Goal: Transaction & Acquisition: Purchase product/service

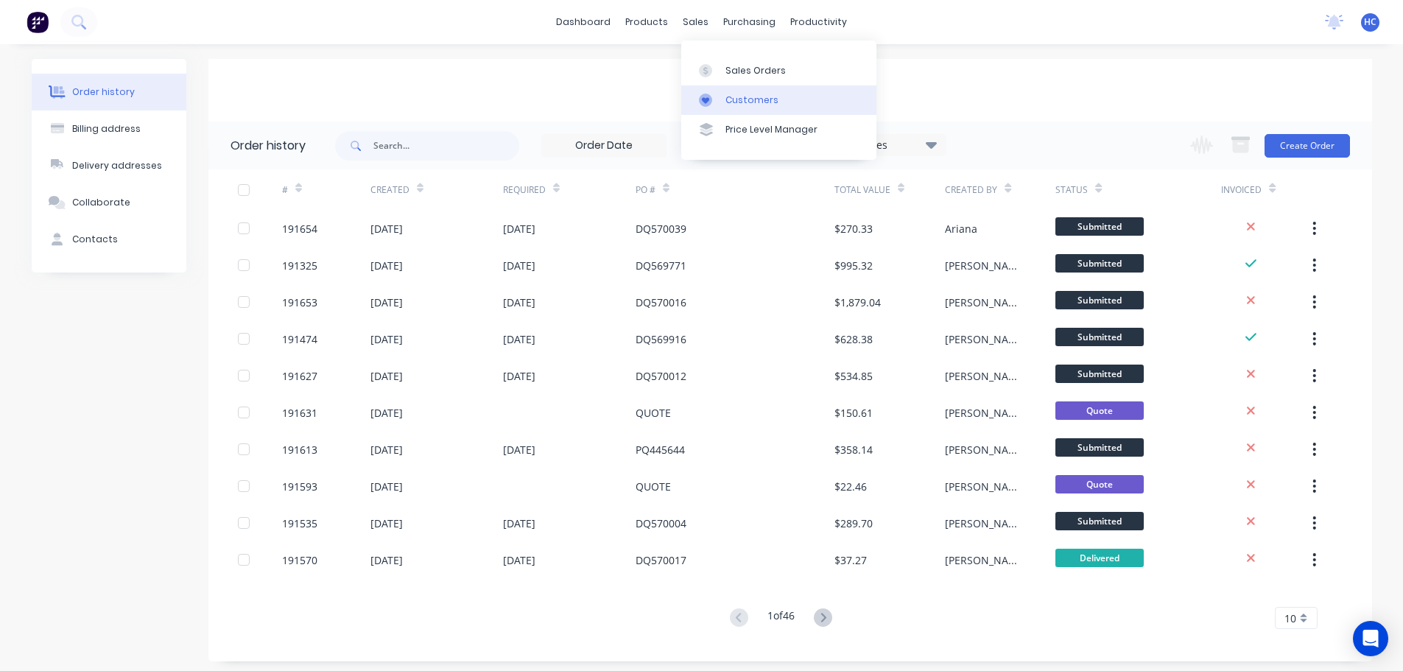
click at [754, 102] on div "Customers" at bounding box center [752, 100] width 53 height 13
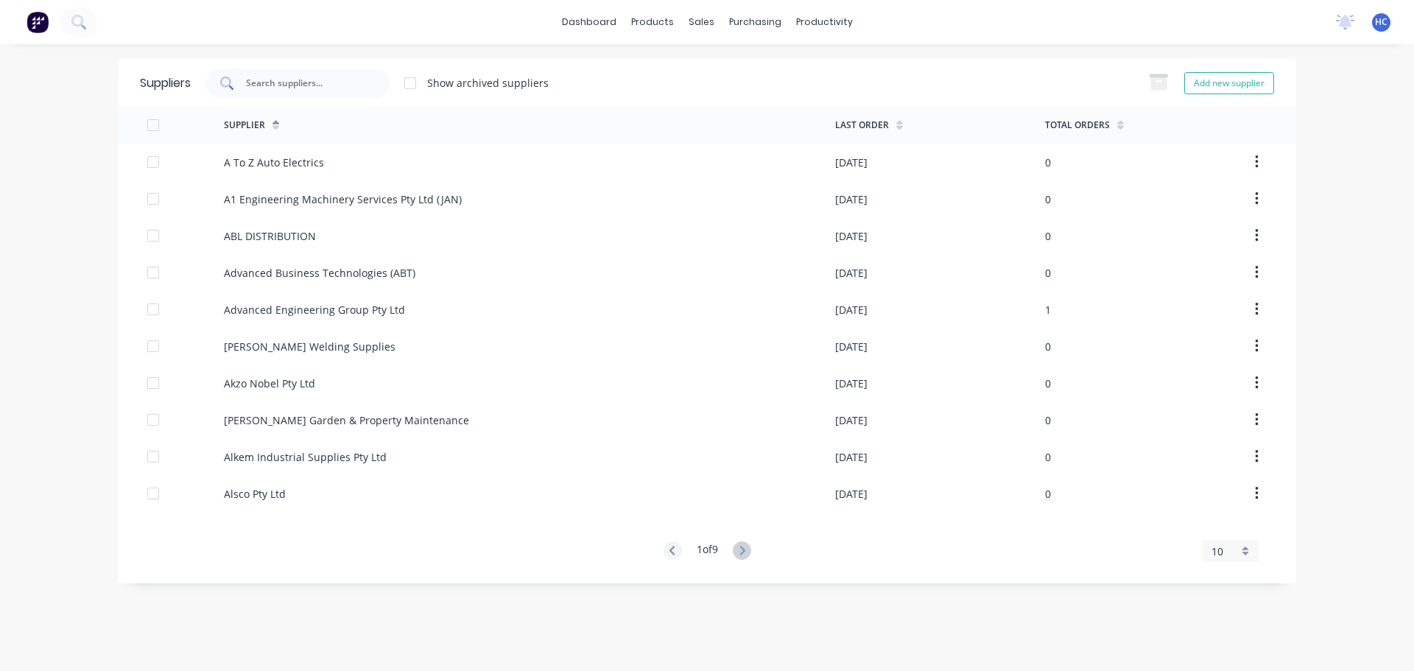
click at [280, 90] on div at bounding box center [298, 83] width 184 height 29
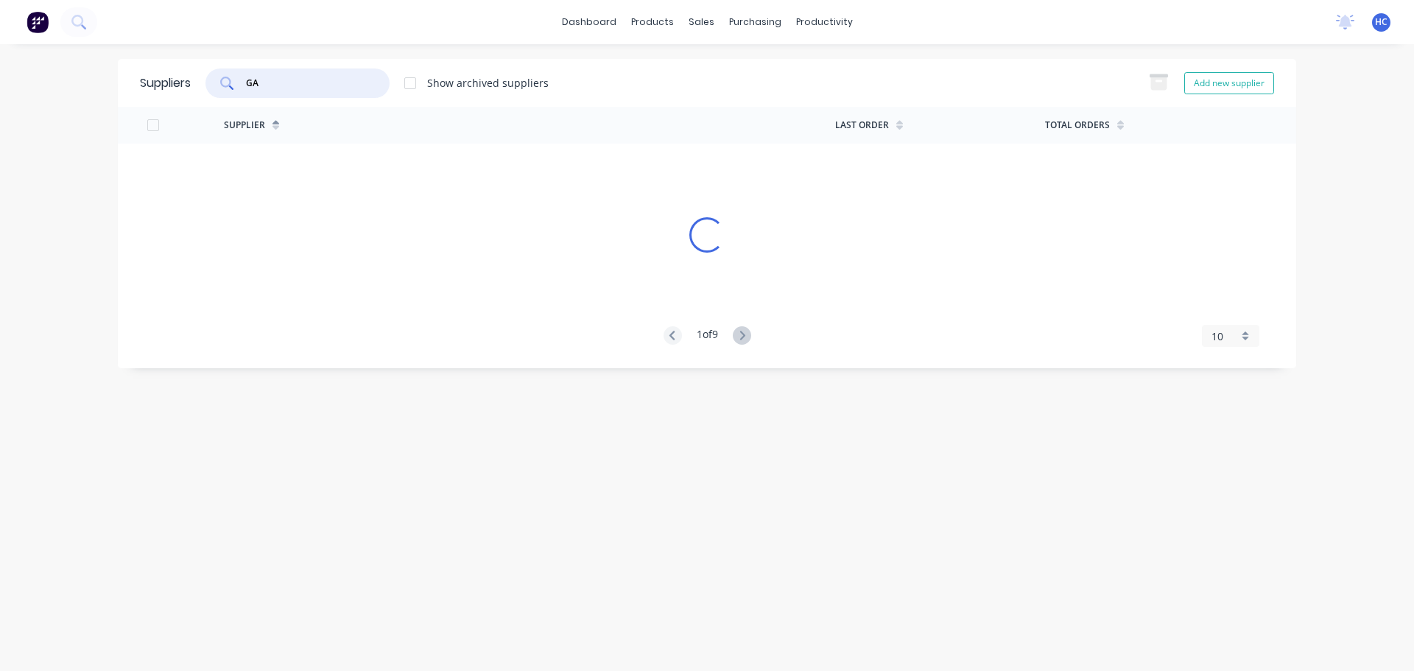
type input "G"
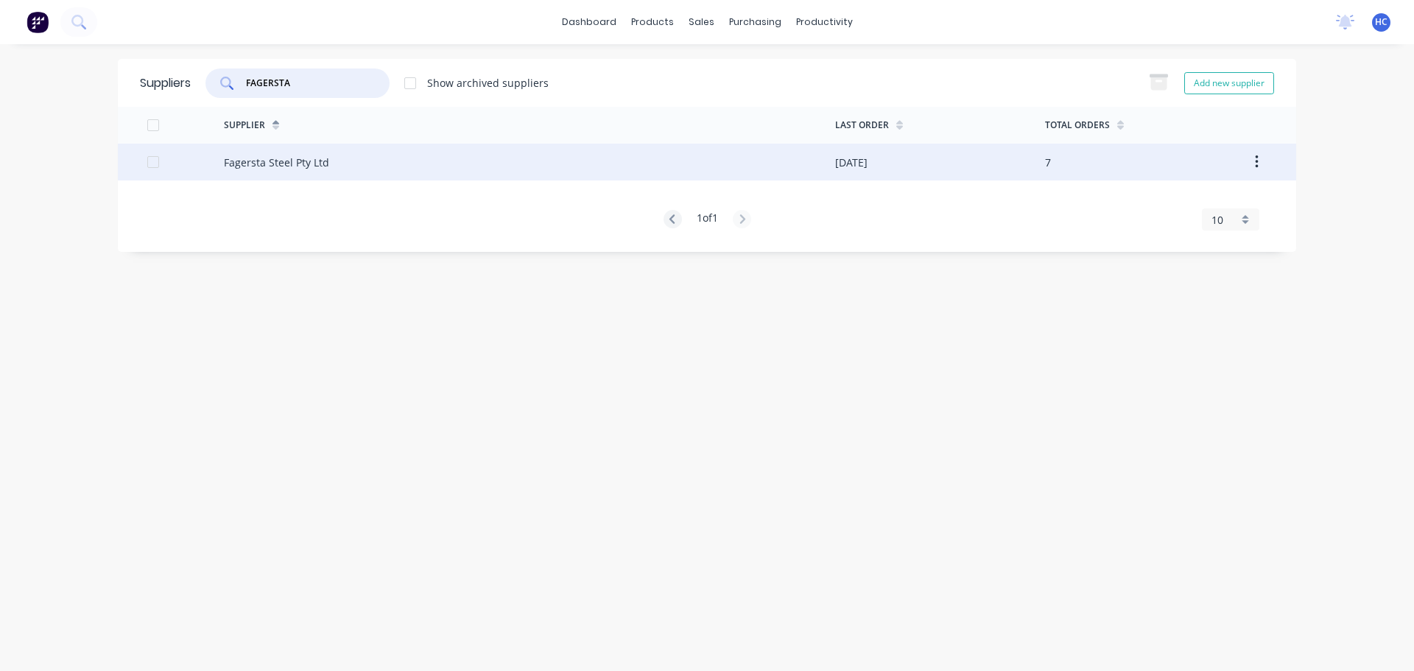
type input "FAGERSTA"
click at [245, 155] on div "Fagersta Steel Pty Ltd" at bounding box center [276, 162] width 105 height 15
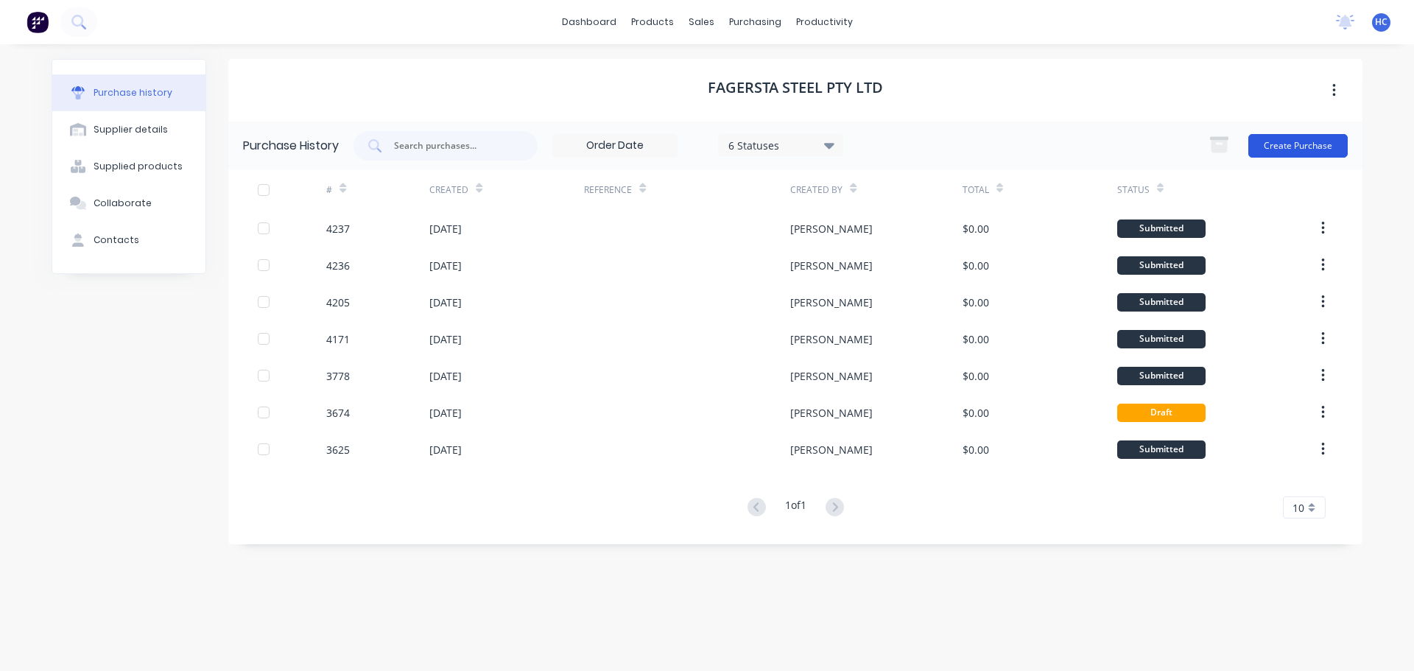
click at [1300, 150] on button "Create Purchase" at bounding box center [1298, 146] width 99 height 24
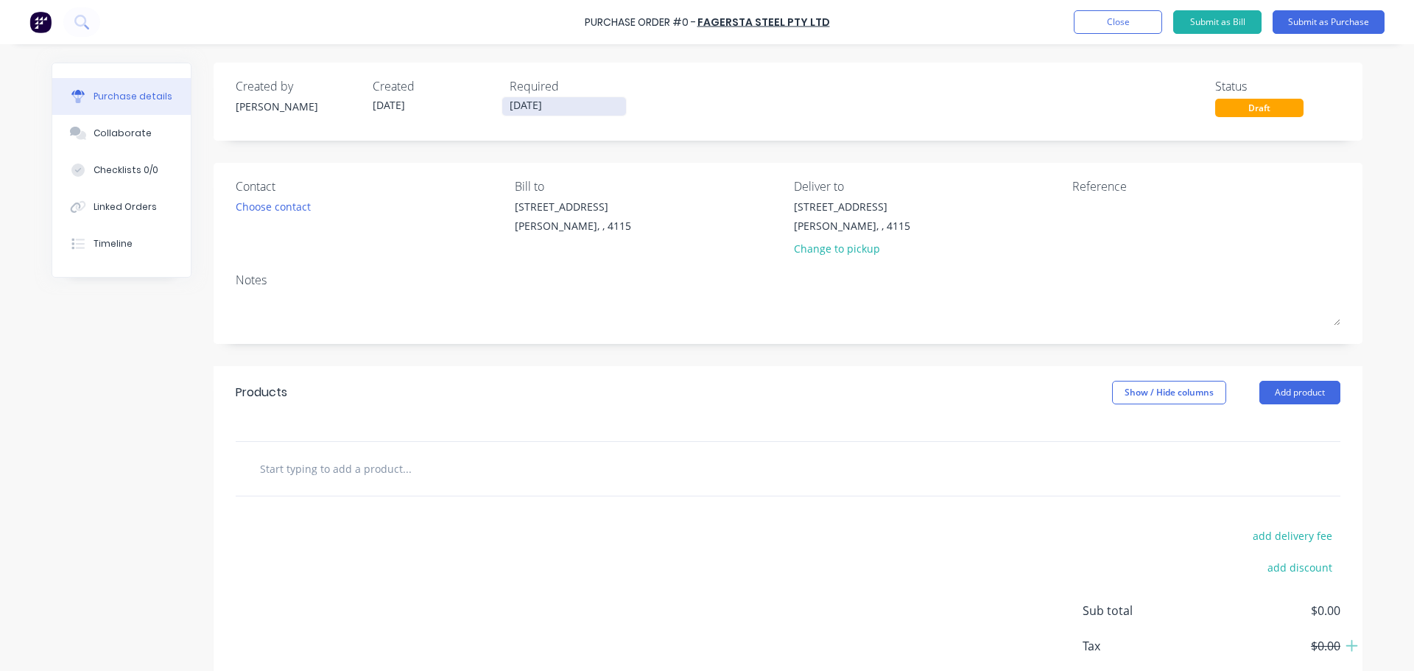
drag, startPoint x: 527, startPoint y: 111, endPoint x: 558, endPoint y: 115, distance: 30.5
click at [527, 111] on input "[DATE]" at bounding box center [564, 106] width 124 height 18
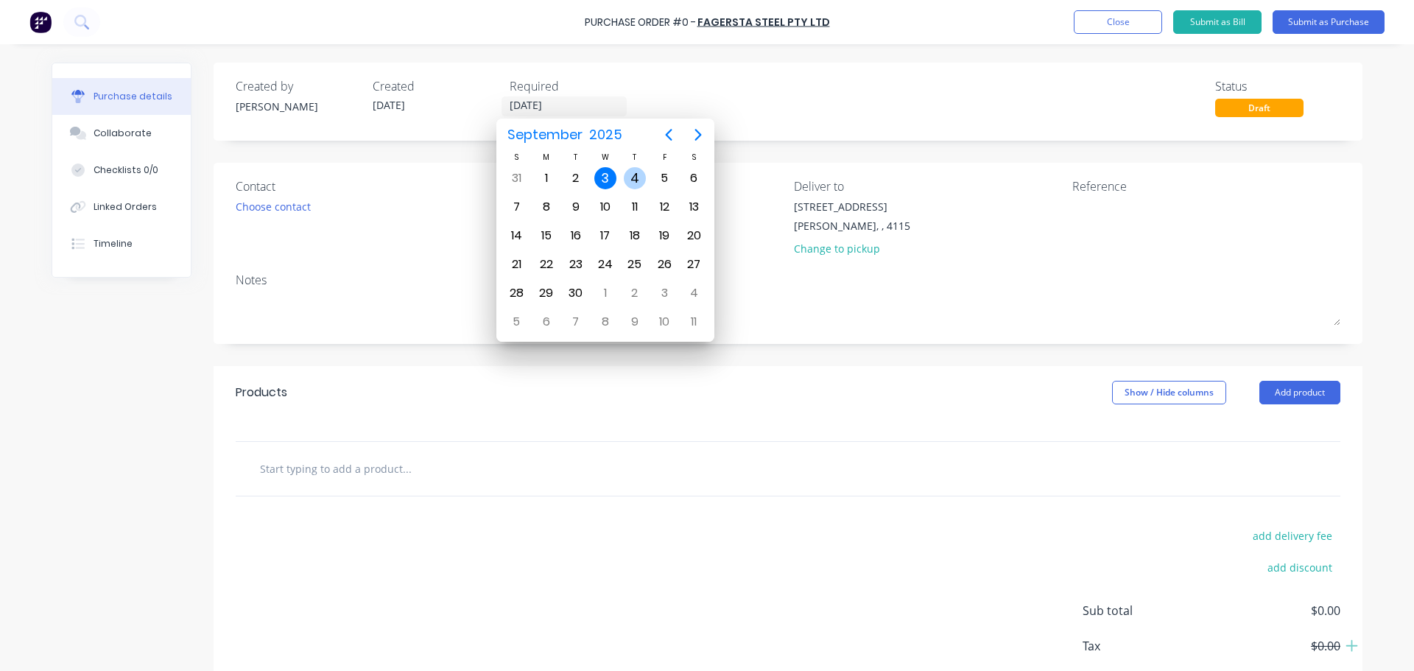
click at [623, 178] on div "4" at bounding box center [634, 178] width 29 height 28
type input "[DATE]"
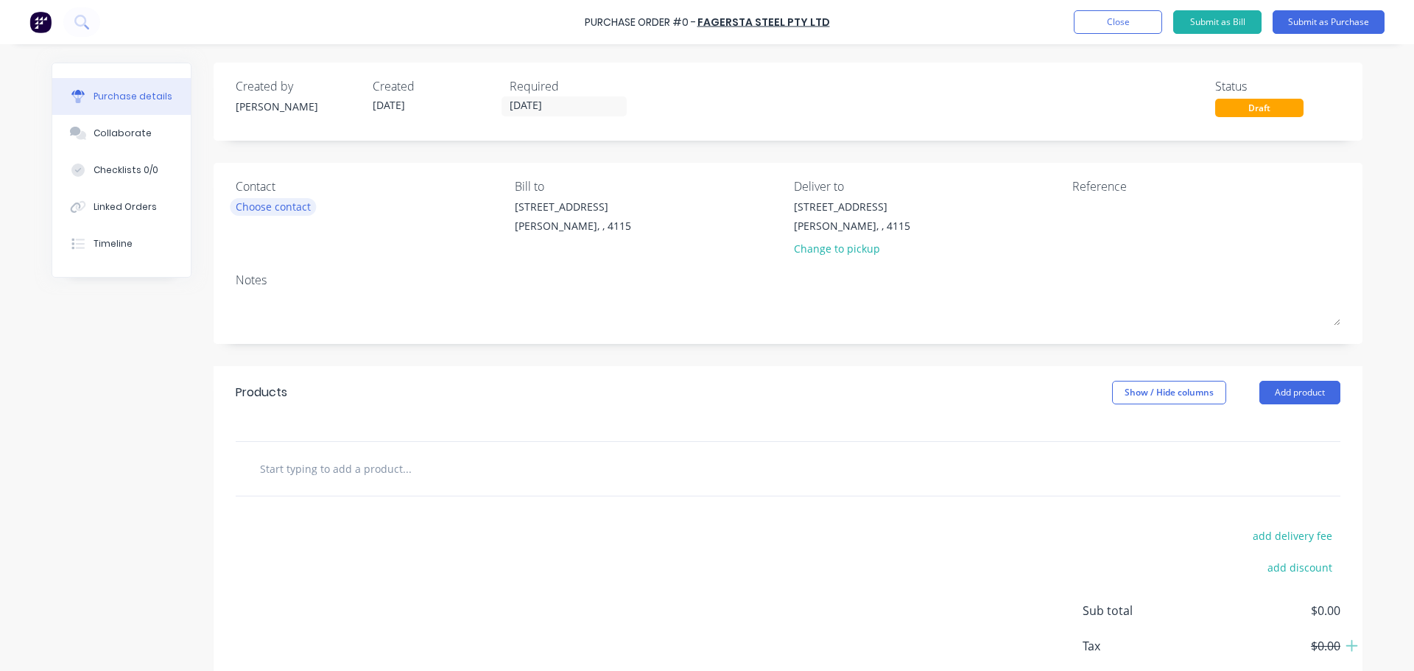
click at [273, 206] on div "Choose contact" at bounding box center [273, 206] width 75 height 15
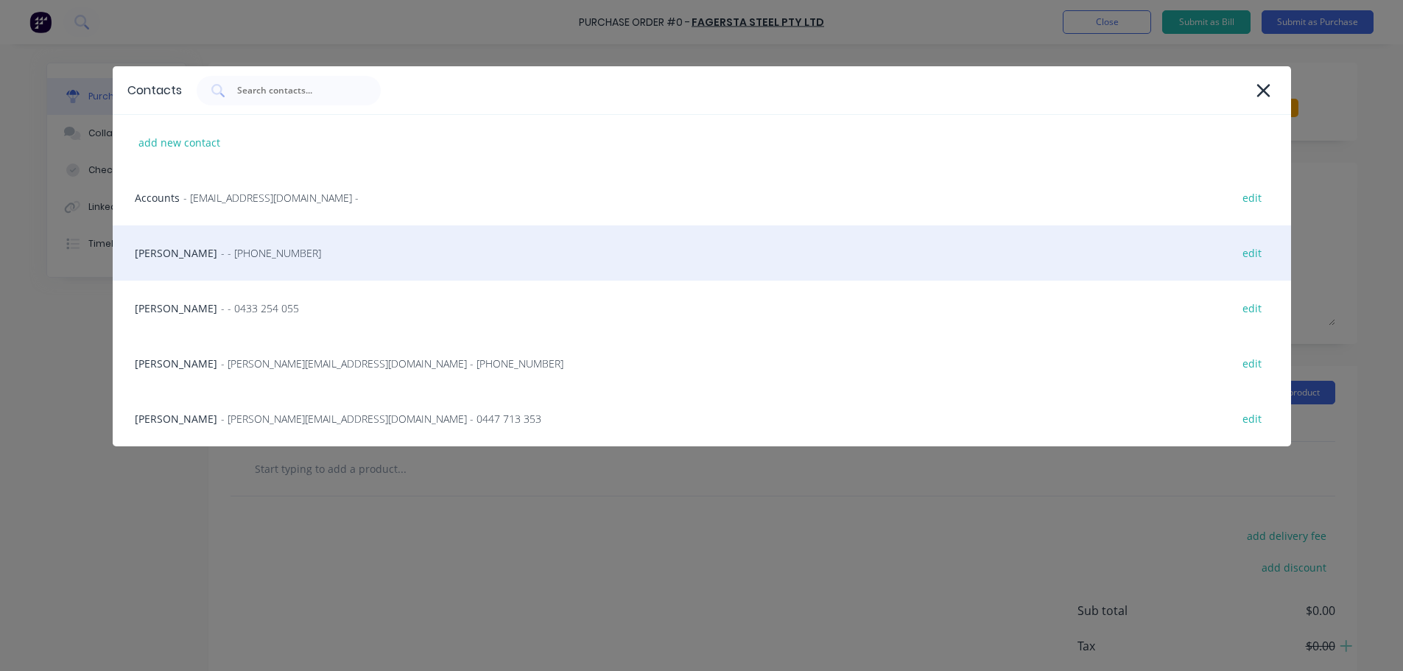
click at [245, 248] on span "- - [PHONE_NUMBER]" at bounding box center [271, 252] width 100 height 15
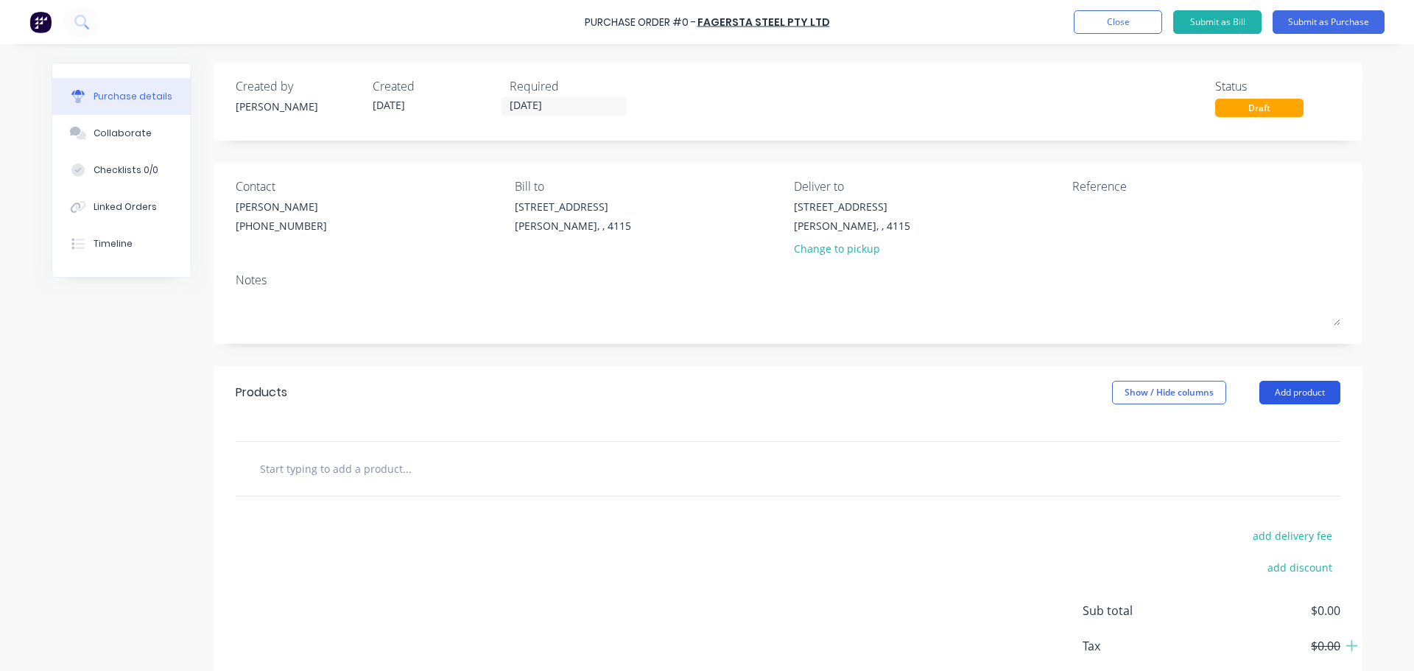
click at [1275, 388] on button "Add product" at bounding box center [1300, 393] width 81 height 24
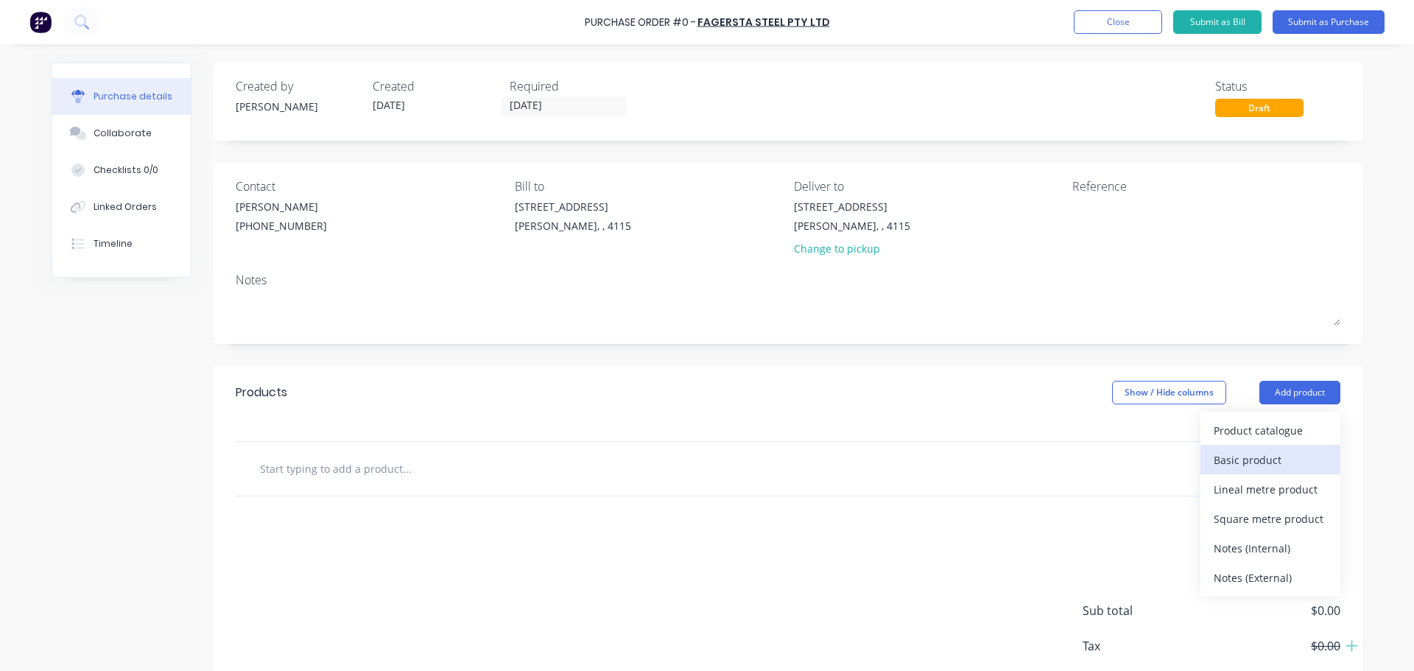
click at [1245, 448] on button "Basic product" at bounding box center [1271, 459] width 140 height 29
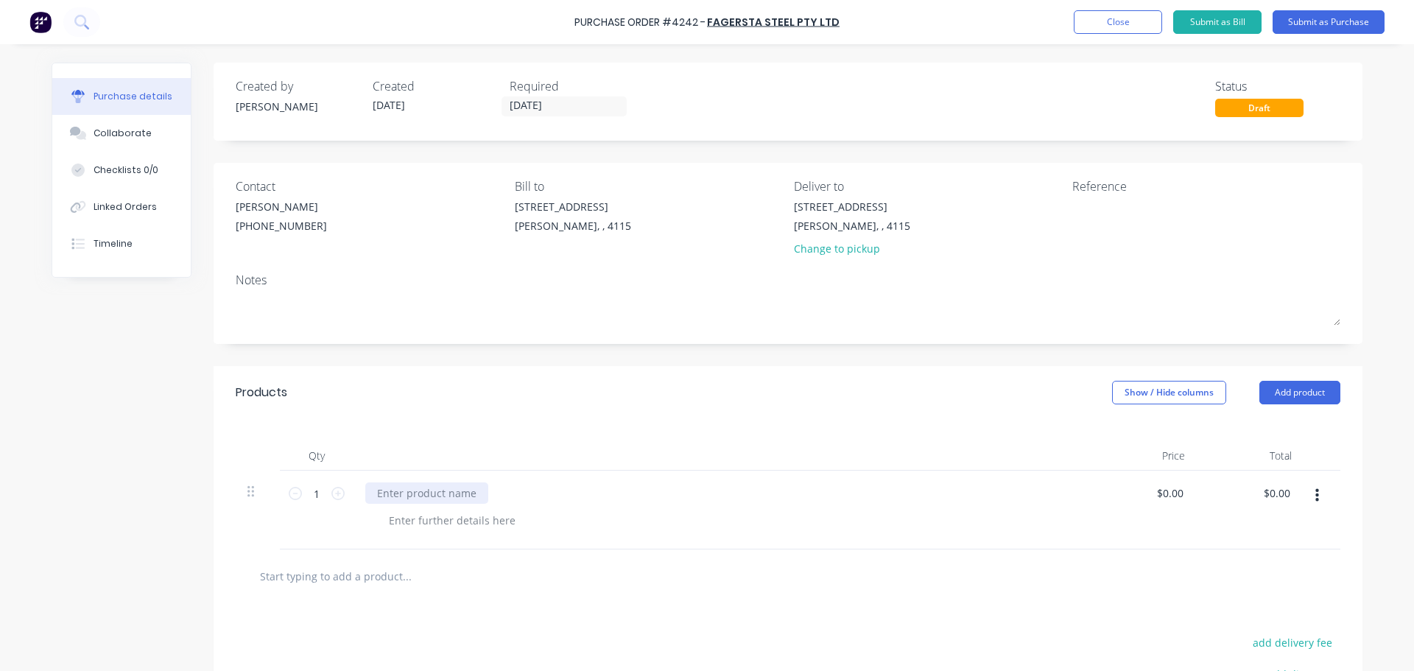
click at [432, 495] on div at bounding box center [426, 493] width 123 height 21
click at [519, 492] on div "2400x1200 FLAT SHEET (NUDE)" at bounding box center [451, 493] width 173 height 21
click at [531, 492] on div "2400x1200 FLAT SHEET (NUDE) - 1 PACK)" at bounding box center [475, 493] width 220 height 21
click at [567, 469] on div at bounding box center [722, 455] width 737 height 29
click at [1363, 33] on button "Submit as Purchase" at bounding box center [1329, 22] width 112 height 24
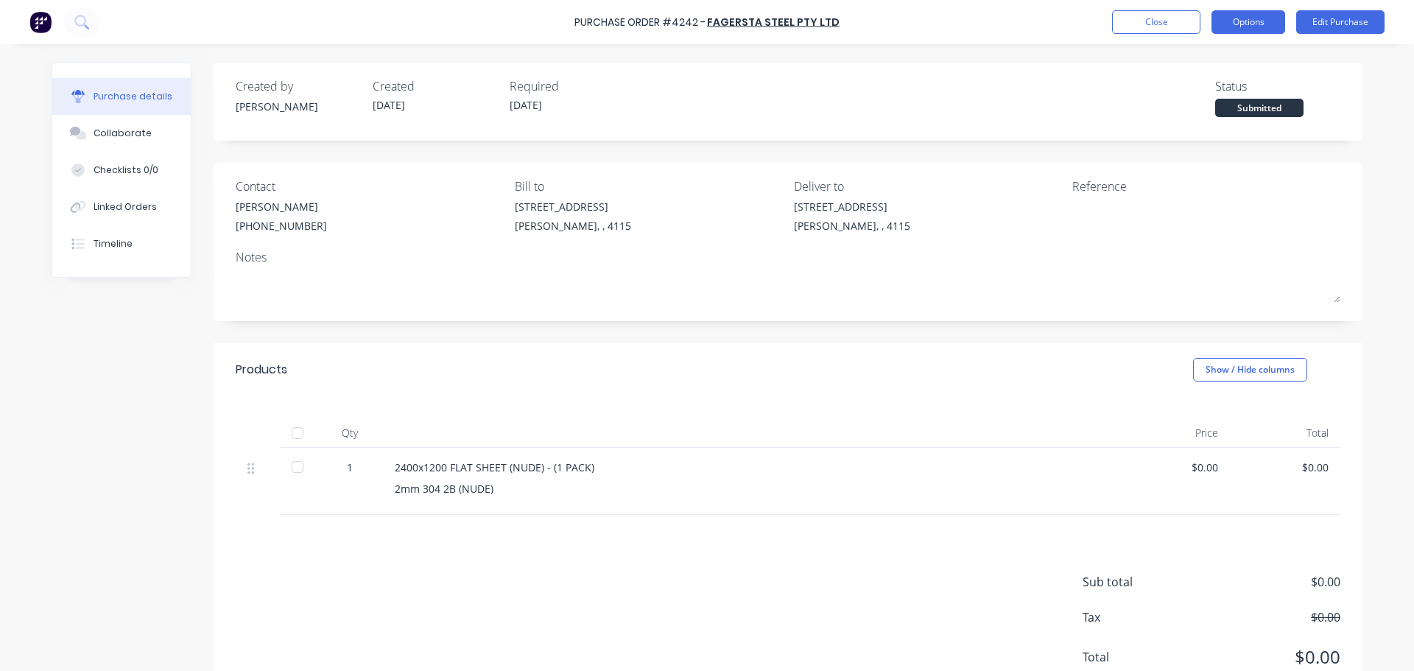
drag, startPoint x: 1250, startPoint y: 10, endPoint x: 1258, endPoint y: 20, distance: 12.1
click at [1250, 11] on button "Options" at bounding box center [1249, 22] width 74 height 24
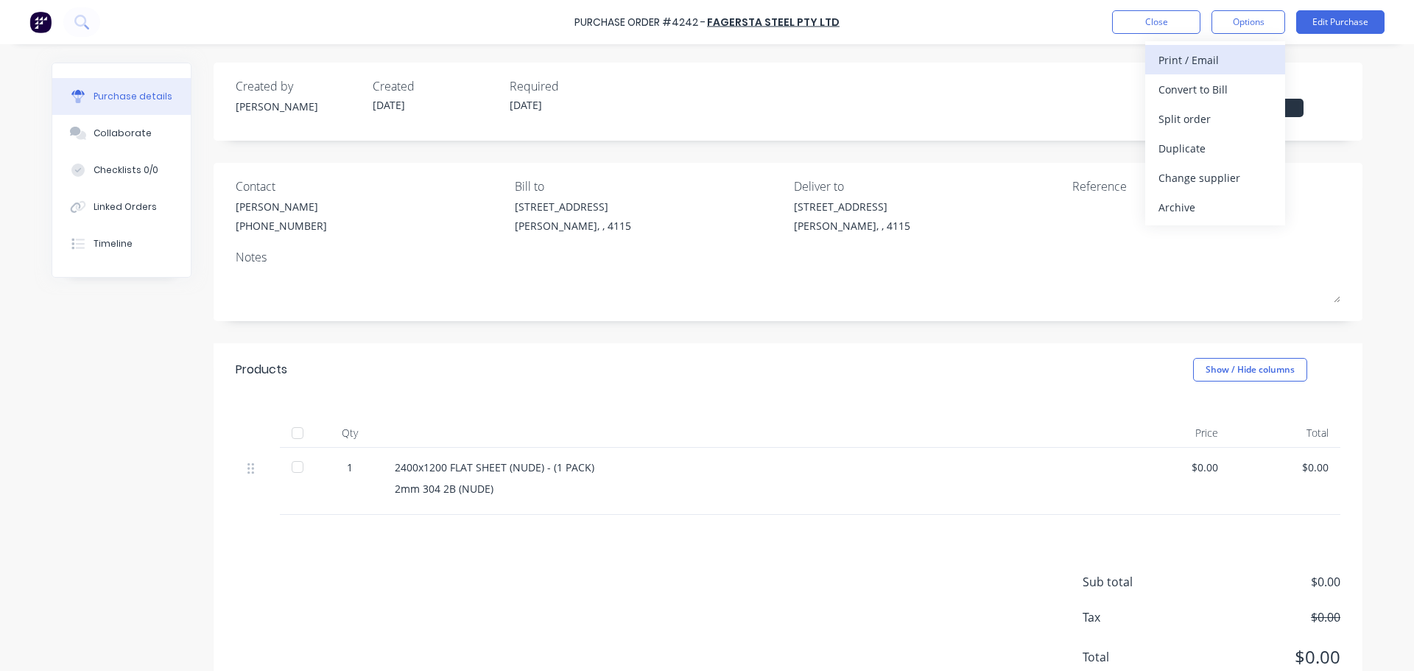
click at [1233, 67] on div "Print / Email" at bounding box center [1215, 59] width 113 height 21
click at [1223, 115] on div "Without pricing" at bounding box center [1215, 118] width 113 height 21
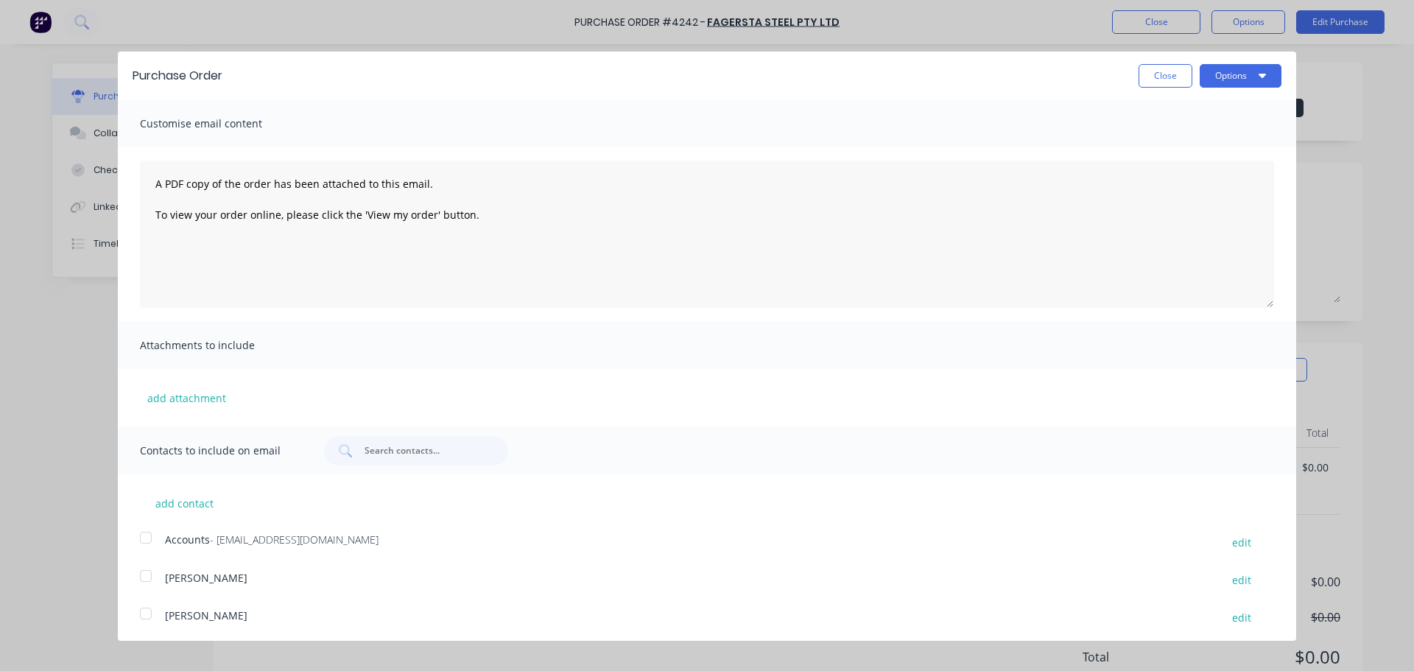
click at [1233, 82] on button "Options" at bounding box center [1241, 76] width 82 height 24
click at [1220, 121] on div "Print" at bounding box center [1211, 112] width 113 height 21
click at [1139, 69] on button "Close" at bounding box center [1166, 76] width 54 height 24
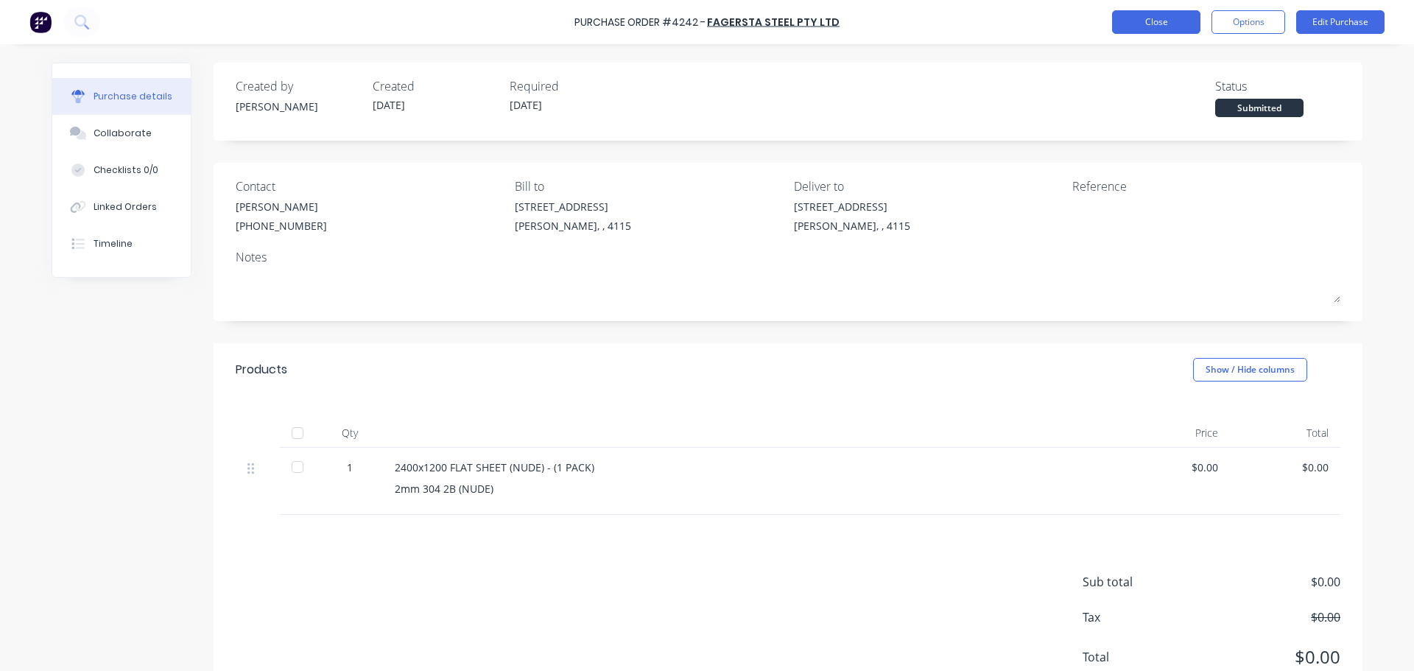
click at [1136, 21] on button "Close" at bounding box center [1156, 22] width 88 height 24
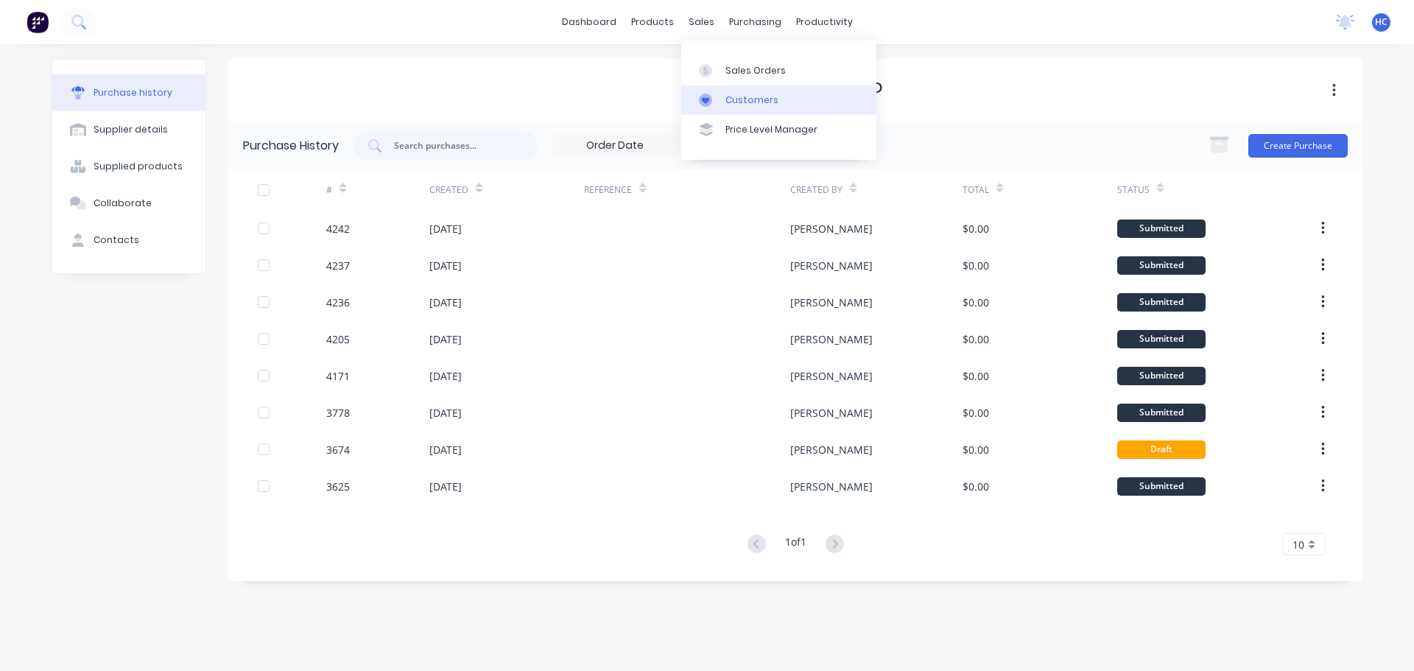
click at [764, 105] on div "Customers" at bounding box center [752, 100] width 53 height 13
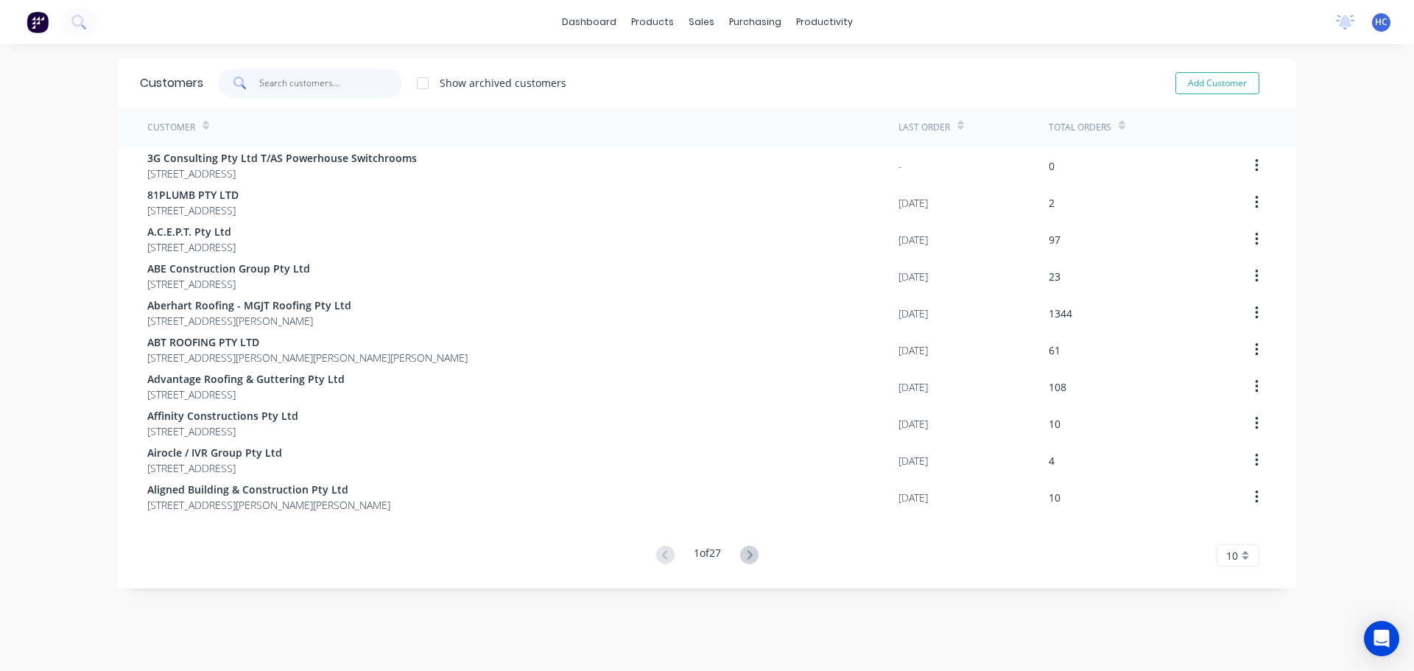
drag, startPoint x: 0, startPoint y: 0, endPoint x: 1192, endPoint y: 408, distance: 1259.9
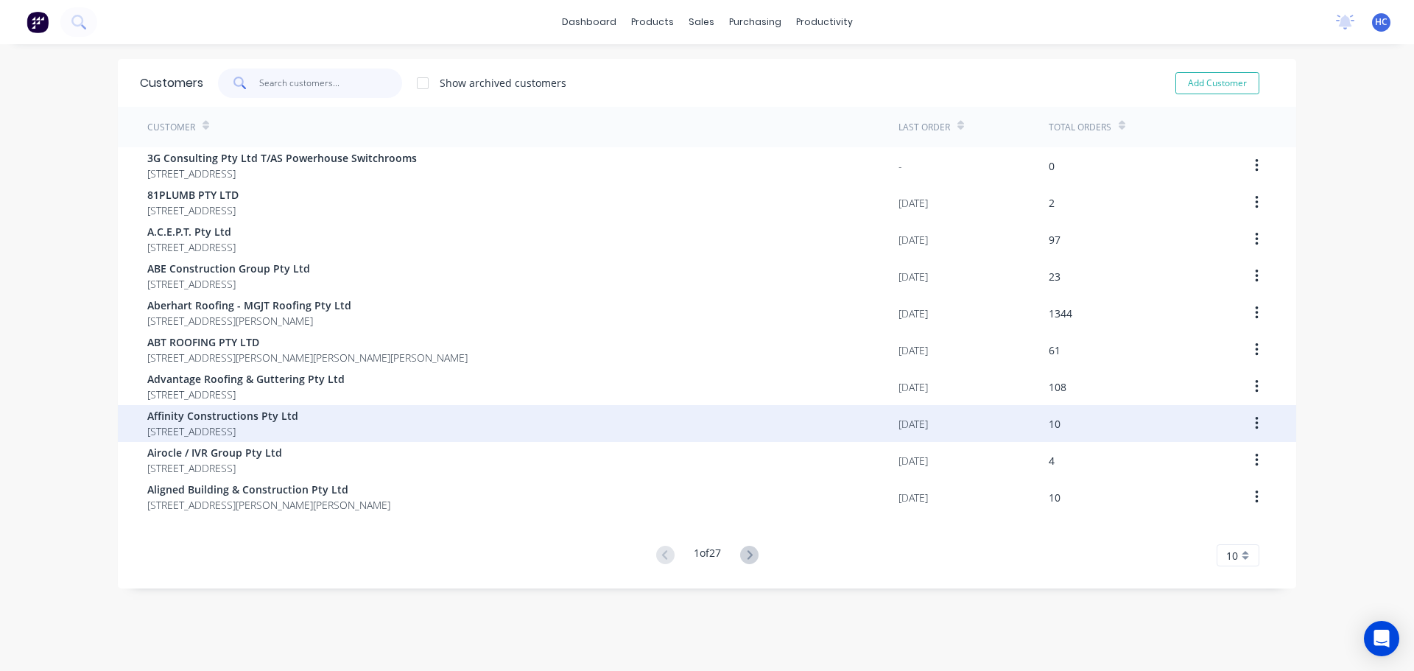
click at [1004, 269] on div "Customers Show archived customers Add Customer Customer Last Order Total Orders…" at bounding box center [707, 324] width 1179 height 530
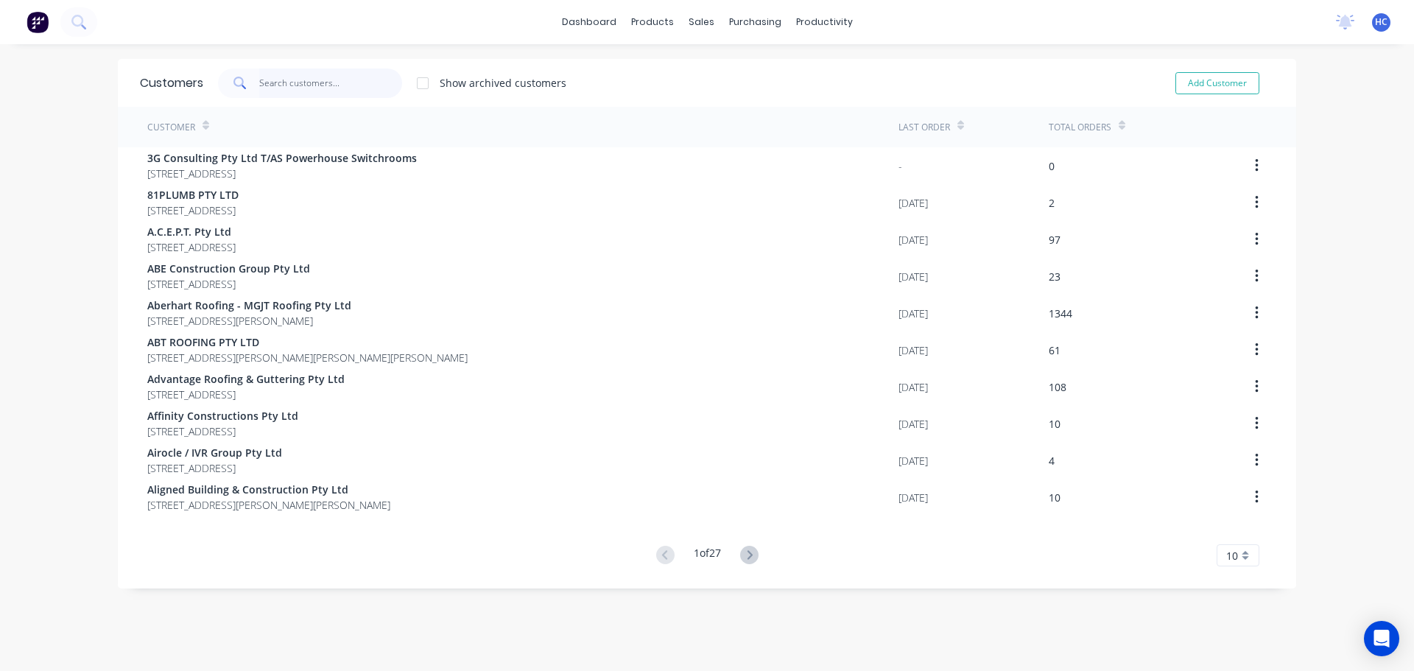
click at [334, 69] on input "text" at bounding box center [331, 83] width 144 height 29
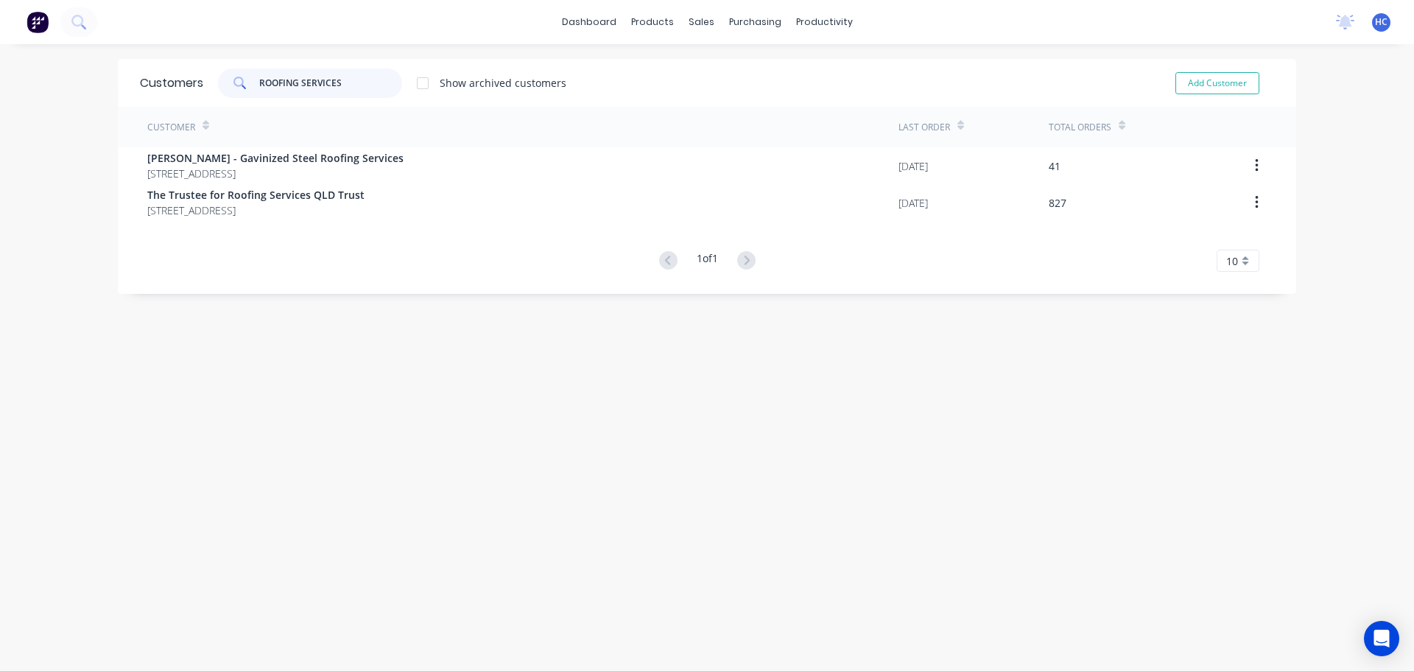
type input "ROOFING SERVICES"
click at [277, 228] on div "Customer Last Order Total Orders Gavin Philip Steel - Gavinized Steel Roofing S…" at bounding box center [707, 189] width 1179 height 165
click at [297, 221] on div "Customer Last Order Total Orders Gavin Philip Steel - Gavinized Steel Roofing S…" at bounding box center [707, 189] width 1179 height 165
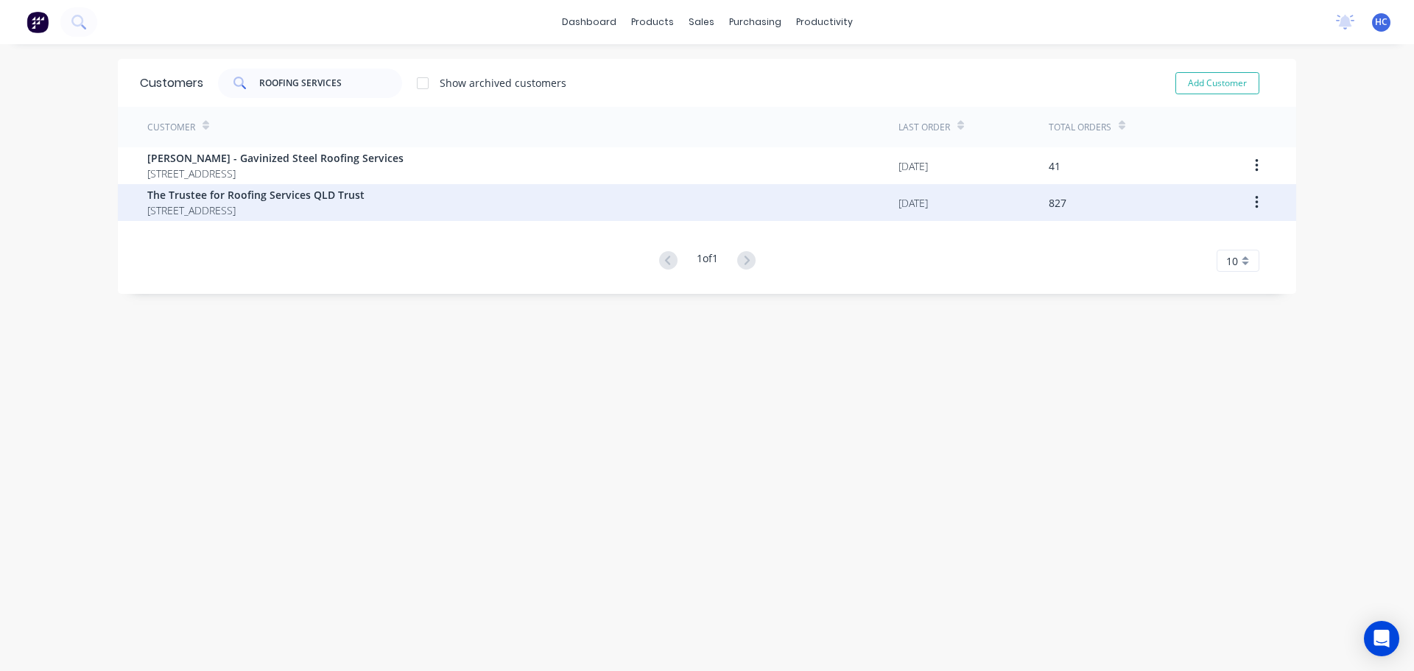
click at [351, 204] on span "PO BOX 1510 Runaway Bay Queensland Australia 4216" at bounding box center [255, 210] width 217 height 15
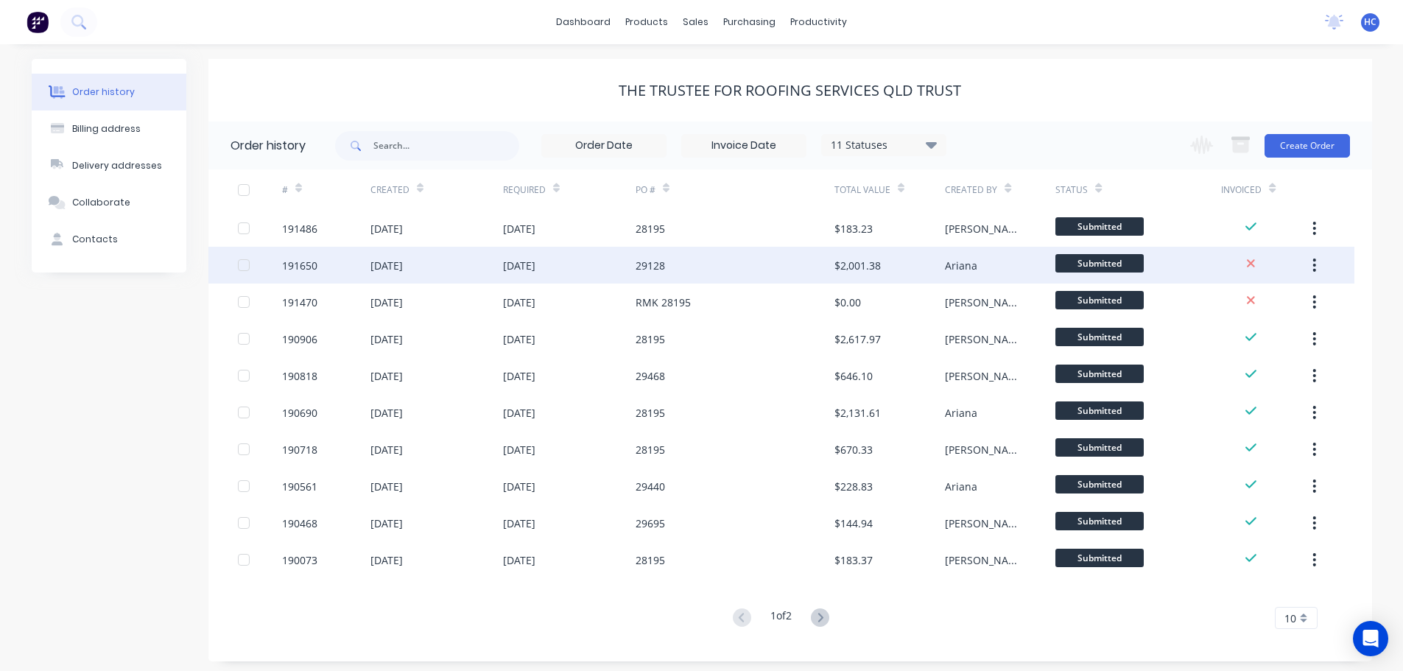
click at [766, 268] on div "29128" at bounding box center [735, 265] width 199 height 37
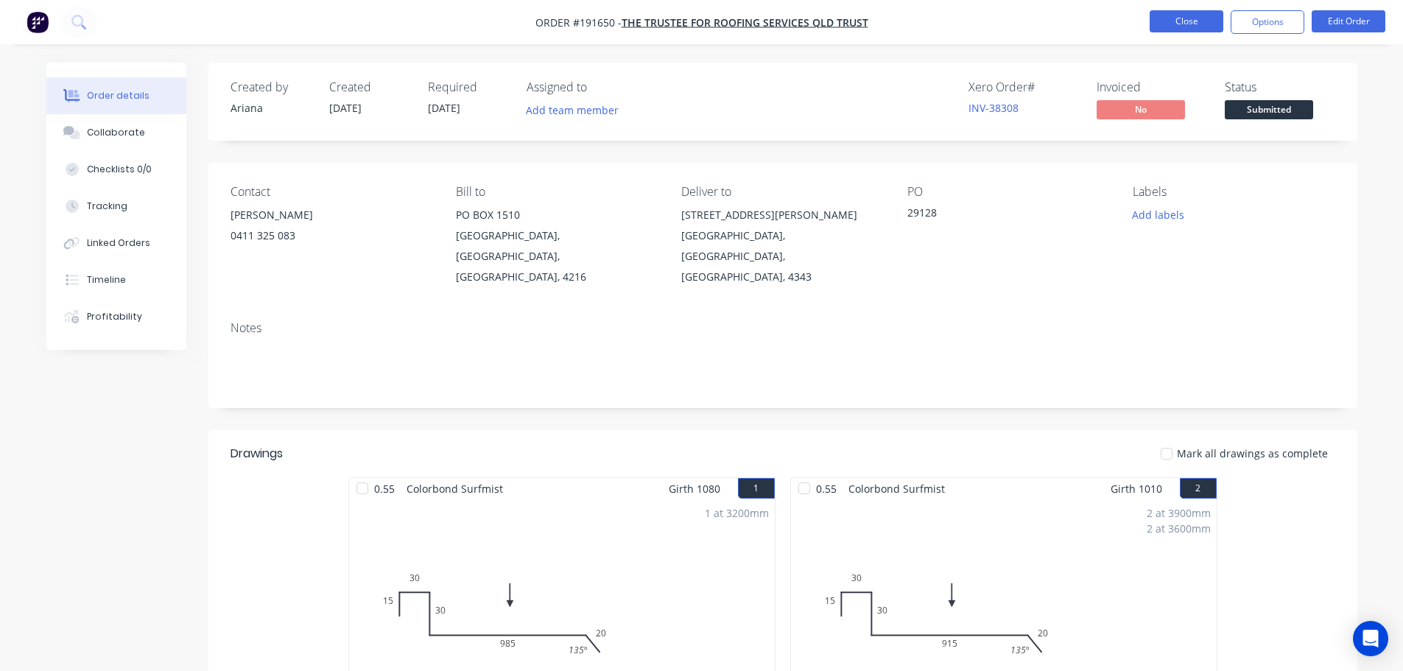
click at [1175, 18] on button "Close" at bounding box center [1187, 21] width 74 height 22
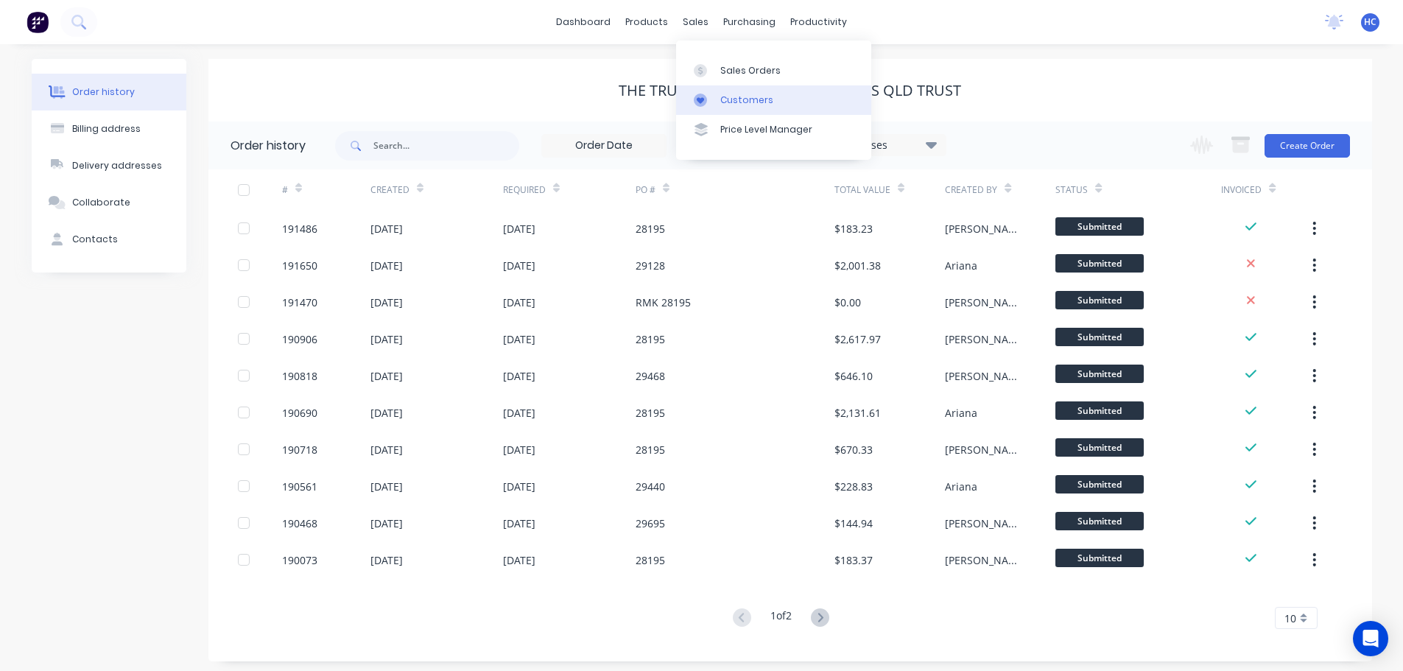
click at [754, 89] on link "Customers" at bounding box center [773, 99] width 195 height 29
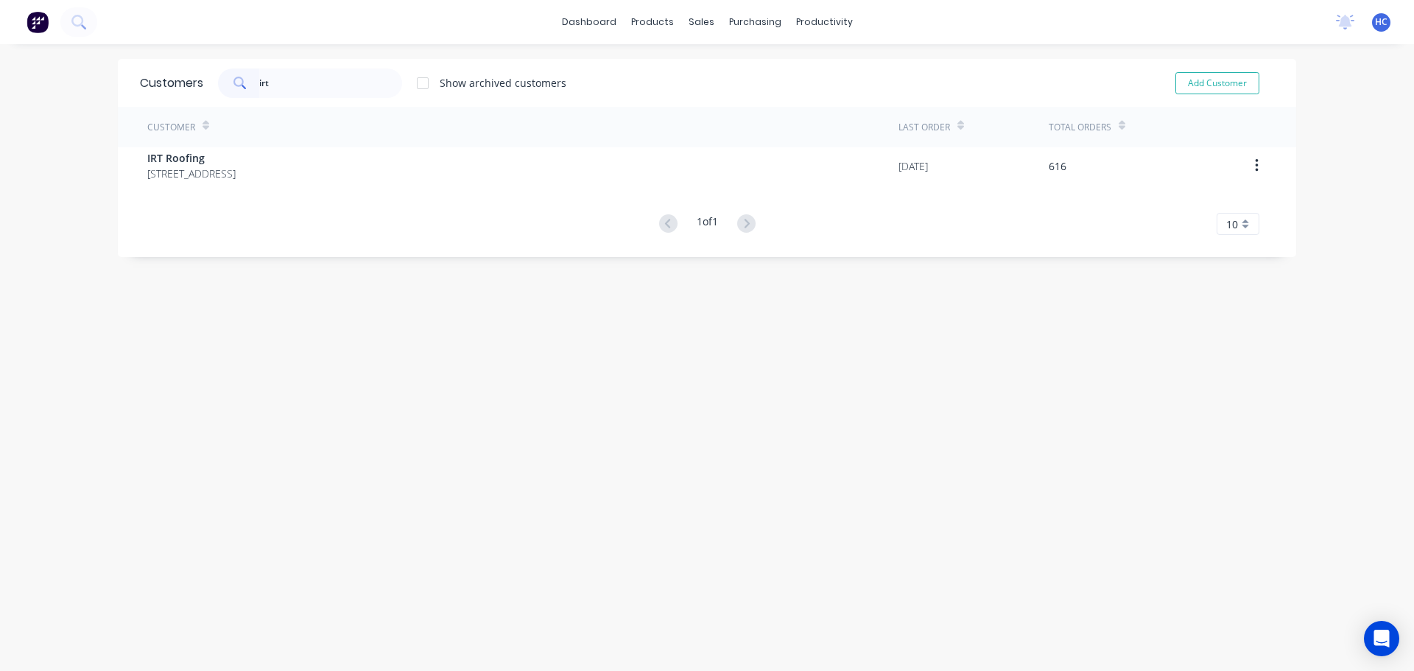
drag, startPoint x: 251, startPoint y: 70, endPoint x: 242, endPoint y: 61, distance: 12.5
click at [200, 61] on div "Customers irt Show archived customers Add Customer" at bounding box center [707, 83] width 1179 height 48
drag, startPoint x: 305, startPoint y: 80, endPoint x: 164, endPoint y: 74, distance: 141.6
click at [158, 74] on div "Customers ascent Show archived customers Add Customer" at bounding box center [707, 83] width 1179 height 48
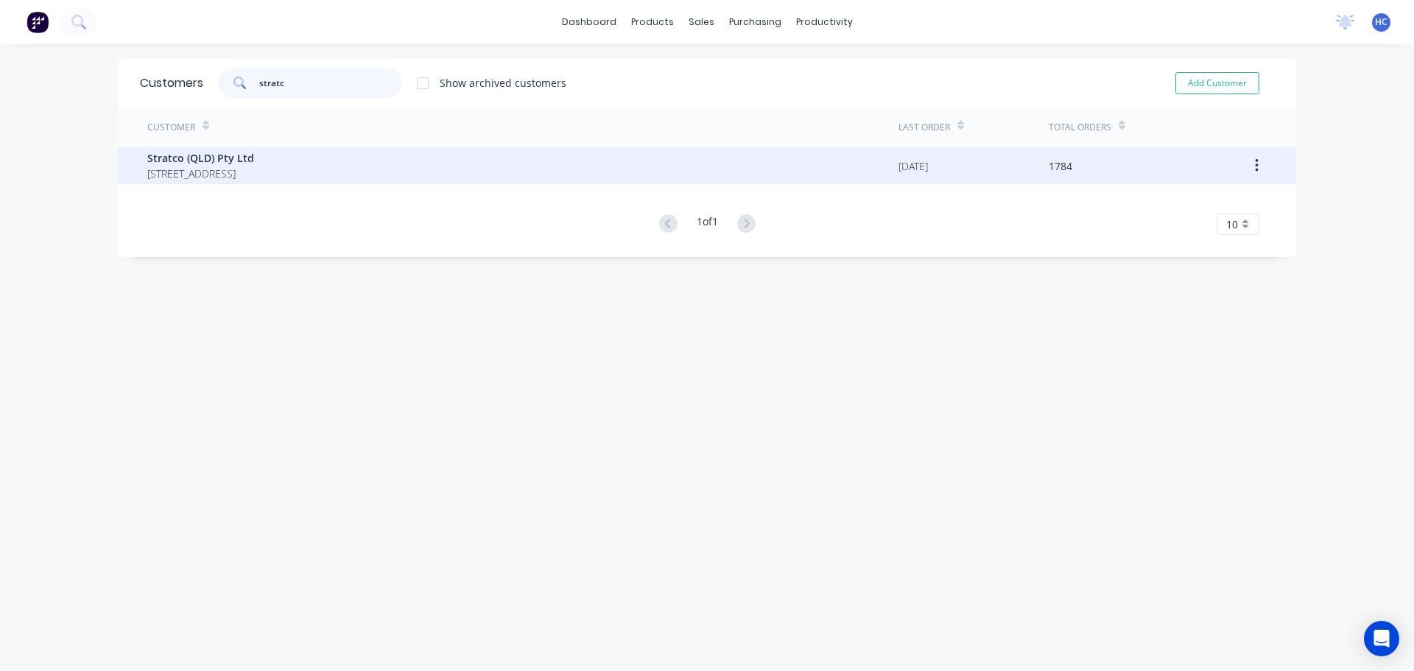
type input "stratc"
click at [207, 170] on span "PO BOX 6217 YATALA Queensland Australia 4207" at bounding box center [200, 173] width 107 height 15
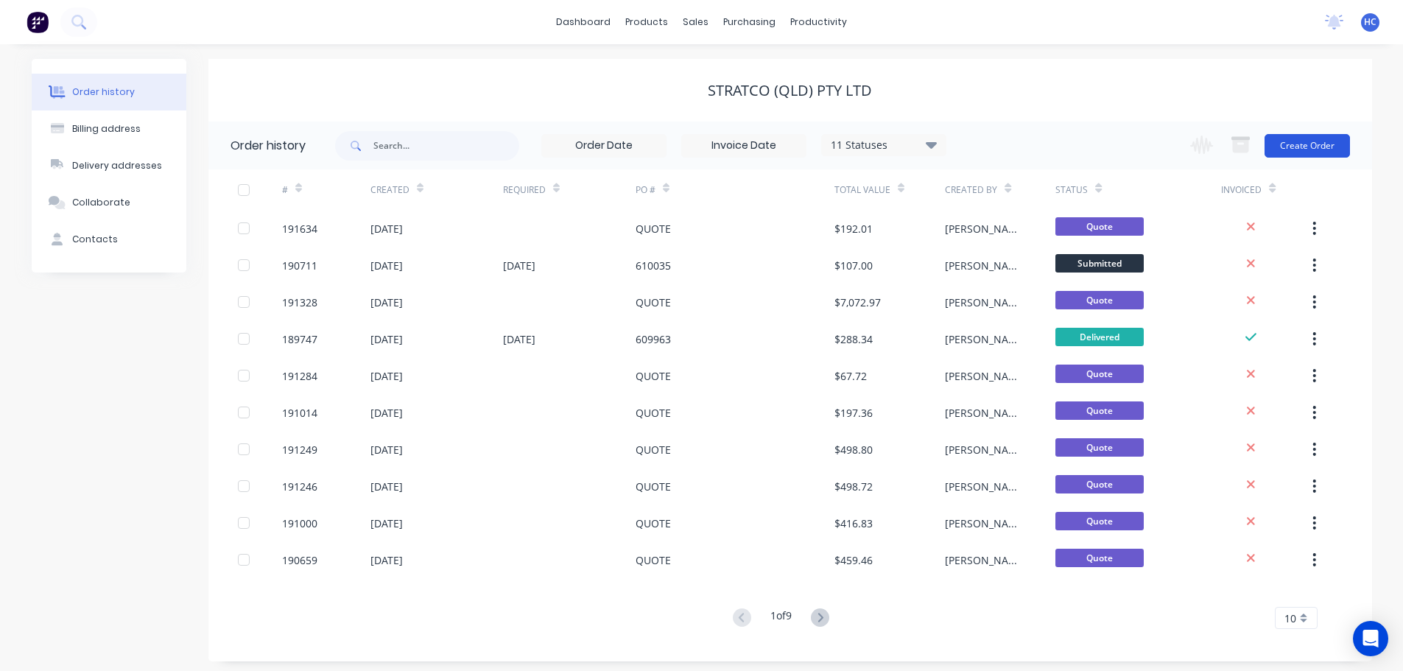
click at [1332, 145] on button "Create Order" at bounding box center [1307, 146] width 85 height 24
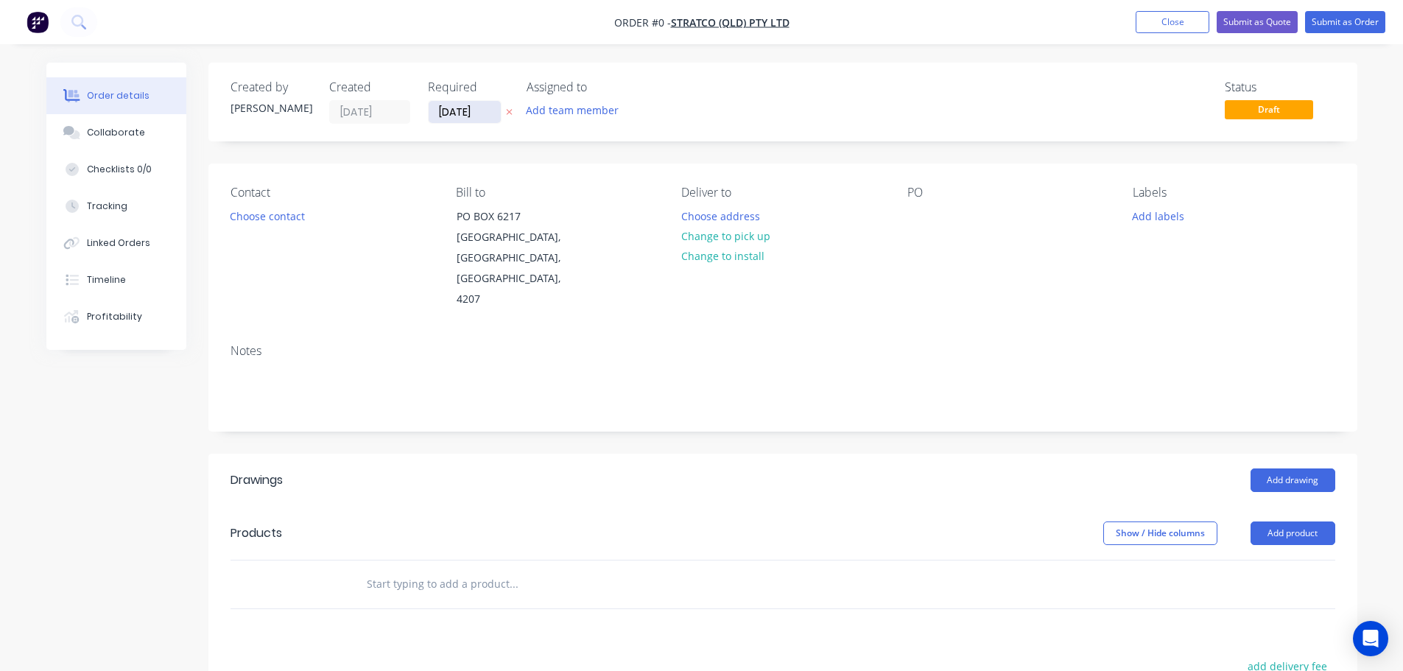
click at [471, 105] on input "[DATE]" at bounding box center [465, 112] width 72 height 22
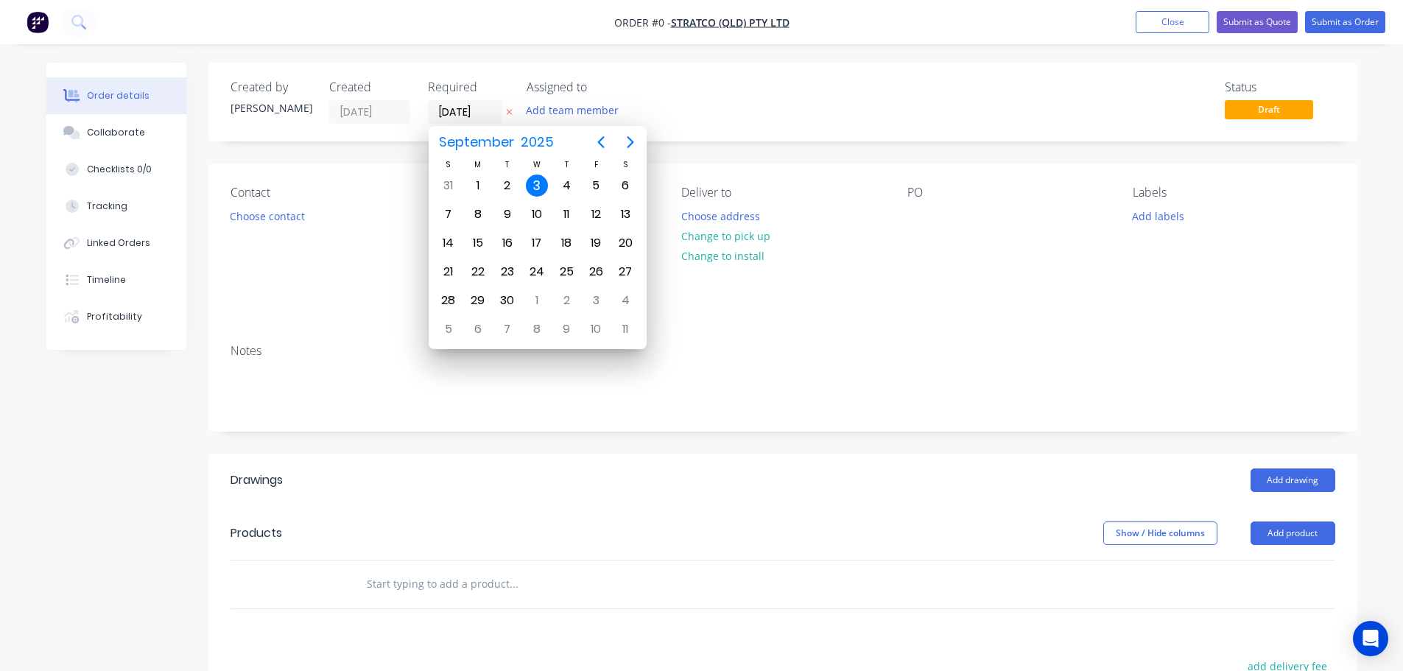
click at [506, 113] on icon at bounding box center [509, 112] width 7 height 9
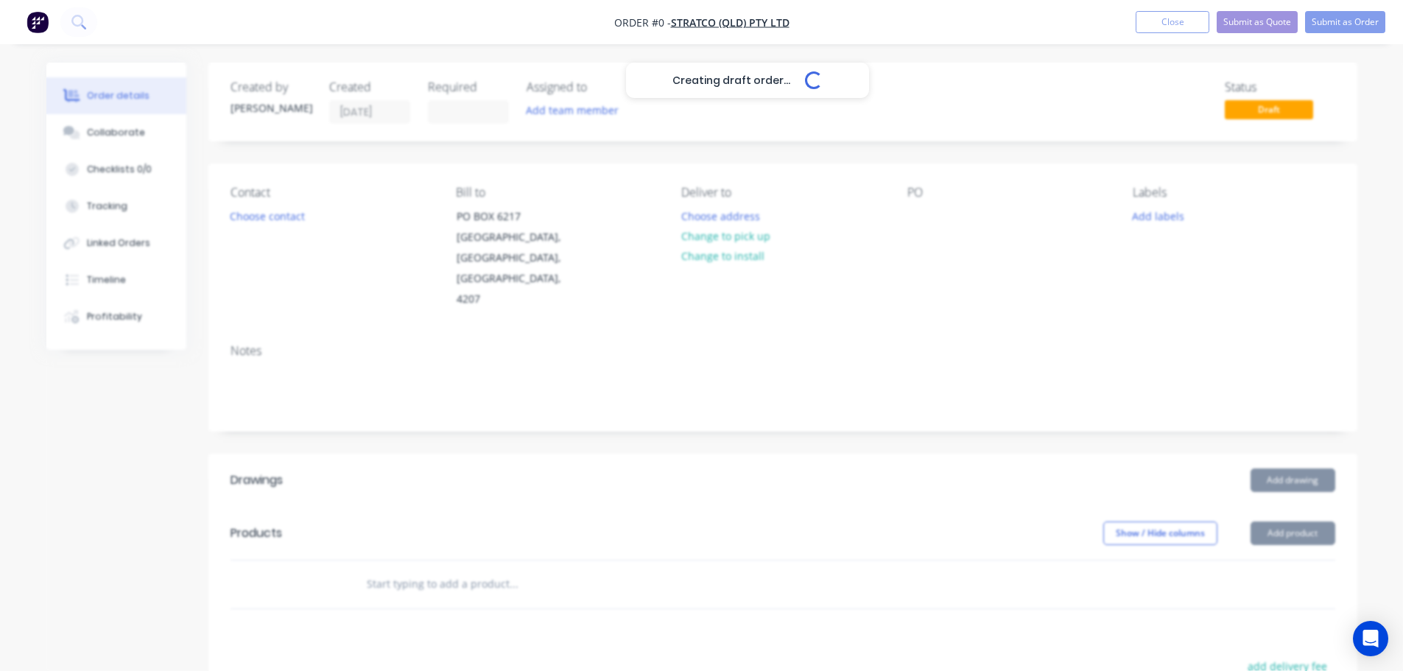
drag, startPoint x: 879, startPoint y: 197, endPoint x: 916, endPoint y: 217, distance: 42.9
click at [880, 197] on div "Creating draft order... Loading..." at bounding box center [747, 398] width 1403 height 671
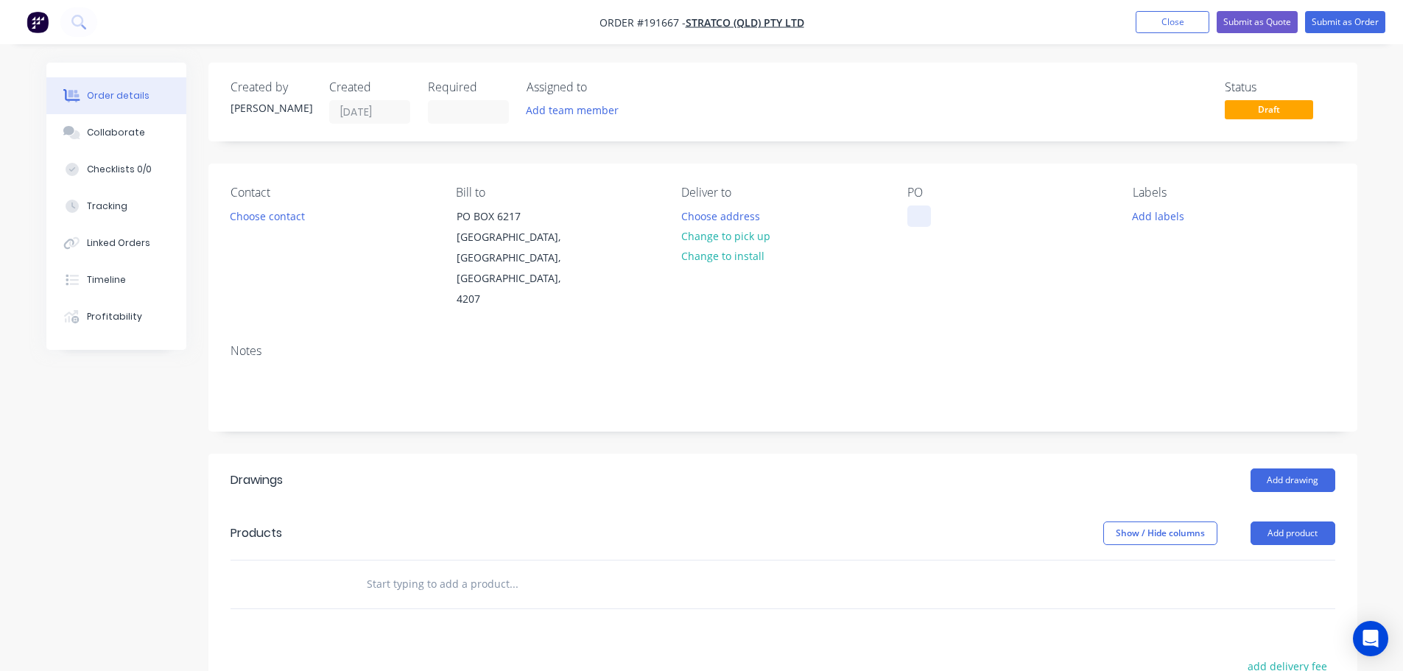
click at [917, 217] on div at bounding box center [920, 216] width 24 height 21
click at [1291, 469] on button "Add drawing" at bounding box center [1293, 481] width 85 height 24
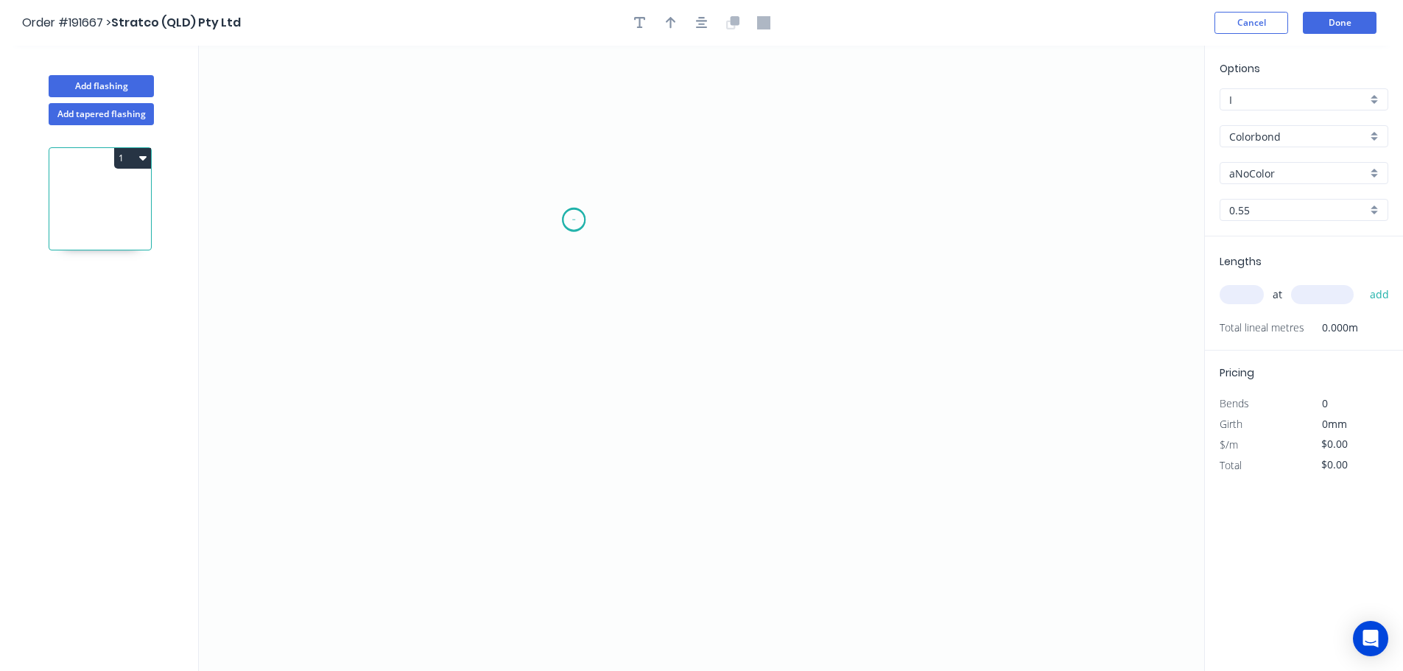
click at [574, 220] on icon "0" at bounding box center [702, 358] width 1006 height 625
click at [548, 192] on icon "0" at bounding box center [702, 358] width 1006 height 625
click at [552, 505] on icon "0 ?" at bounding box center [702, 358] width 1006 height 625
click at [903, 505] on icon "0 ? ?" at bounding box center [702, 358] width 1006 height 625
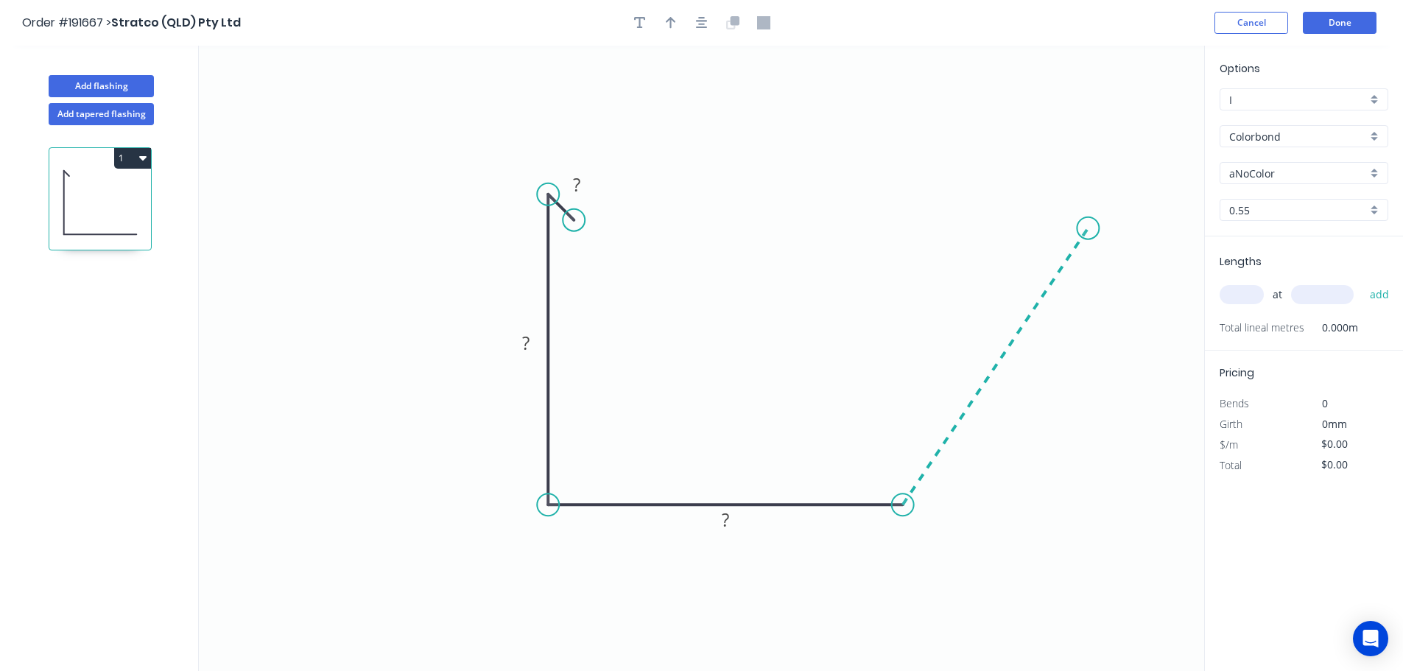
click at [1089, 228] on icon "0 ? ? ?" at bounding box center [702, 358] width 1006 height 625
click at [1088, 161] on icon "0 ? ? ? ? ? º" at bounding box center [702, 358] width 1006 height 625
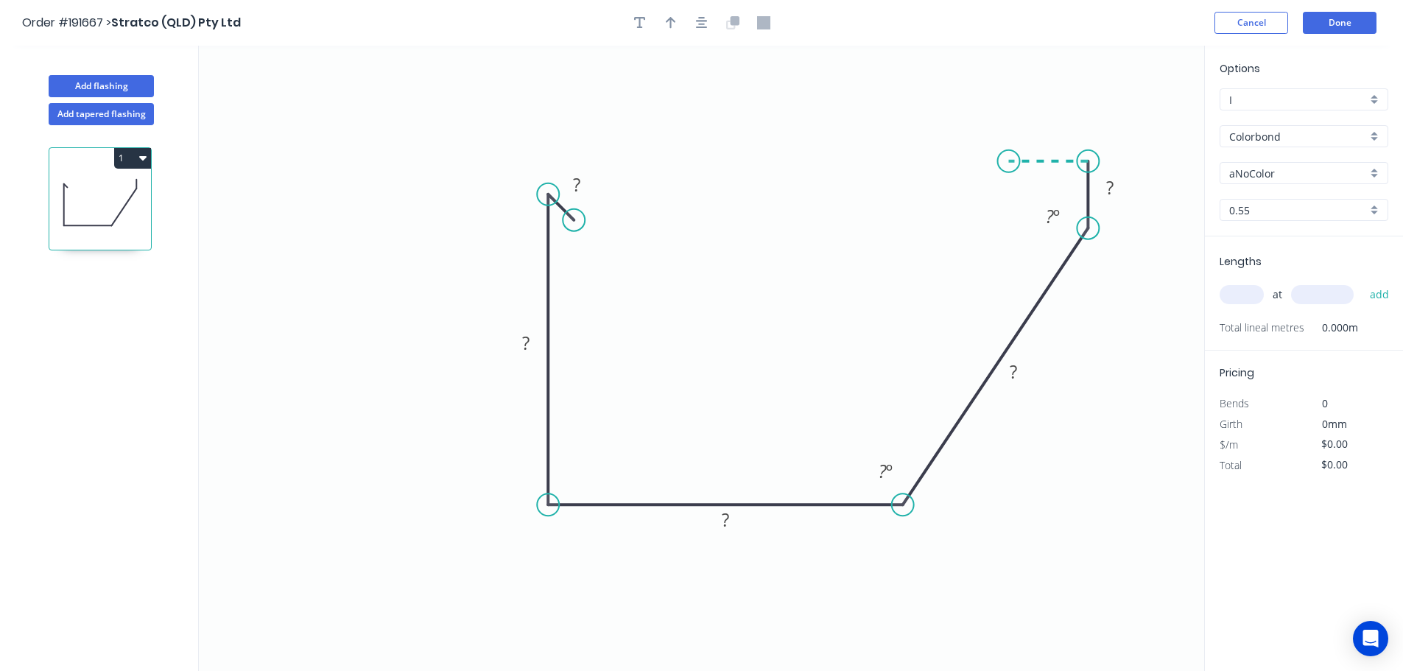
click at [1009, 157] on icon "0 ? ? ? ? ? ? º ? º" at bounding box center [702, 358] width 1006 height 625
click at [1050, 198] on icon "0 ? ? ? ? ? ? ? º ? º" at bounding box center [702, 358] width 1006 height 625
click at [1079, 236] on div "Crush & Fold" at bounding box center [1124, 248] width 148 height 30
drag, startPoint x: 1084, startPoint y: 276, endPoint x: 1075, endPoint y: 244, distance: 32.9
click at [1084, 276] on div "Hide angle" at bounding box center [1129, 269] width 148 height 30
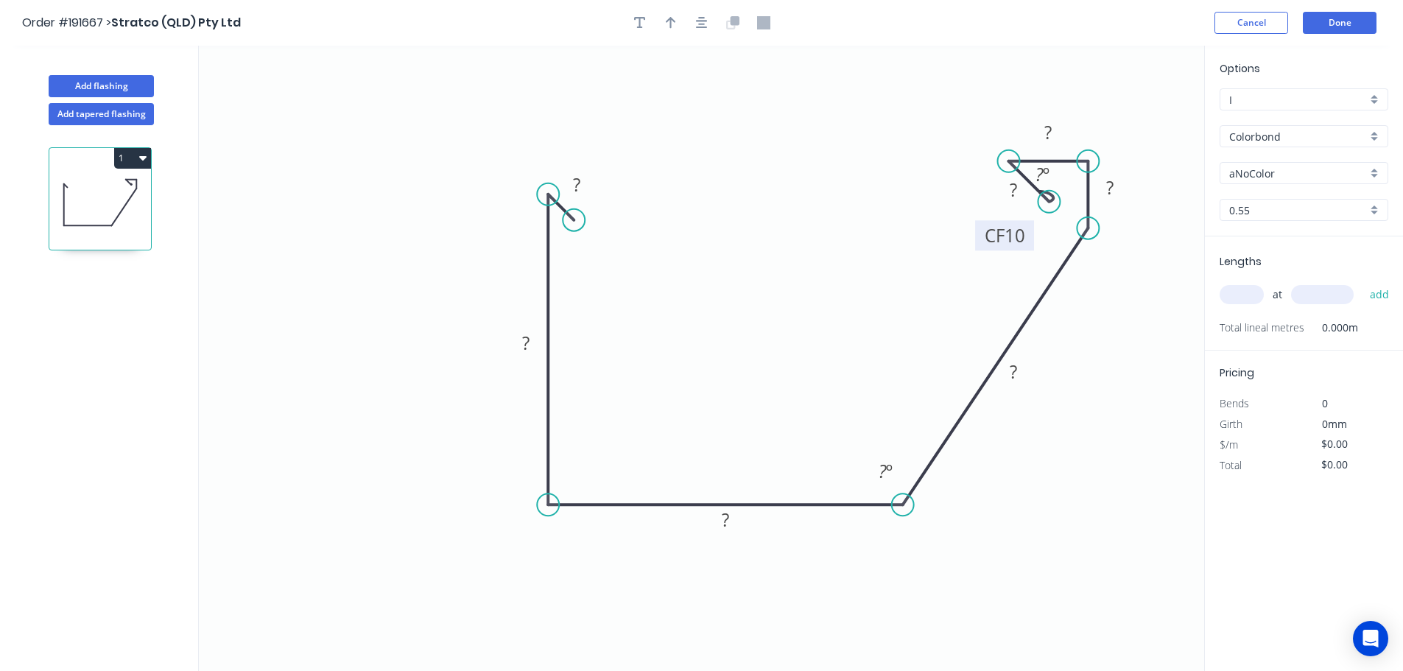
drag, startPoint x: 1075, startPoint y: 200, endPoint x: 998, endPoint y: 247, distance: 90.6
click at [975, 250] on rect at bounding box center [1004, 235] width 59 height 30
click at [1045, 203] on circle at bounding box center [1044, 197] width 22 height 22
drag, startPoint x: 991, startPoint y: 261, endPoint x: 1038, endPoint y: 242, distance: 50.6
click at [1038, 242] on rect at bounding box center [1013, 236] width 59 height 30
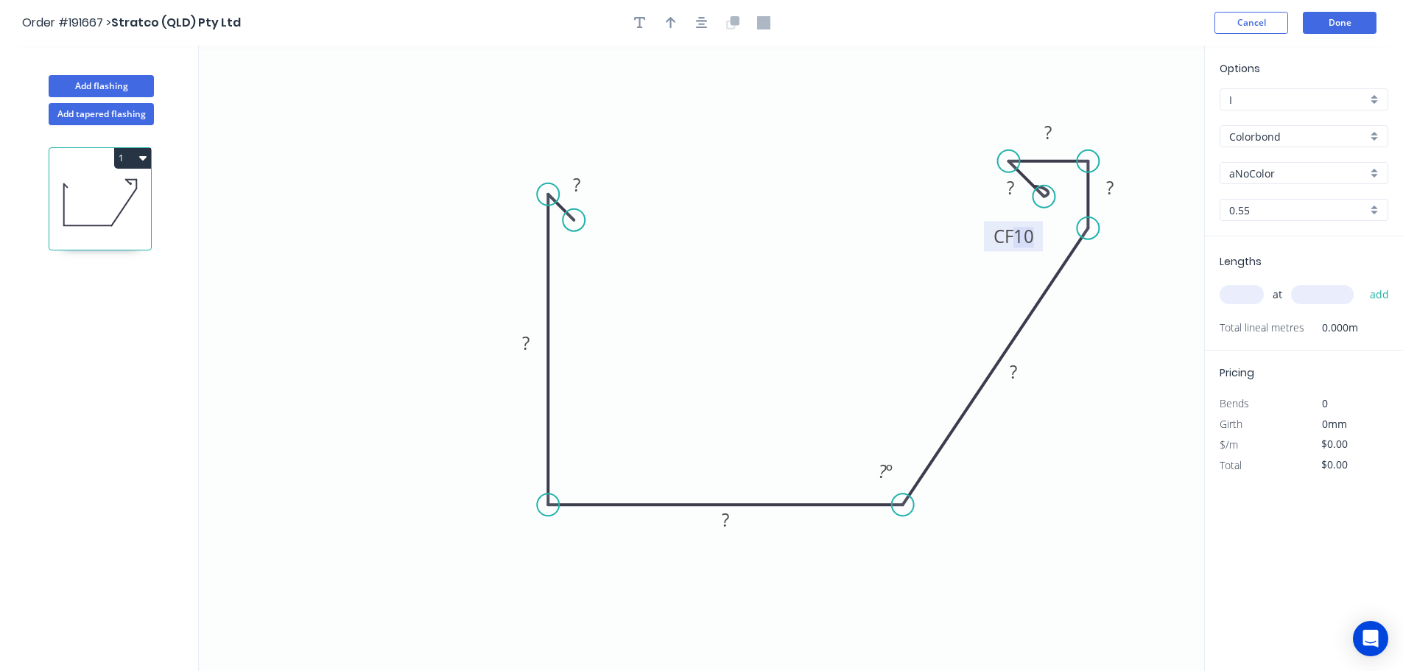
click at [1020, 225] on tspan "10" at bounding box center [1024, 236] width 21 height 24
type input "$24.06"
click at [777, 245] on icon "0 35 200 200 203 35 40 CF 30 35 128 º" at bounding box center [702, 358] width 1006 height 625
drag, startPoint x: 674, startPoint y: 16, endPoint x: 681, endPoint y: 21, distance: 9.0
click at [673, 16] on icon "button" at bounding box center [671, 22] width 10 height 13
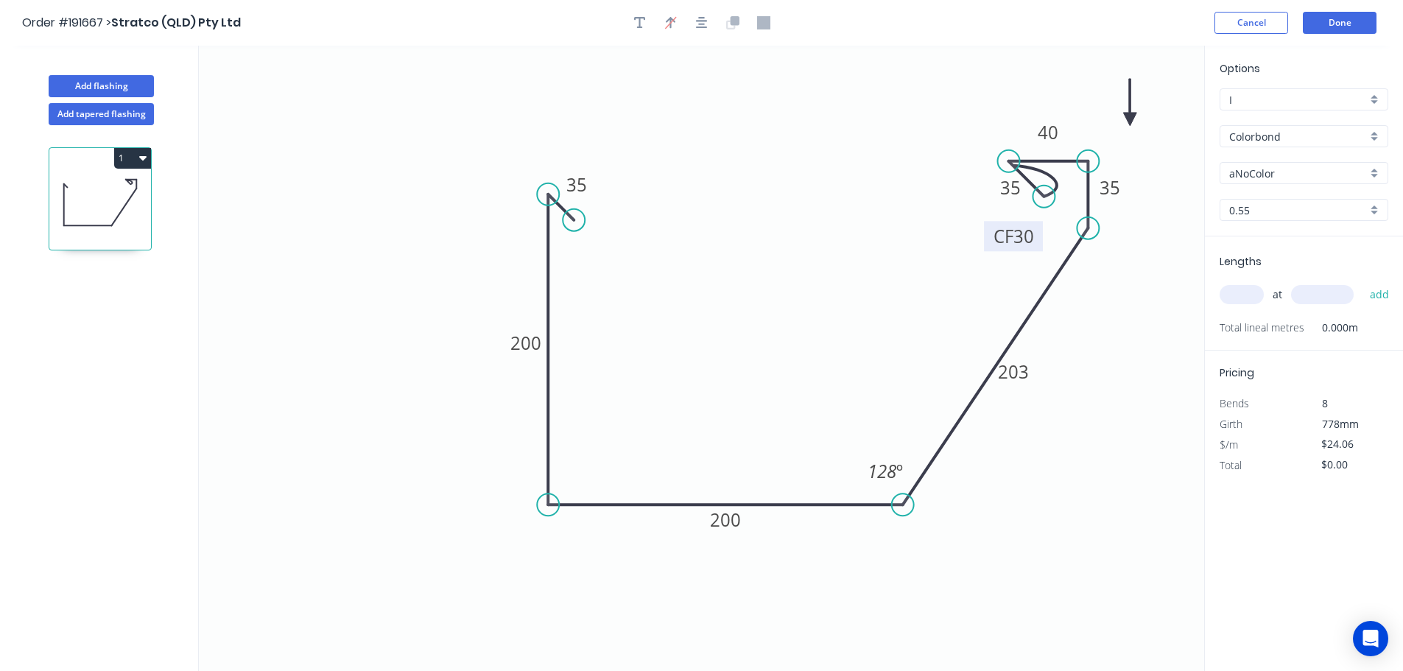
click at [1132, 115] on icon at bounding box center [1129, 102] width 13 height 47
drag, startPoint x: 1132, startPoint y: 115, endPoint x: 1167, endPoint y: 271, distance: 160.0
click at [1118, 340] on icon at bounding box center [1131, 346] width 47 height 13
click at [594, 247] on div "Show angle" at bounding box center [617, 242] width 148 height 30
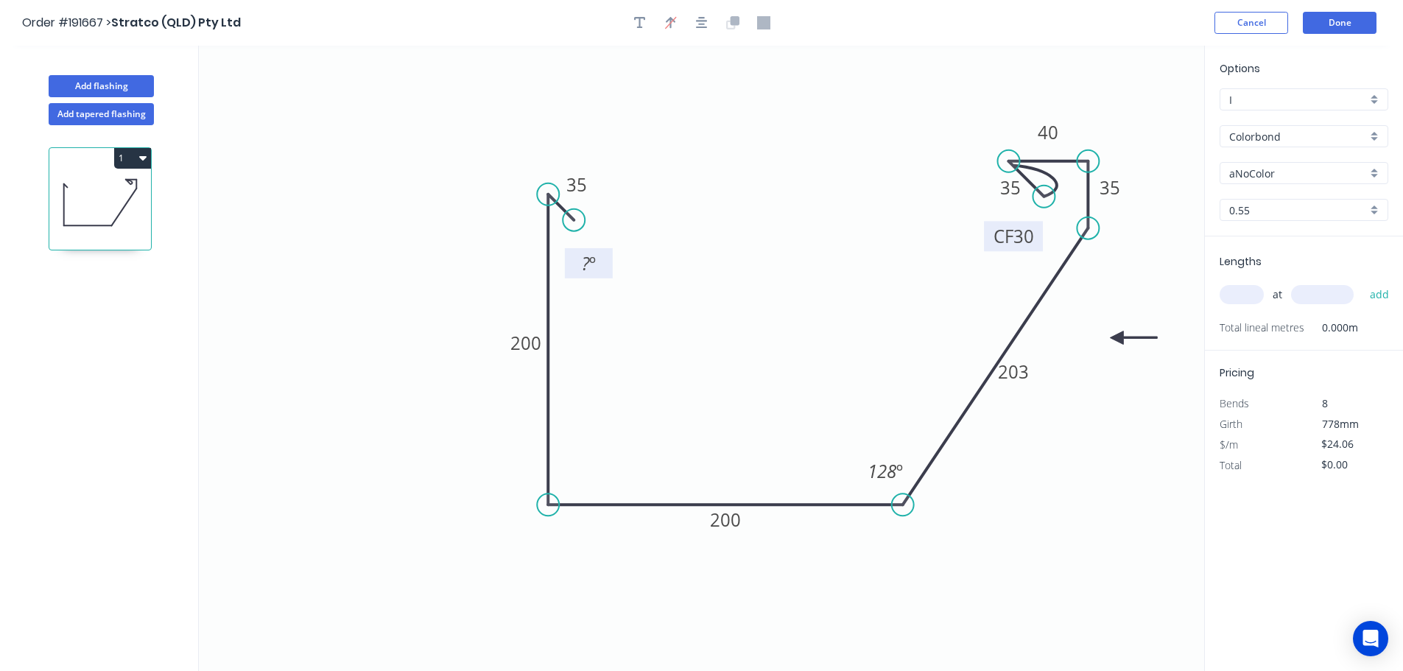
drag, startPoint x: 572, startPoint y: 240, endPoint x: 585, endPoint y: 263, distance: 26.0
click at [598, 276] on rect at bounding box center [589, 263] width 48 height 30
drag, startPoint x: 585, startPoint y: 263, endPoint x: 609, endPoint y: 267, distance: 24.0
click at [586, 263] on tspan "?" at bounding box center [585, 263] width 8 height 24
click at [855, 225] on icon "0 35 200 200 203 35 40 CF 30 35 10 º 128 º" at bounding box center [702, 358] width 1006 height 625
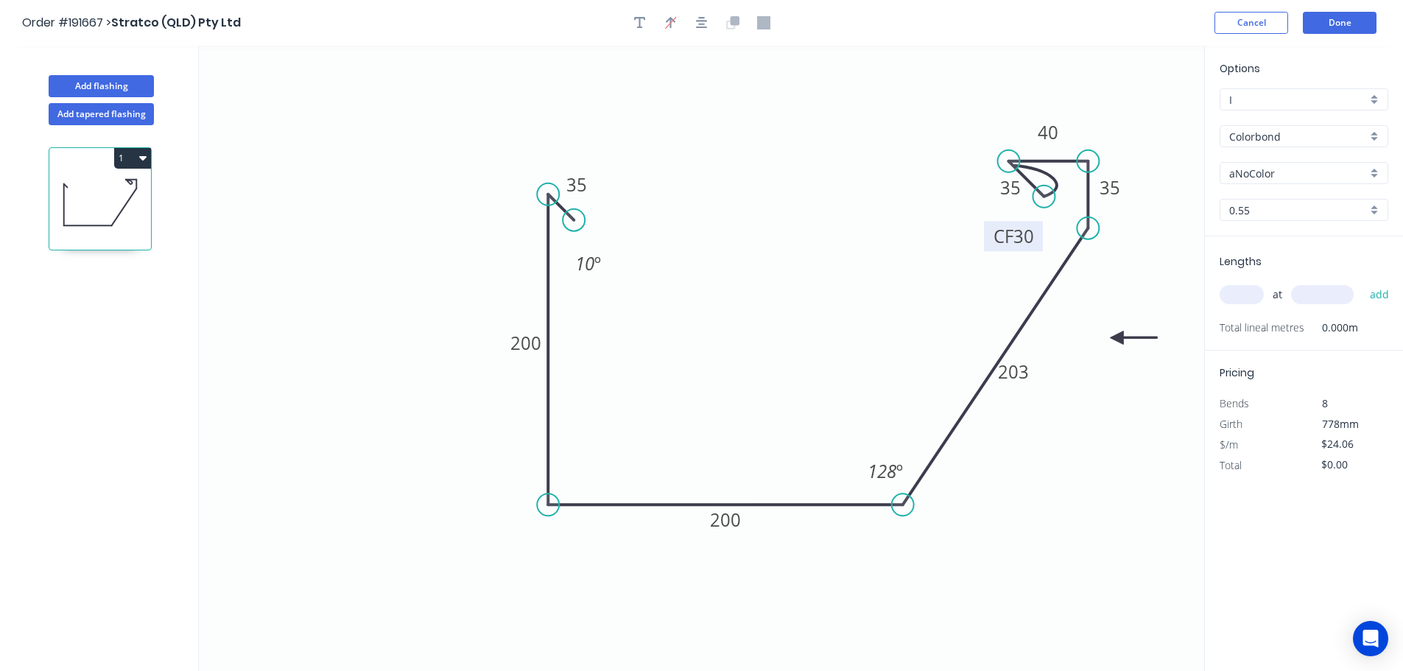
click at [1252, 179] on input "aNoColor" at bounding box center [1299, 173] width 138 height 15
click at [1266, 316] on div "Pale Eucalypt" at bounding box center [1304, 319] width 167 height 26
type input "Pale Eucalypt"
click at [1234, 298] on input "text" at bounding box center [1242, 294] width 44 height 19
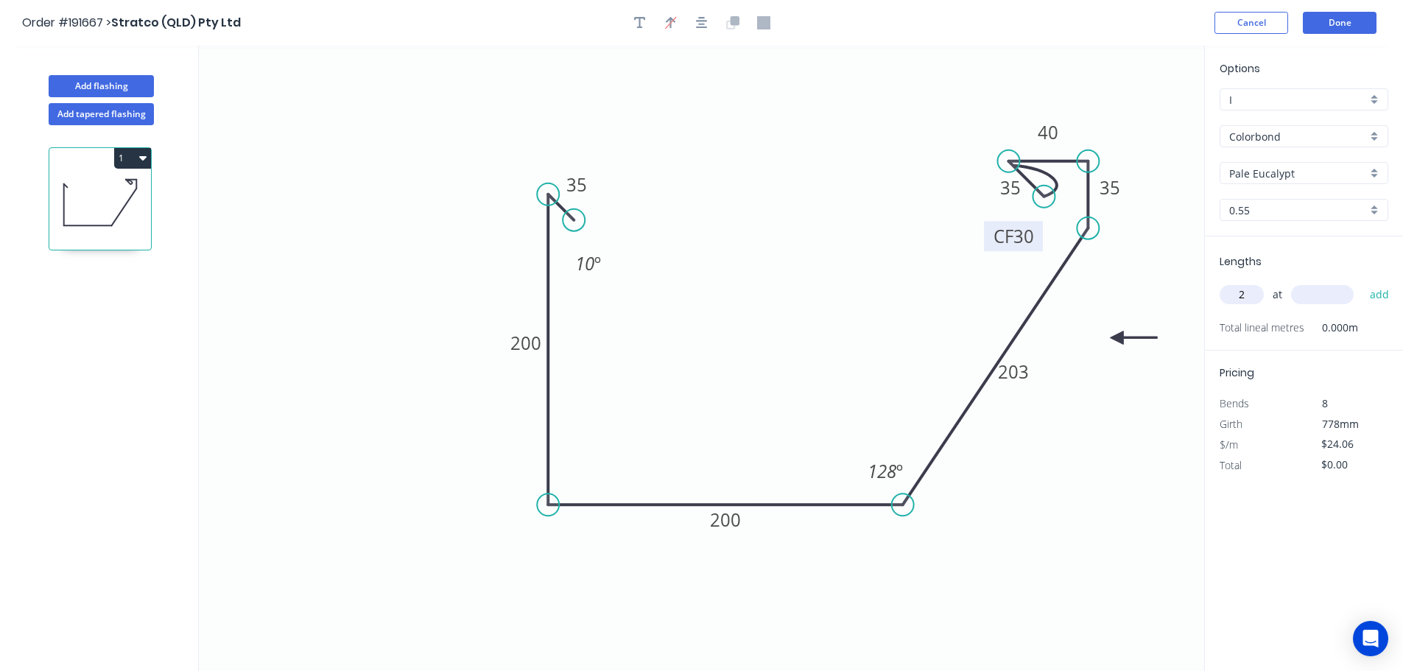
type input "2"
type input "1200"
click at [1363, 282] on button "add" at bounding box center [1380, 294] width 35 height 25
type input "$57.74"
click at [1340, 29] on button "Done" at bounding box center [1340, 23] width 74 height 22
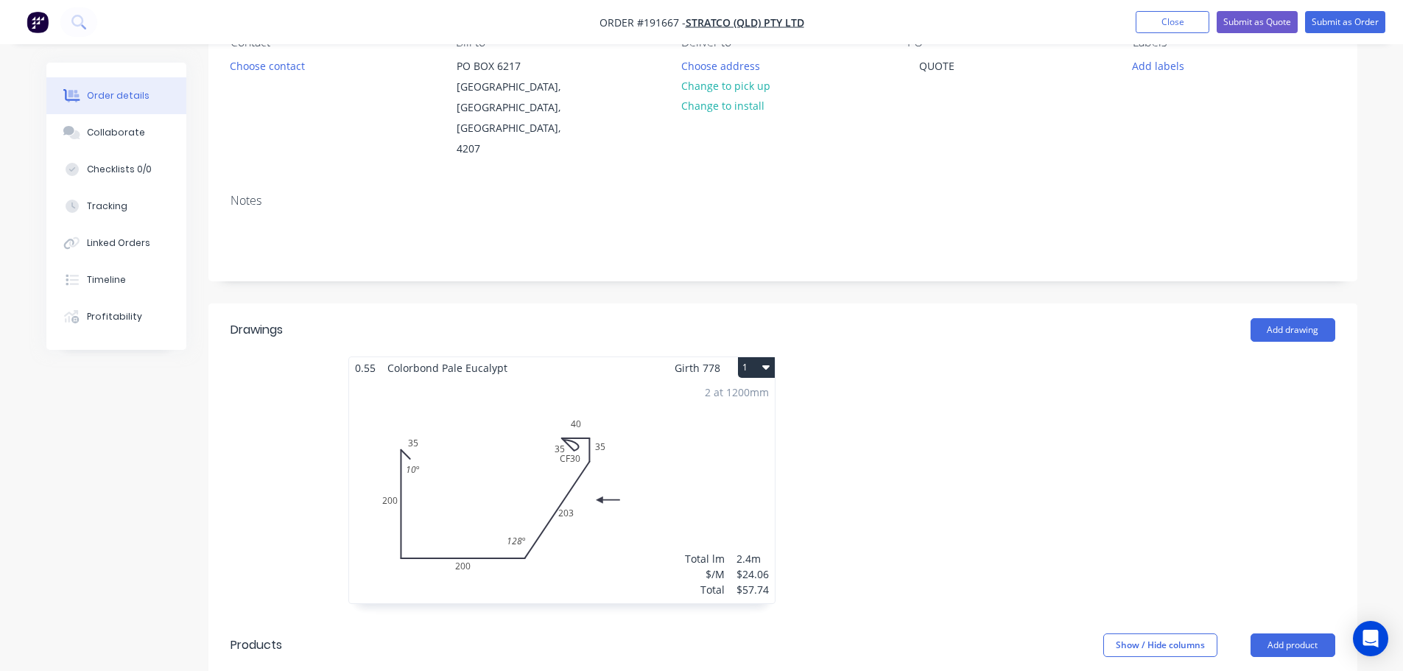
scroll to position [295, 0]
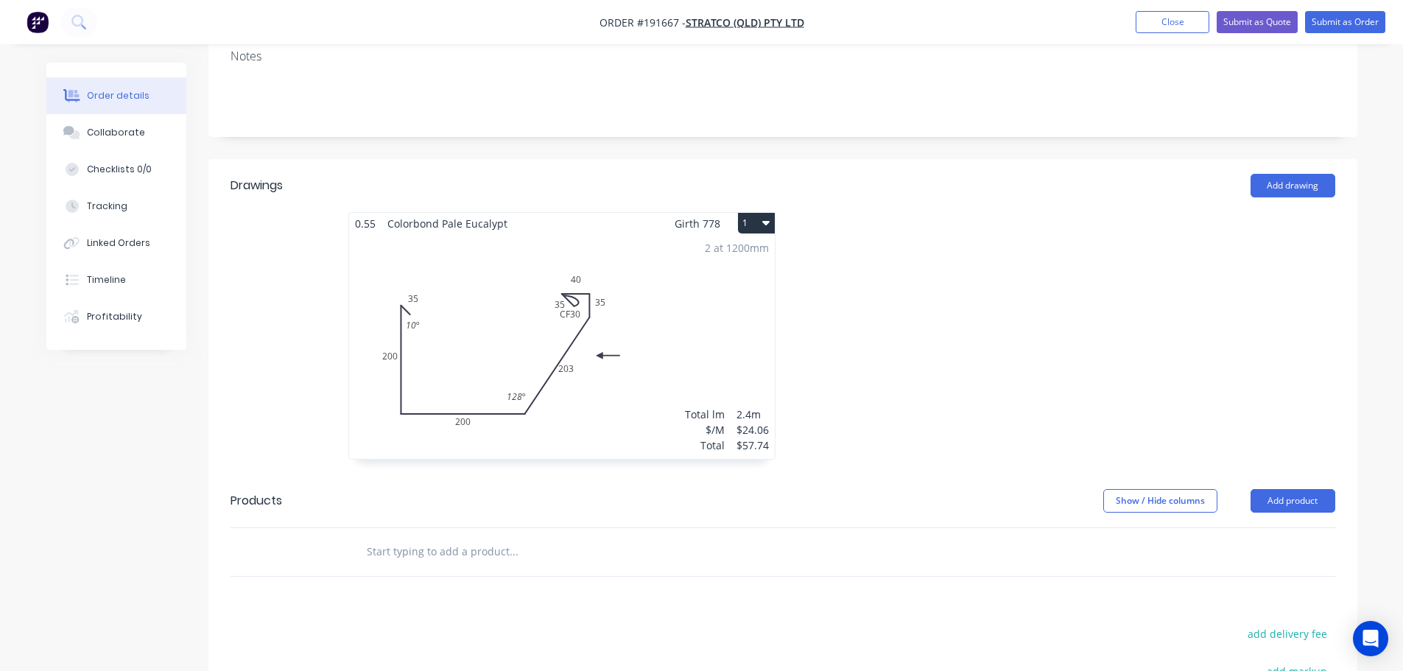
click at [602, 284] on div "2 at 1200mm Total lm $/M Total 2.4m $24.06 $57.74" at bounding box center [562, 346] width 426 height 225
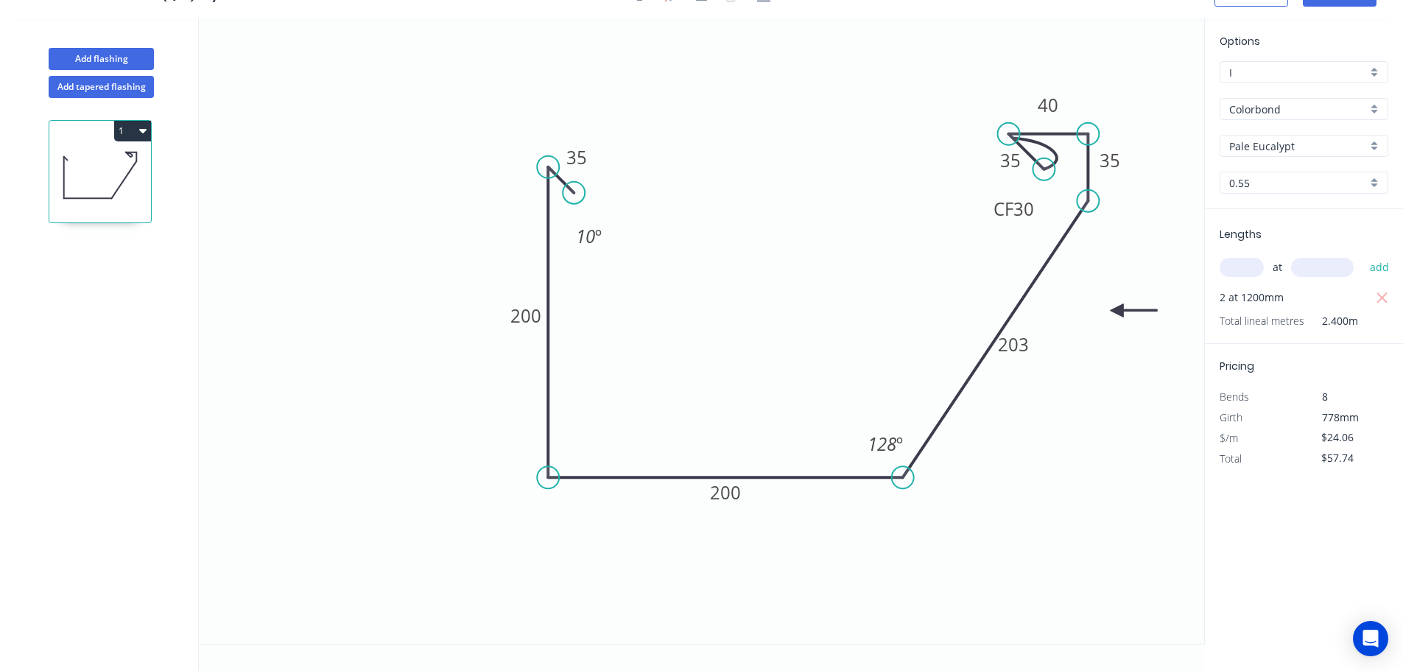
scroll to position [27, 0]
drag, startPoint x: 1045, startPoint y: 171, endPoint x: 1037, endPoint y: 183, distance: 14.3
click at [1037, 183] on circle at bounding box center [1037, 183] width 22 height 22
drag, startPoint x: 1071, startPoint y: 201, endPoint x: 1104, endPoint y: 183, distance: 37.9
click at [1071, 200] on div "Hide angle" at bounding box center [1119, 198] width 148 height 30
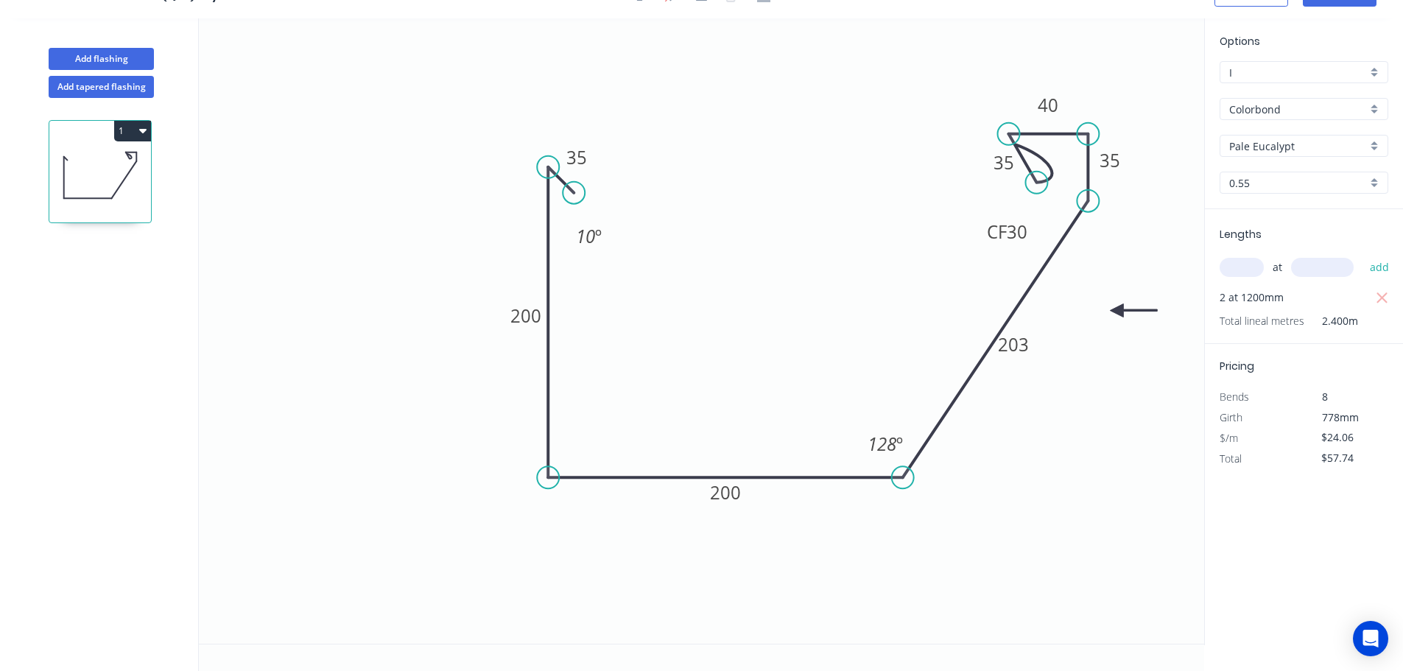
click at [1177, 142] on icon "0 35 200 200 203 35 40 CF 30 35 10 º 128 º" at bounding box center [702, 330] width 1006 height 625
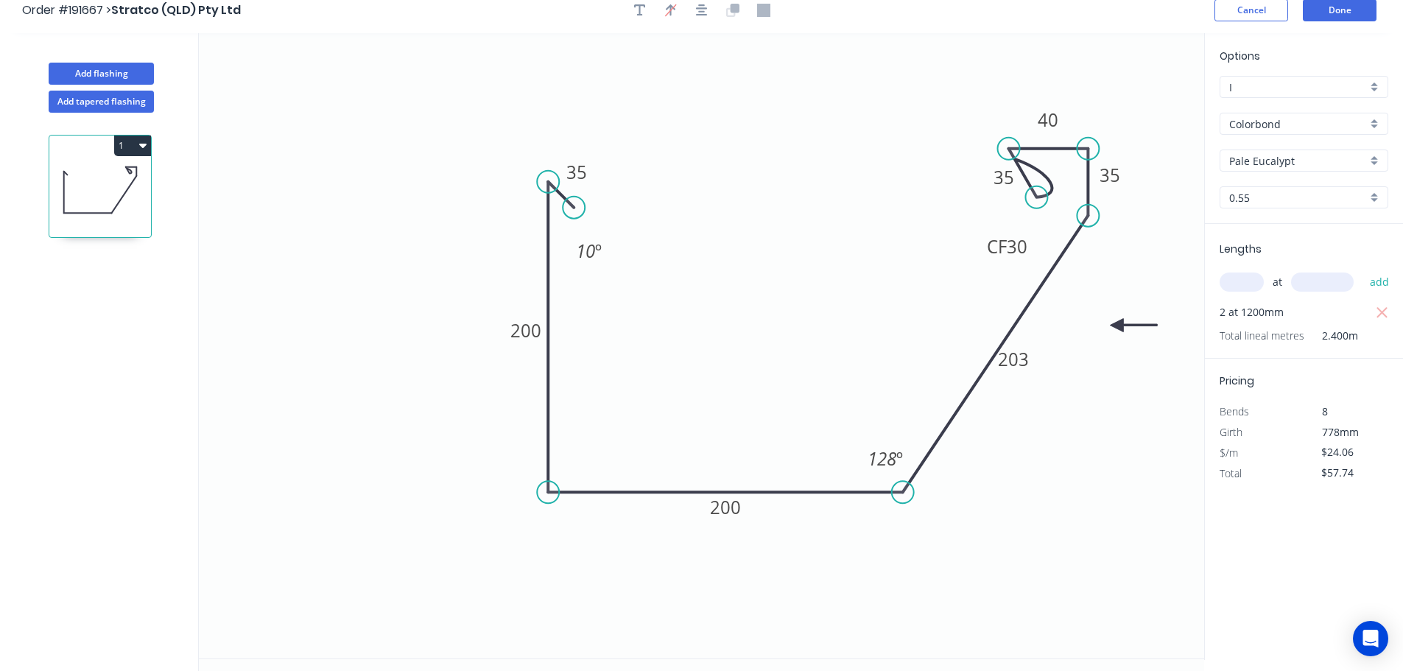
scroll to position [0, 0]
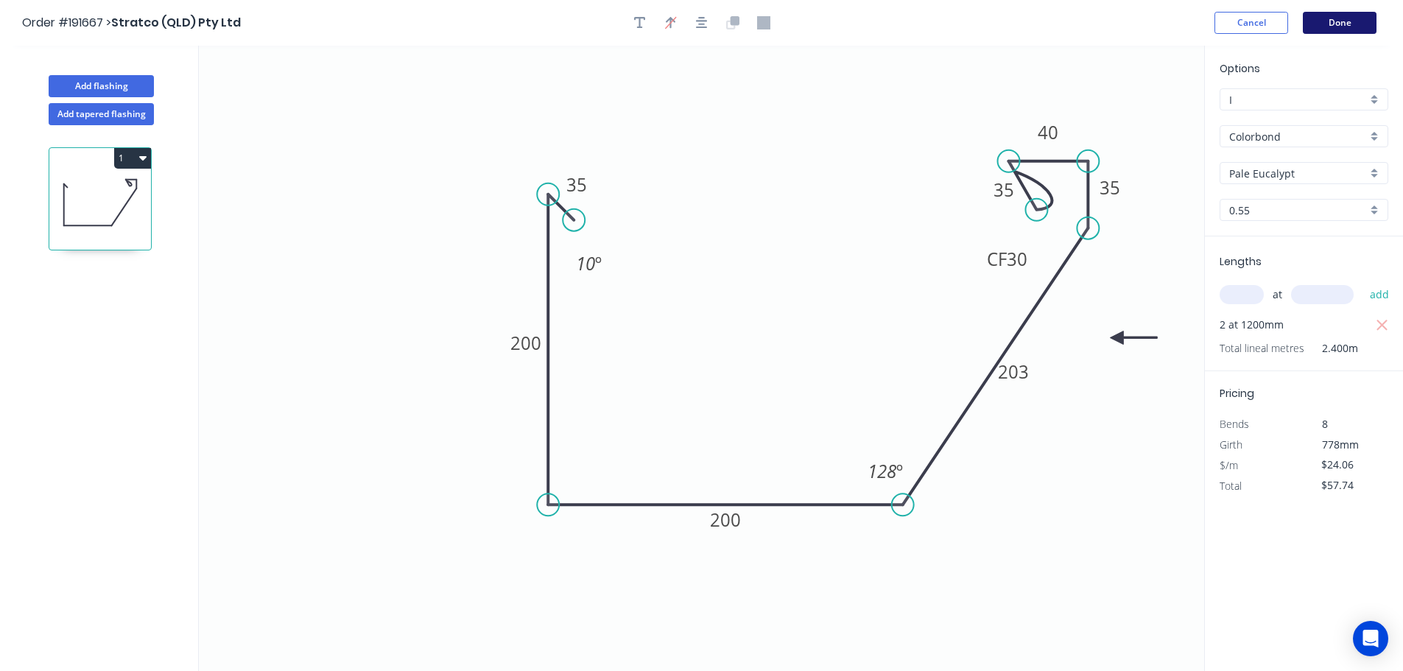
click at [1356, 15] on button "Done" at bounding box center [1340, 23] width 74 height 22
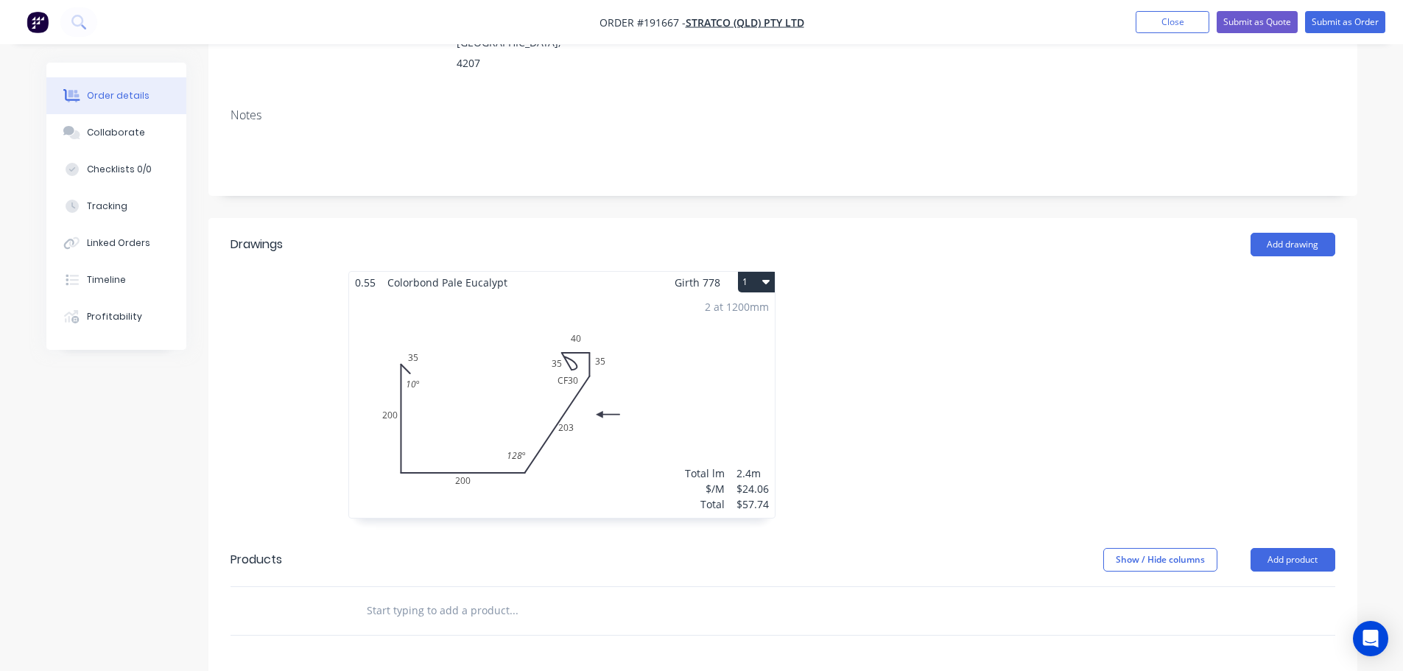
scroll to position [295, 0]
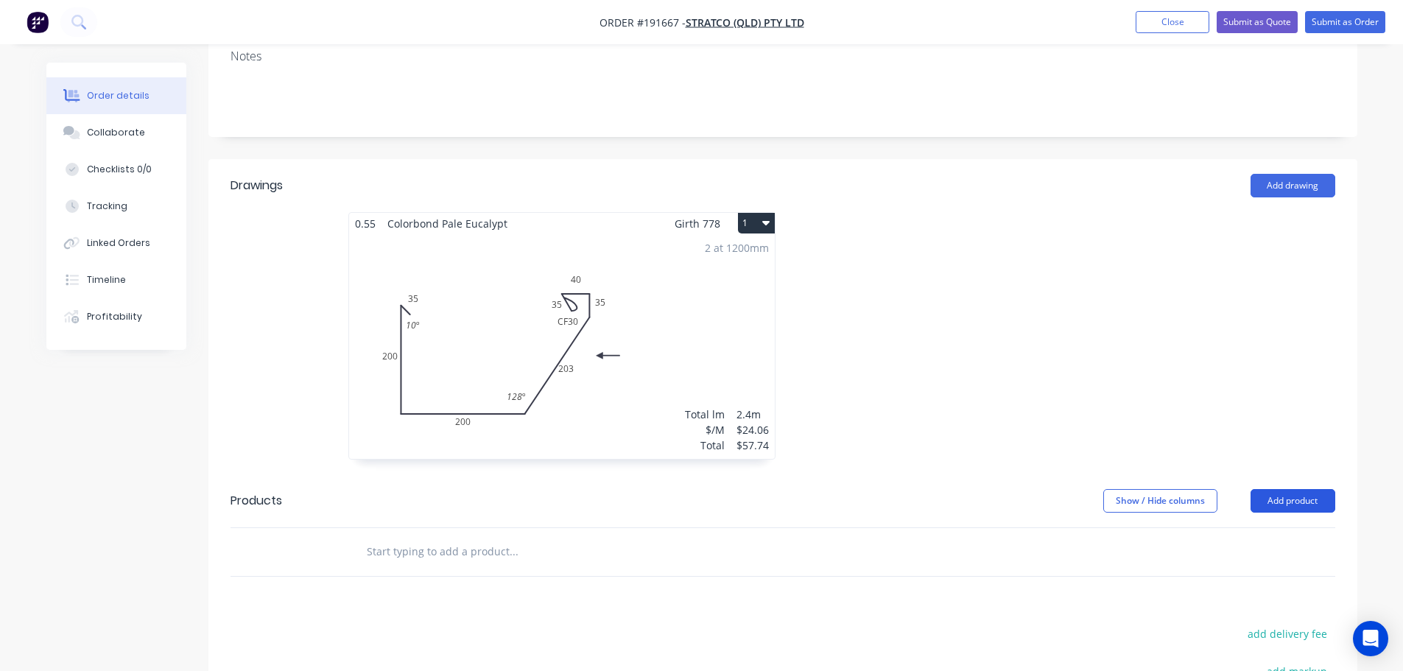
click at [1268, 489] on button "Add product" at bounding box center [1293, 501] width 85 height 24
click at [1247, 527] on div "Product catalogue" at bounding box center [1265, 537] width 113 height 21
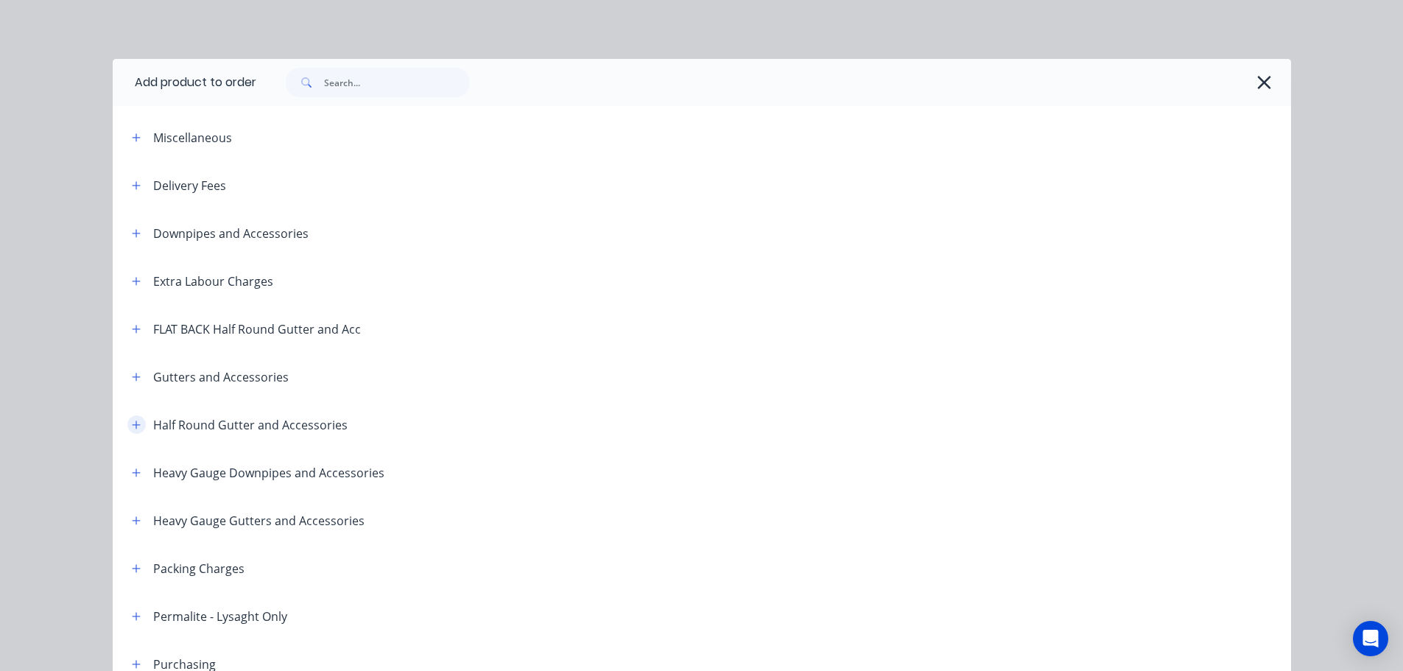
click at [135, 426] on icon "button" at bounding box center [136, 425] width 9 height 10
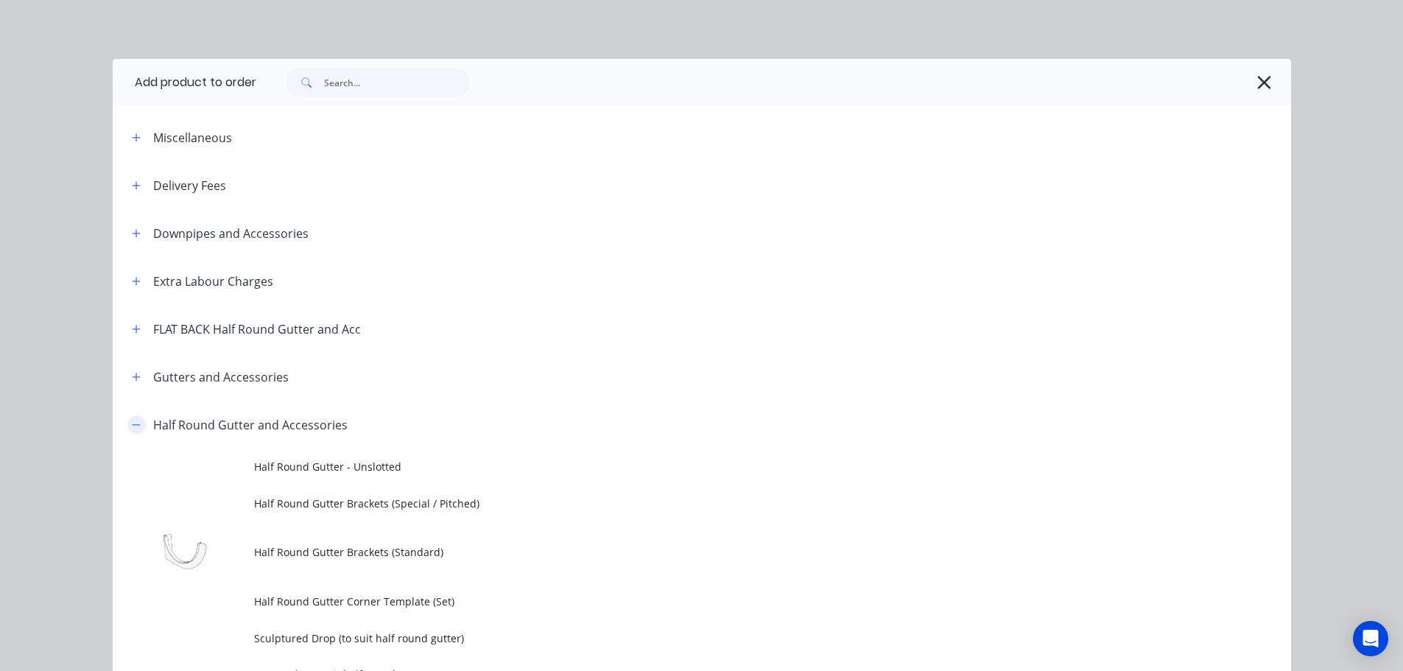
click at [127, 423] on button "button" at bounding box center [136, 425] width 18 height 18
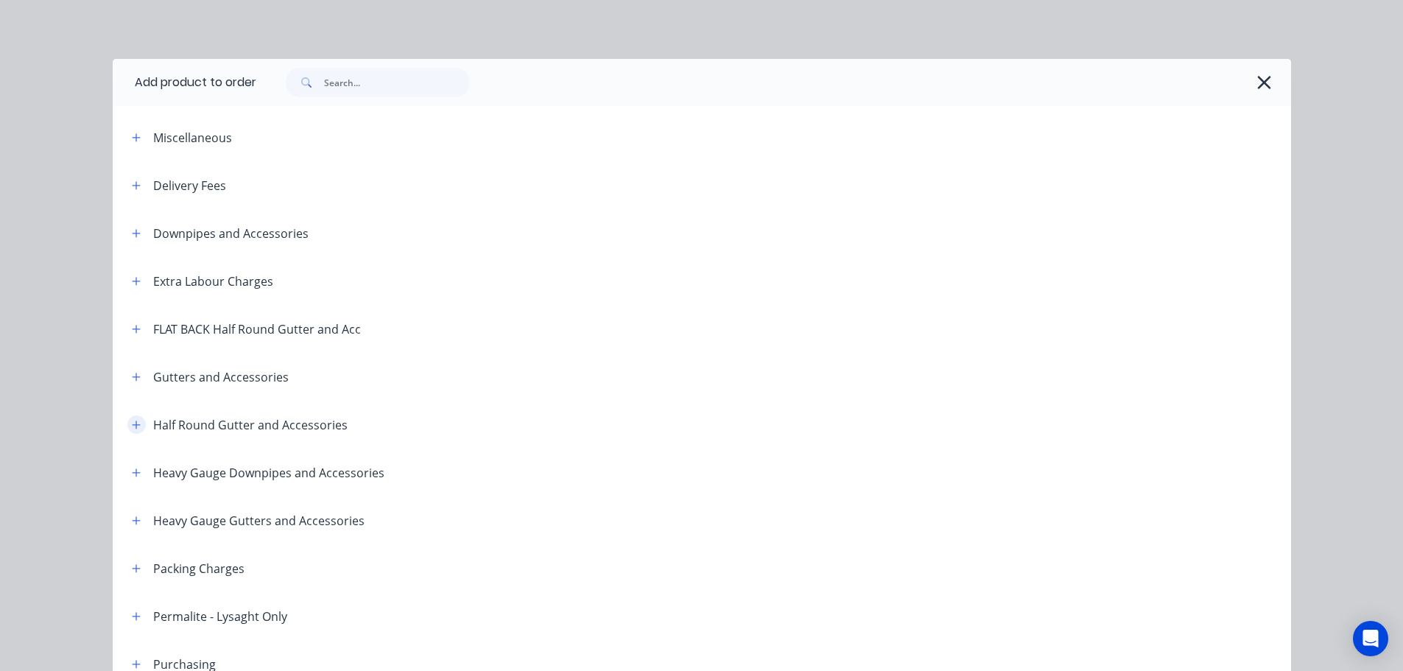
click at [132, 421] on icon "button" at bounding box center [136, 425] width 9 height 10
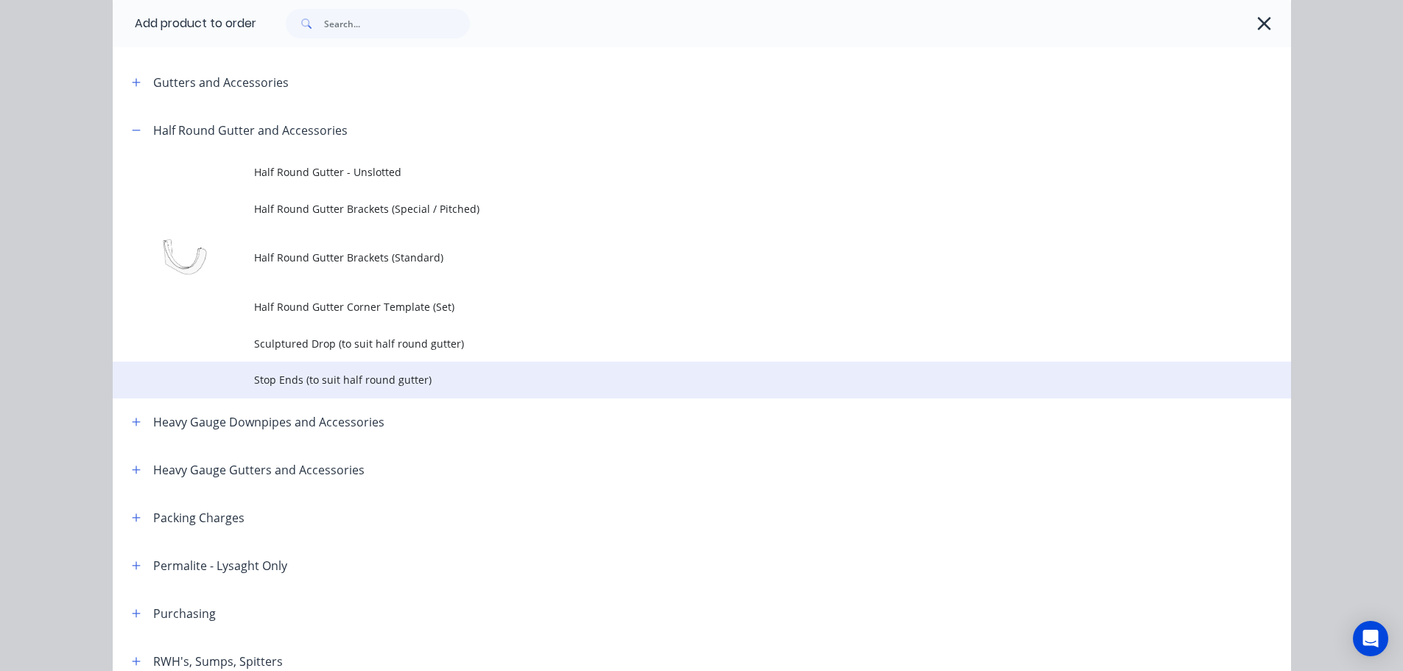
click at [326, 385] on span "Stop Ends (to suit half round gutter)" at bounding box center [669, 379] width 830 height 15
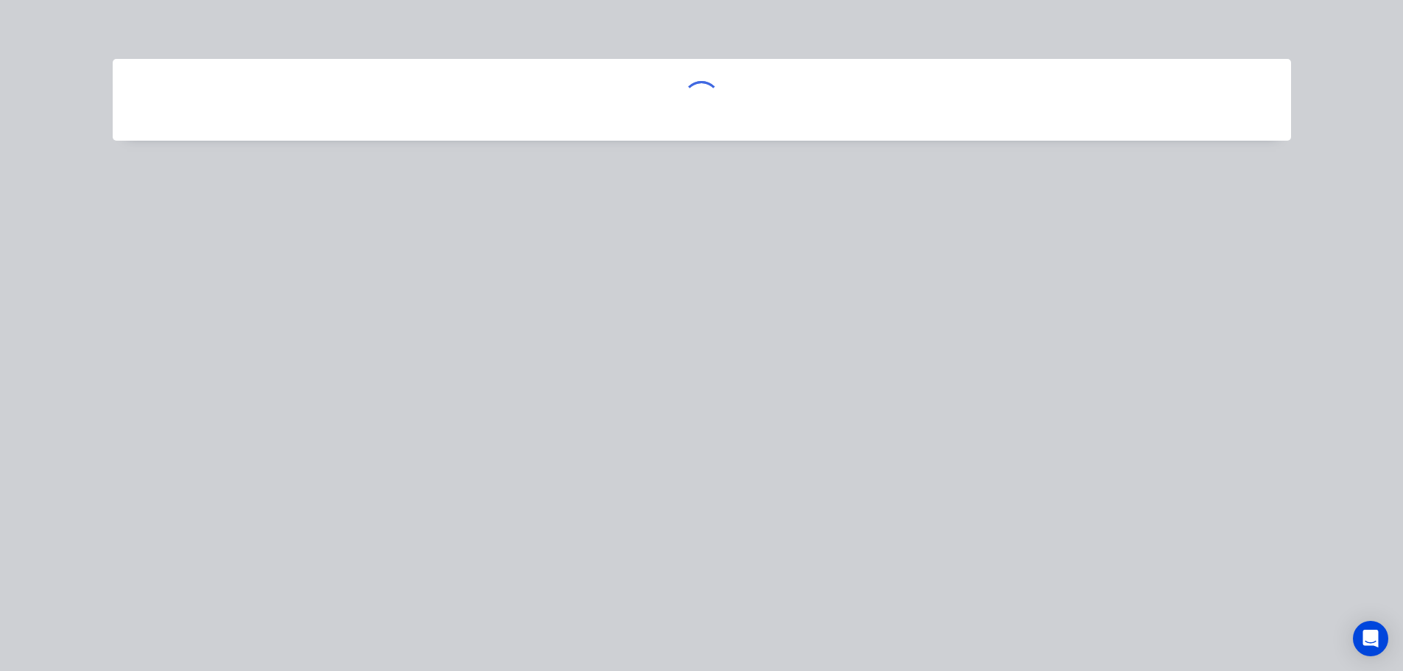
scroll to position [0, 0]
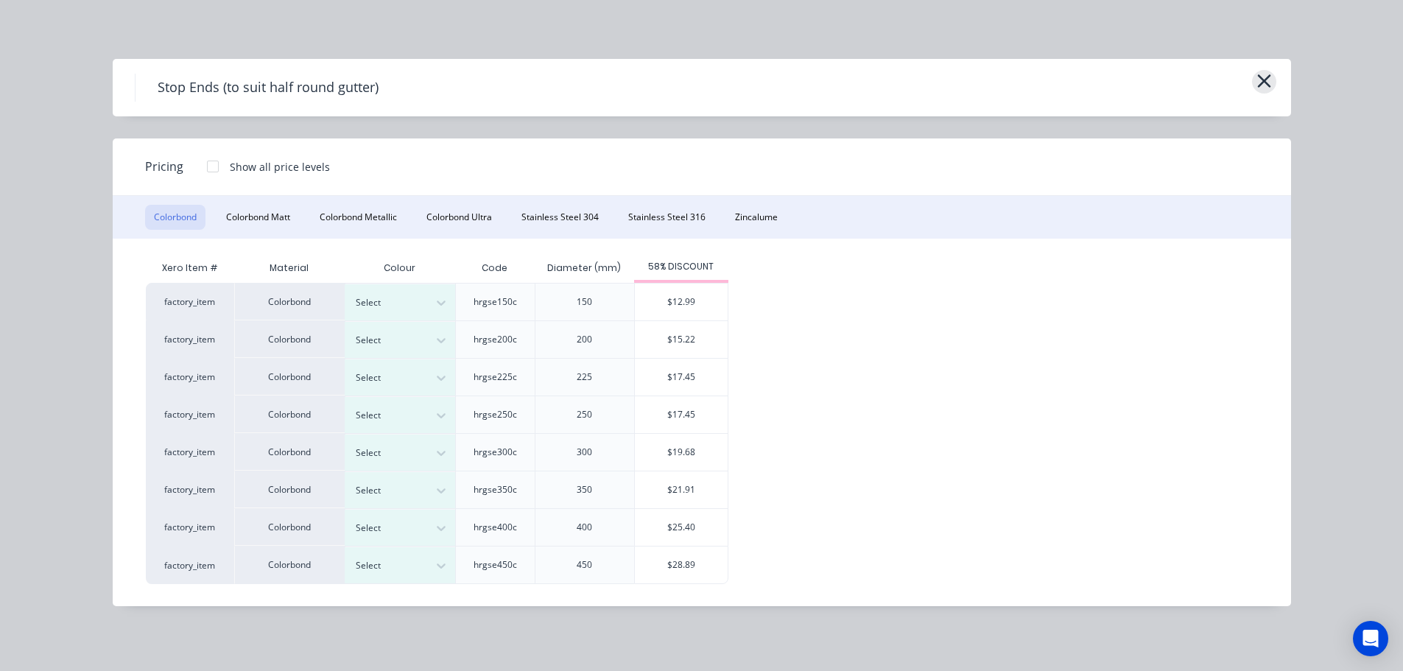
click at [1257, 78] on icon "button" at bounding box center [1264, 81] width 15 height 21
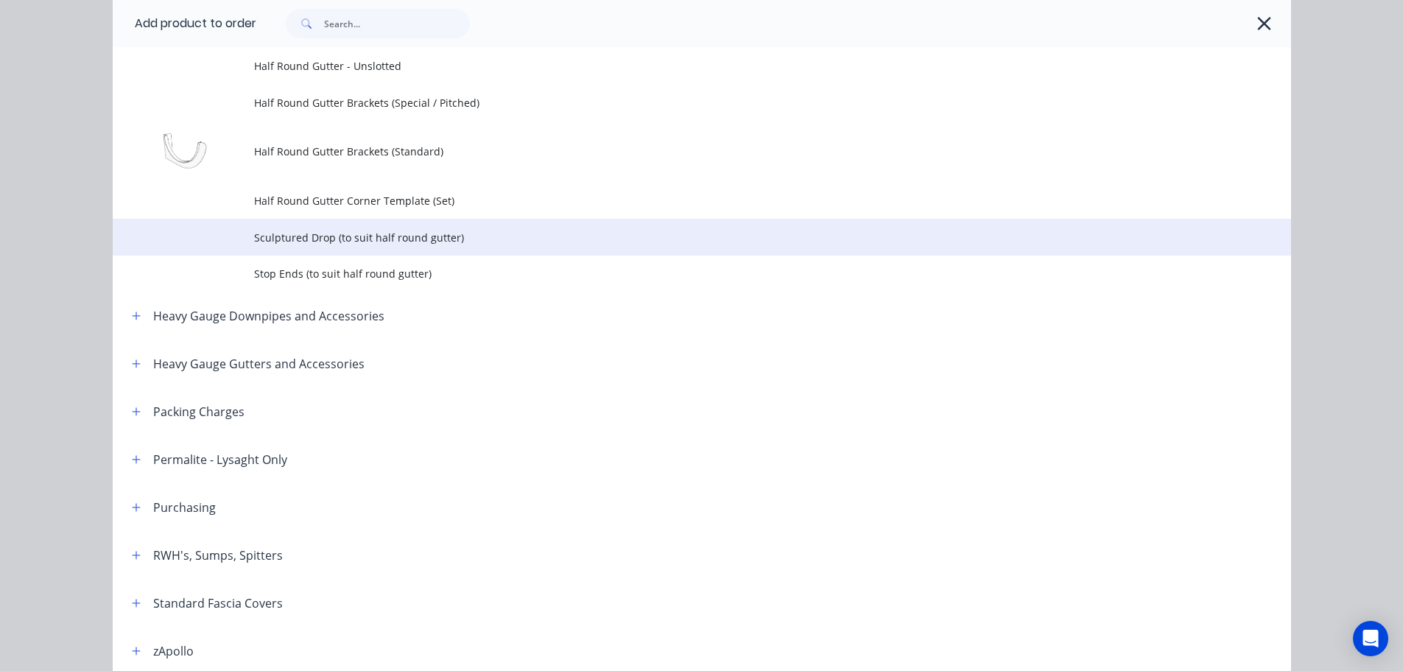
scroll to position [253, 0]
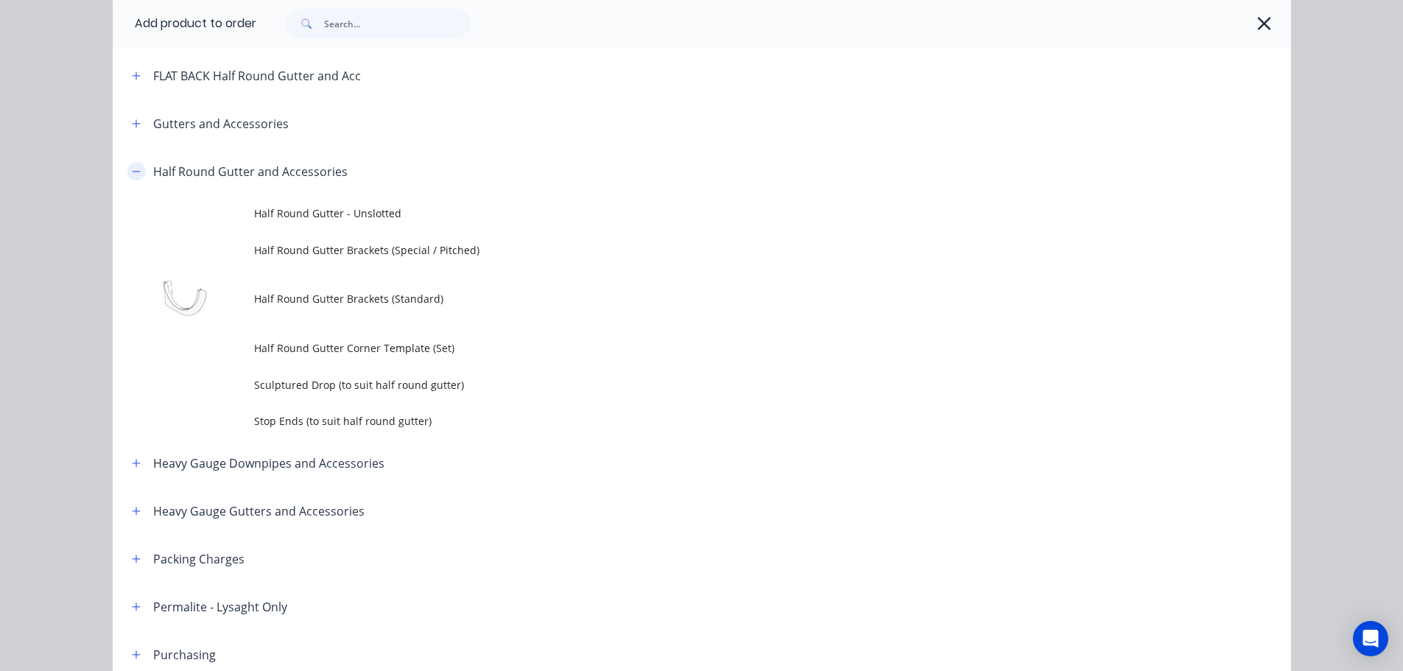
click at [132, 176] on icon "button" at bounding box center [136, 171] width 9 height 10
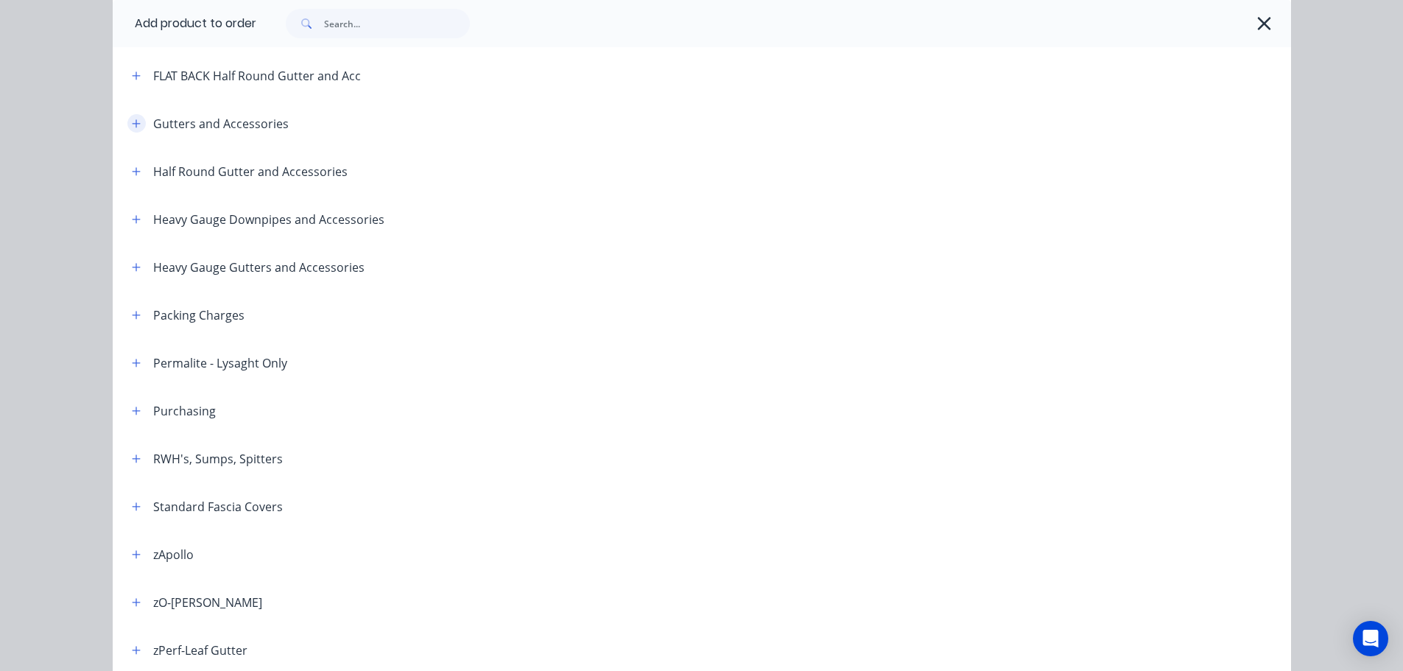
click at [135, 121] on icon "button" at bounding box center [136, 124] width 9 height 10
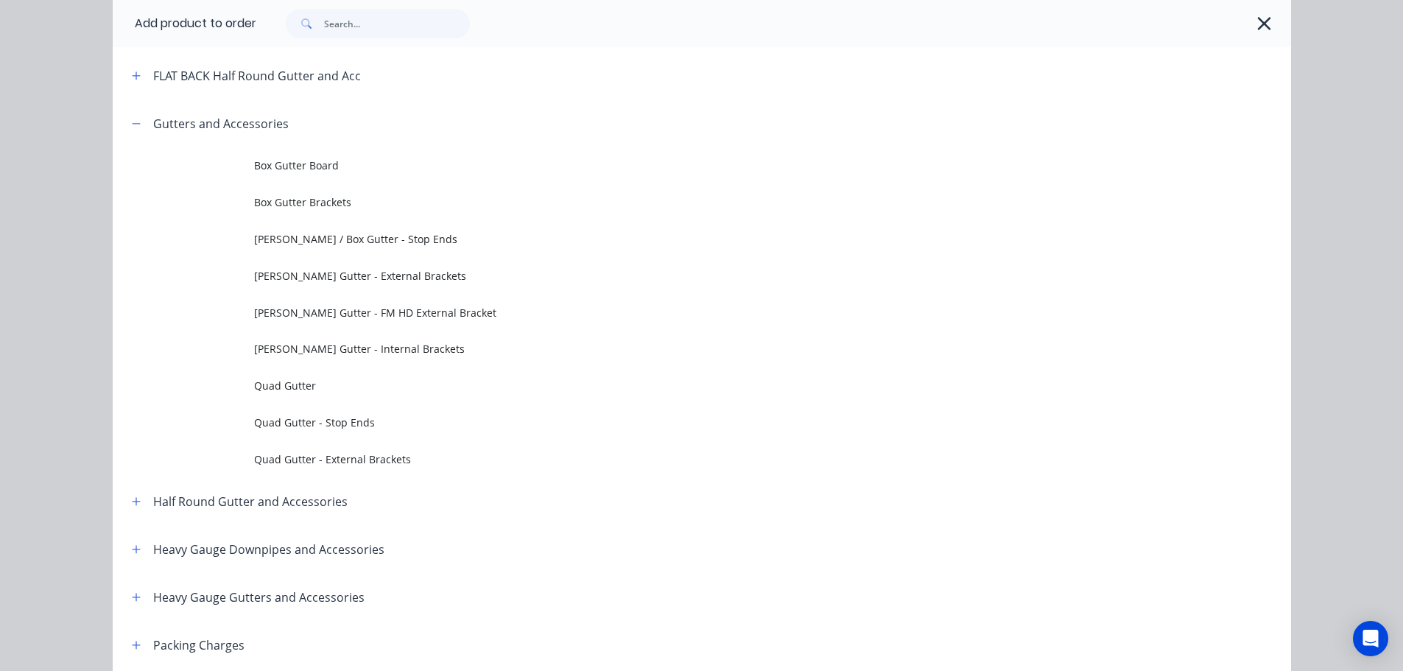
click at [134, 108] on header "Gutters and Accessories" at bounding box center [702, 123] width 1179 height 48
click at [136, 113] on header "Gutters and Accessories" at bounding box center [702, 123] width 1179 height 48
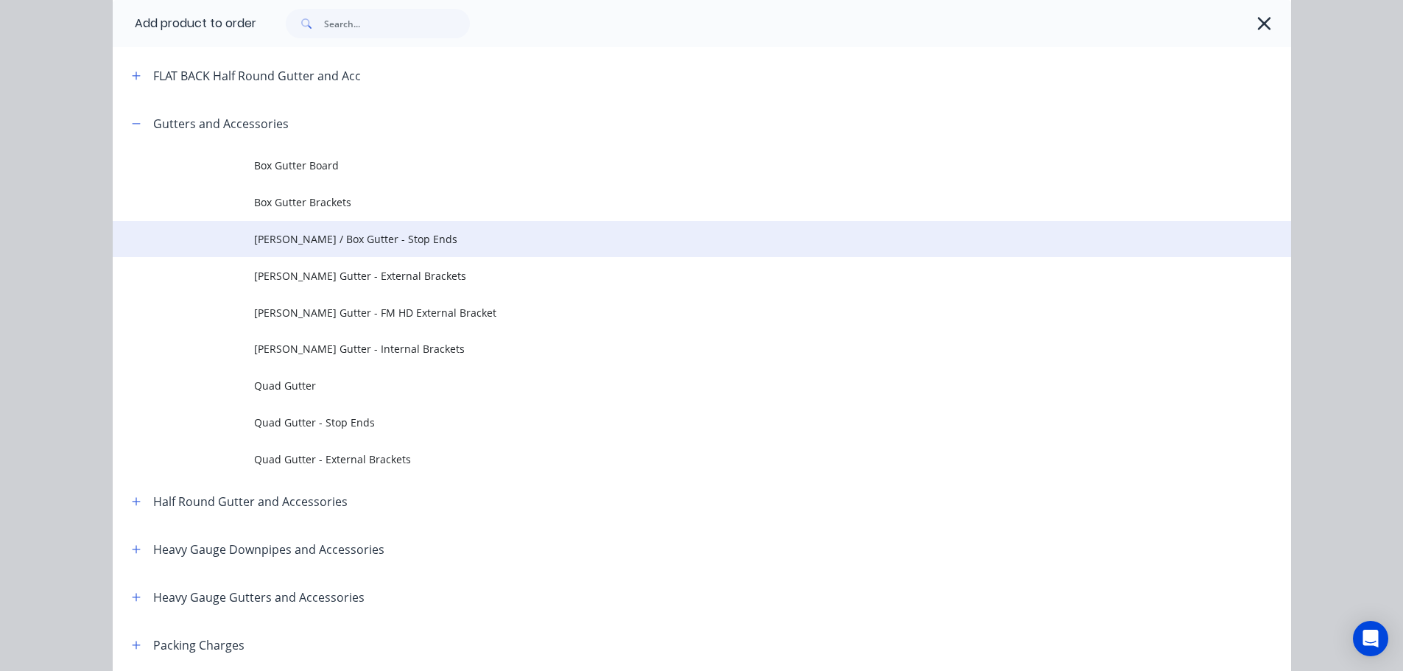
click at [407, 232] on span "Eaves / Box Gutter - Stop Ends" at bounding box center [669, 238] width 830 height 15
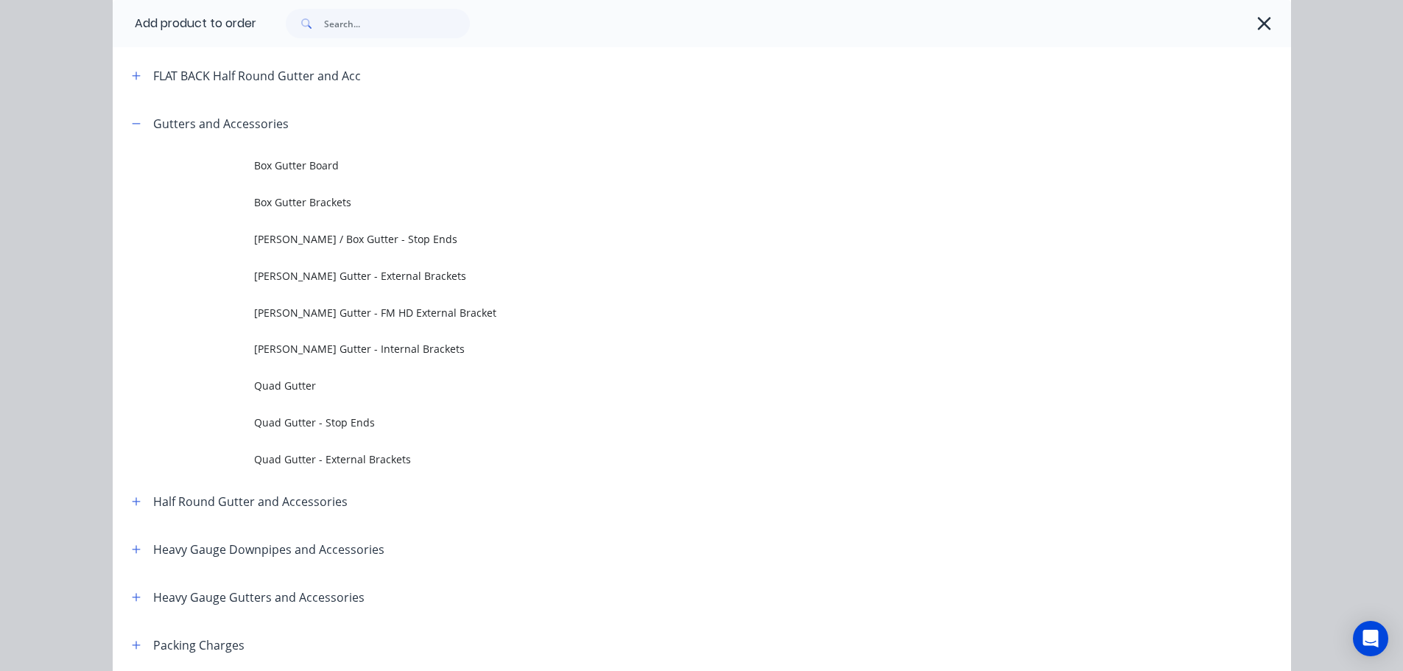
scroll to position [0, 0]
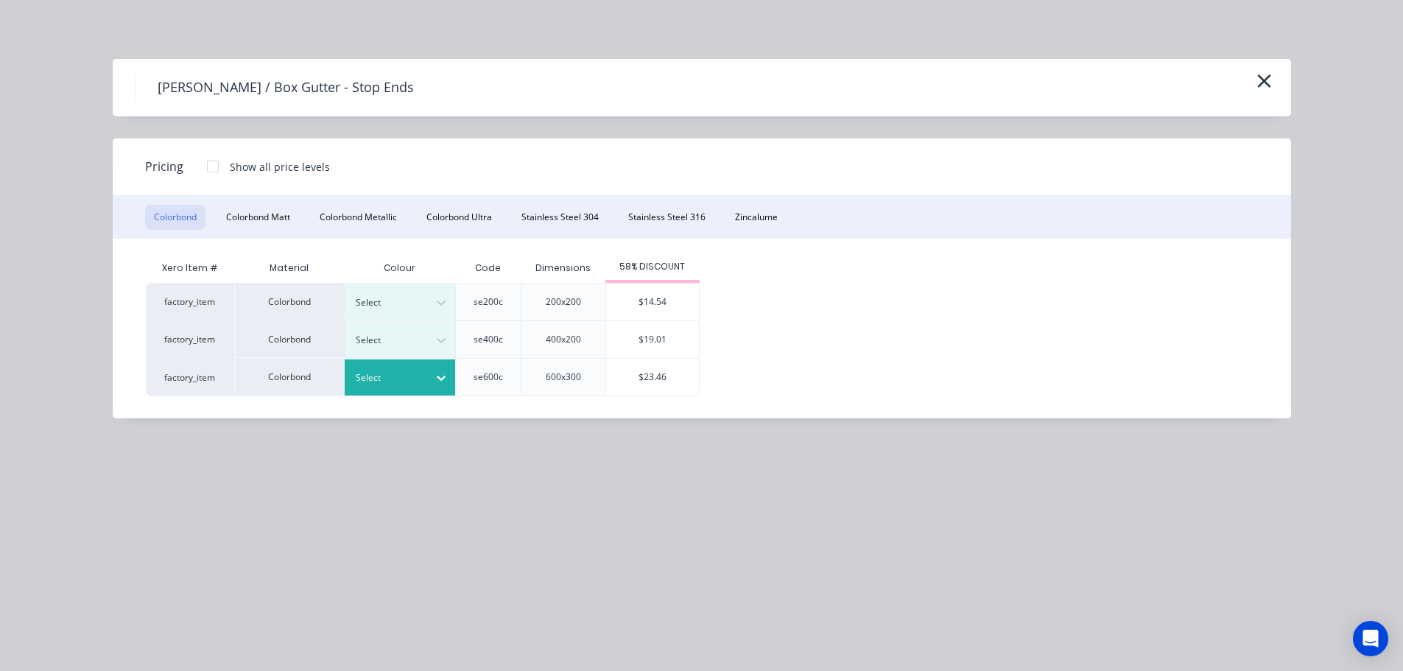
click at [436, 372] on icon at bounding box center [441, 378] width 15 height 15
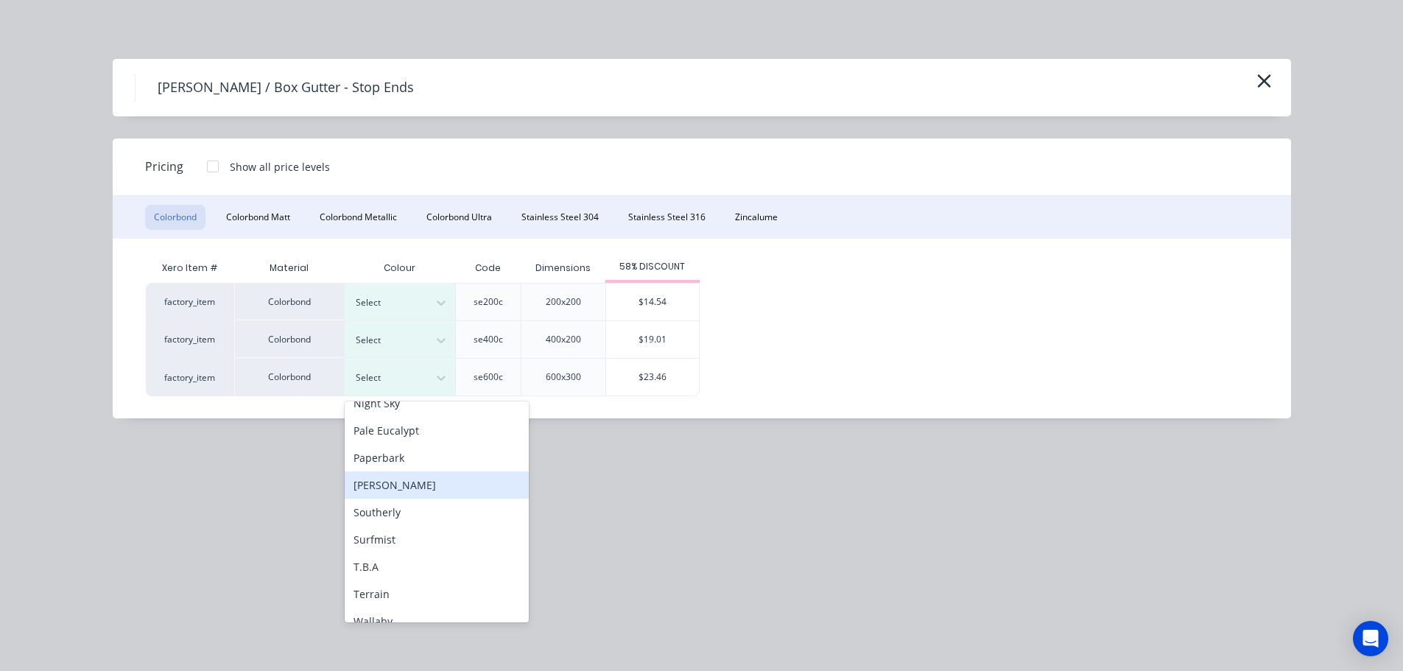
scroll to position [442, 0]
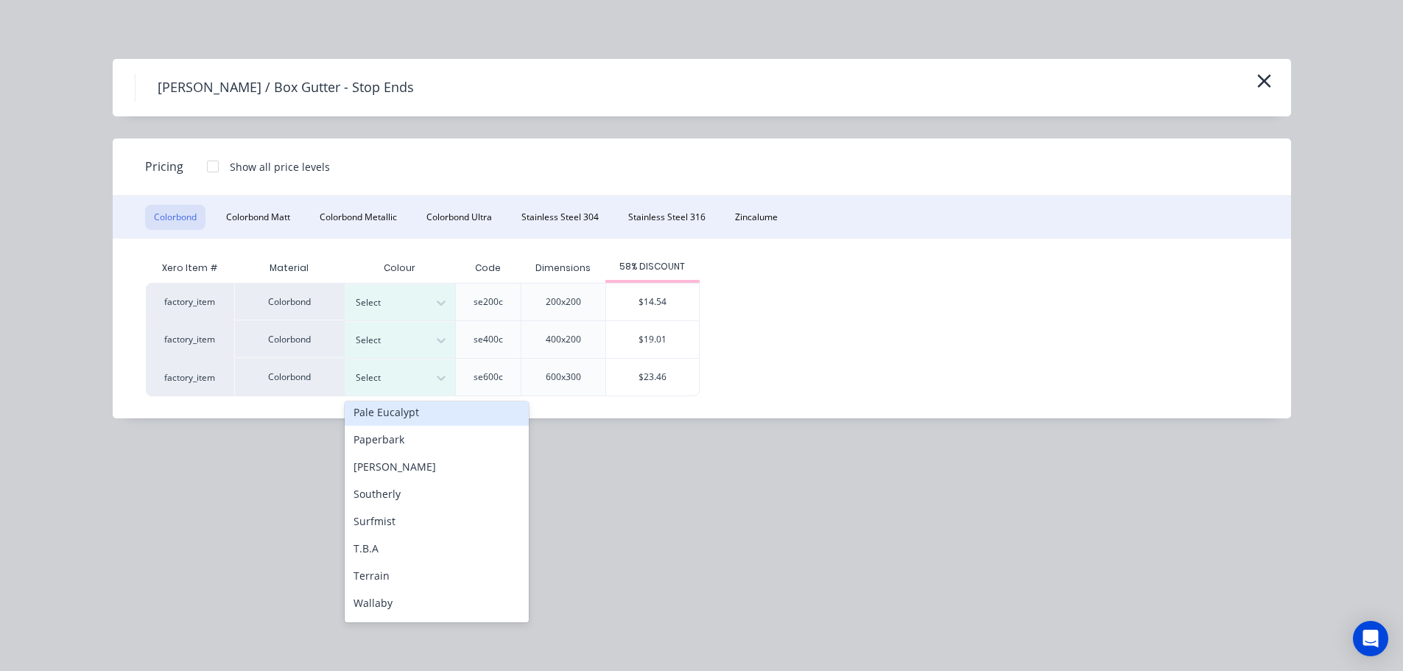
click at [407, 411] on div "Pale Eucalypt" at bounding box center [437, 412] width 184 height 27
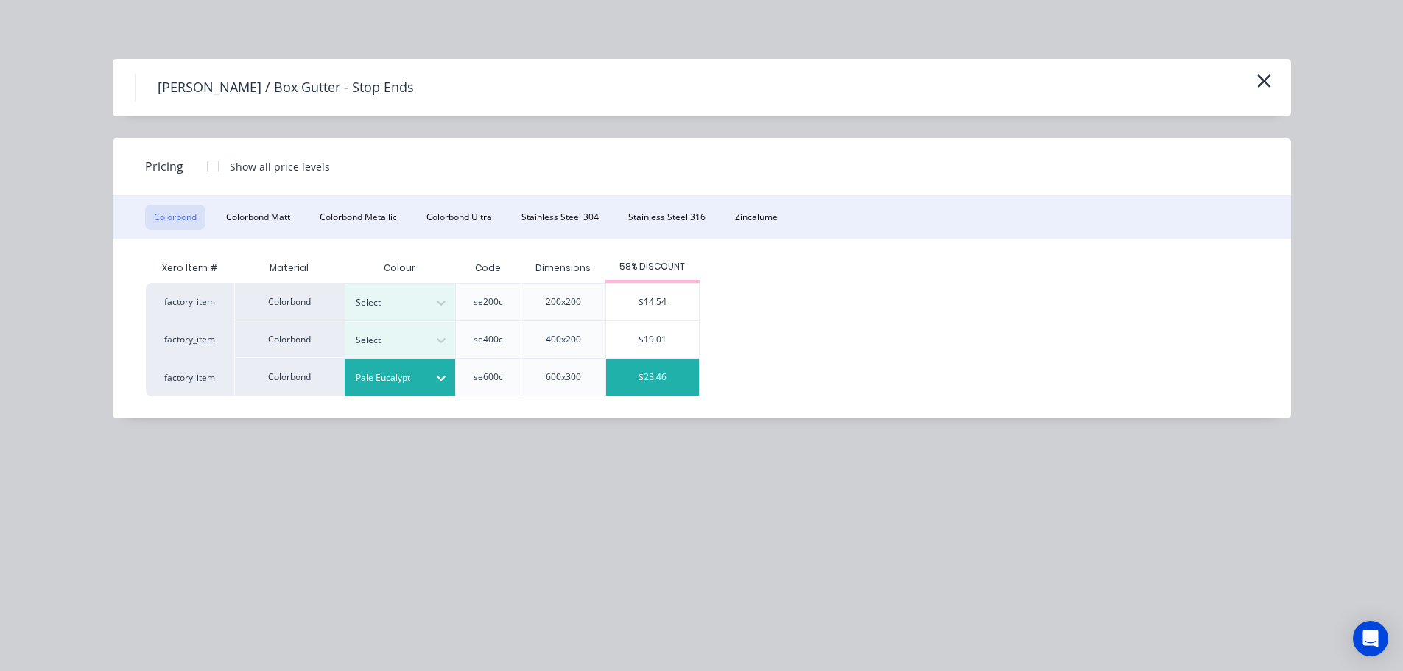
click at [661, 377] on div "$23.46" at bounding box center [652, 377] width 93 height 37
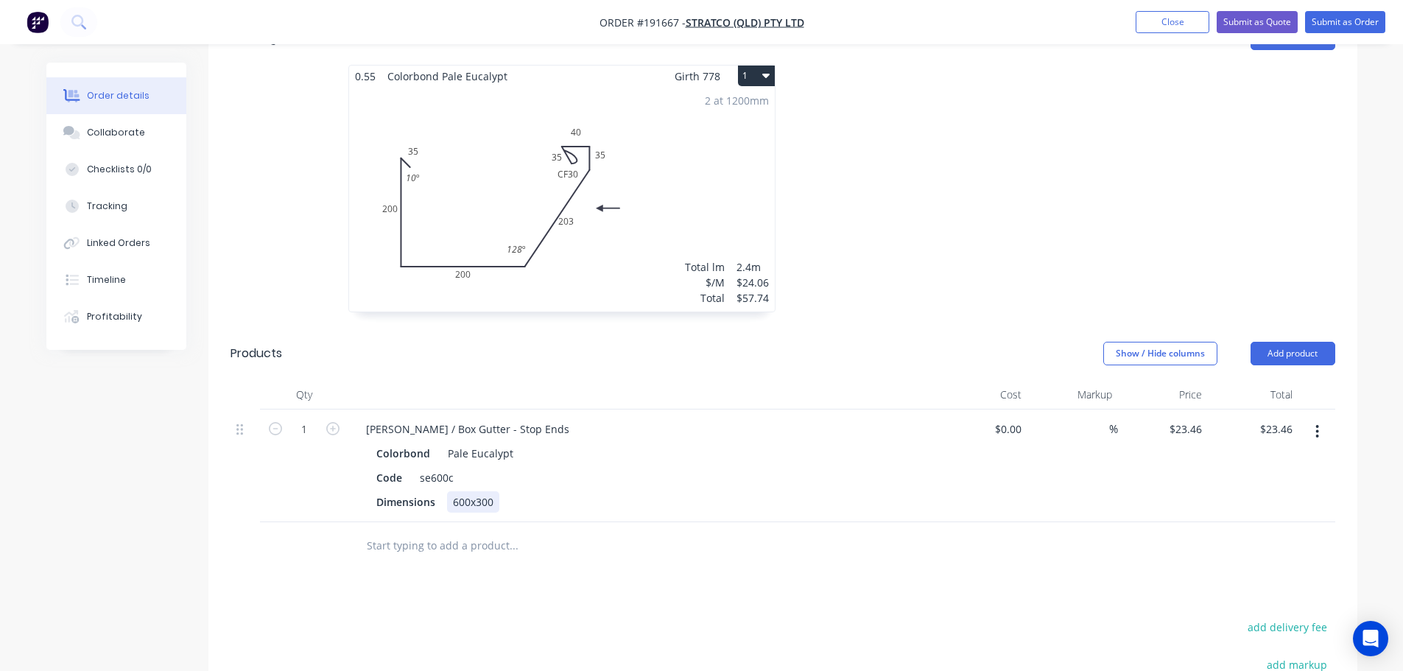
click at [477, 491] on div "600x300" at bounding box center [473, 501] width 52 height 21
click at [614, 342] on div "Show / Hide columns Add product" at bounding box center [900, 354] width 870 height 24
click at [1202, 418] on input "23.46" at bounding box center [1188, 428] width 40 height 21
type input "$25.40"
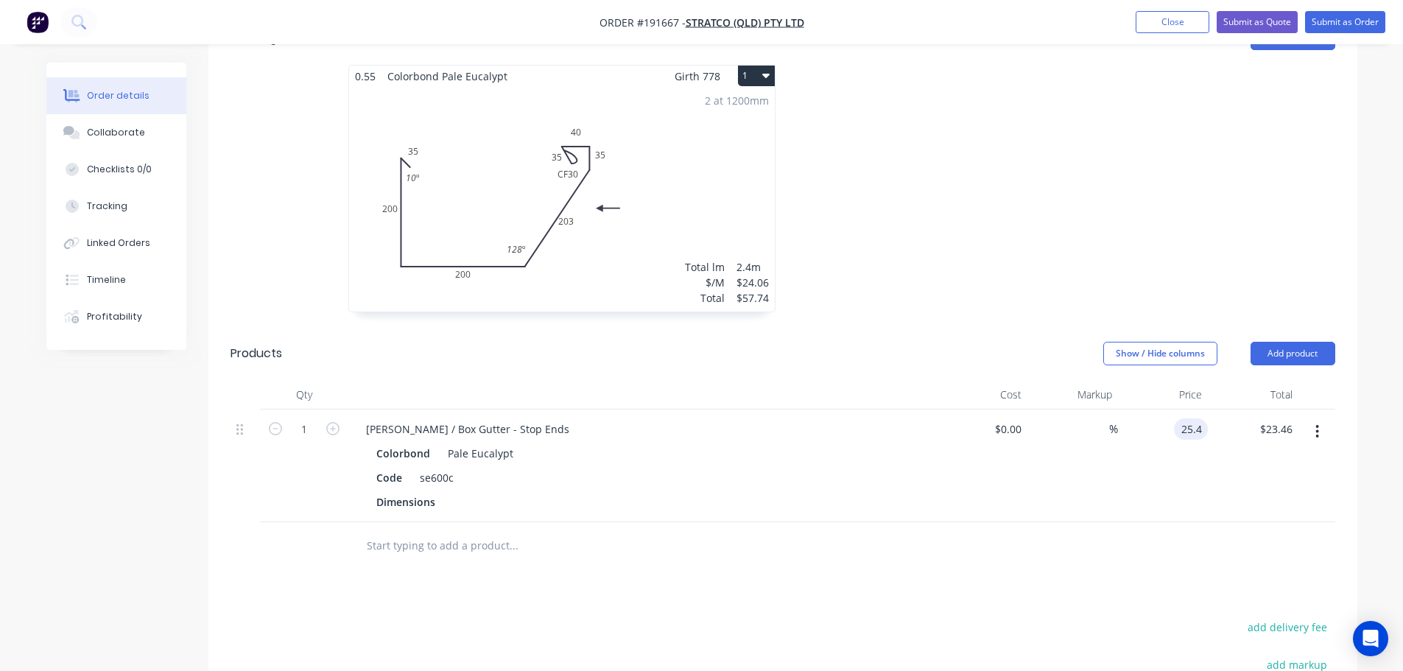
type input "$25.40"
click at [1014, 342] on div "Show / Hide columns Add product" at bounding box center [900, 354] width 870 height 24
click at [419, 418] on div "Eaves / Box Gutter - Stop Ends" at bounding box center [467, 428] width 227 height 21
click at [609, 342] on div "Show / Hide columns Add product" at bounding box center [900, 354] width 870 height 24
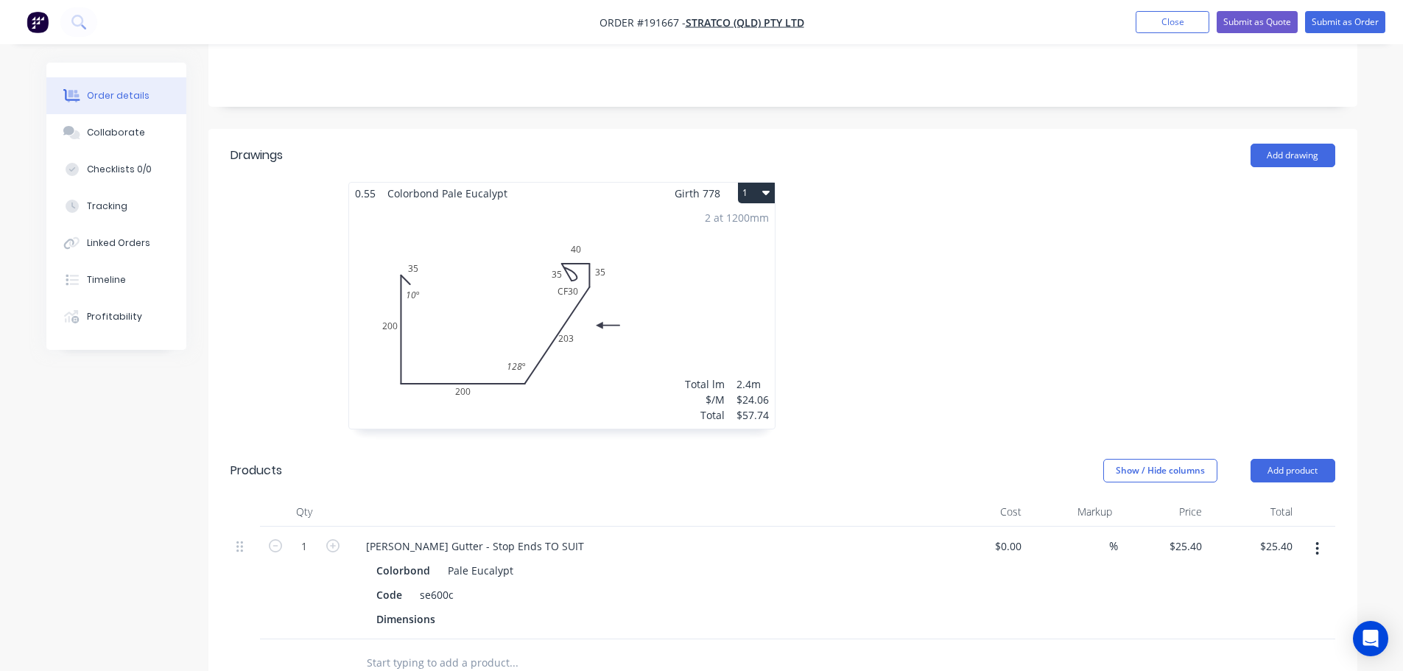
scroll to position [295, 0]
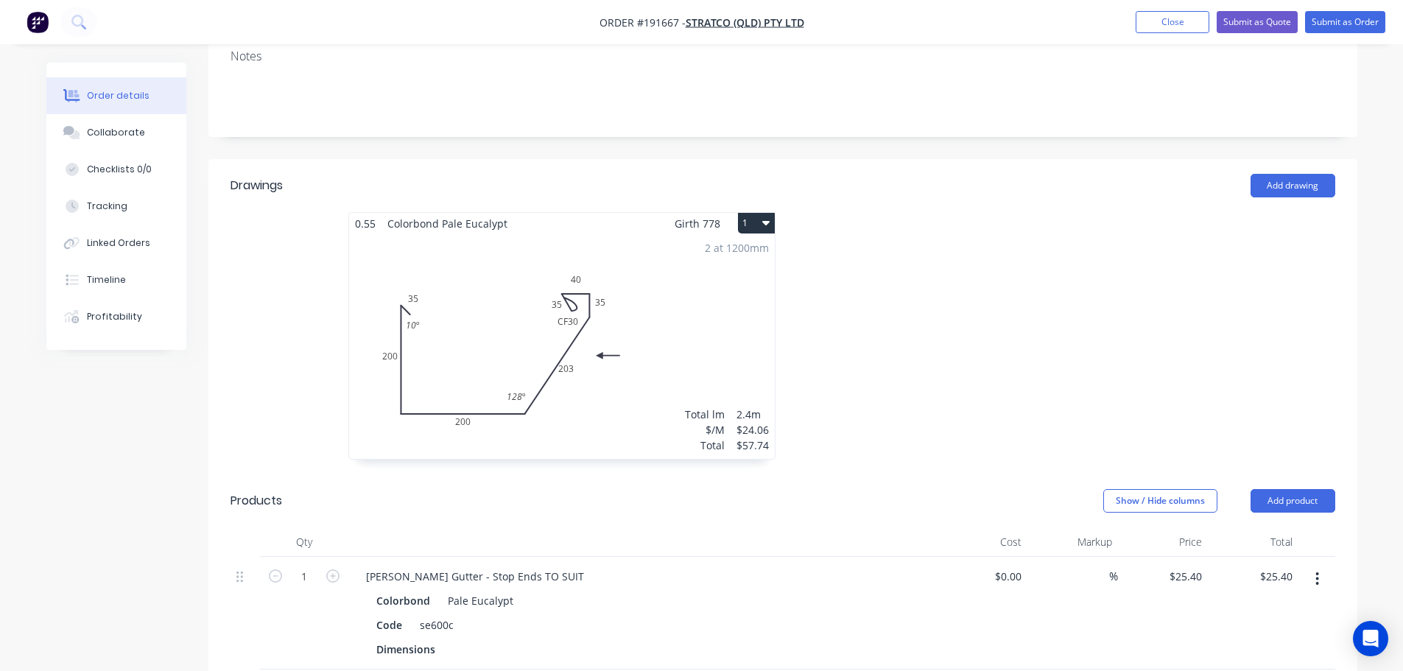
click at [334, 567] on button "button" at bounding box center [332, 574] width 19 height 15
type input "2"
type input "$50.80"
click at [333, 567] on button "button" at bounding box center [332, 574] width 19 height 15
type input "3"
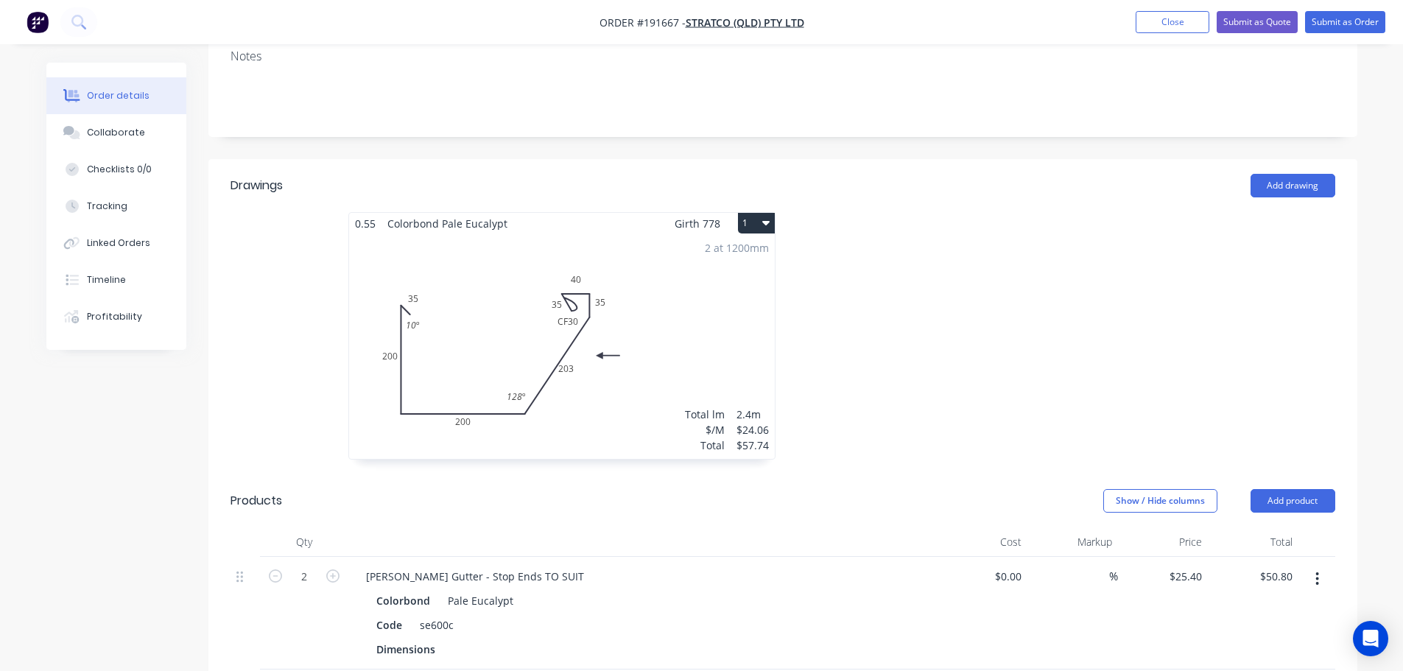
type input "$76.20"
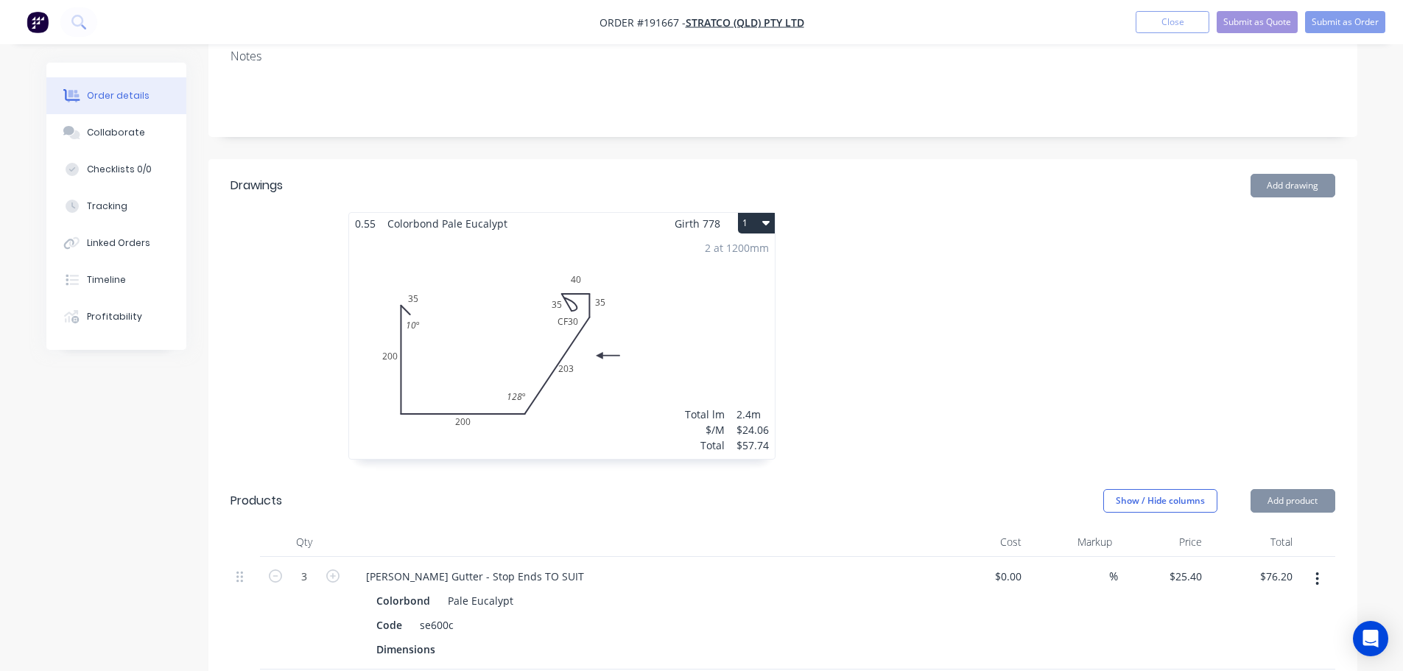
click at [332, 567] on button "button" at bounding box center [332, 574] width 19 height 15
type input "4"
type input "$101.60"
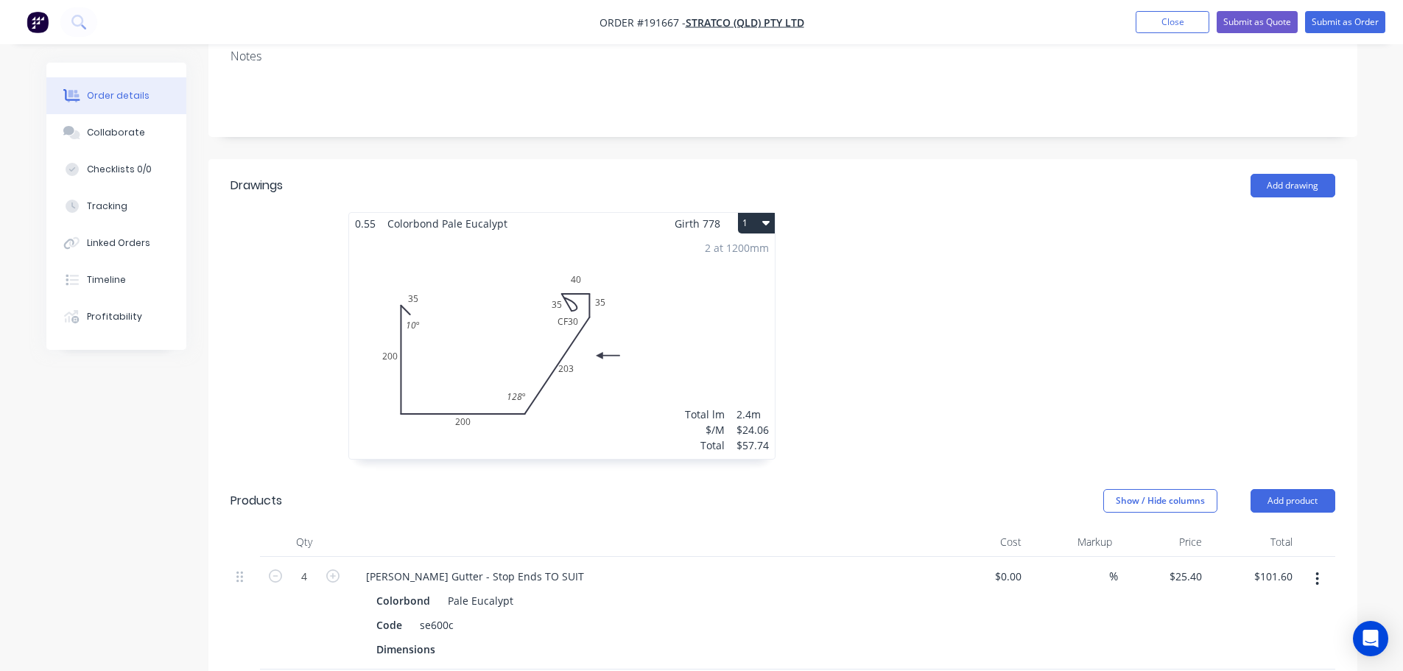
click at [461, 478] on header "Products Show / Hide columns Add product" at bounding box center [782, 500] width 1149 height 53
click at [760, 213] on button "1" at bounding box center [756, 223] width 37 height 21
click at [696, 278] on div "Duplicate" at bounding box center [704, 288] width 113 height 21
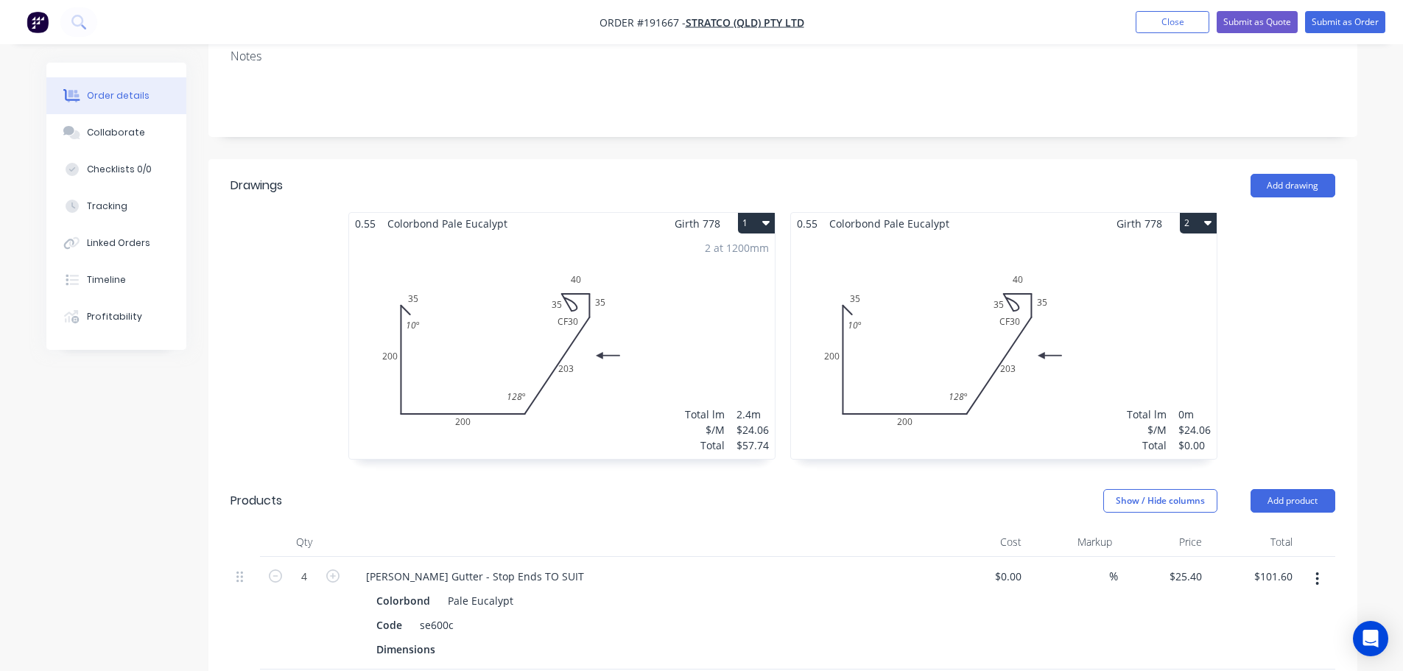
click at [1011, 285] on div "Total lm $/M Total 0m $24.06 $0.00" at bounding box center [1004, 346] width 426 height 225
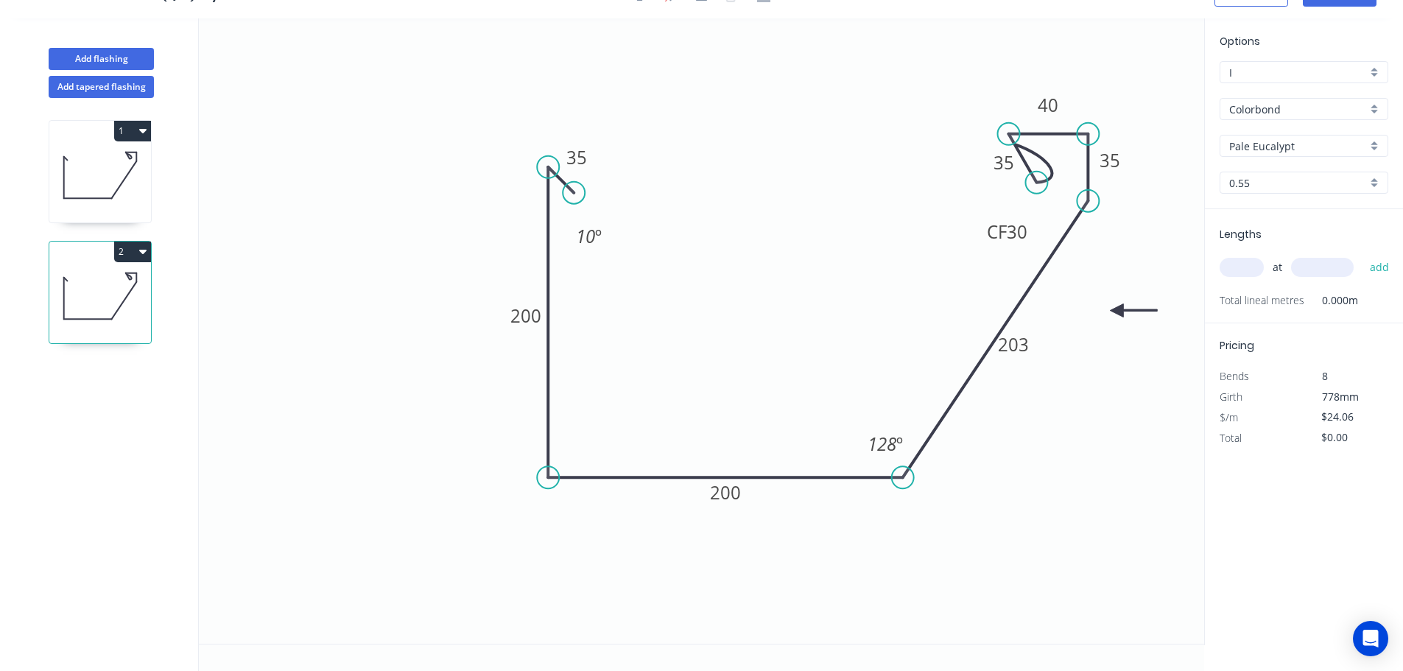
scroll to position [27, 0]
click at [1267, 99] on div "Colorbond" at bounding box center [1304, 109] width 169 height 22
click at [1280, 254] on div "zAluminium" at bounding box center [1304, 263] width 167 height 26
type input "zAluminium"
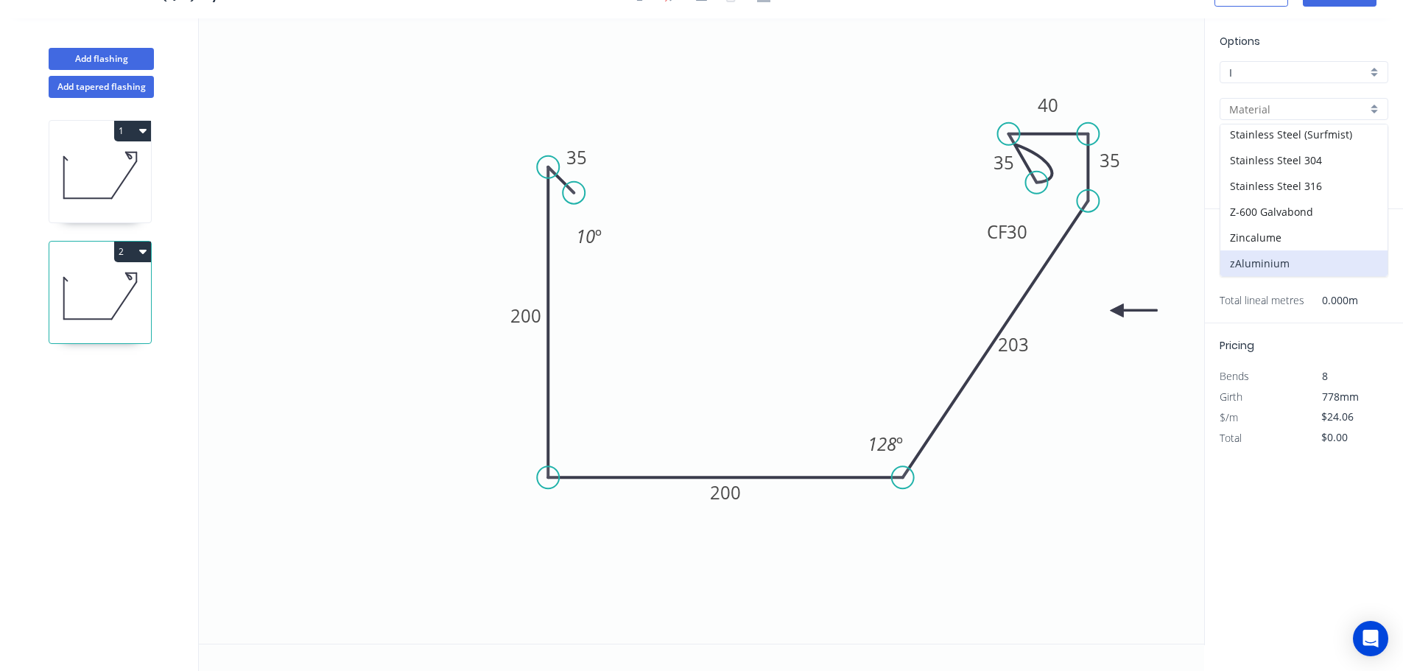
type input "Mill"
type input "0.8"
type input "$1.19"
click at [1269, 184] on input "0.8" at bounding box center [1299, 182] width 138 height 15
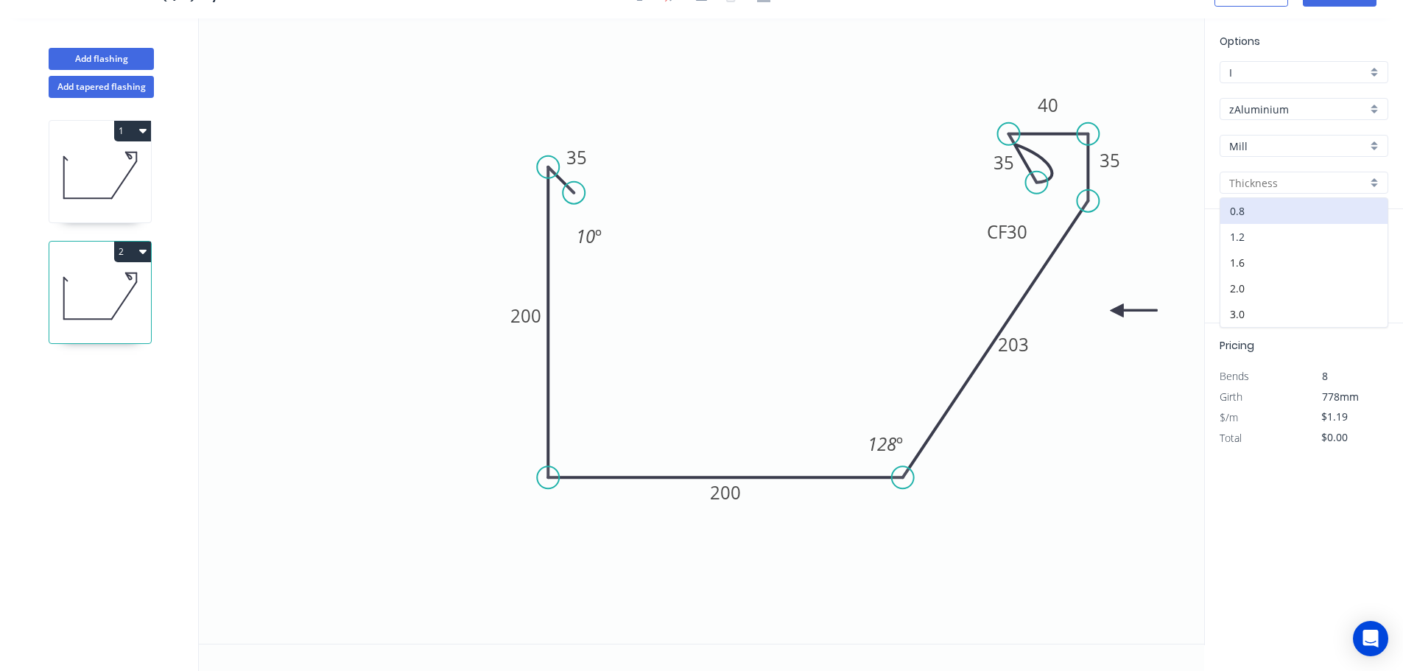
click at [1253, 228] on div "1.2" at bounding box center [1304, 237] width 167 height 26
type input "1.2"
type input "$70.98"
click at [1241, 256] on div "at add" at bounding box center [1306, 267] width 172 height 25
click at [1245, 267] on input "text" at bounding box center [1242, 267] width 44 height 19
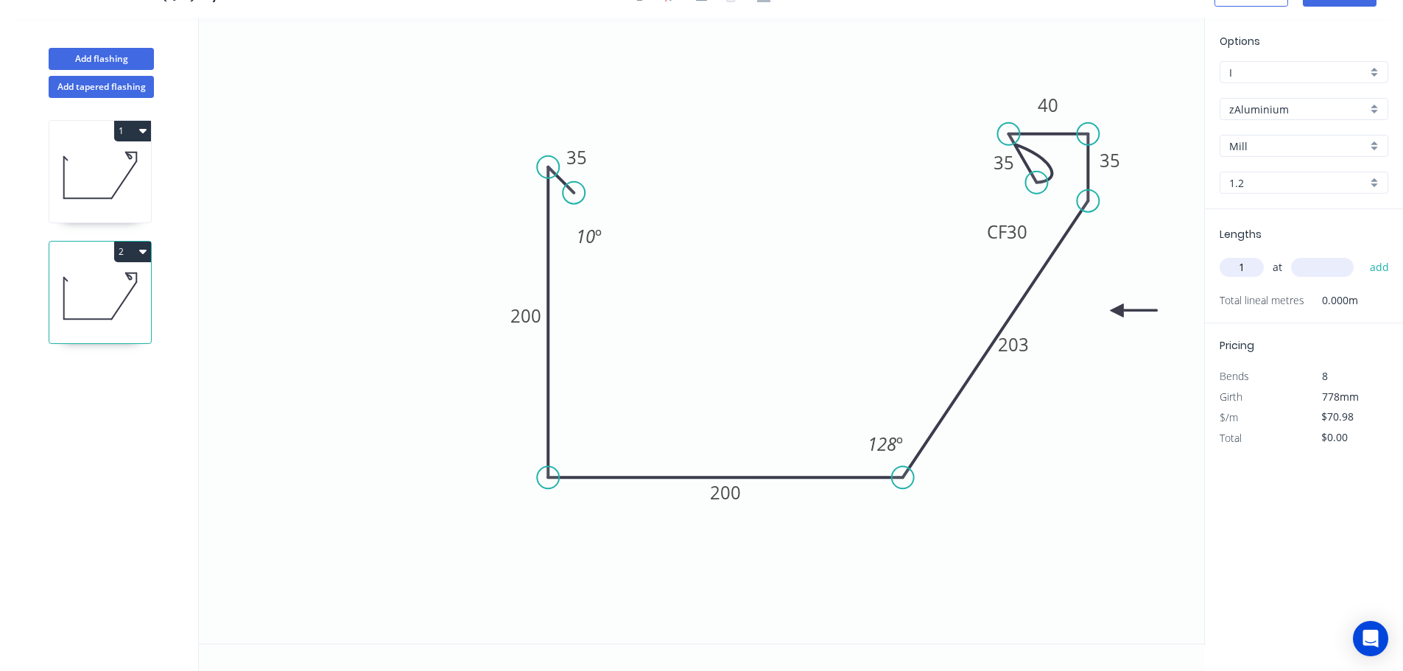
type input "1"
type input "1200"
click at [1363, 255] on button "add" at bounding box center [1380, 267] width 35 height 25
type input "$85.18"
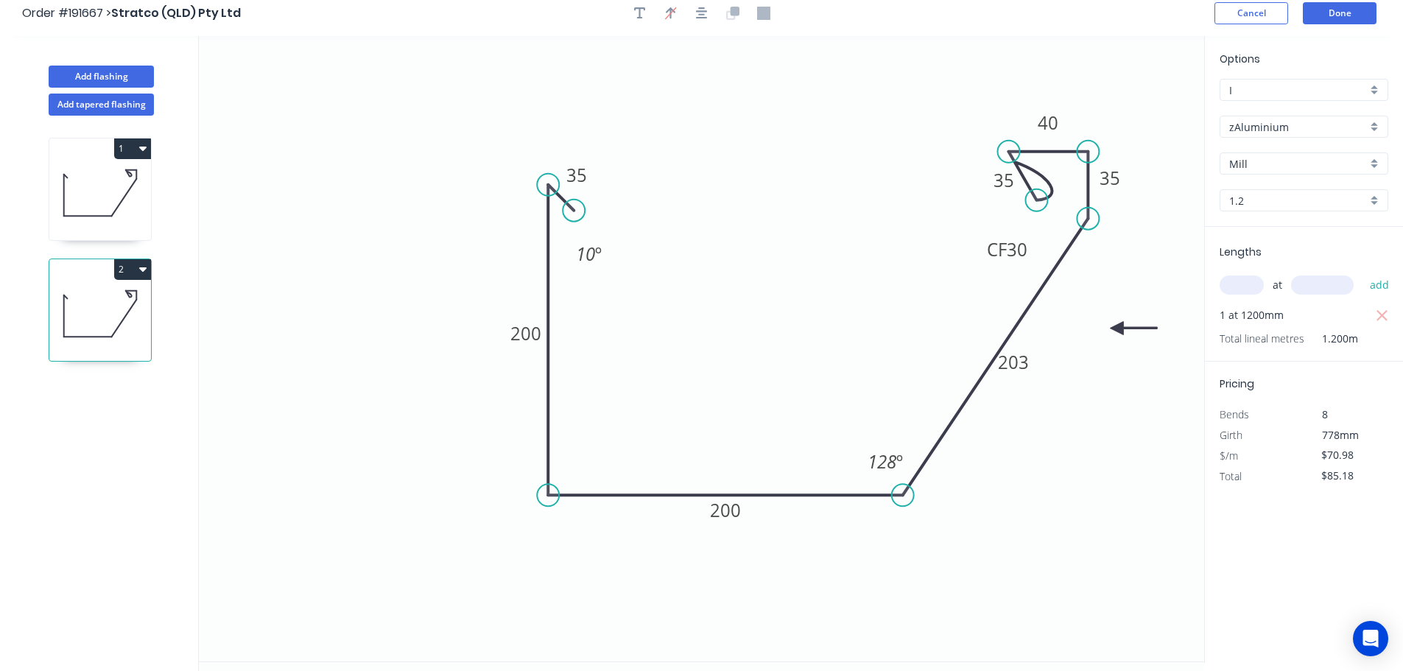
scroll to position [0, 0]
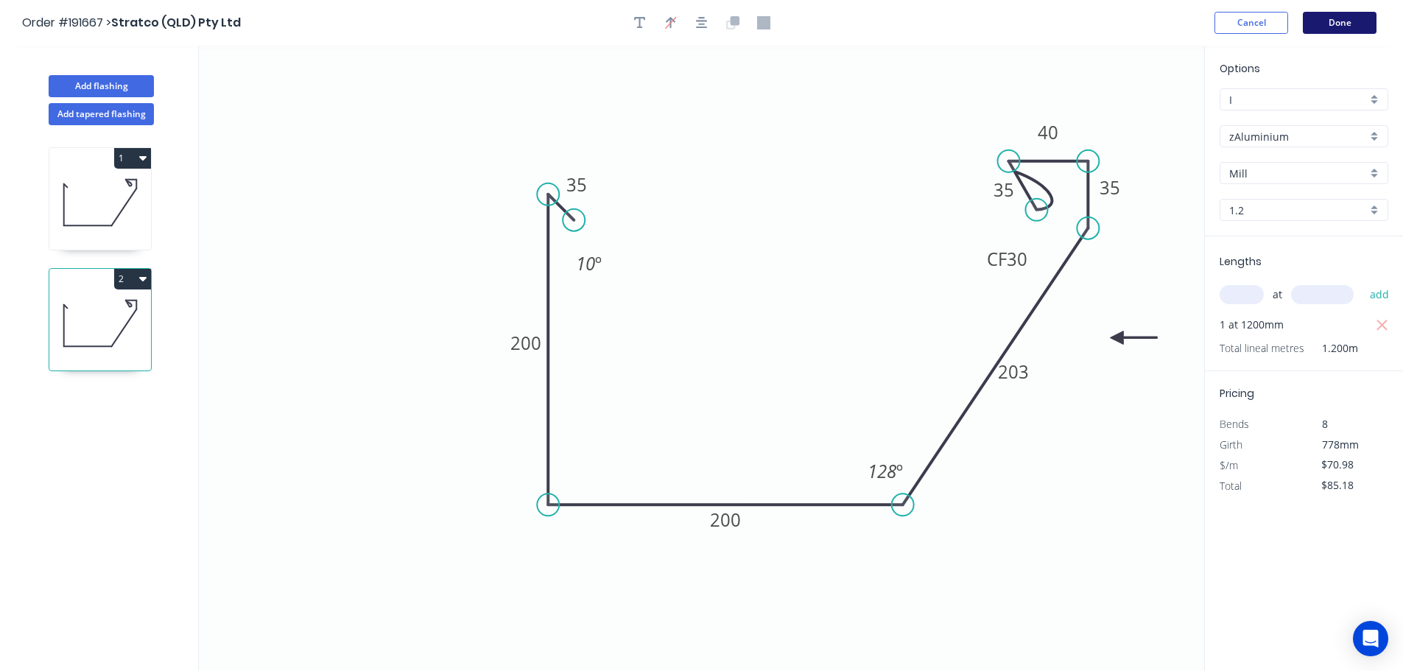
click at [1340, 32] on button "Done" at bounding box center [1340, 23] width 74 height 22
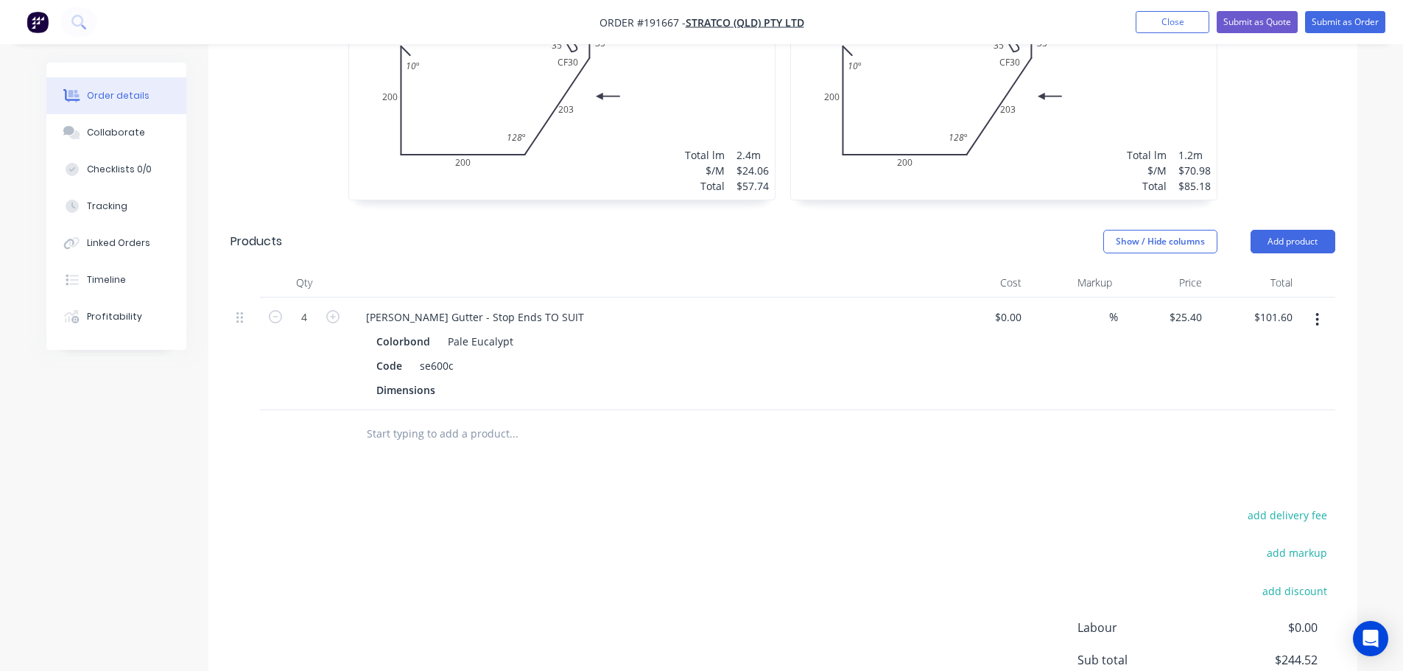
scroll to position [589, 0]
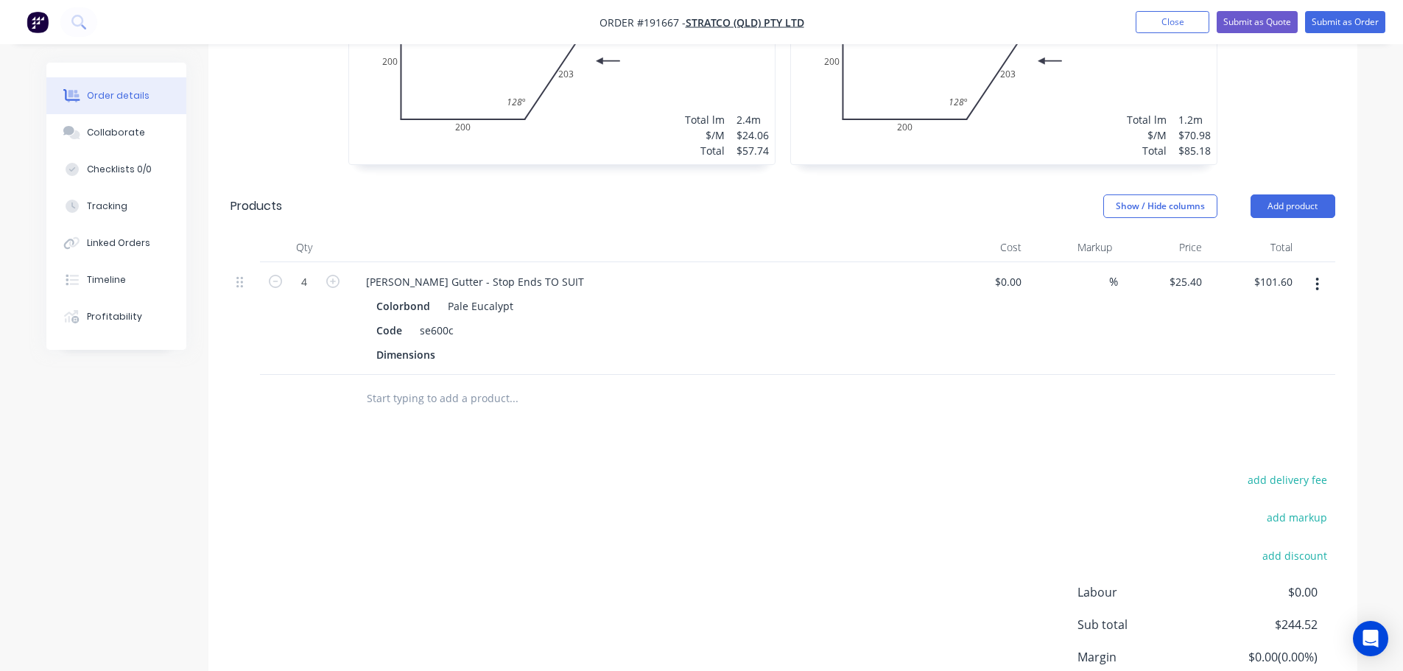
click at [1264, 194] on button "Add product" at bounding box center [1293, 206] width 85 height 24
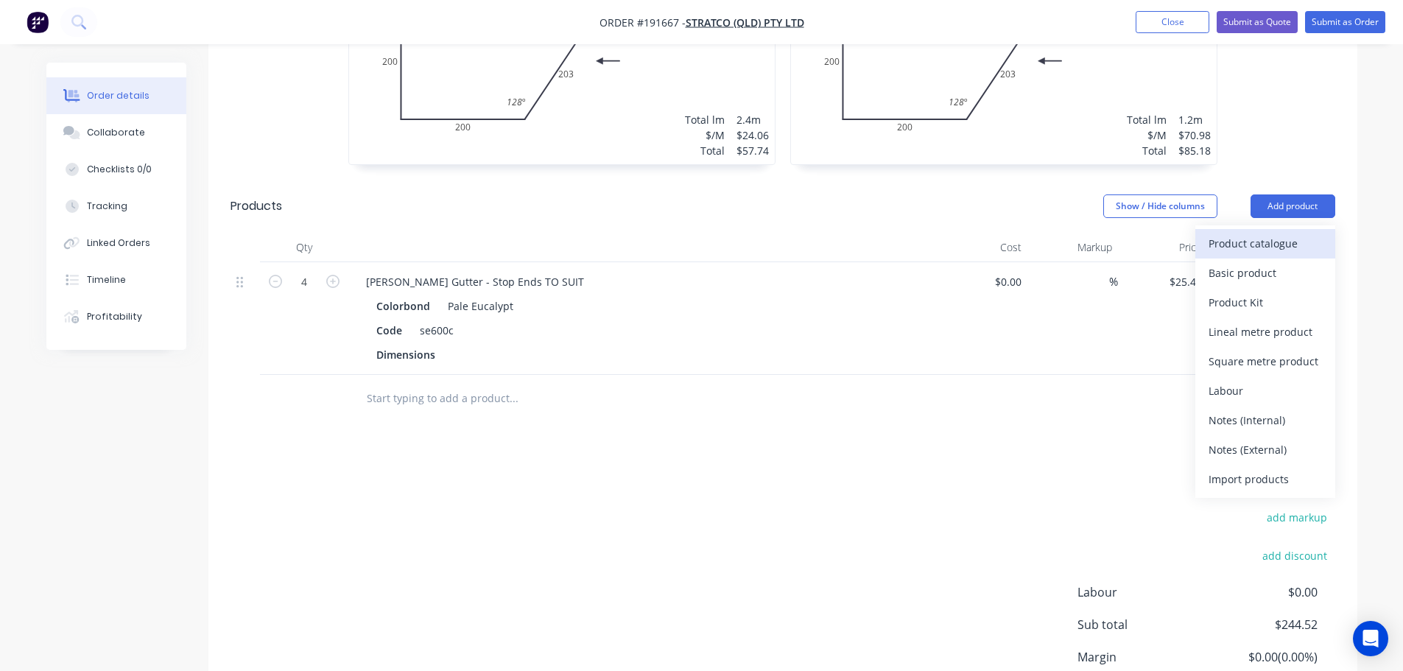
click at [1244, 233] on div "Product catalogue" at bounding box center [1265, 243] width 113 height 21
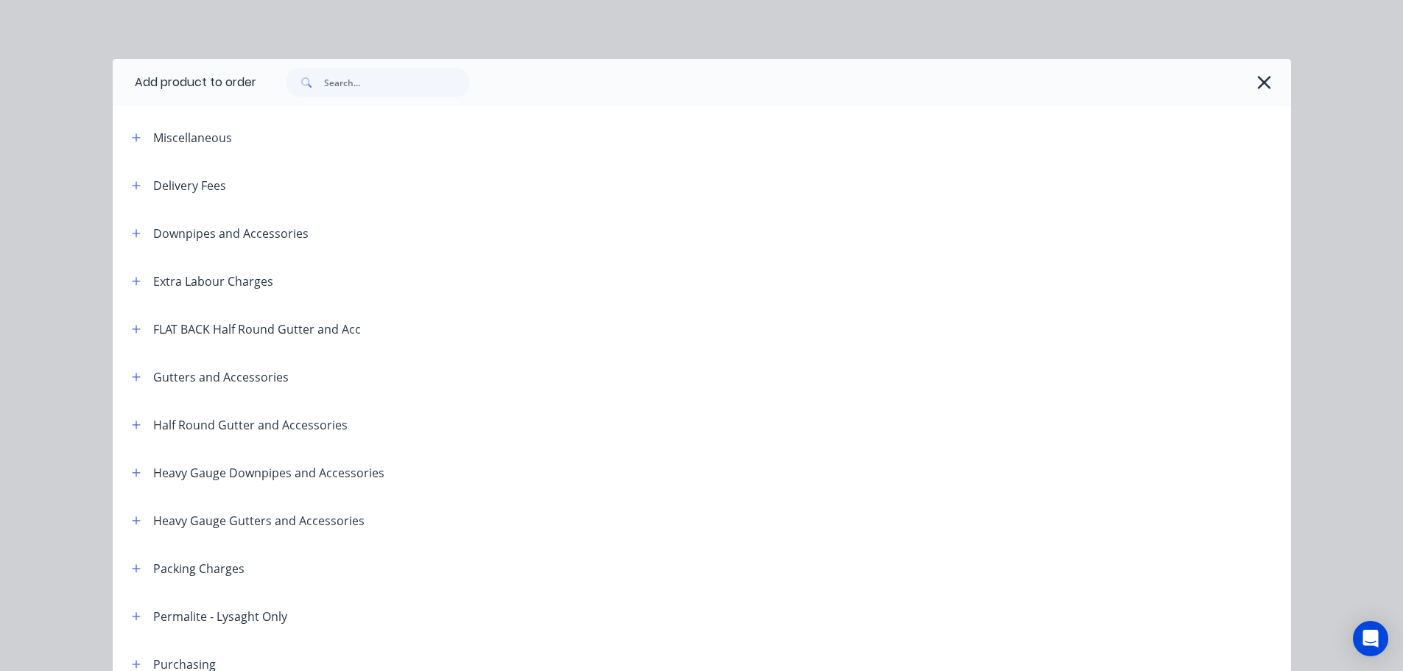
click at [144, 374] on div "Gutters and Accessories" at bounding box center [204, 377] width 169 height 18
click at [133, 377] on icon "button" at bounding box center [136, 377] width 8 height 8
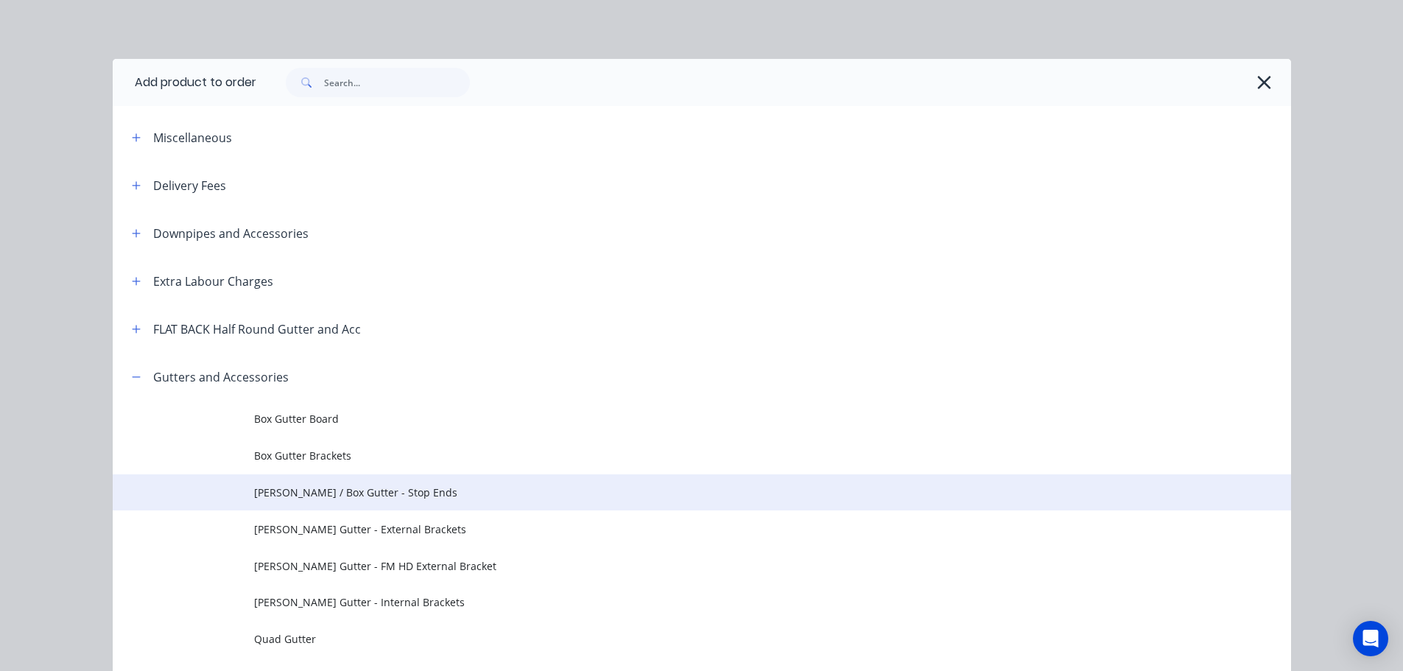
scroll to position [147, 0]
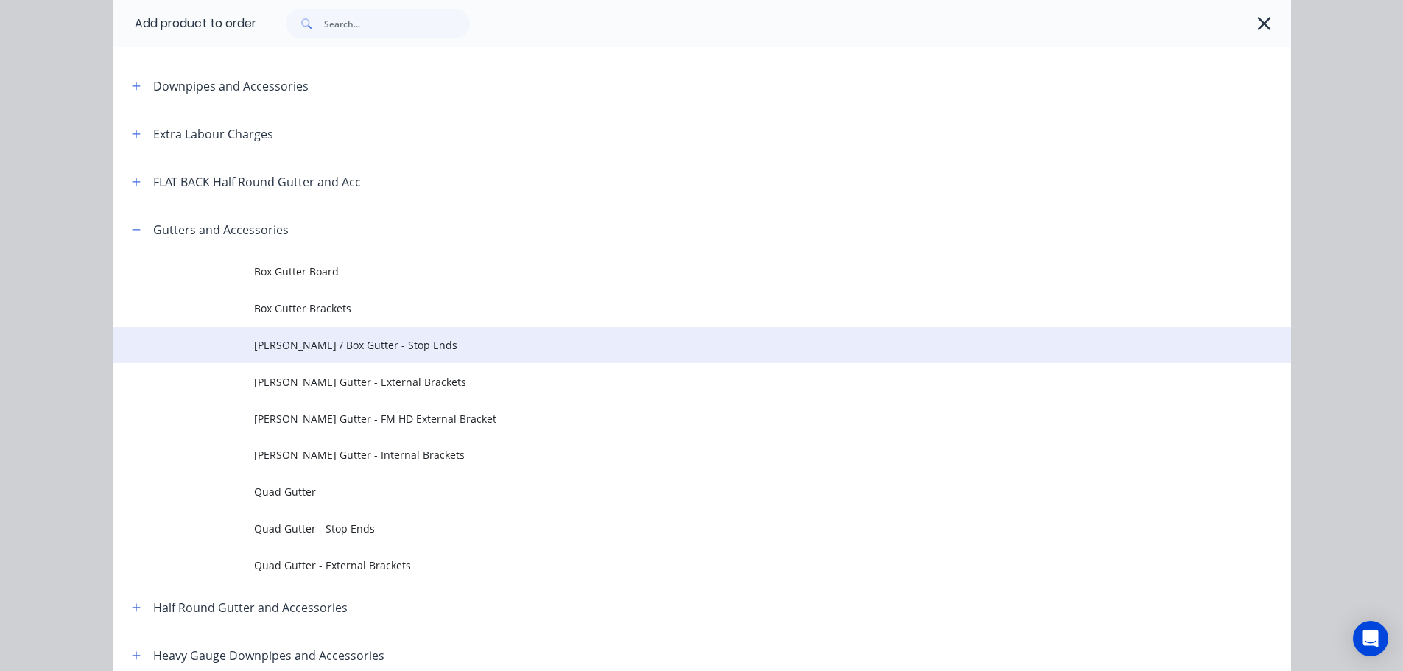
click at [339, 351] on span "Eaves / Box Gutter - Stop Ends" at bounding box center [669, 344] width 830 height 15
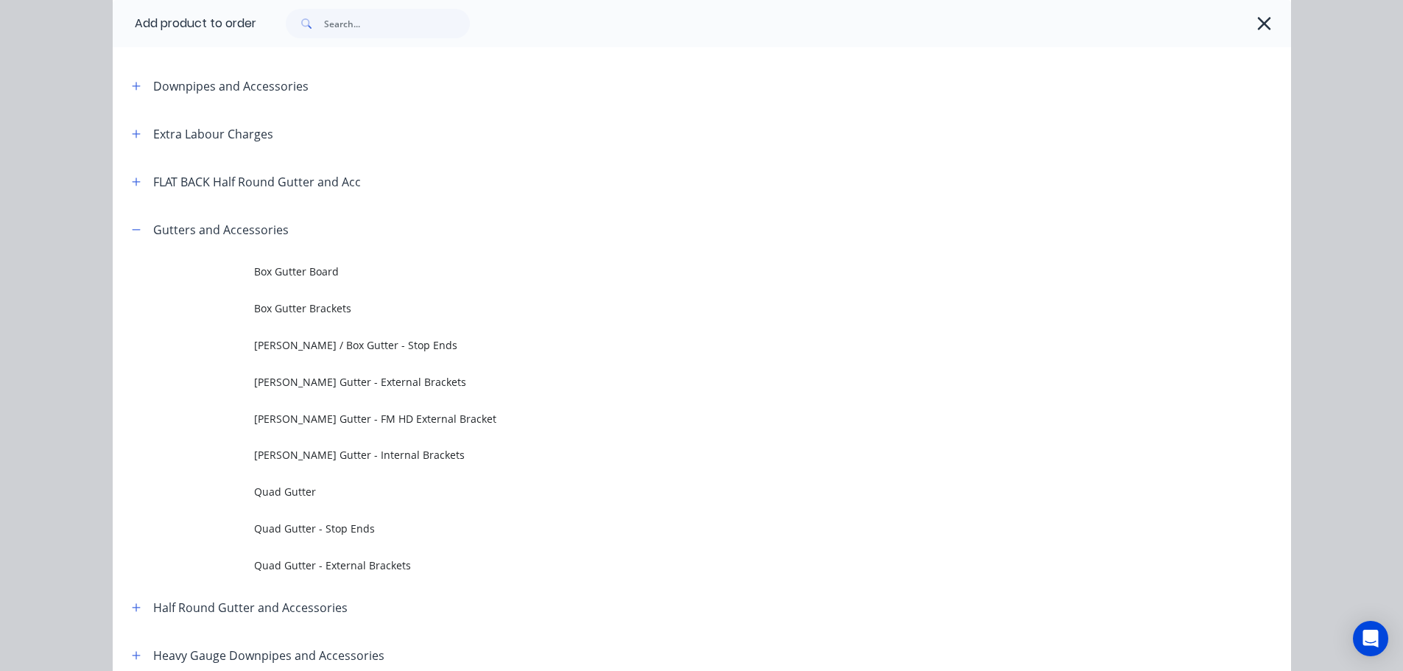
scroll to position [0, 0]
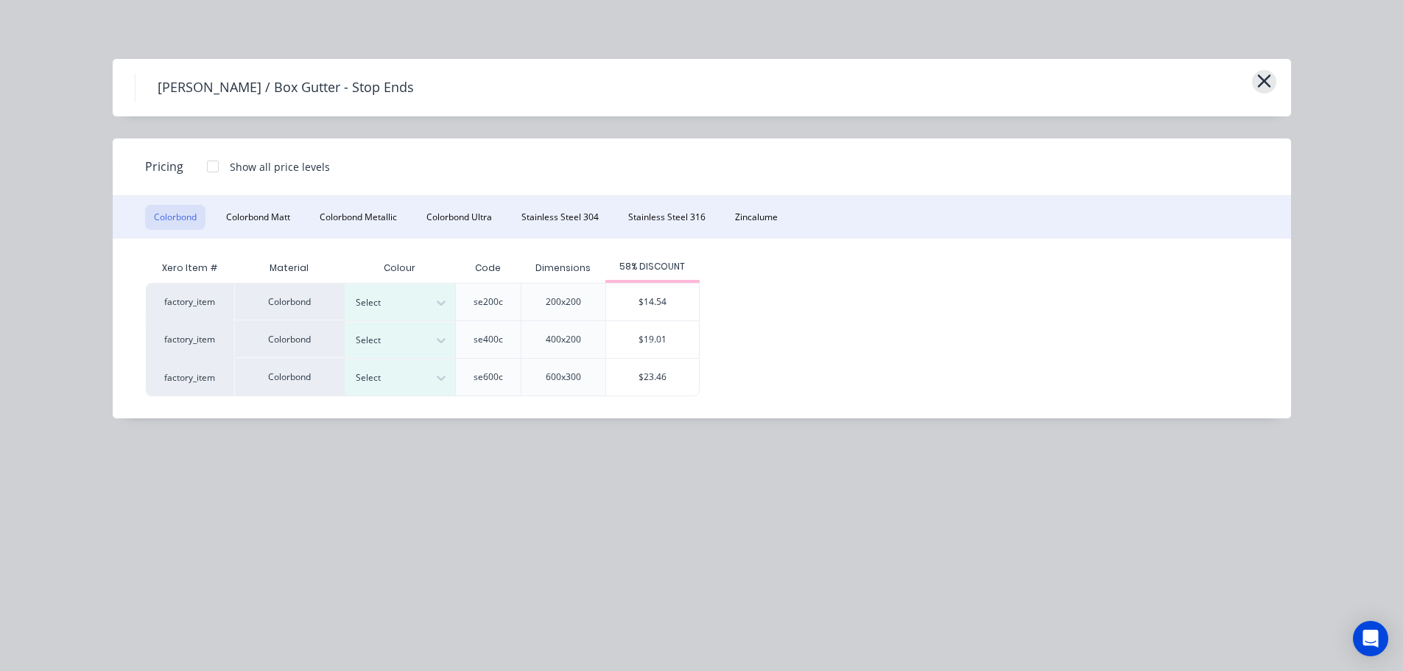
click at [1269, 85] on icon "button" at bounding box center [1264, 80] width 13 height 13
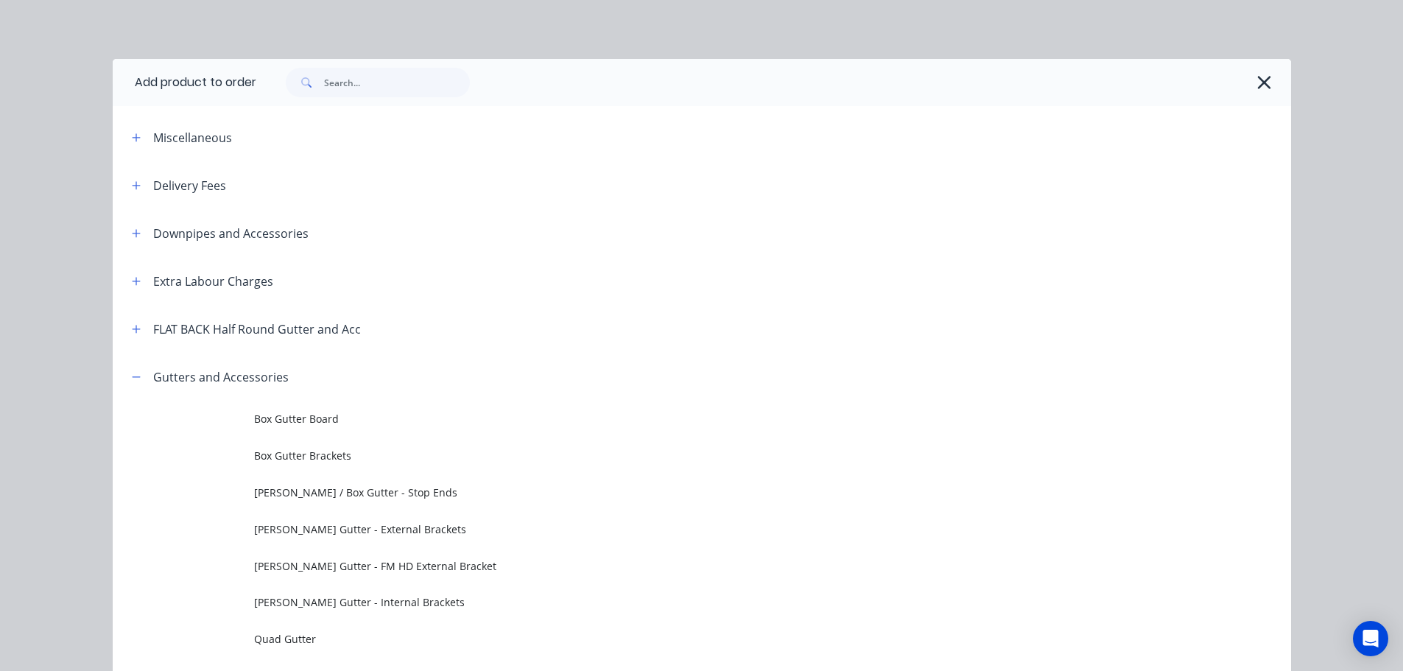
click at [1273, 82] on div at bounding box center [773, 82] width 1035 height 47
click at [1263, 85] on icon "button" at bounding box center [1264, 82] width 15 height 21
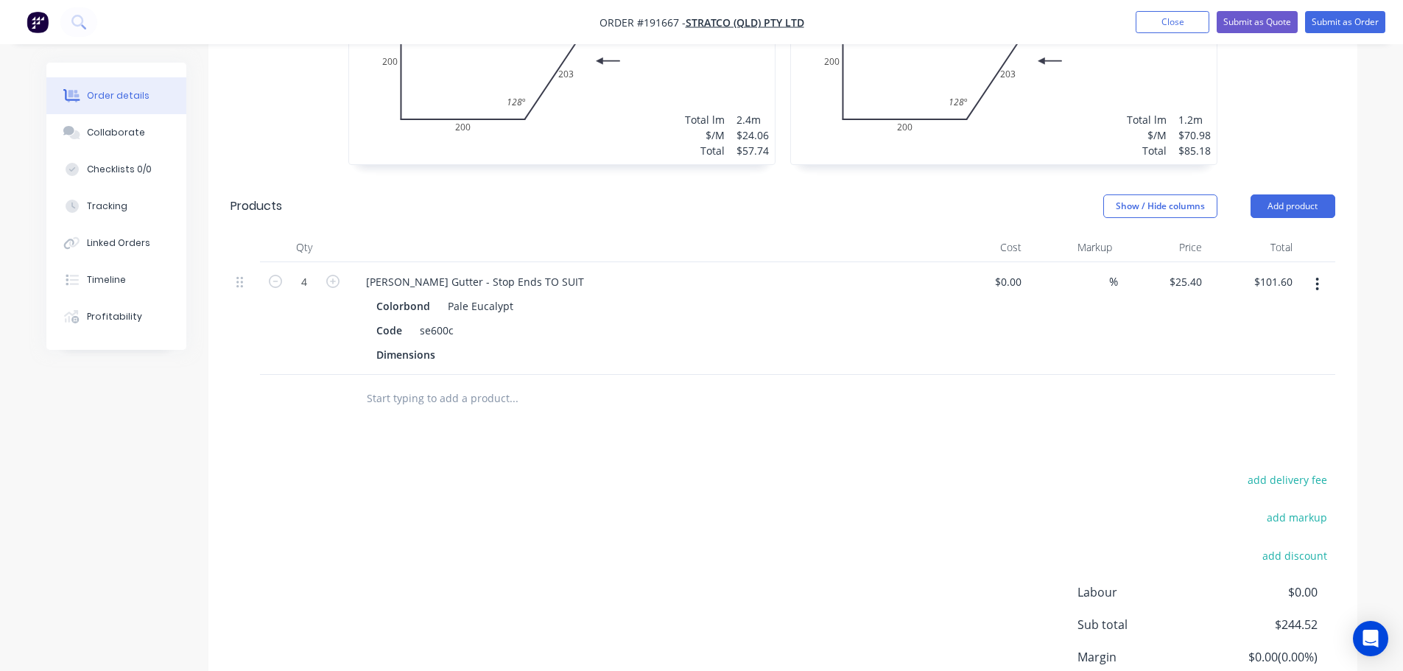
click at [1159, 33] on nav "Order #191667 - Stratco (QLD) Pty Ltd Add product Close Submit as Quote Submit …" at bounding box center [701, 22] width 1403 height 44
click at [1190, 20] on button "Close" at bounding box center [1173, 22] width 74 height 22
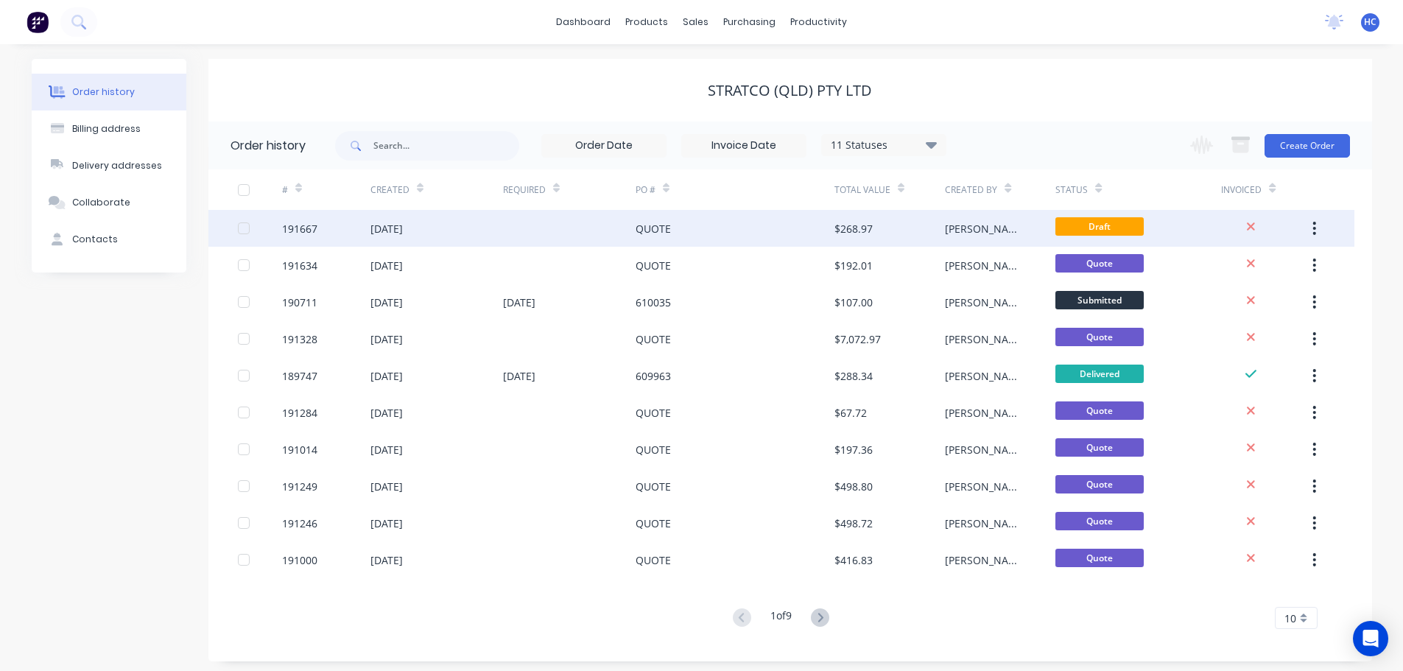
click at [869, 232] on div "$268.97" at bounding box center [854, 228] width 38 height 15
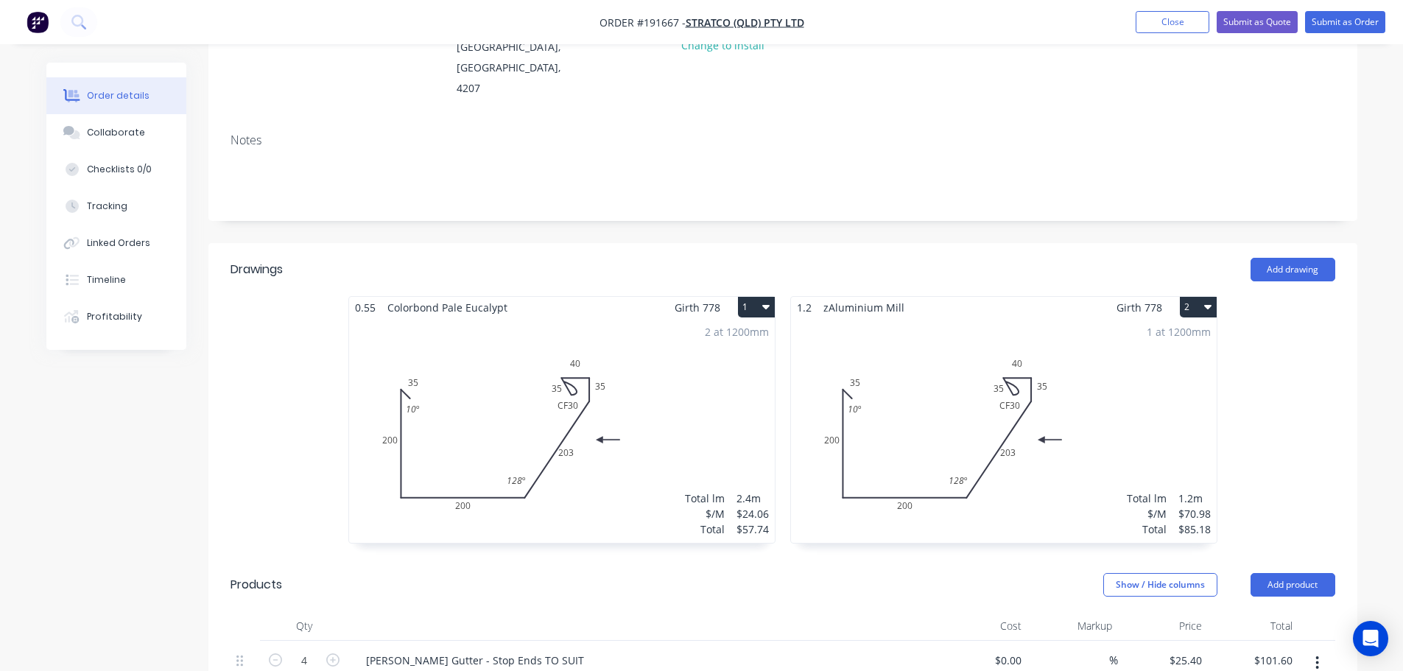
scroll to position [295, 0]
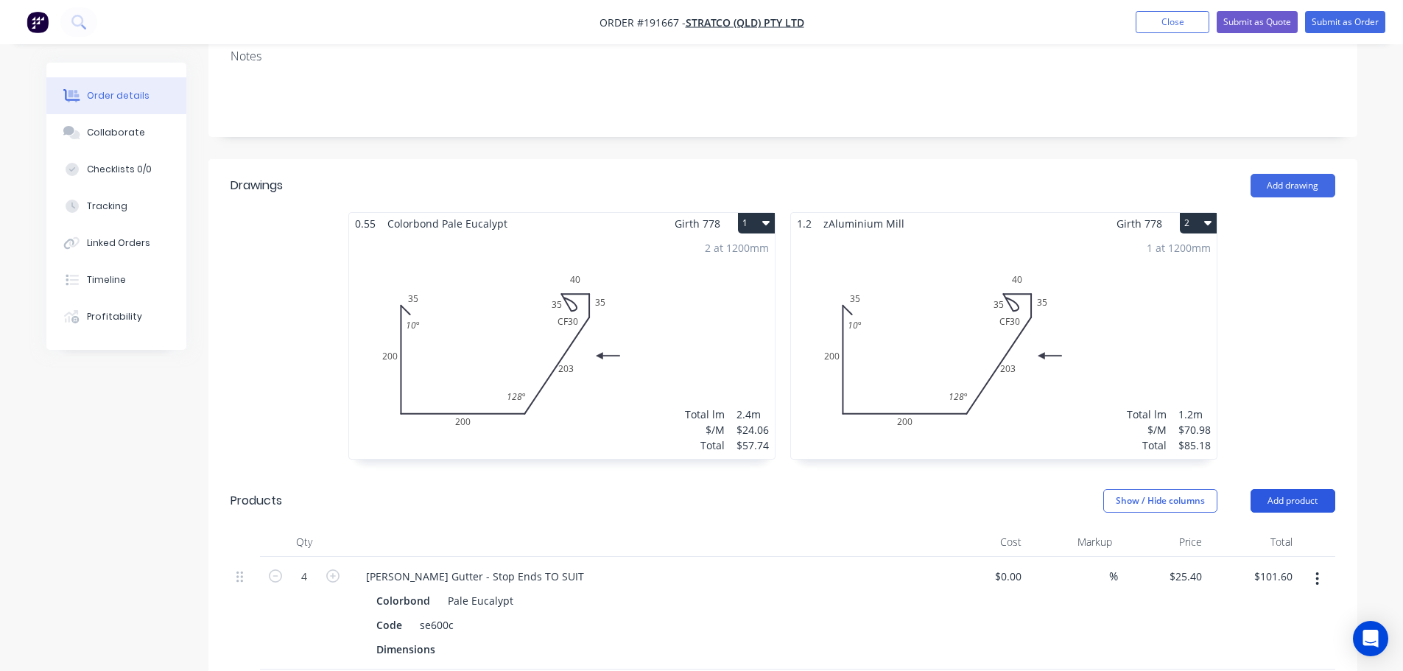
click at [1275, 489] on button "Add product" at bounding box center [1293, 501] width 85 height 24
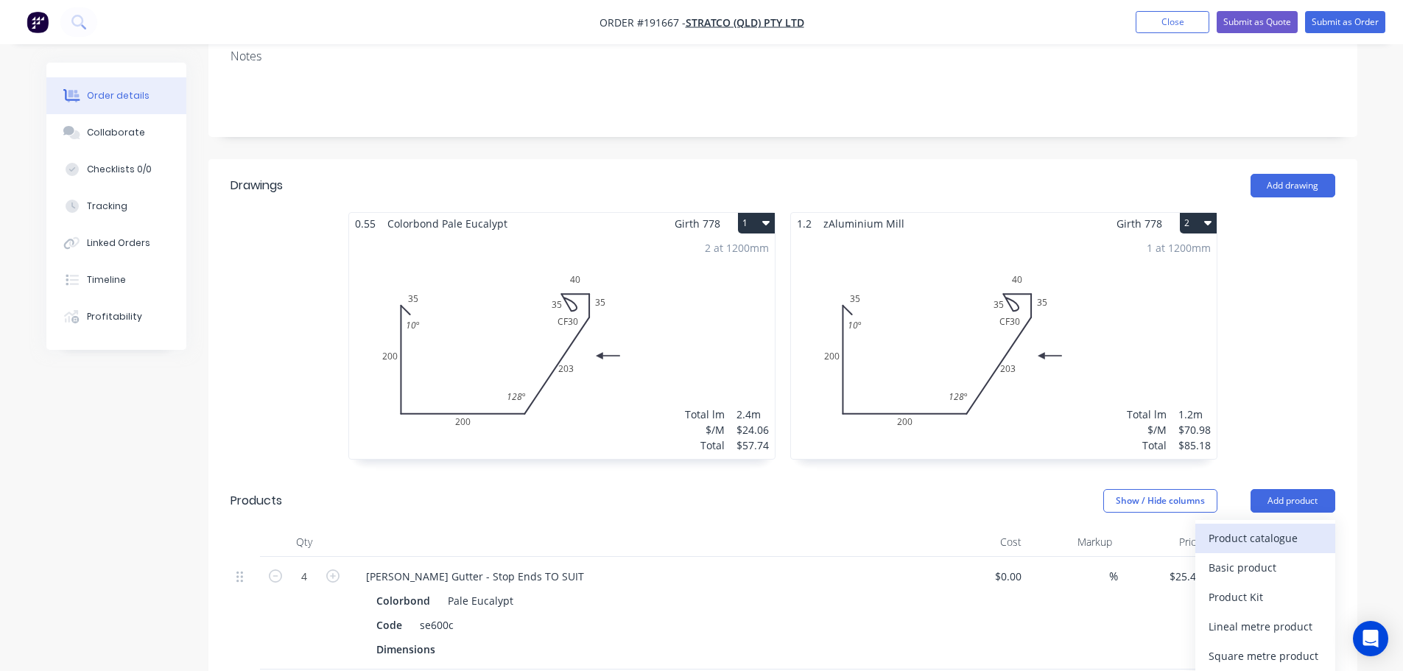
click at [1266, 527] on div "Product catalogue" at bounding box center [1265, 537] width 113 height 21
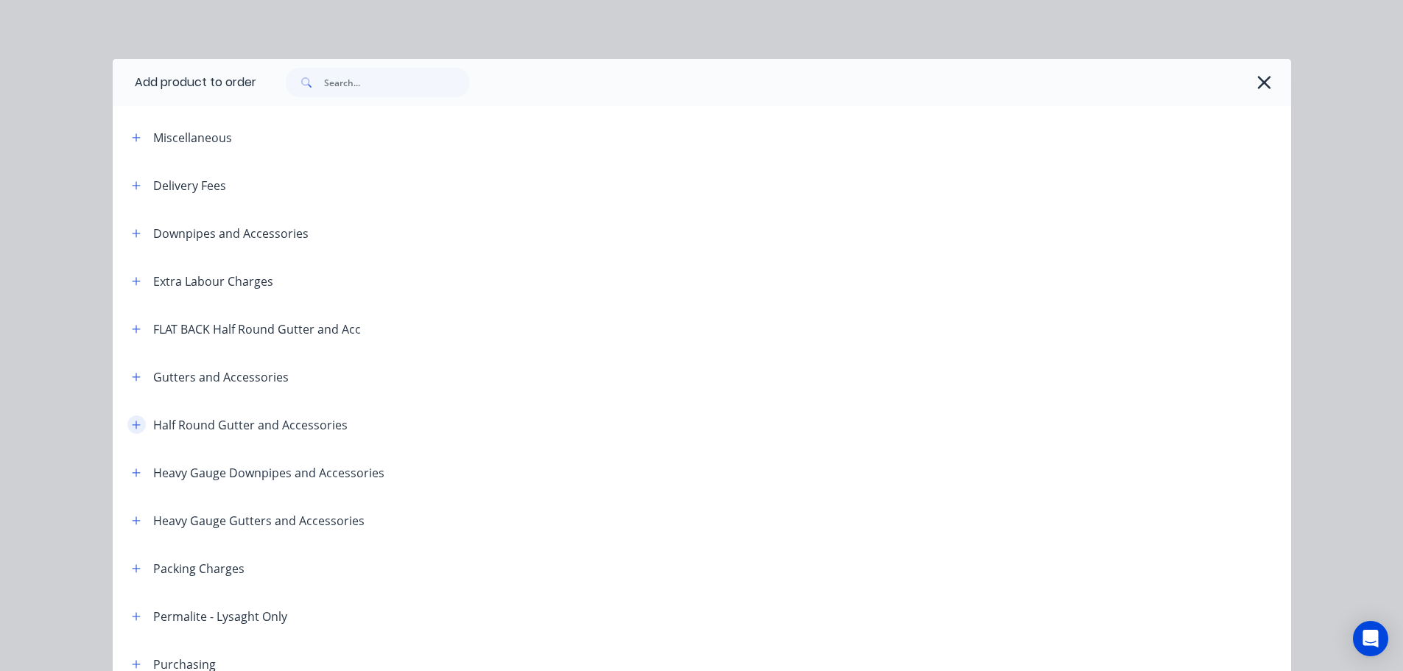
click at [132, 426] on icon "button" at bounding box center [136, 425] width 9 height 10
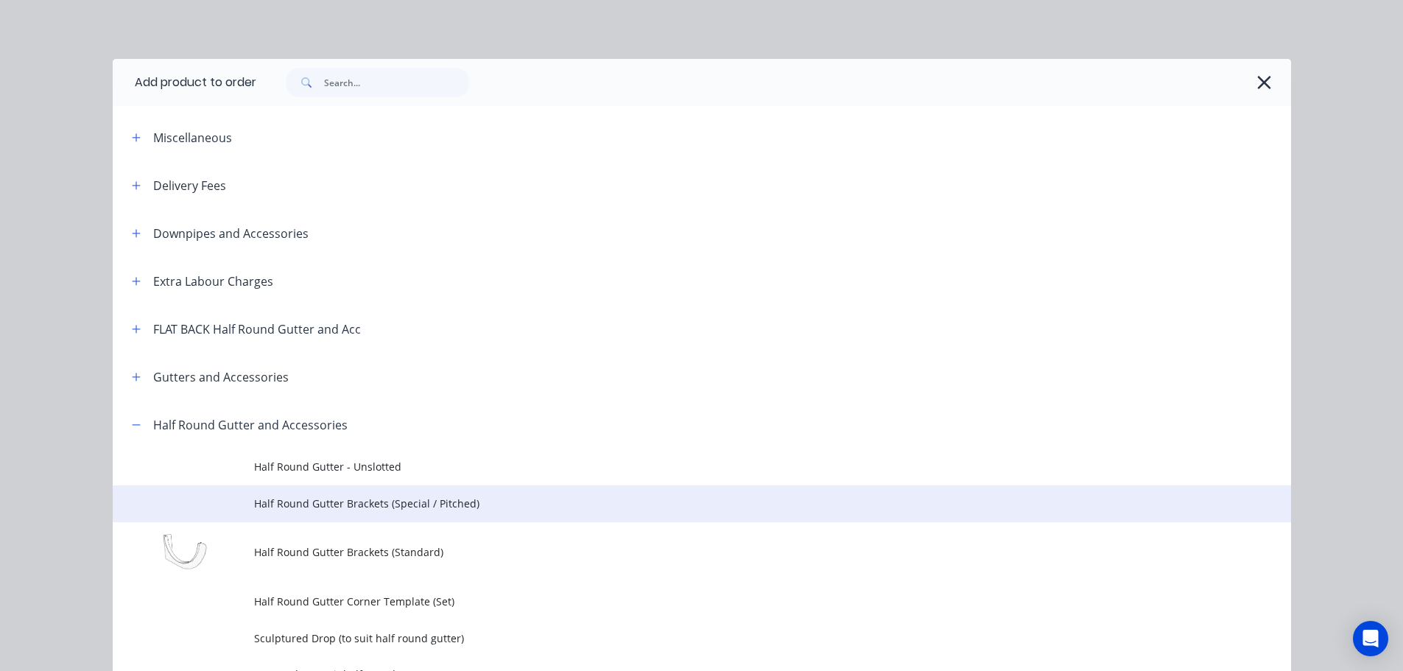
scroll to position [147, 0]
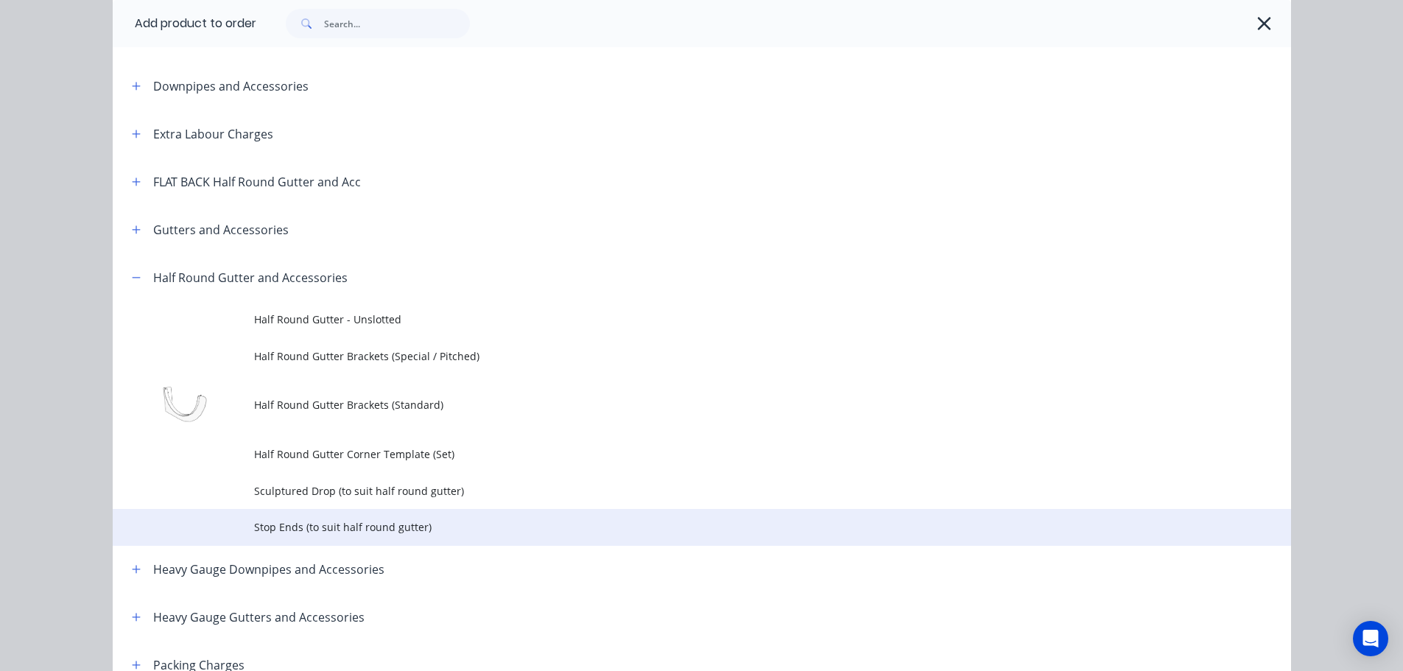
click at [384, 525] on span "Stop Ends (to suit half round gutter)" at bounding box center [669, 526] width 830 height 15
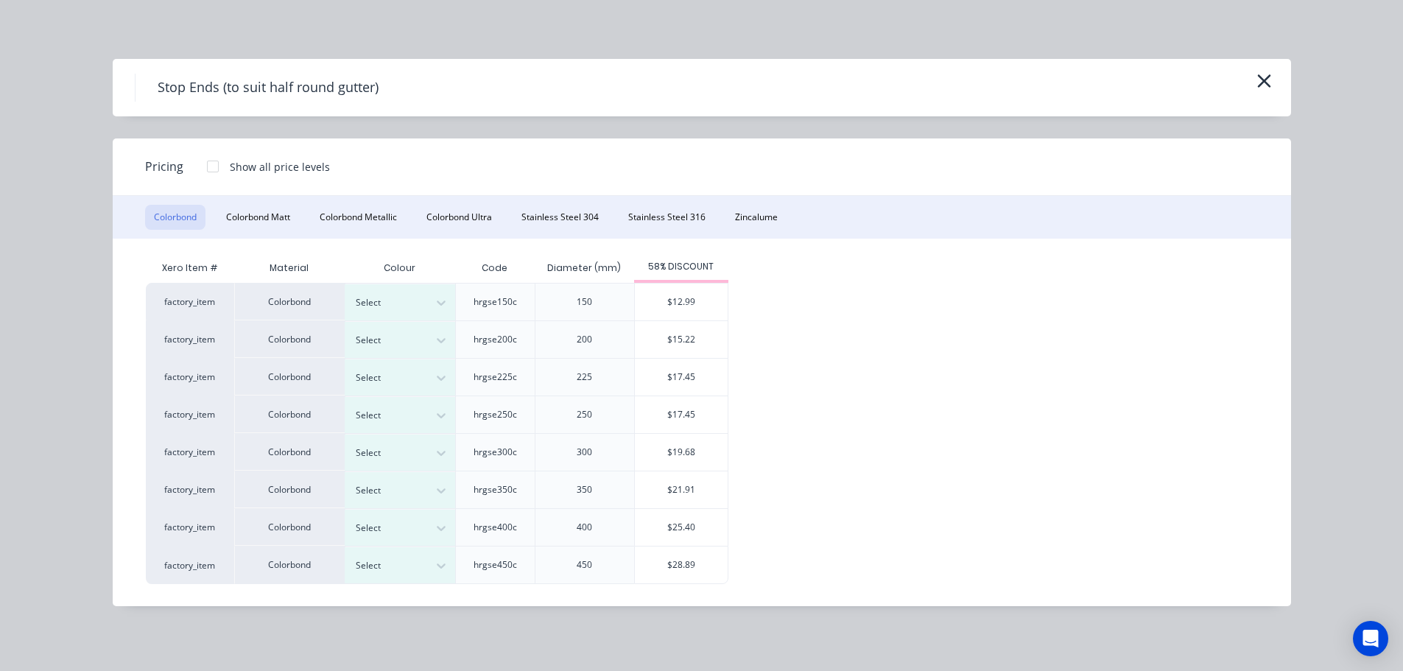
scroll to position [589, 0]
click at [671, 218] on button "Stainless Steel 316" at bounding box center [667, 217] width 95 height 25
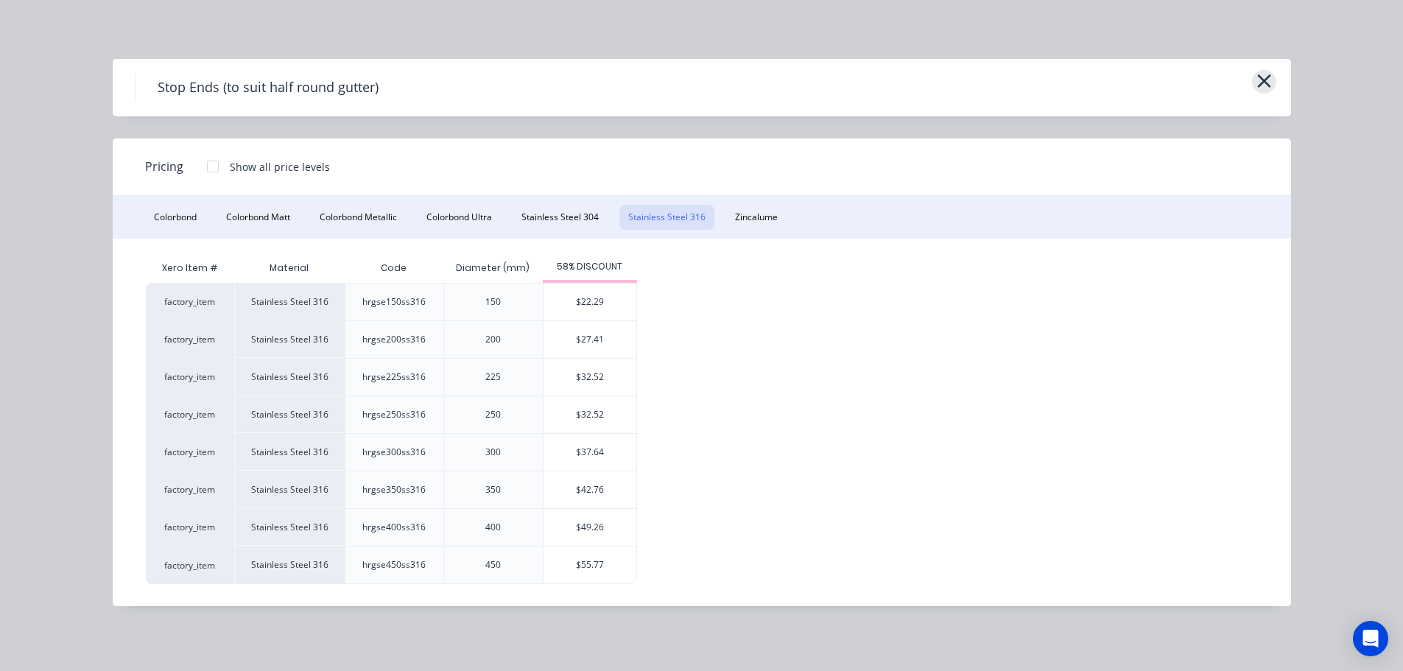
click at [1261, 83] on icon "button" at bounding box center [1264, 80] width 13 height 13
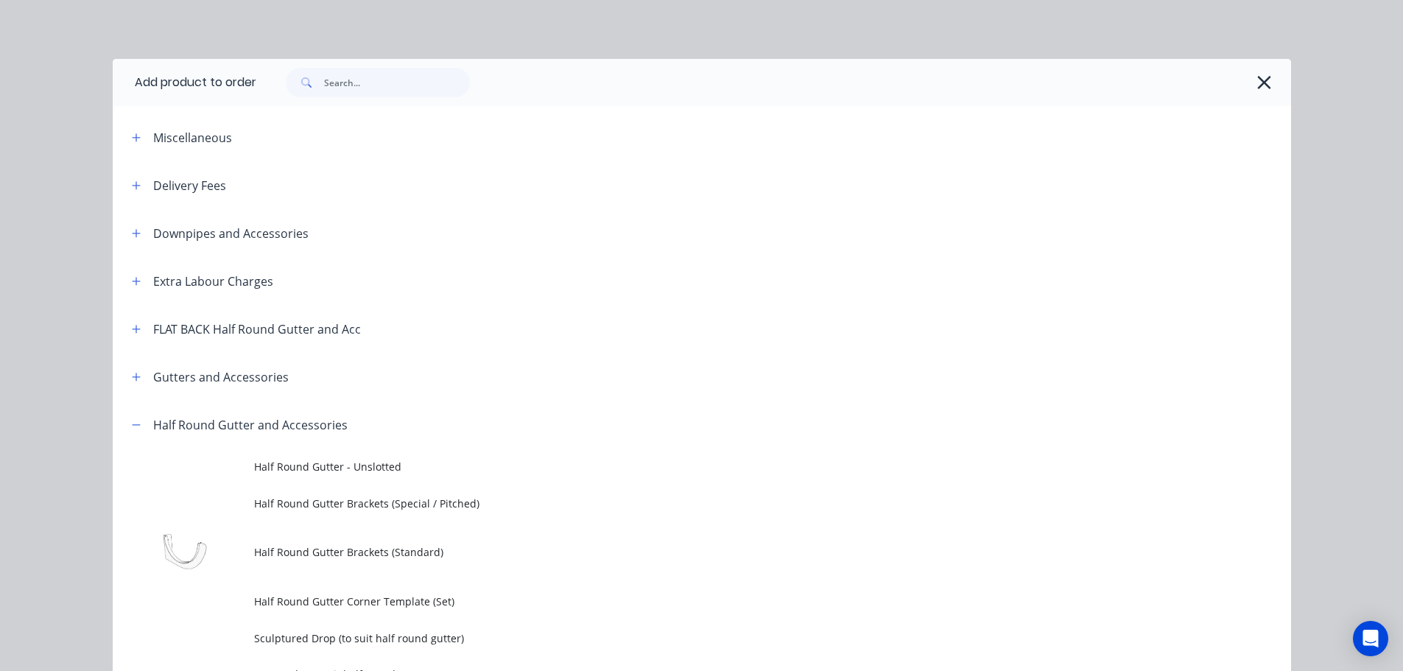
scroll to position [401, 0]
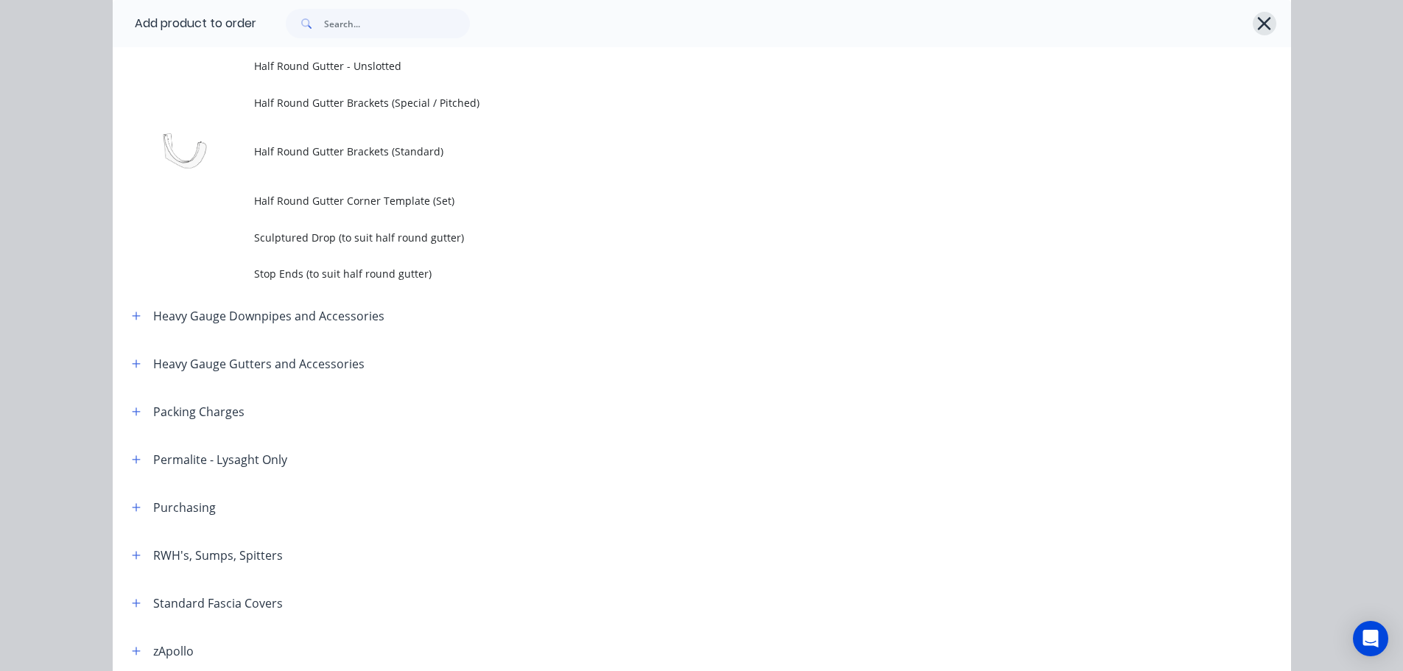
click at [1263, 27] on icon "button" at bounding box center [1264, 23] width 13 height 13
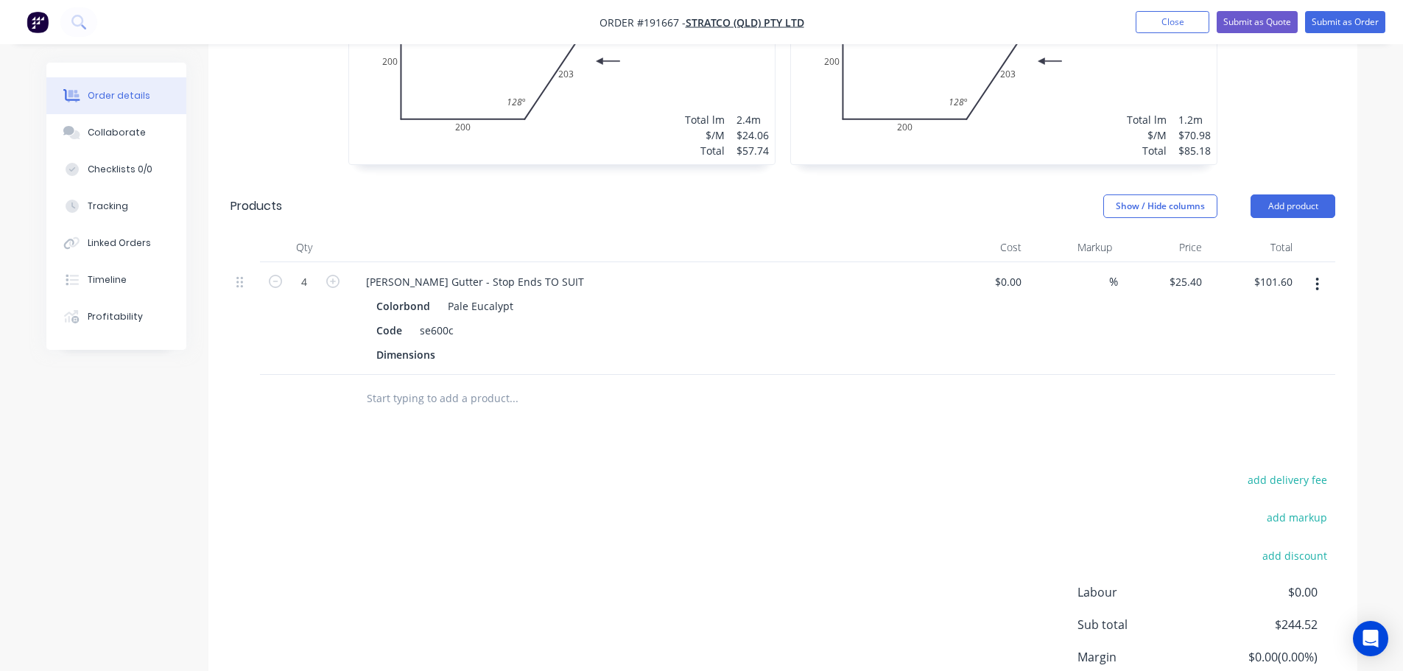
click at [778, 233] on div at bounding box center [642, 247] width 589 height 29
click at [1301, 194] on button "Add product" at bounding box center [1293, 206] width 85 height 24
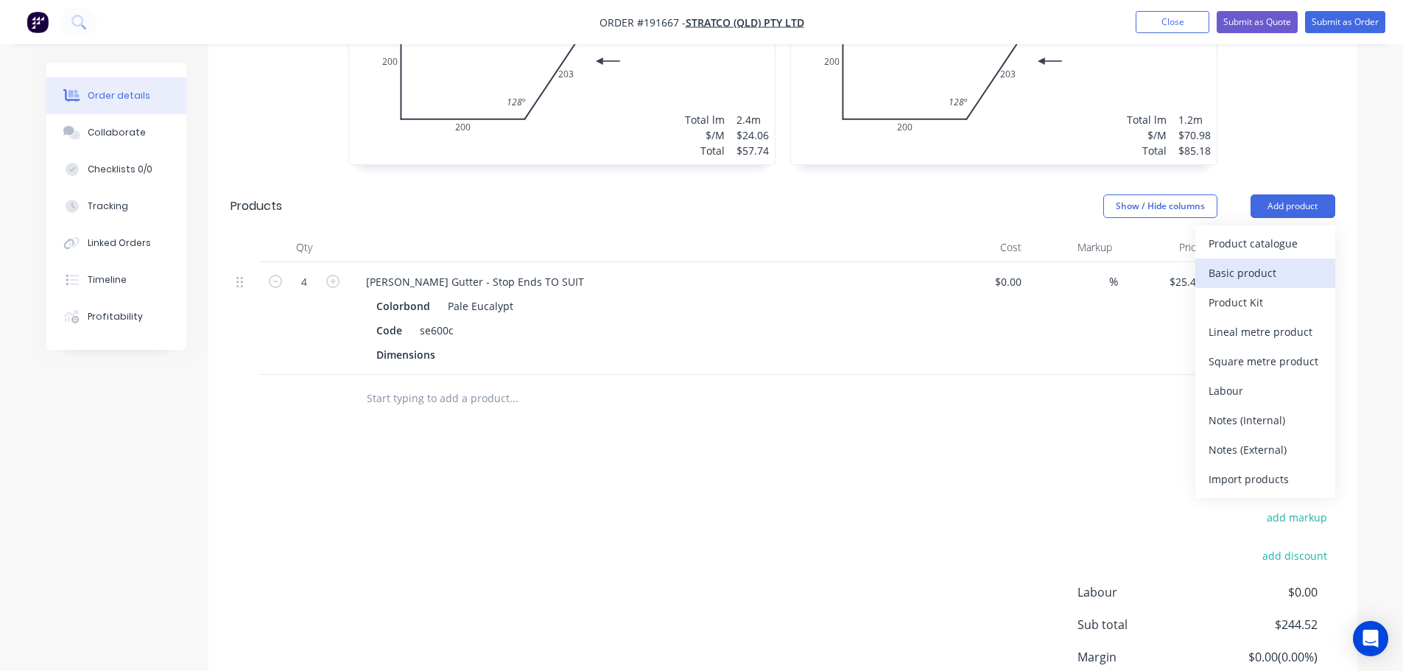
click at [1244, 262] on div "Basic product" at bounding box center [1265, 272] width 113 height 21
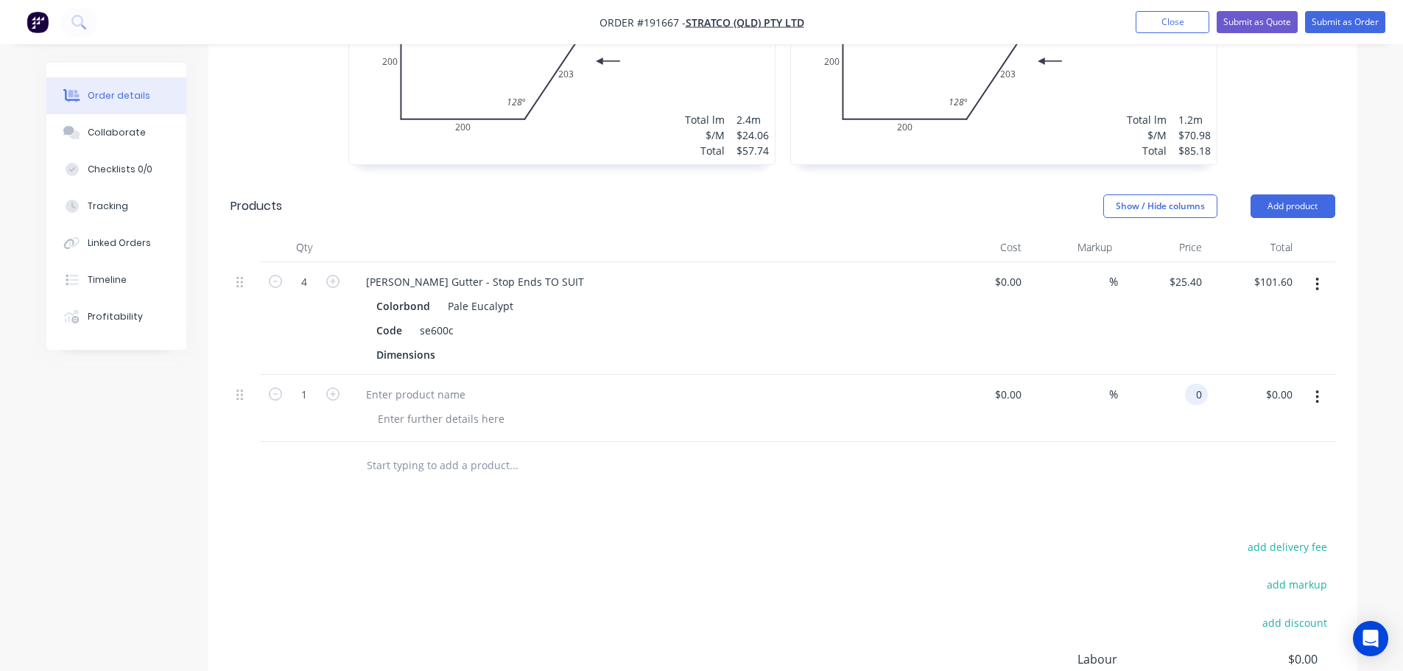
click at [1189, 384] on div "0 0" at bounding box center [1196, 394] width 23 height 21
click at [761, 295] on div "Colorbond Pale Eucalypt" at bounding box center [642, 305] width 533 height 21
type input "$49.26"
click at [403, 384] on div at bounding box center [415, 394] width 123 height 21
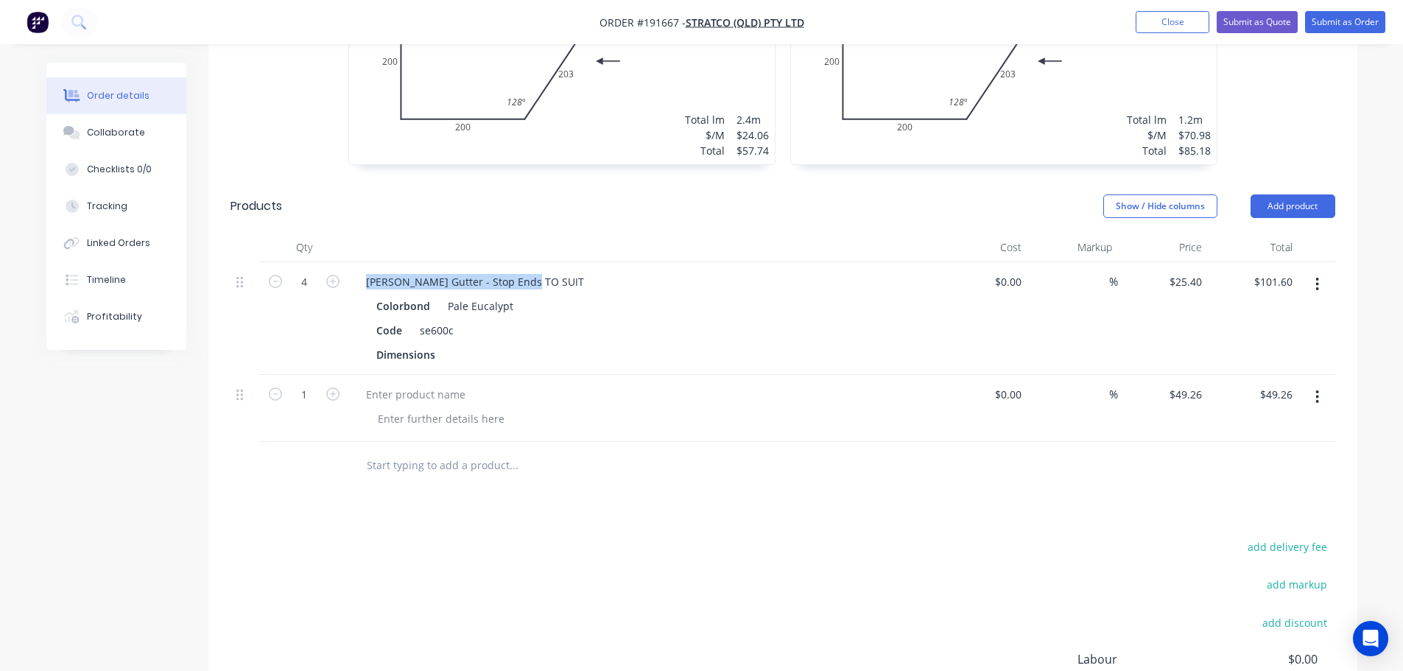
drag, startPoint x: 530, startPoint y: 240, endPoint x: 336, endPoint y: 228, distance: 194.2
click at [337, 262] on div "4 Eaves Gutter - Stop Ends TO SUIT Colorbond Pale Eucalypt Code se600c Dimensio…" at bounding box center [783, 318] width 1105 height 113
copy div "Eaves Gutter - Stop Ends TO SUIT"
click at [415, 384] on div at bounding box center [415, 394] width 123 height 21
paste div
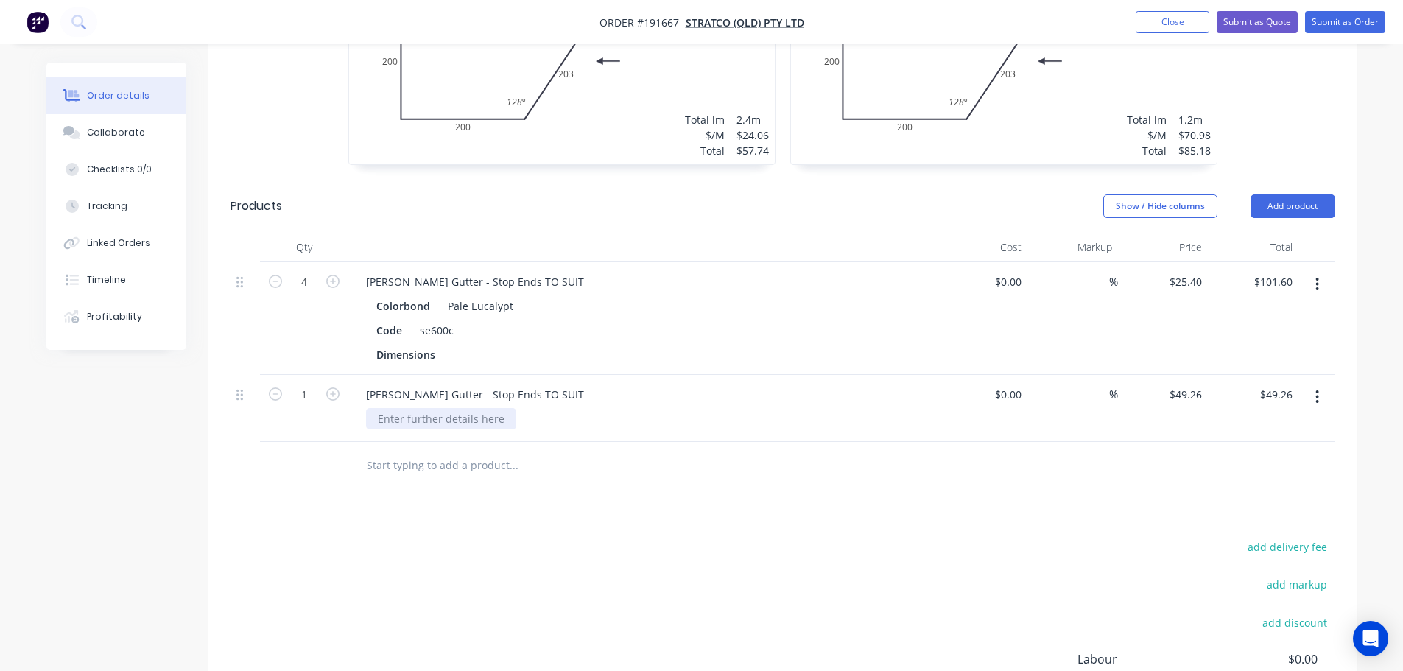
click at [455, 408] on div at bounding box center [441, 418] width 150 height 21
click at [503, 375] on div "Eaves Gutter - Stop Ends TO SUIT" at bounding box center [642, 408] width 589 height 67
click at [327, 388] on icon "button" at bounding box center [332, 394] width 13 height 13
type input "2"
type input "$98.52"
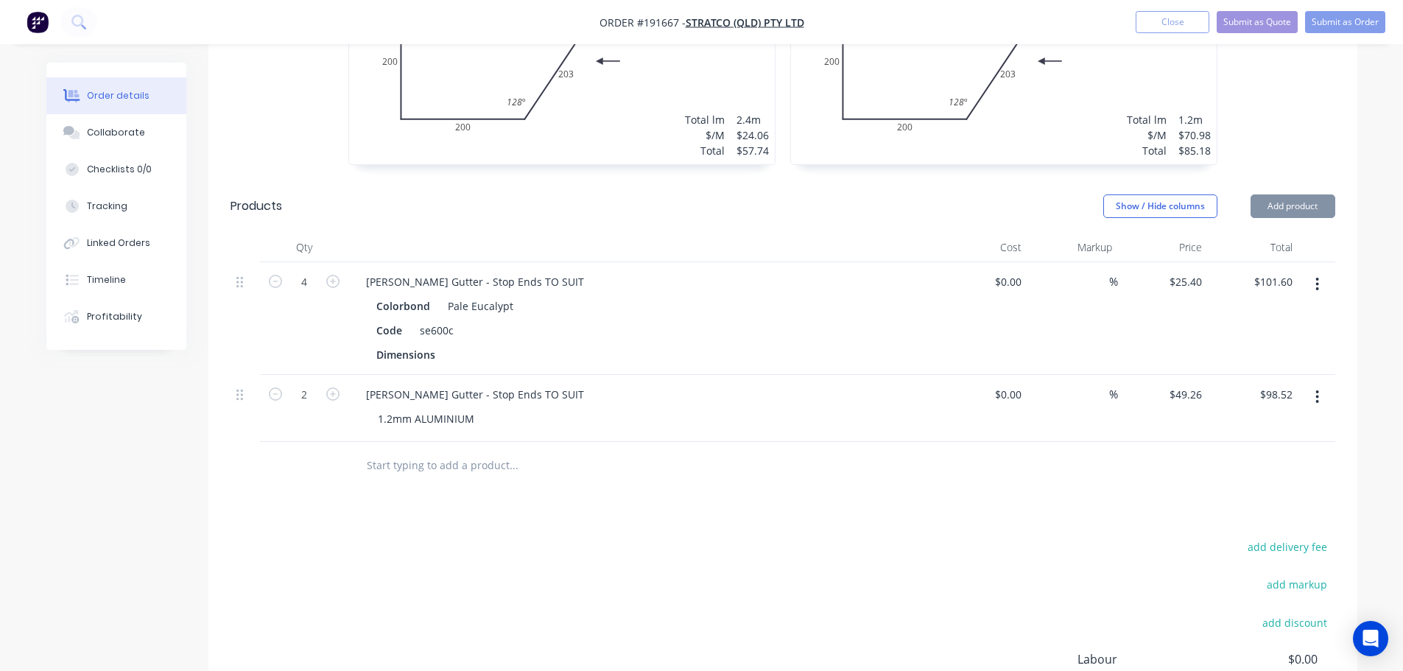
drag, startPoint x: 544, startPoint y: 493, endPoint x: 636, endPoint y: 508, distance: 93.3
click at [545, 494] on div "Drawings Add drawing 0.55 Colorbond Pale Eucalypt Girth 778 1 0 35 200 200 203 …" at bounding box center [782, 353] width 1149 height 979
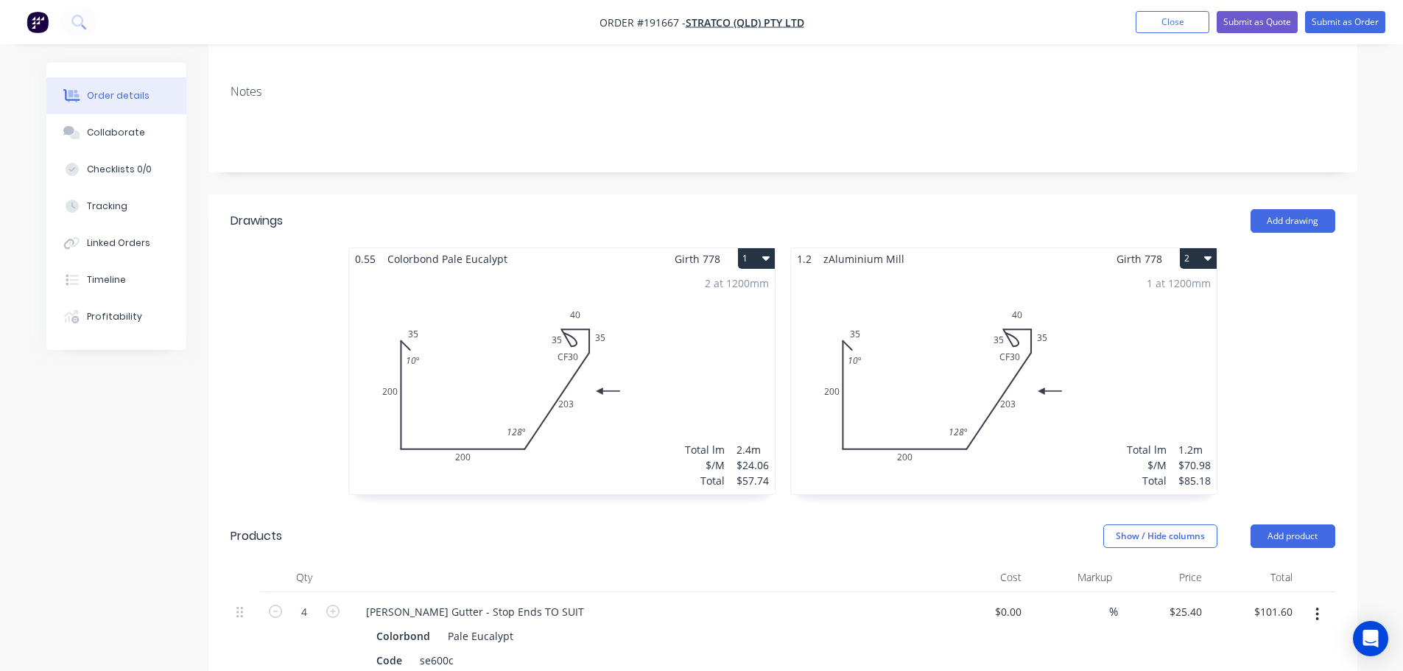
scroll to position [295, 0]
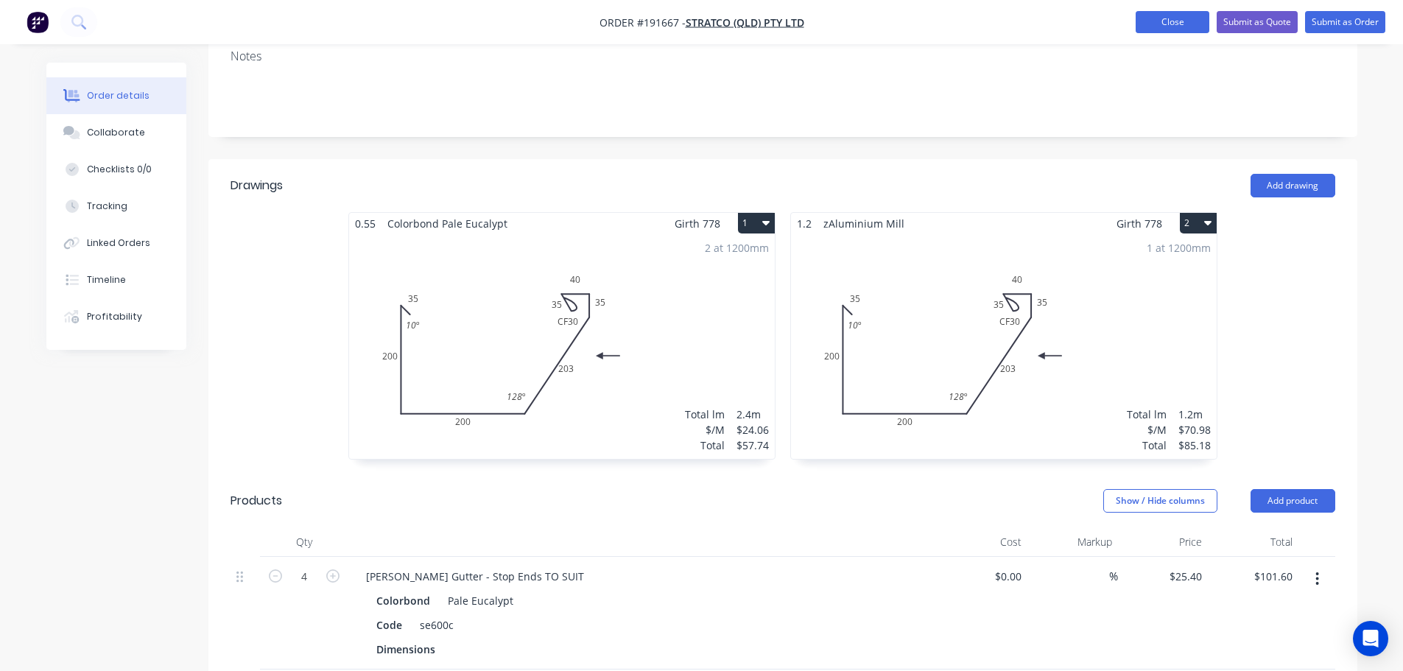
click at [1174, 21] on button "Close" at bounding box center [1173, 22] width 74 height 22
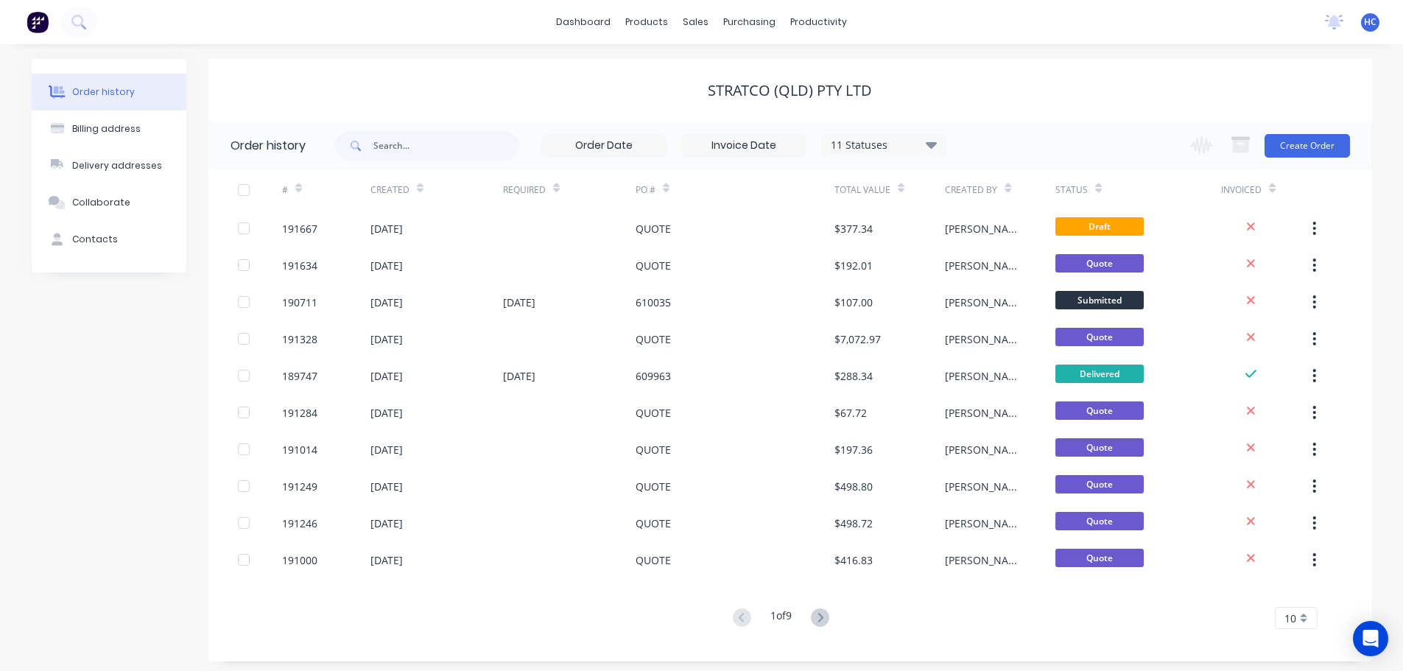
click at [1048, 80] on div "Stratco (QLD) Pty Ltd" at bounding box center [790, 90] width 1164 height 63
click at [757, 102] on div "Customers" at bounding box center [747, 100] width 53 height 13
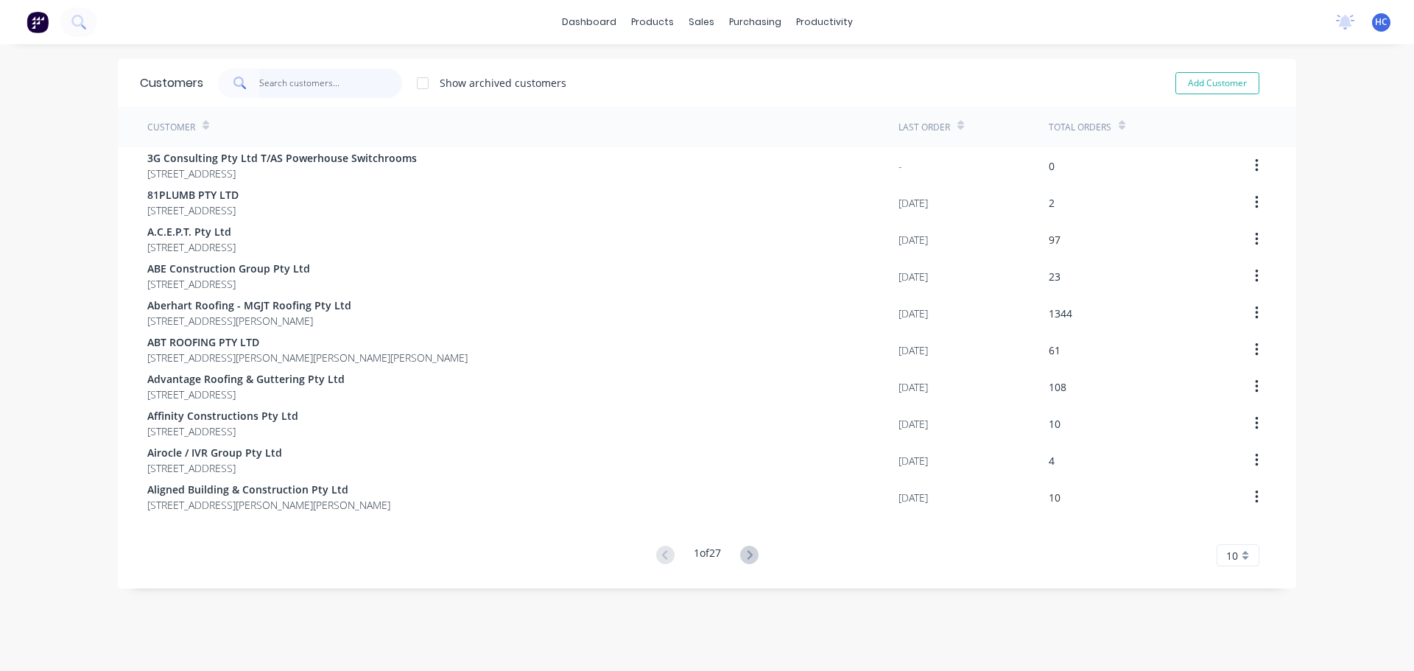
click at [357, 83] on input "text" at bounding box center [331, 83] width 144 height 29
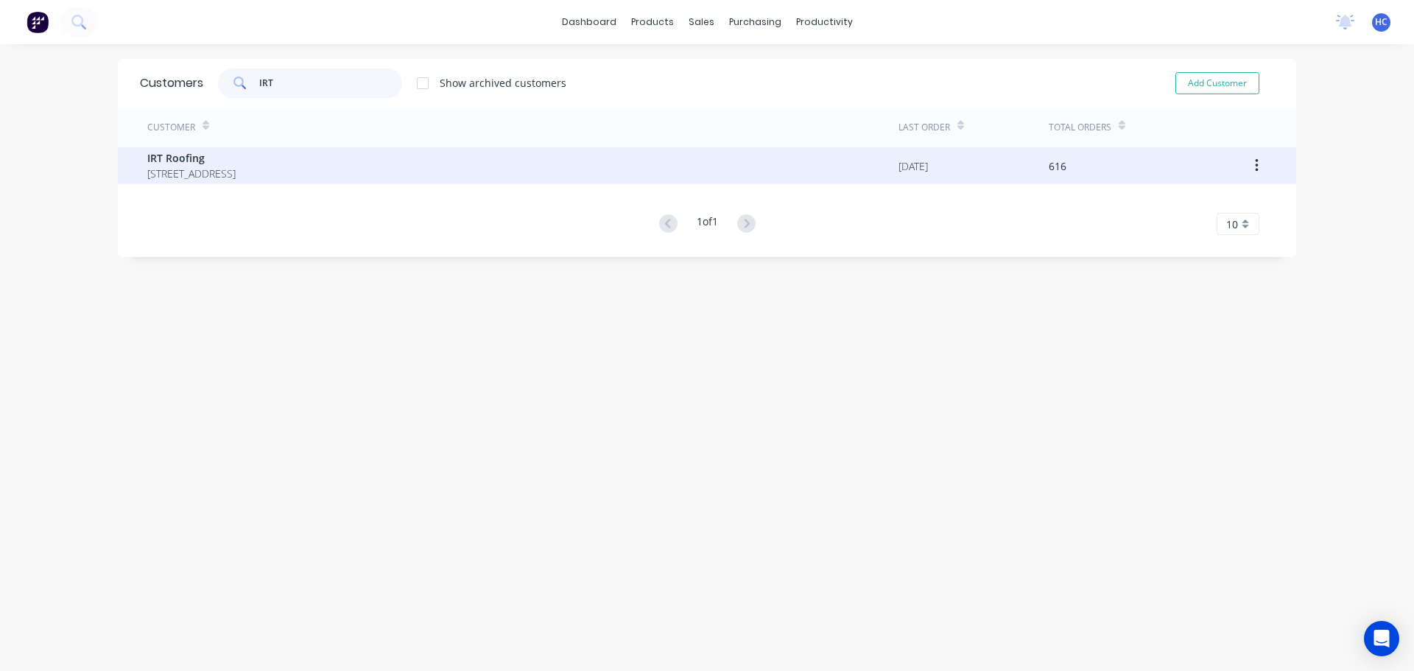
type input "IRT"
click at [236, 158] on span "IRT Roofing" at bounding box center [191, 157] width 88 height 15
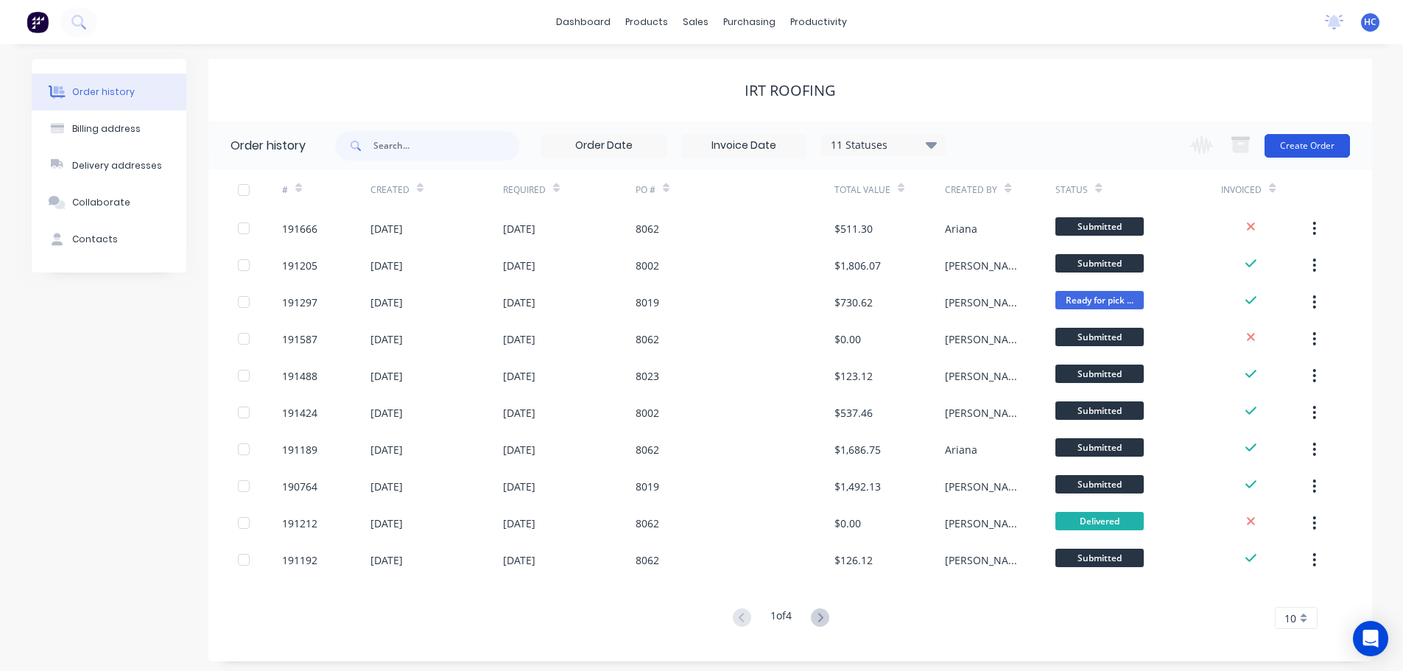
click at [1291, 155] on button "Create Order" at bounding box center [1307, 146] width 85 height 24
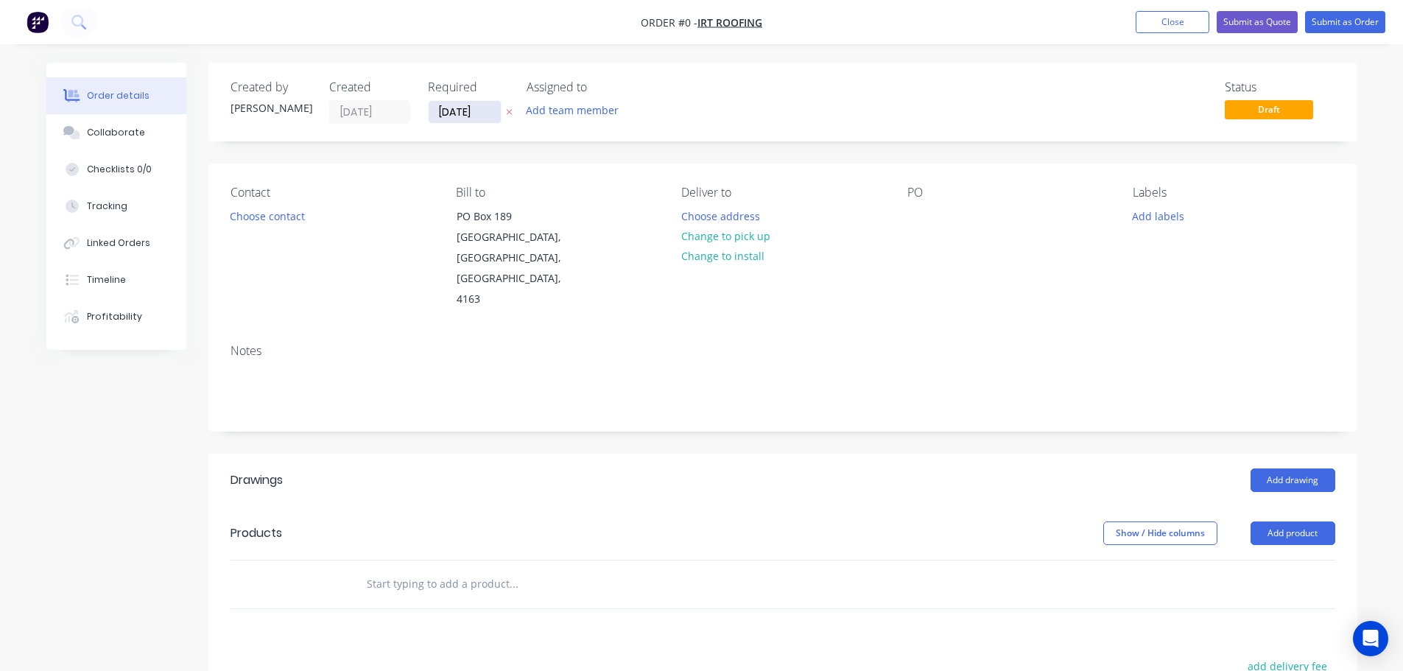
click at [467, 110] on input "[DATE]" at bounding box center [465, 112] width 72 height 22
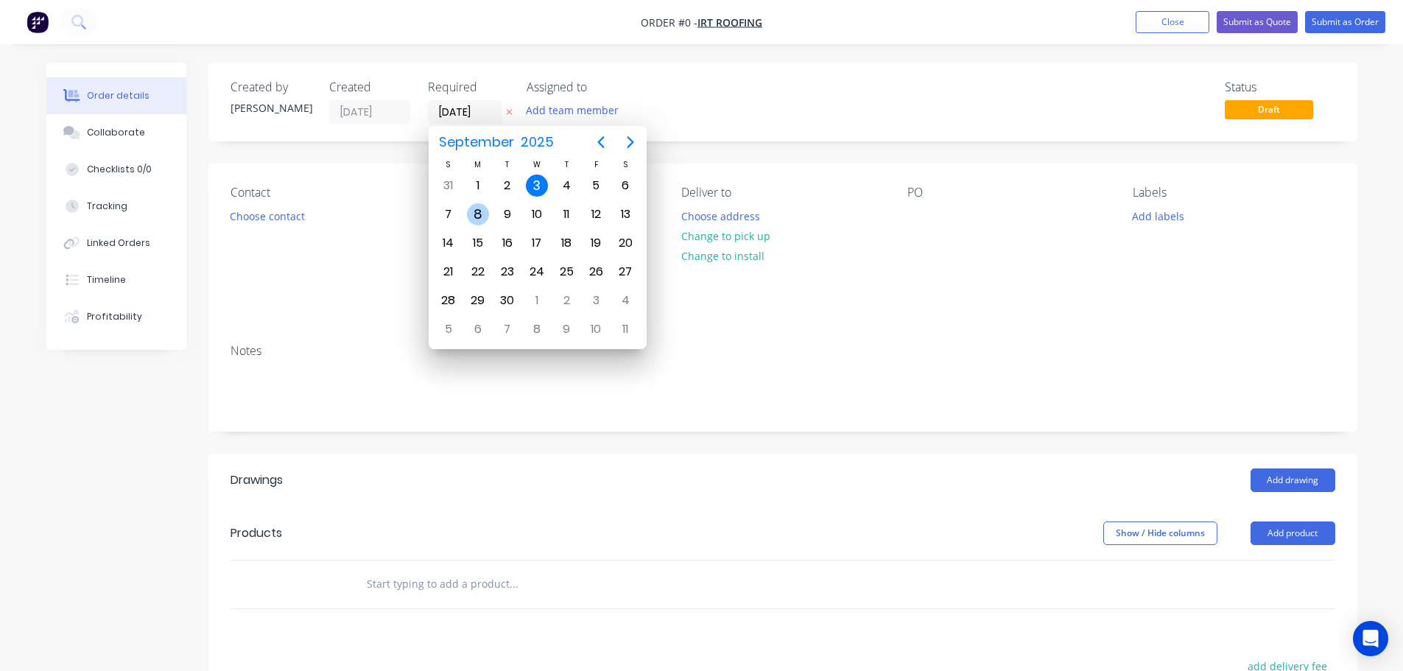
click at [480, 216] on div "8" at bounding box center [478, 214] width 22 height 22
type input "08/09/25"
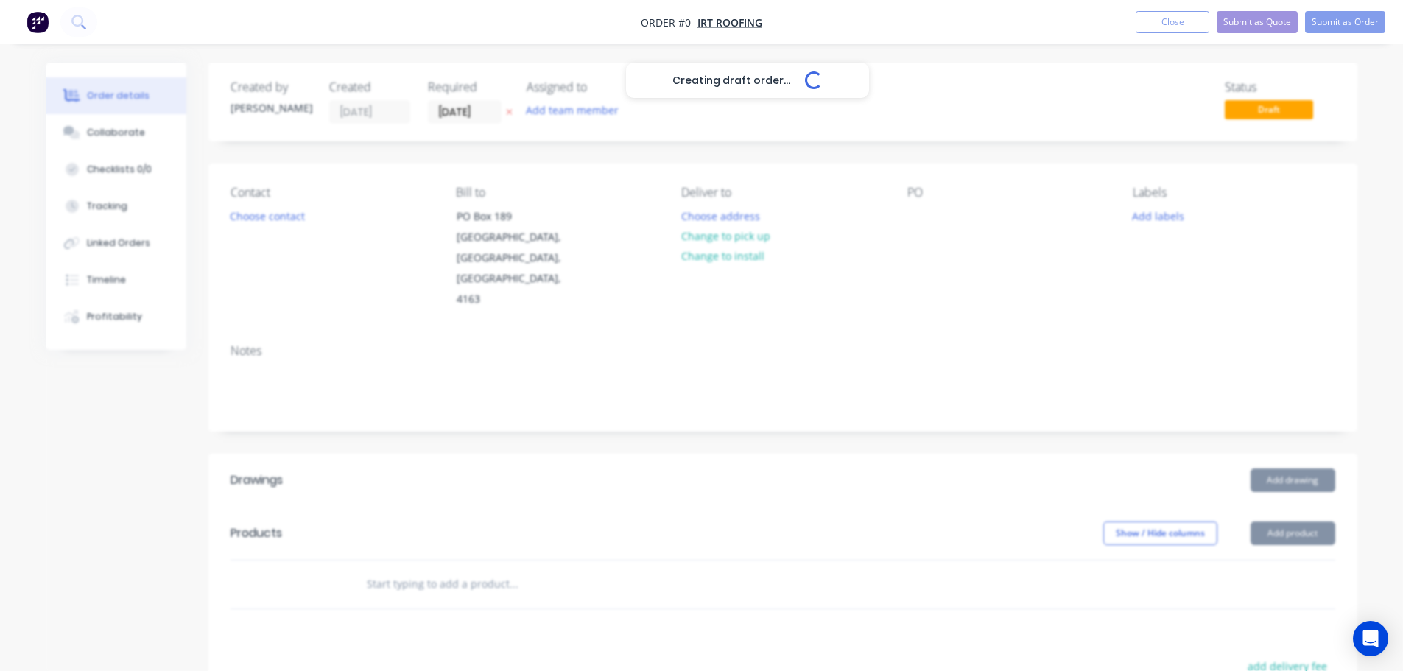
drag, startPoint x: 270, startPoint y: 213, endPoint x: 281, endPoint y: 214, distance: 11.9
click at [271, 213] on div "Creating draft order... Loading..." at bounding box center [747, 398] width 1403 height 671
click at [273, 219] on div "Creating draft order... Loading..." at bounding box center [747, 398] width 1403 height 671
click at [277, 217] on div "Creating draft order... Loading..." at bounding box center [747, 398] width 1403 height 671
click at [290, 225] on div "Creating draft order... Loading..." at bounding box center [747, 398] width 1403 height 671
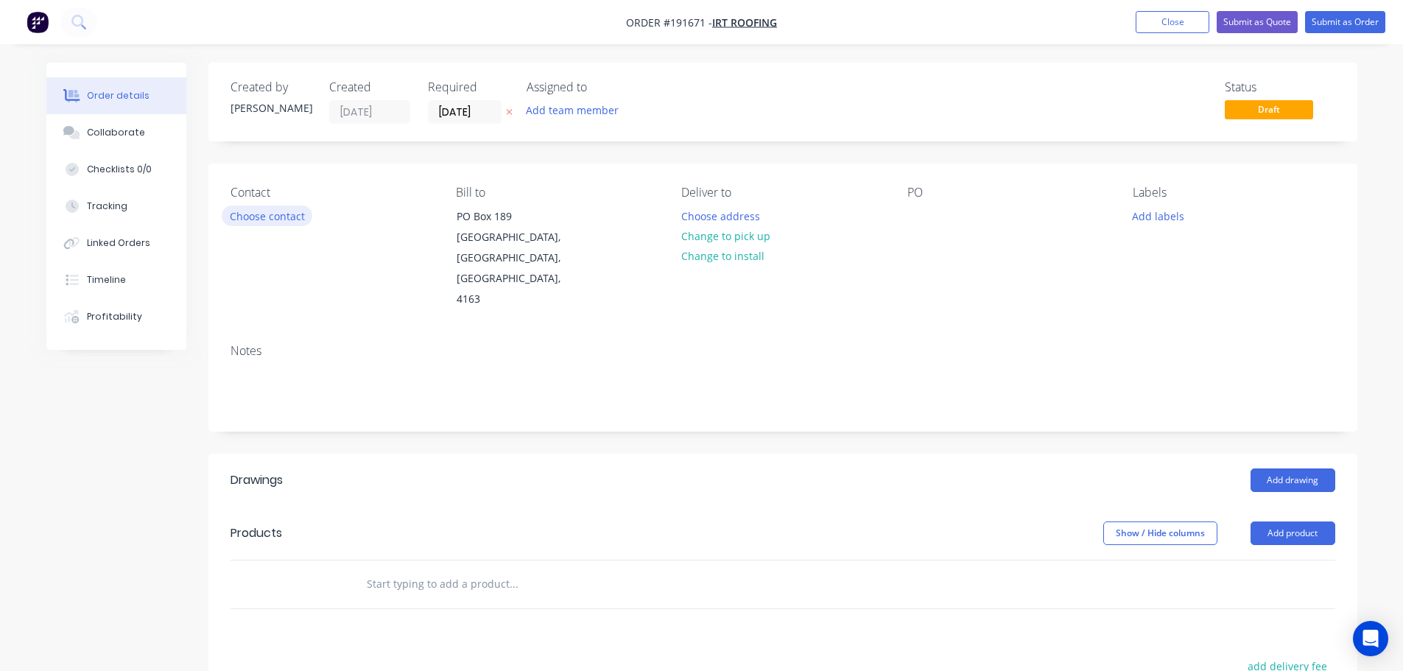
click at [285, 218] on button "Choose contact" at bounding box center [267, 216] width 91 height 20
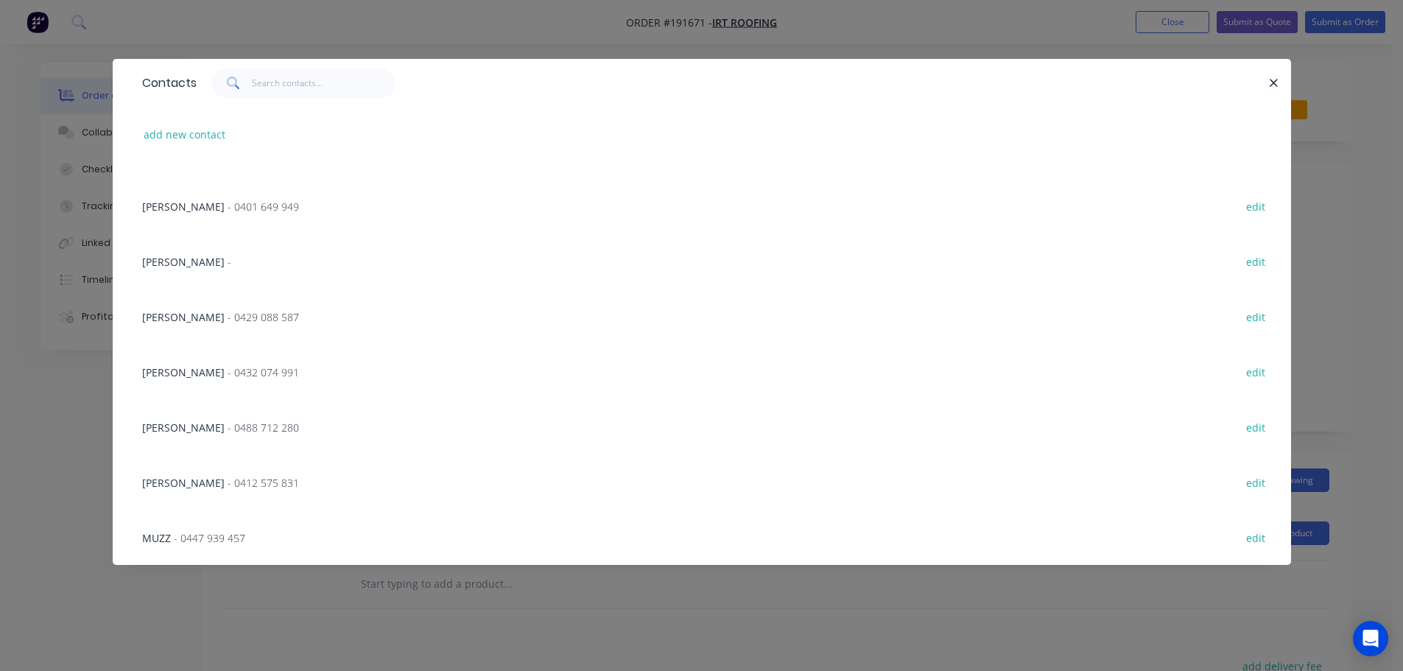
click at [185, 153] on div "add new contact" at bounding box center [702, 134] width 1135 height 55
click at [189, 139] on button "add new contact" at bounding box center [184, 135] width 97 height 20
select select "AU"
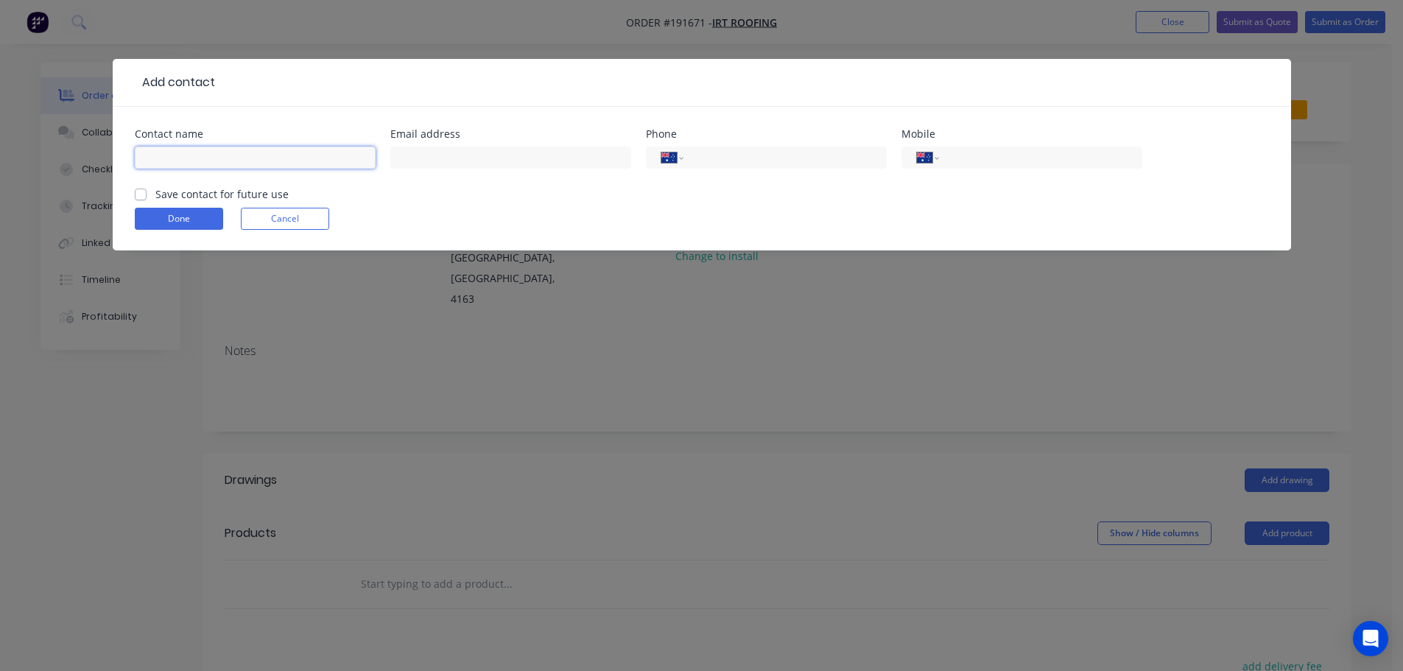
click at [186, 154] on input "text" at bounding box center [255, 158] width 241 height 22
type input "LUKE"
click at [1040, 155] on input "tel" at bounding box center [1038, 158] width 177 height 17
type input "0432 039 336"
click at [164, 220] on button "Done" at bounding box center [179, 219] width 88 height 22
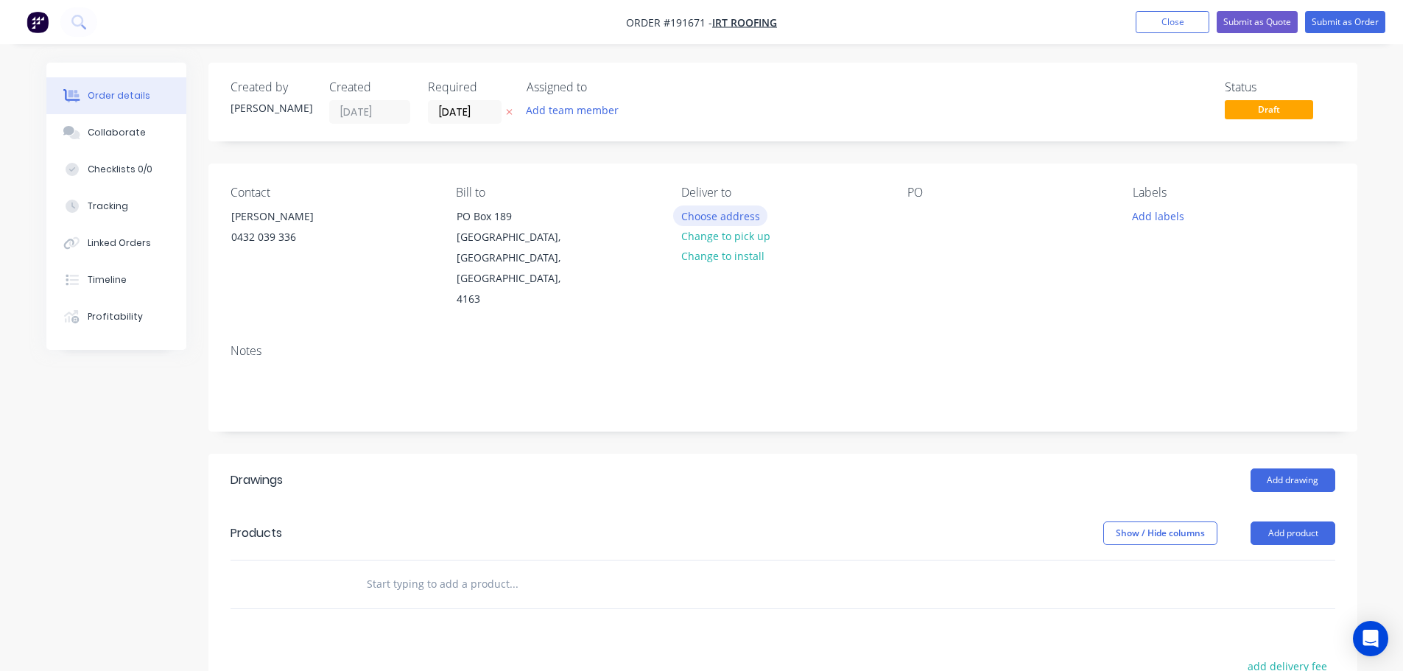
click at [749, 218] on button "Choose address" at bounding box center [720, 216] width 94 height 20
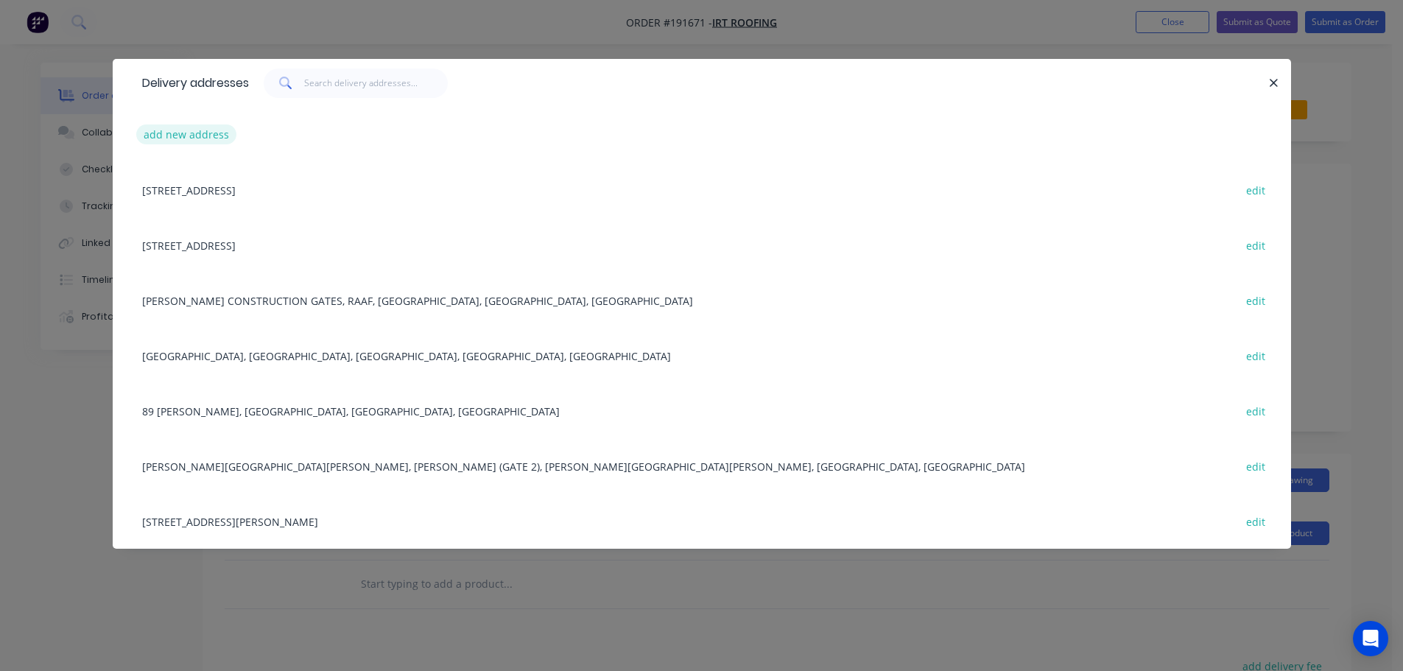
click at [214, 134] on button "add new address" at bounding box center [186, 135] width 101 height 20
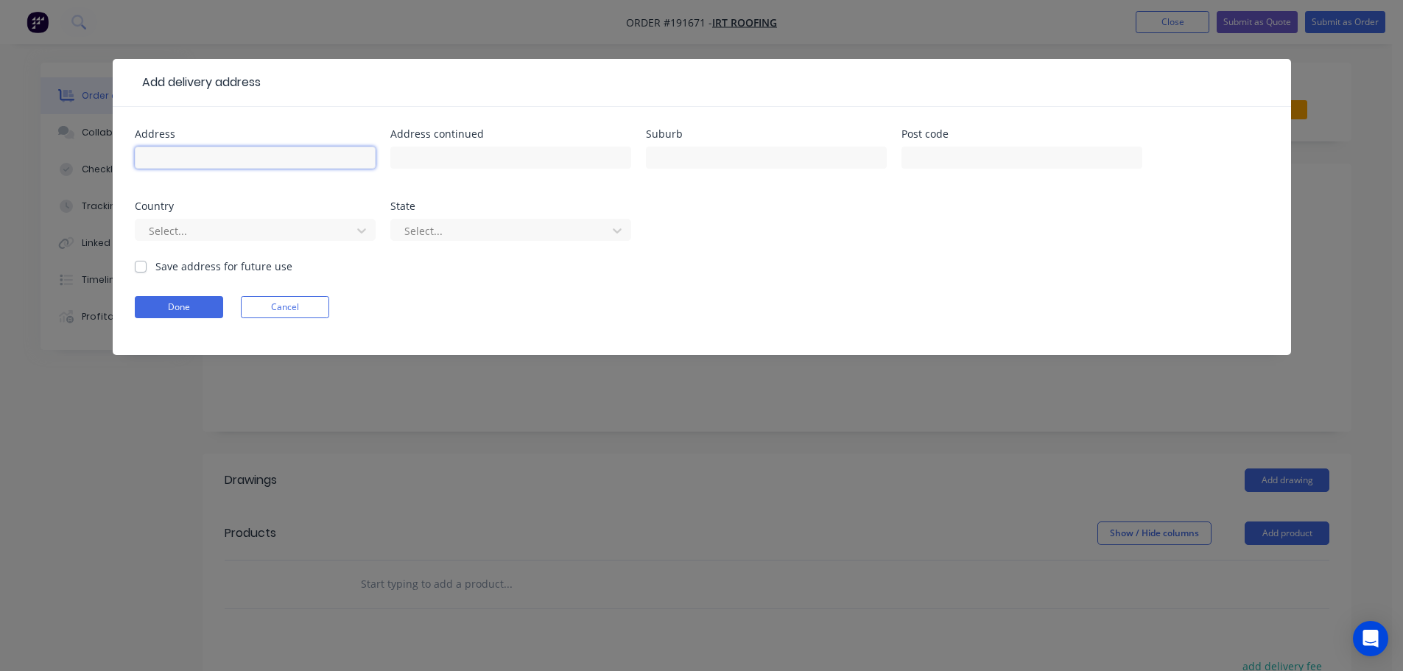
click at [188, 152] on input "text" at bounding box center [255, 158] width 241 height 22
type input "EAST CREEK RD"
type input "NATHAN"
click at [194, 242] on div "Select..." at bounding box center [255, 236] width 241 height 43
click at [217, 235] on div at bounding box center [245, 231] width 197 height 18
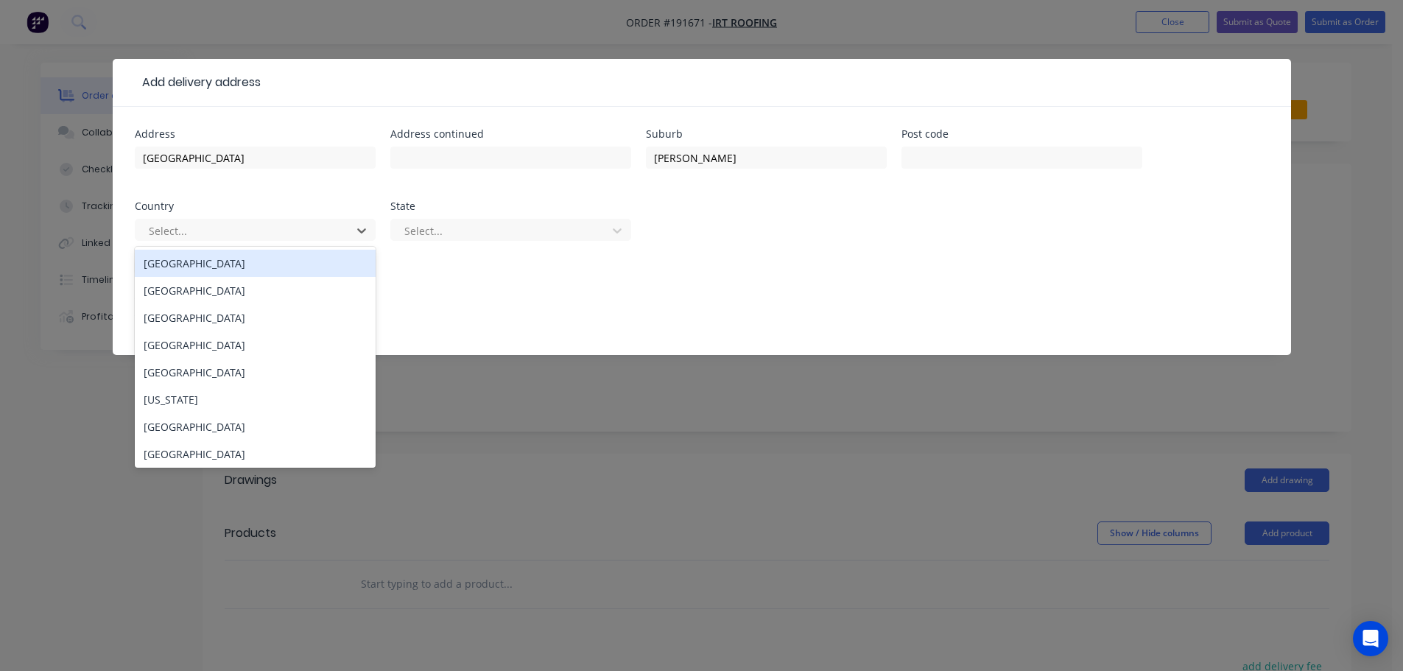
click at [206, 268] on div "Australia" at bounding box center [255, 263] width 241 height 27
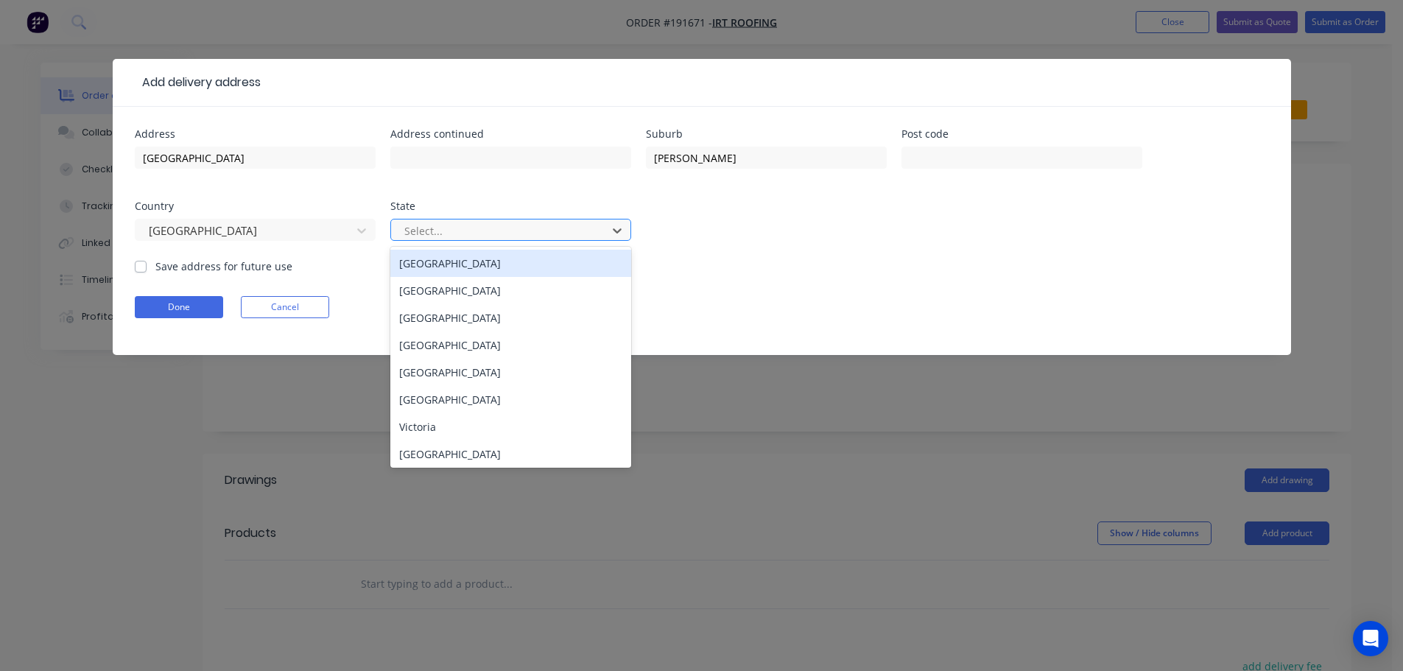
click at [428, 222] on div at bounding box center [501, 231] width 197 height 18
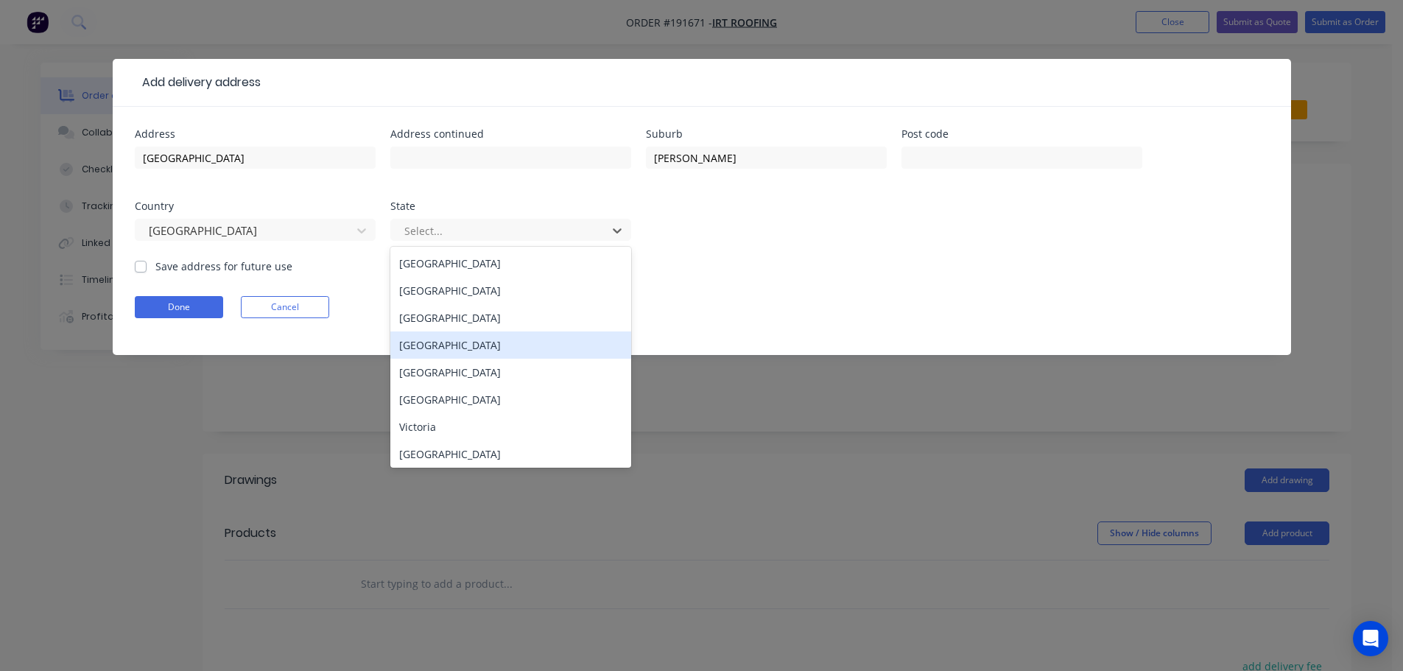
click at [428, 337] on div "Queensland" at bounding box center [510, 345] width 241 height 27
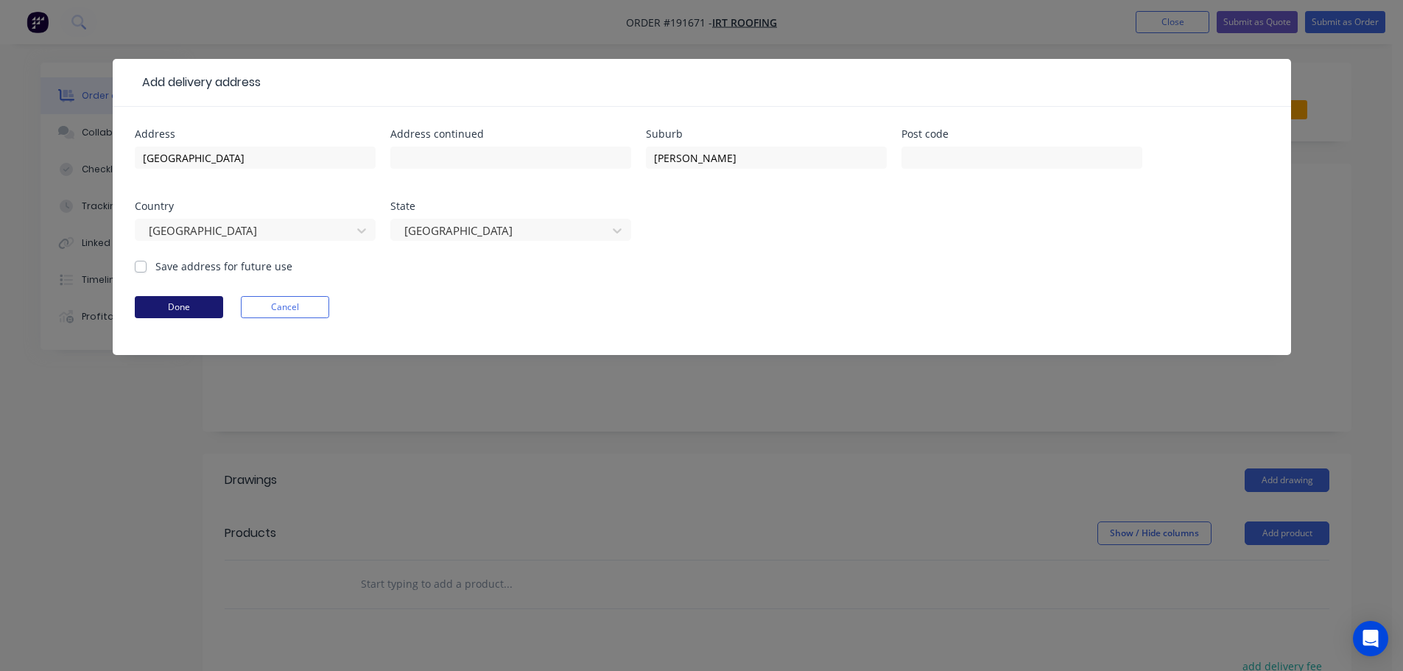
click at [176, 312] on button "Done" at bounding box center [179, 307] width 88 height 22
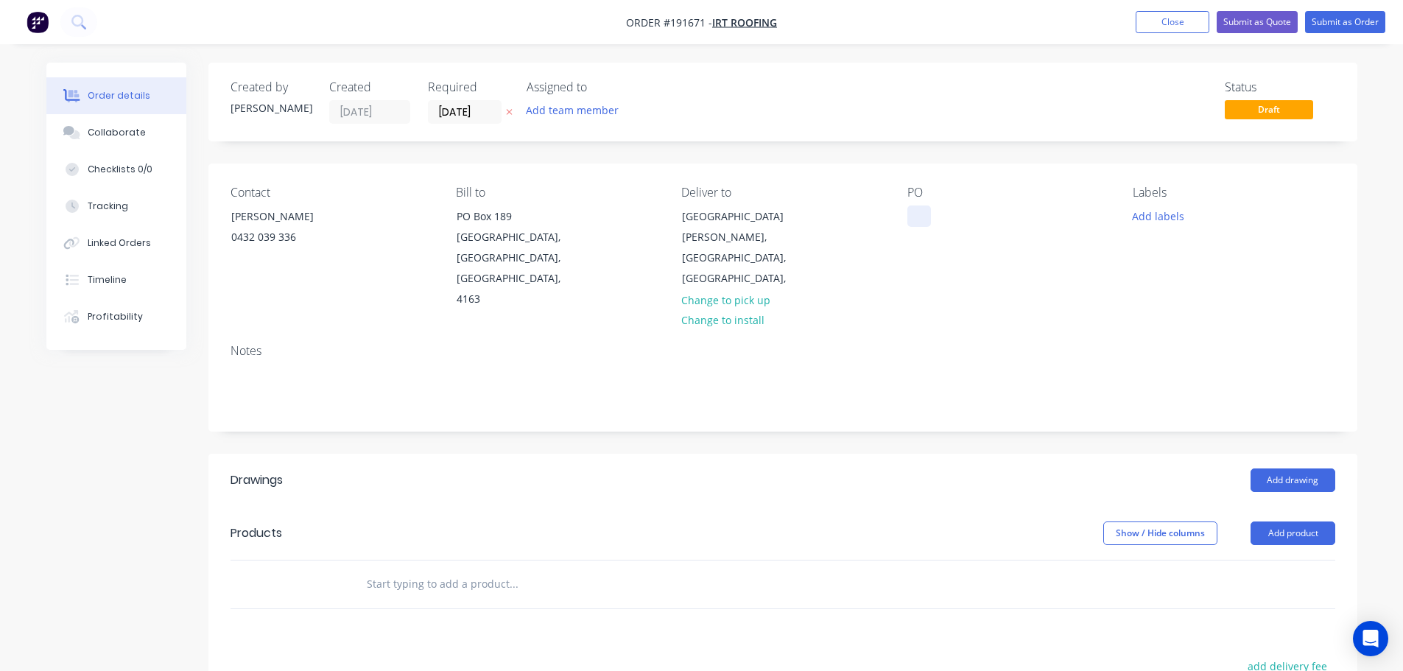
click at [916, 212] on div at bounding box center [920, 216] width 24 height 21
click at [871, 457] on header "Drawings Add drawing" at bounding box center [782, 480] width 1149 height 53
click at [1303, 522] on button "Add product" at bounding box center [1293, 534] width 85 height 24
click at [1275, 586] on button "Basic product" at bounding box center [1266, 600] width 140 height 29
click at [472, 598] on div at bounding box center [643, 608] width 578 height 21
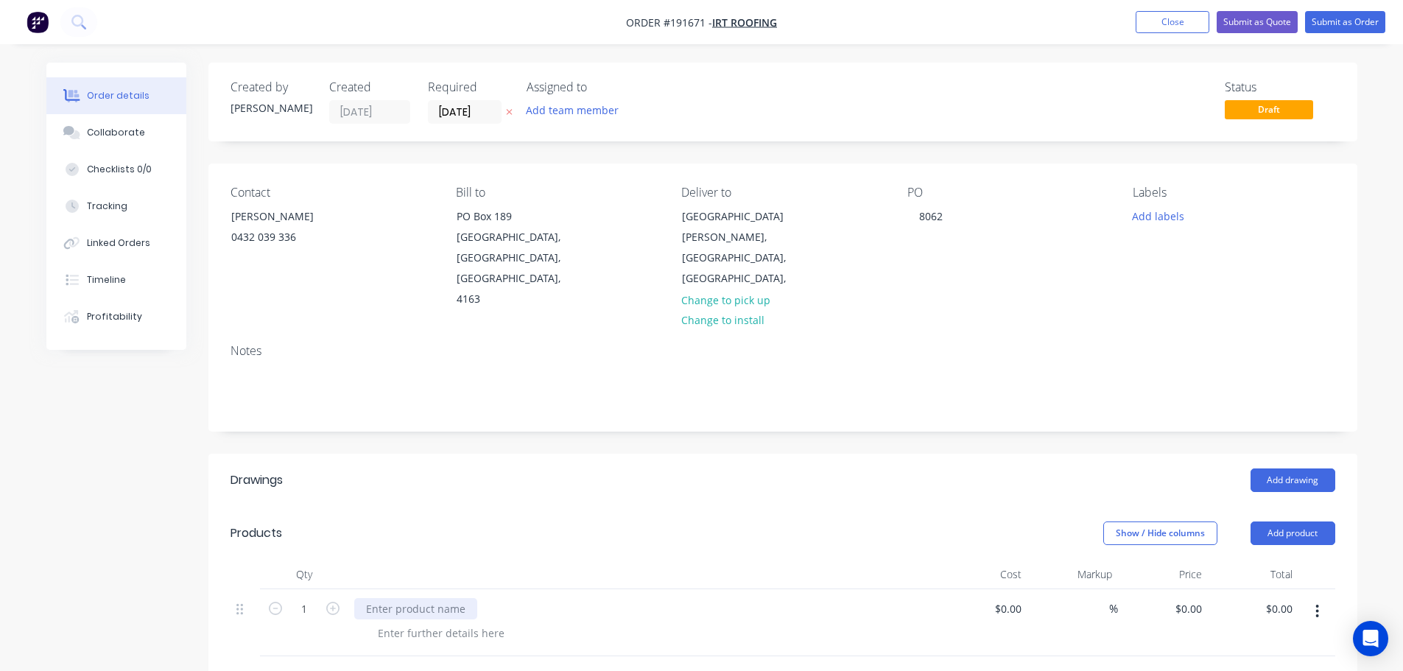
click at [448, 598] on div at bounding box center [415, 608] width 123 height 21
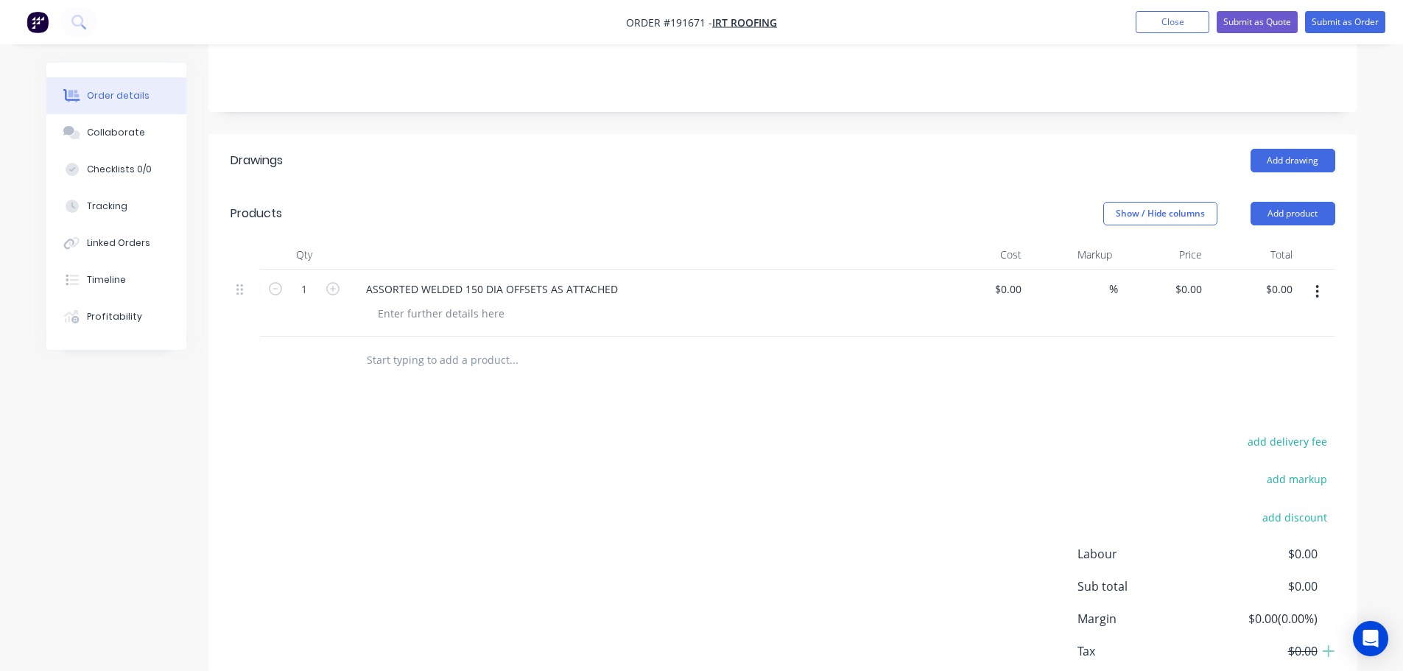
scroll to position [368, 0]
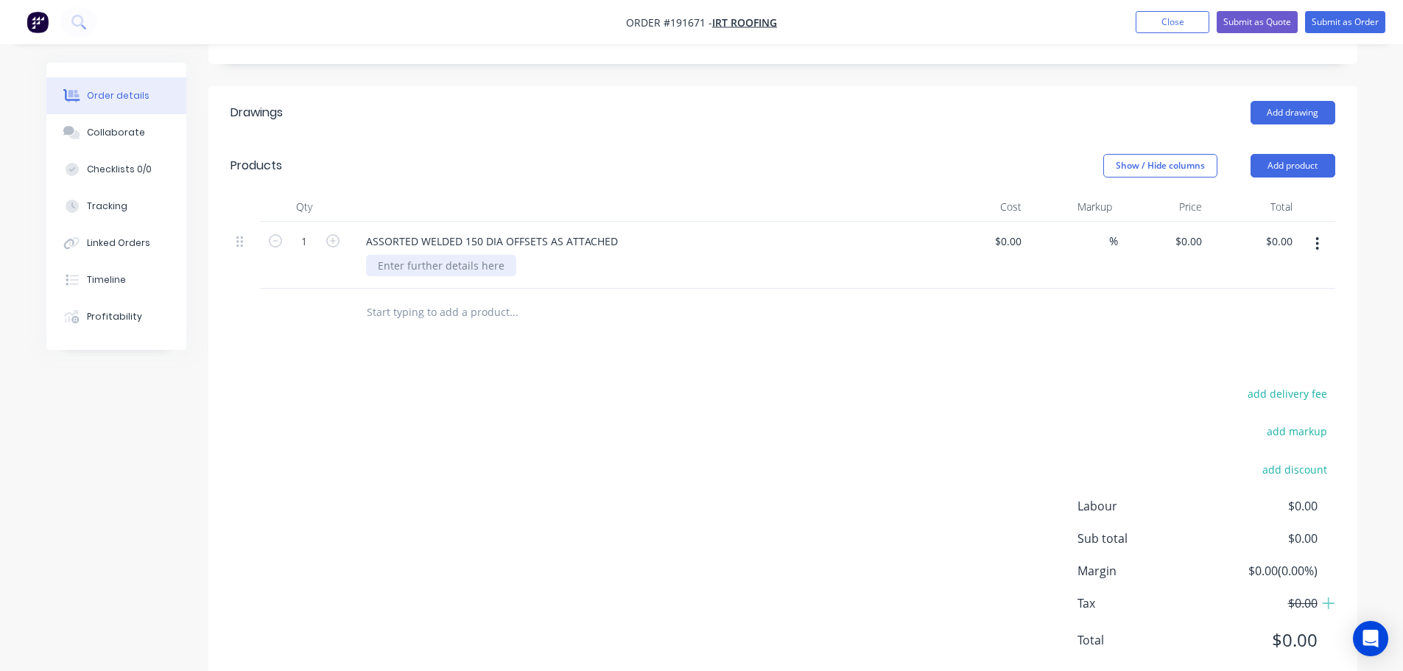
click at [418, 255] on div at bounding box center [441, 265] width 150 height 21
click at [522, 144] on header "Products Show / Hide columns Add product" at bounding box center [782, 165] width 1149 height 53
click at [332, 234] on icon "button" at bounding box center [332, 240] width 13 height 13
type input "2"
click at [569, 397] on div "add delivery fee add markup add discount Labour $0.00 Sub total $0.00 Margin $0…" at bounding box center [783, 526] width 1105 height 284
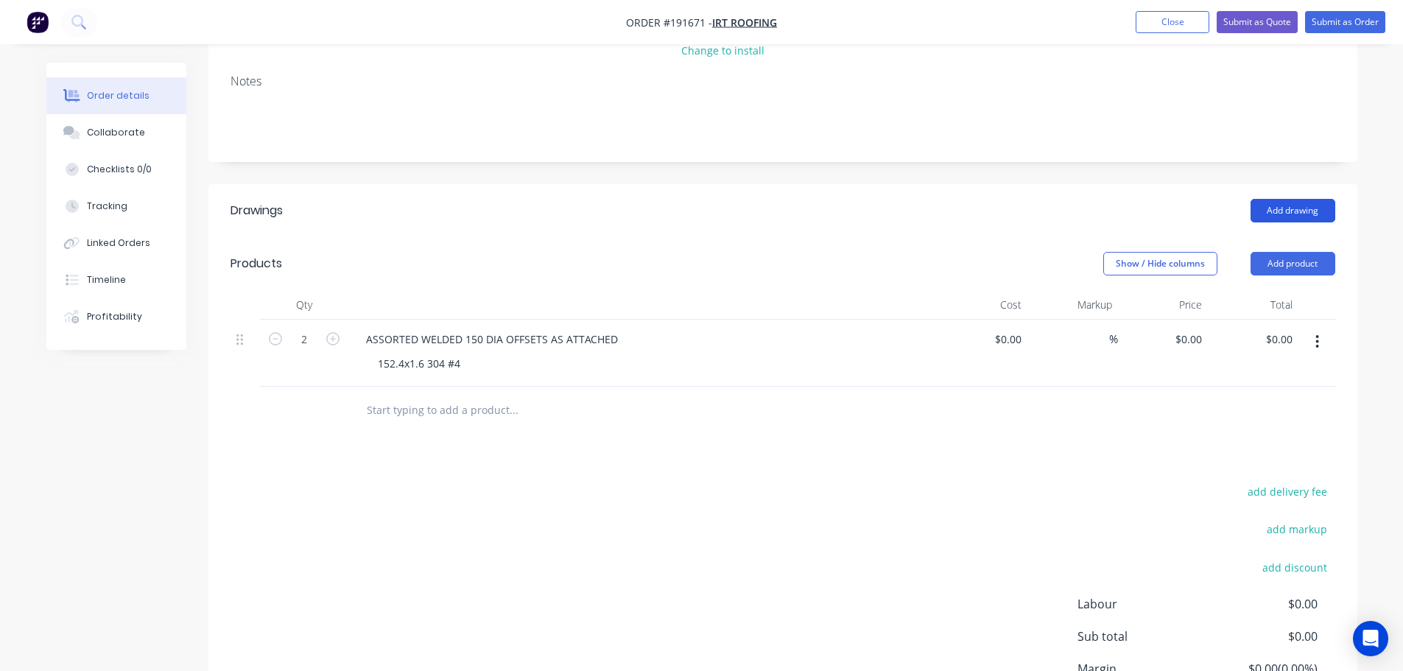
scroll to position [220, 0]
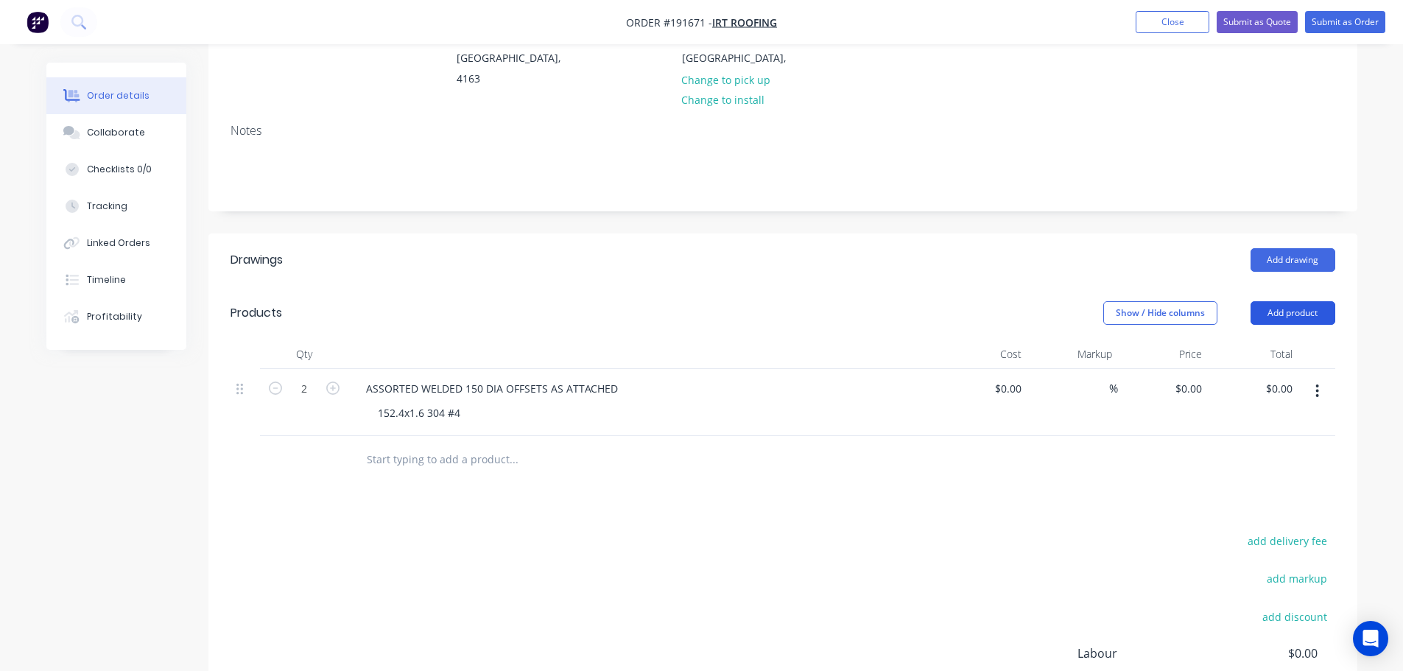
drag, startPoint x: 1285, startPoint y: 252, endPoint x: 1296, endPoint y: 260, distance: 13.7
click at [1285, 287] on header "Products Show / Hide columns Add product" at bounding box center [782, 313] width 1149 height 53
click at [1296, 301] on button "Add product" at bounding box center [1293, 313] width 85 height 24
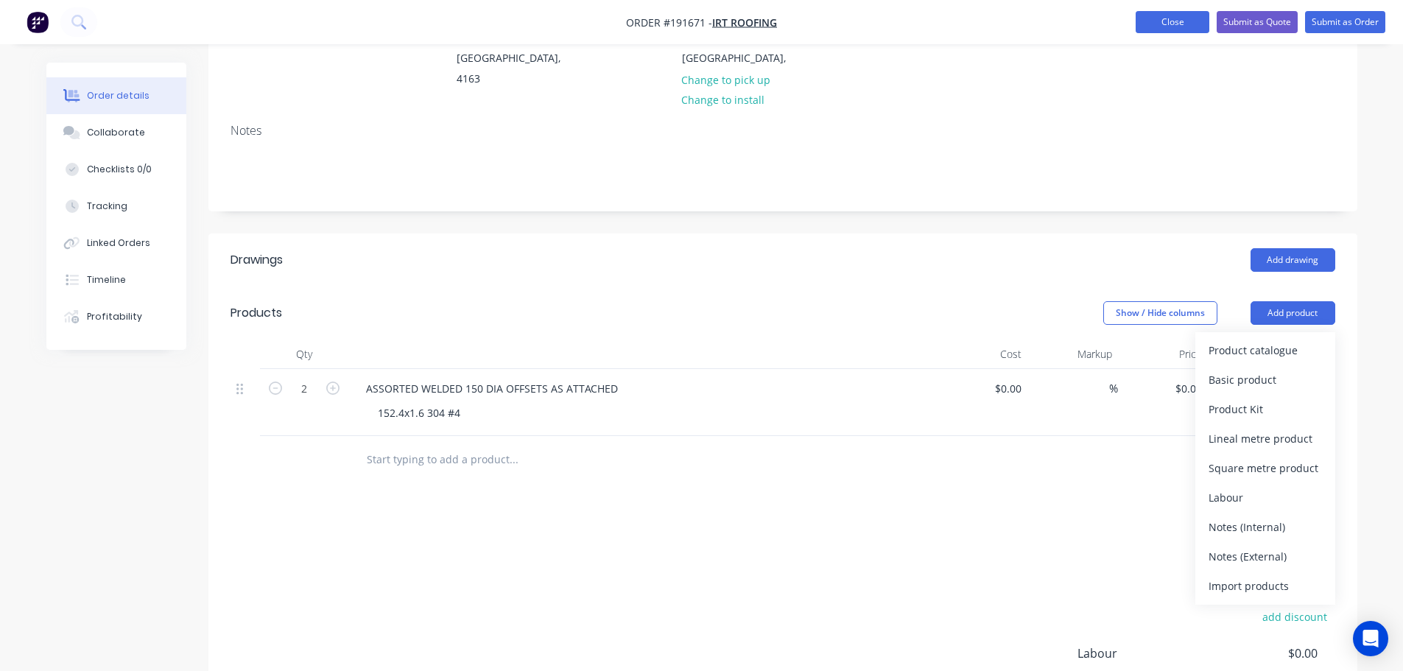
click at [1171, 31] on button "Close" at bounding box center [1173, 22] width 74 height 22
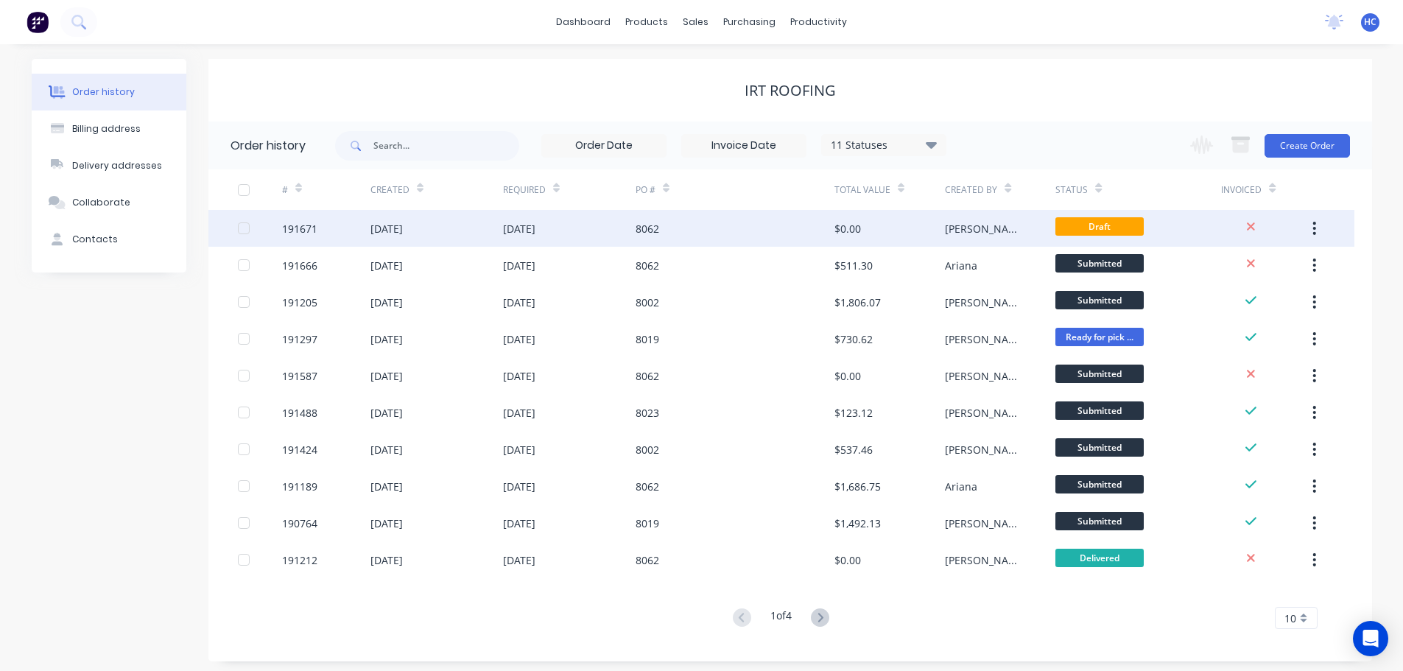
click at [887, 221] on div "$0.00" at bounding box center [890, 228] width 111 height 37
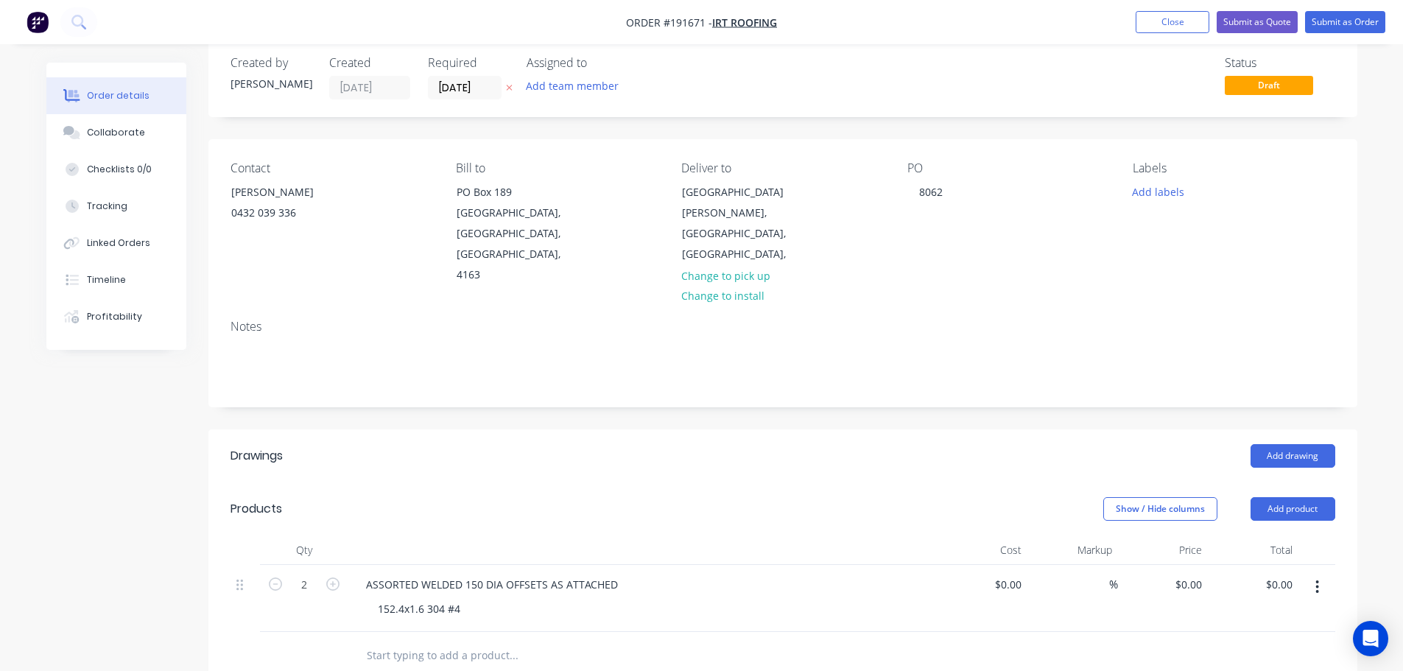
scroll to position [368, 0]
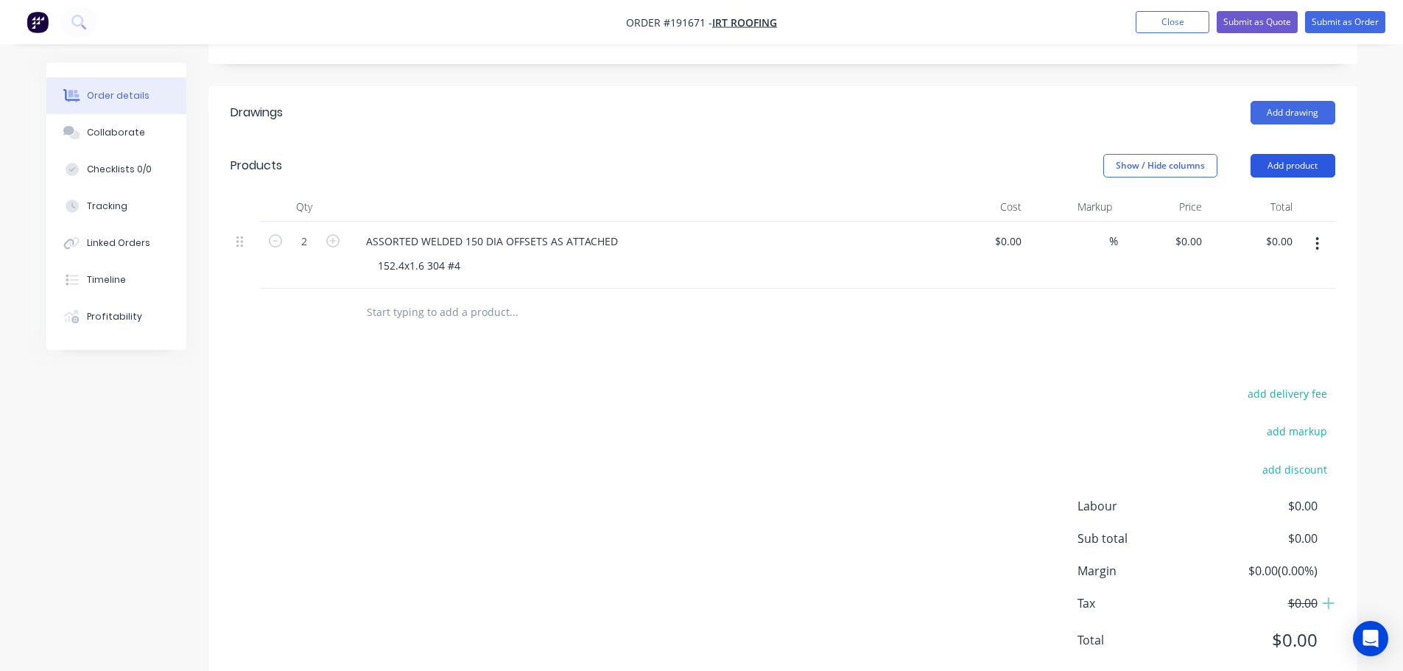
click at [1269, 154] on button "Add product" at bounding box center [1293, 166] width 85 height 24
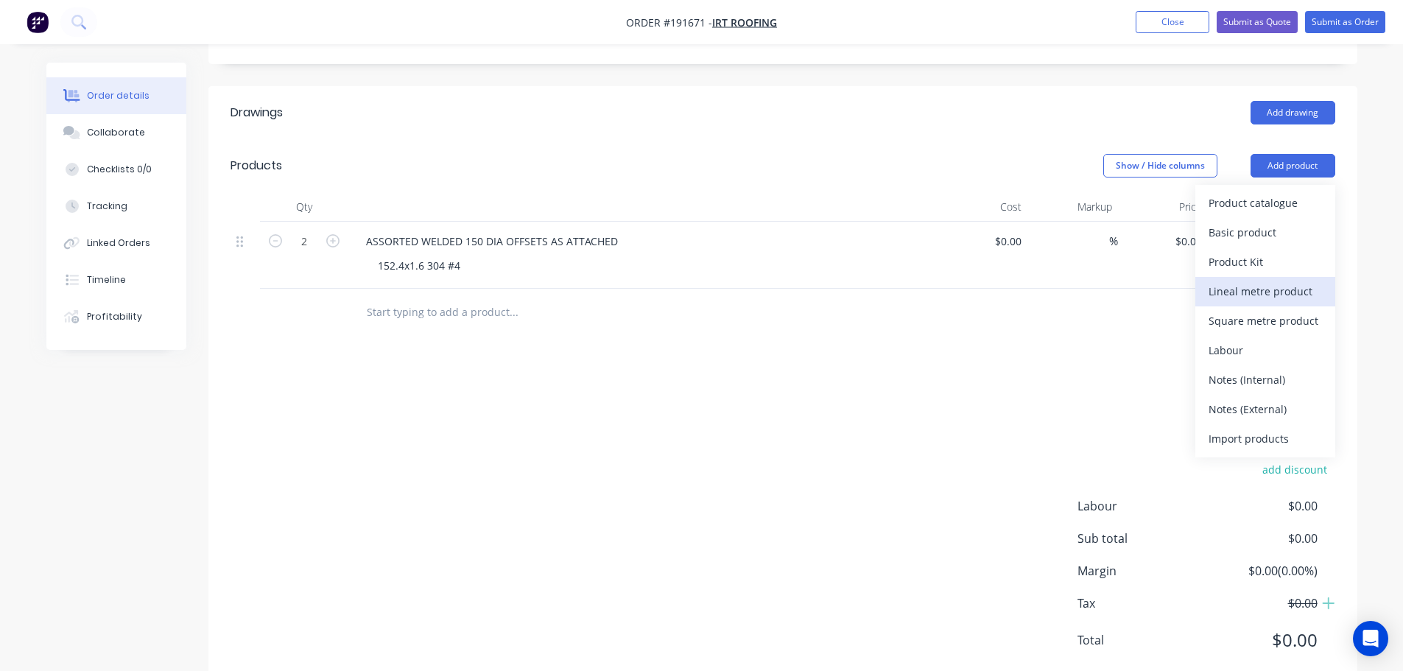
click at [1243, 281] on div "Lineal metre product" at bounding box center [1265, 291] width 113 height 21
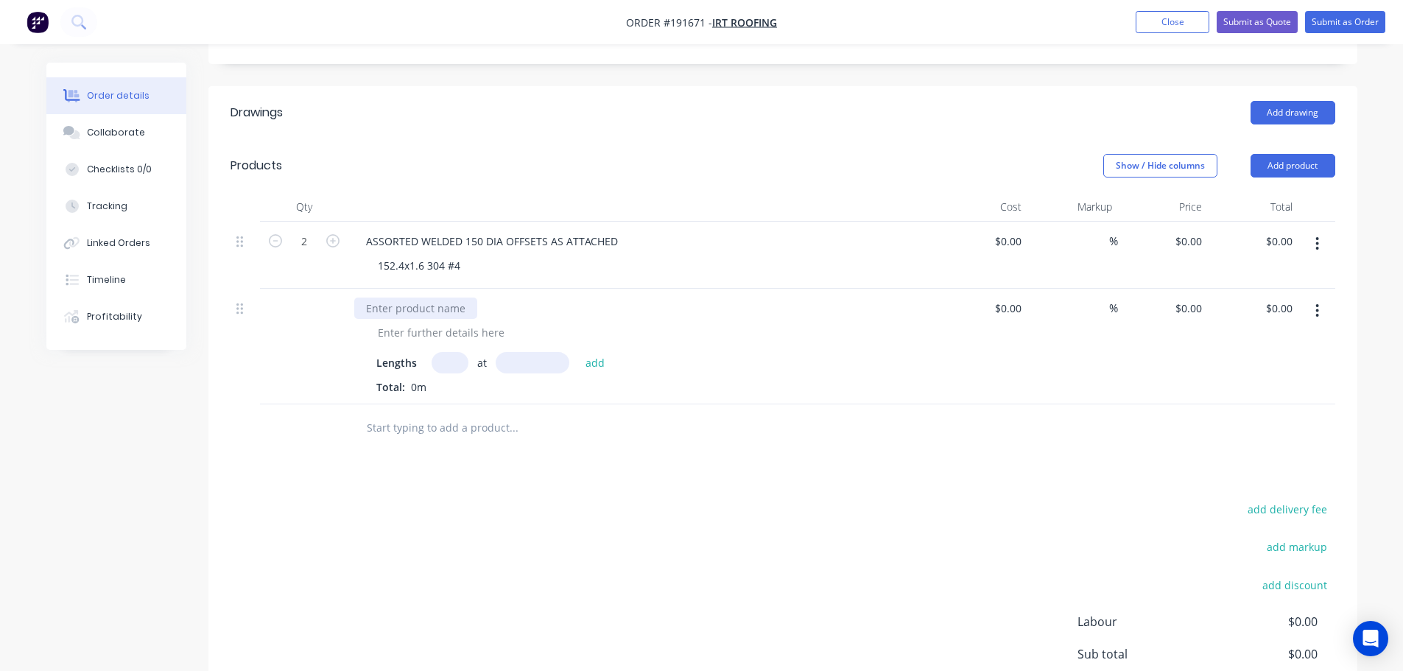
click at [430, 298] on div at bounding box center [415, 308] width 123 height 21
click at [412, 322] on div at bounding box center [441, 332] width 150 height 21
type input "1"
type input "2000"
click at [578, 352] on button "add" at bounding box center [595, 362] width 35 height 20
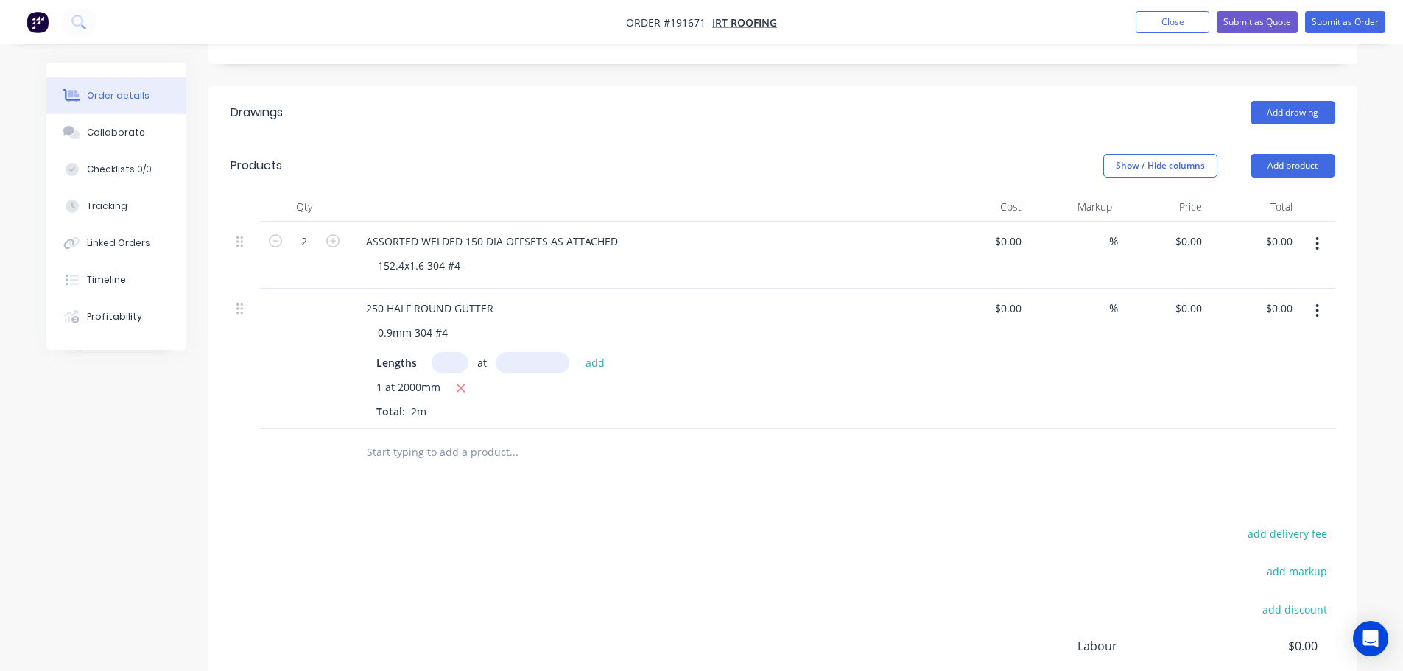
click at [807, 150] on header "Products Show / Hide columns Add product" at bounding box center [782, 165] width 1149 height 53
click at [1305, 139] on header "Products Show / Hide columns Add product" at bounding box center [782, 165] width 1149 height 53
click at [1305, 154] on button "Add product" at bounding box center [1293, 166] width 85 height 24
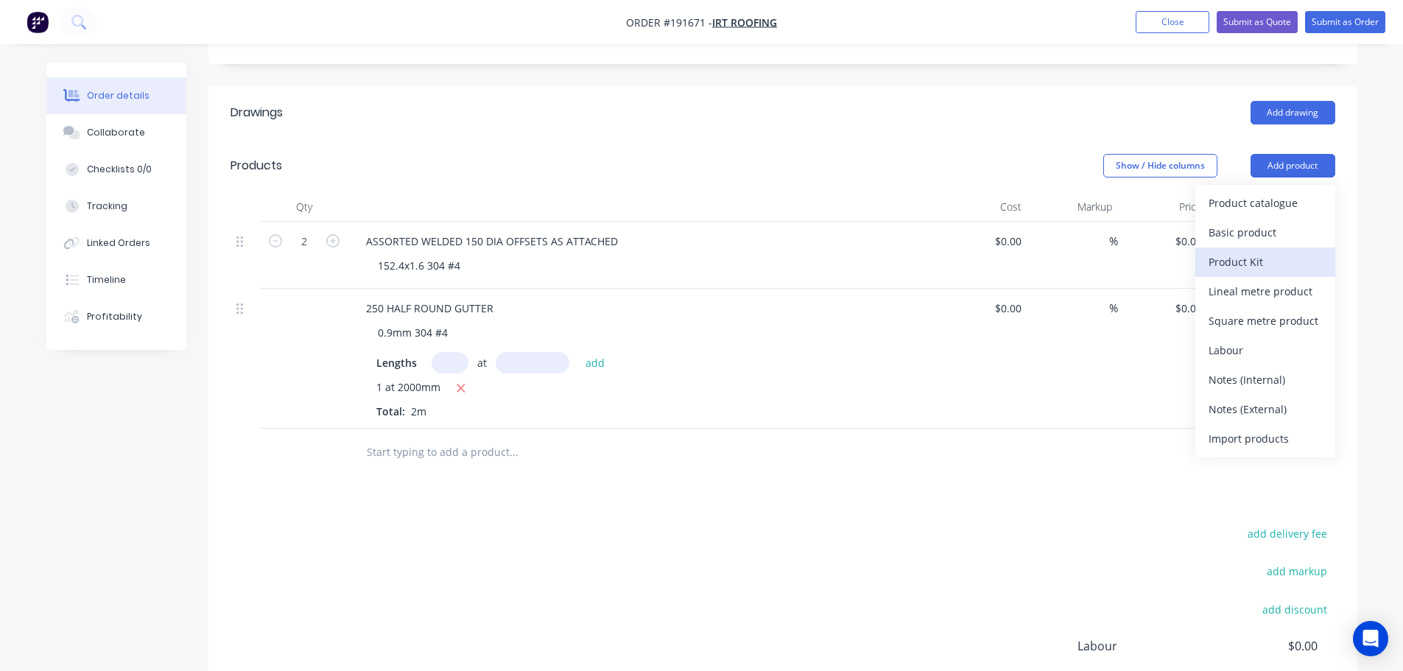
click at [1255, 251] on div "Product Kit" at bounding box center [1265, 261] width 113 height 21
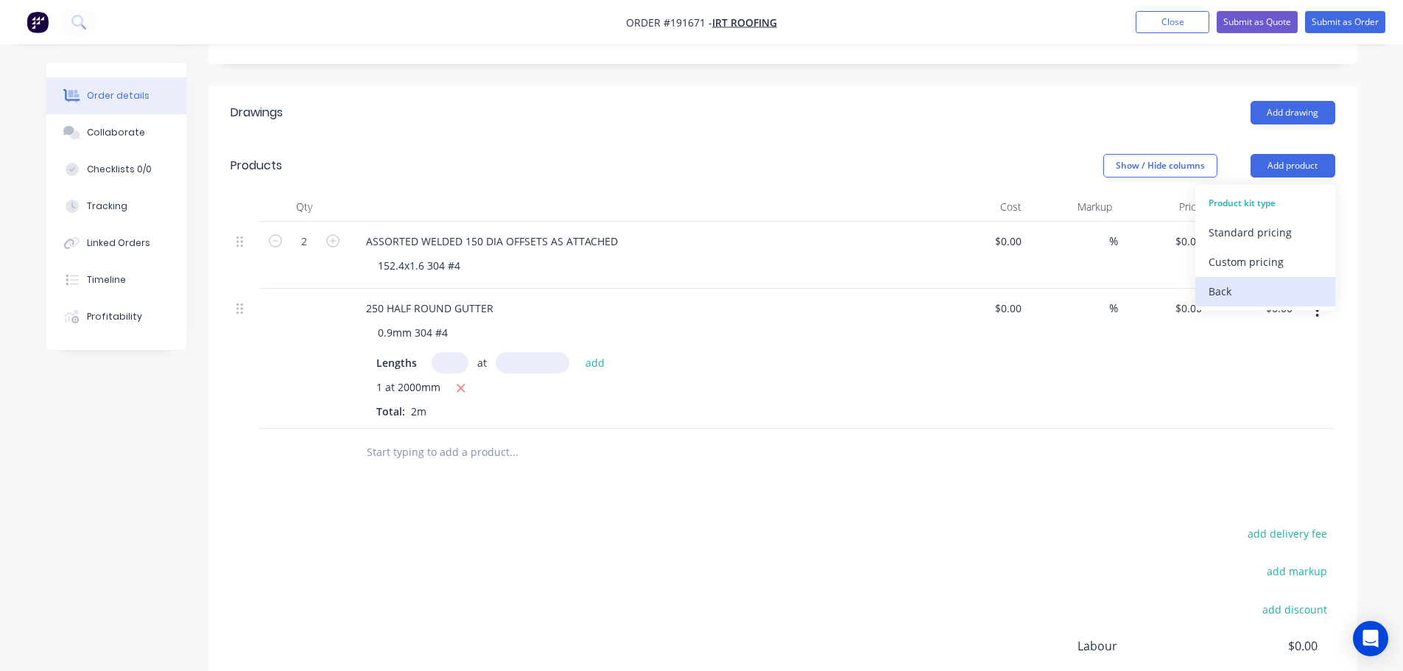
click at [1225, 281] on div "Back" at bounding box center [1265, 291] width 113 height 21
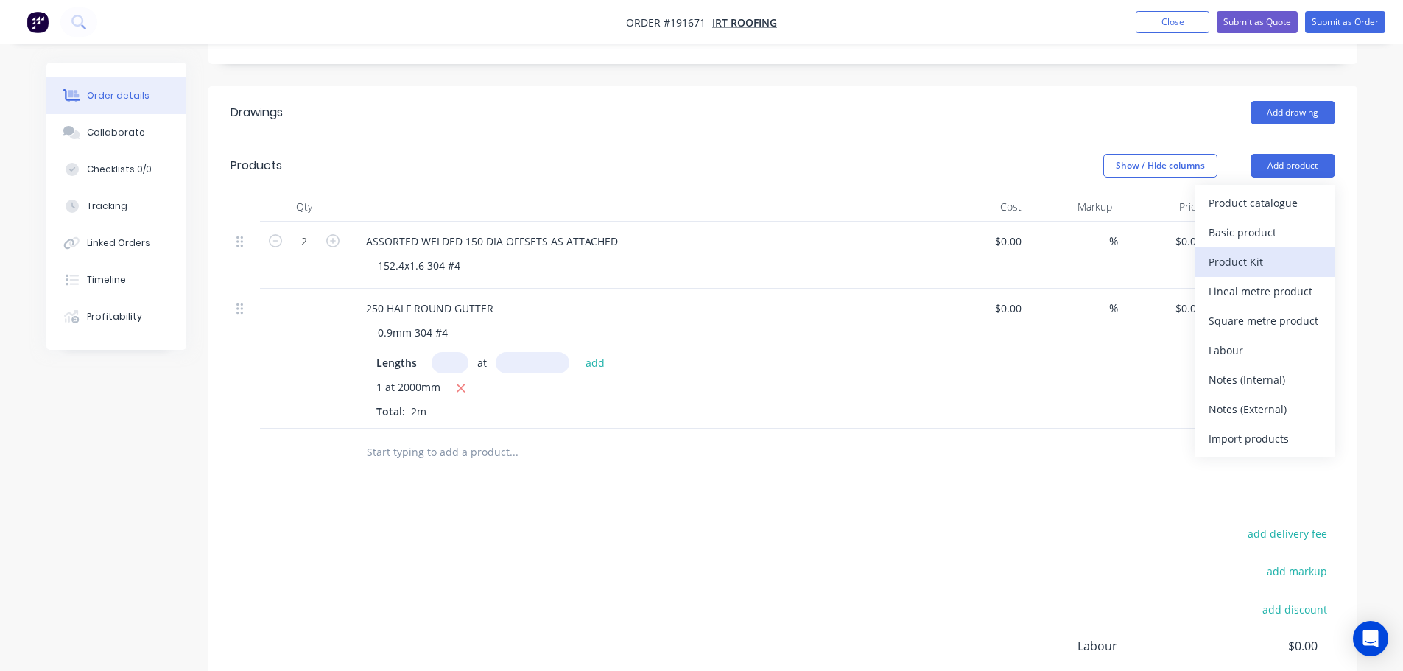
click at [1244, 251] on div "Product Kit" at bounding box center [1265, 261] width 113 height 21
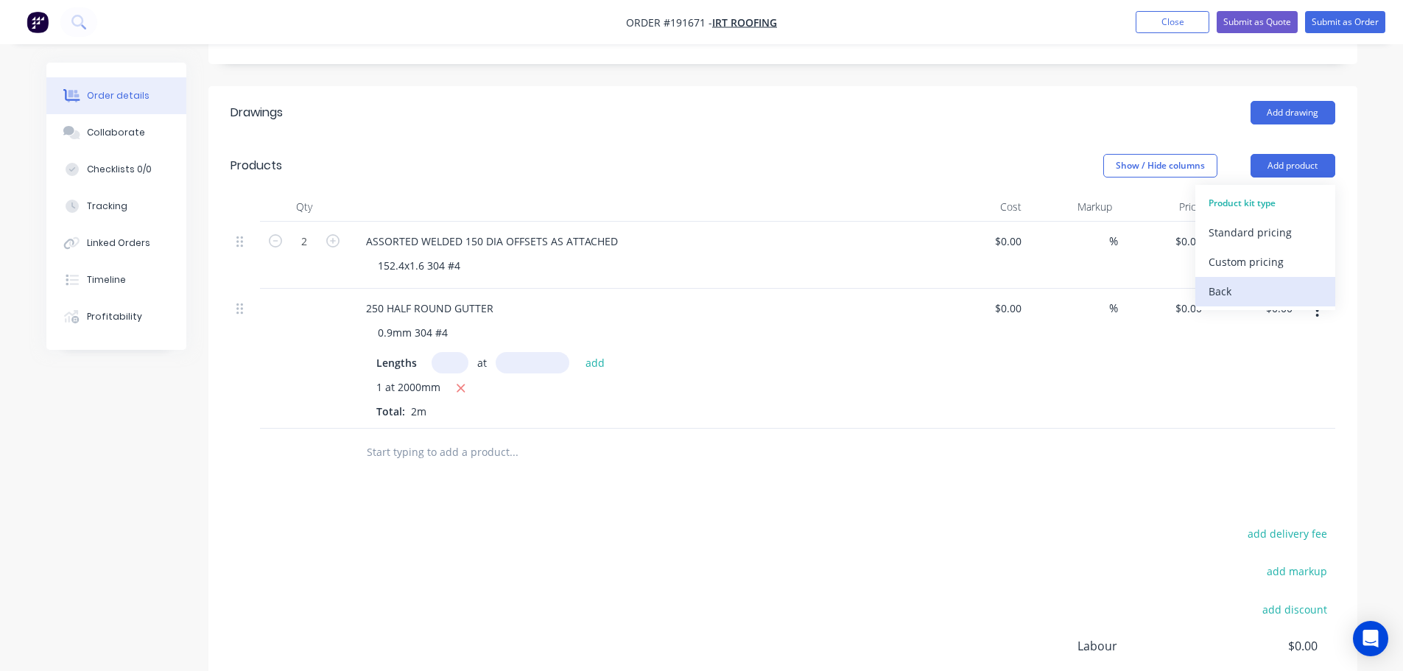
click at [1223, 281] on div "Back" at bounding box center [1265, 291] width 113 height 21
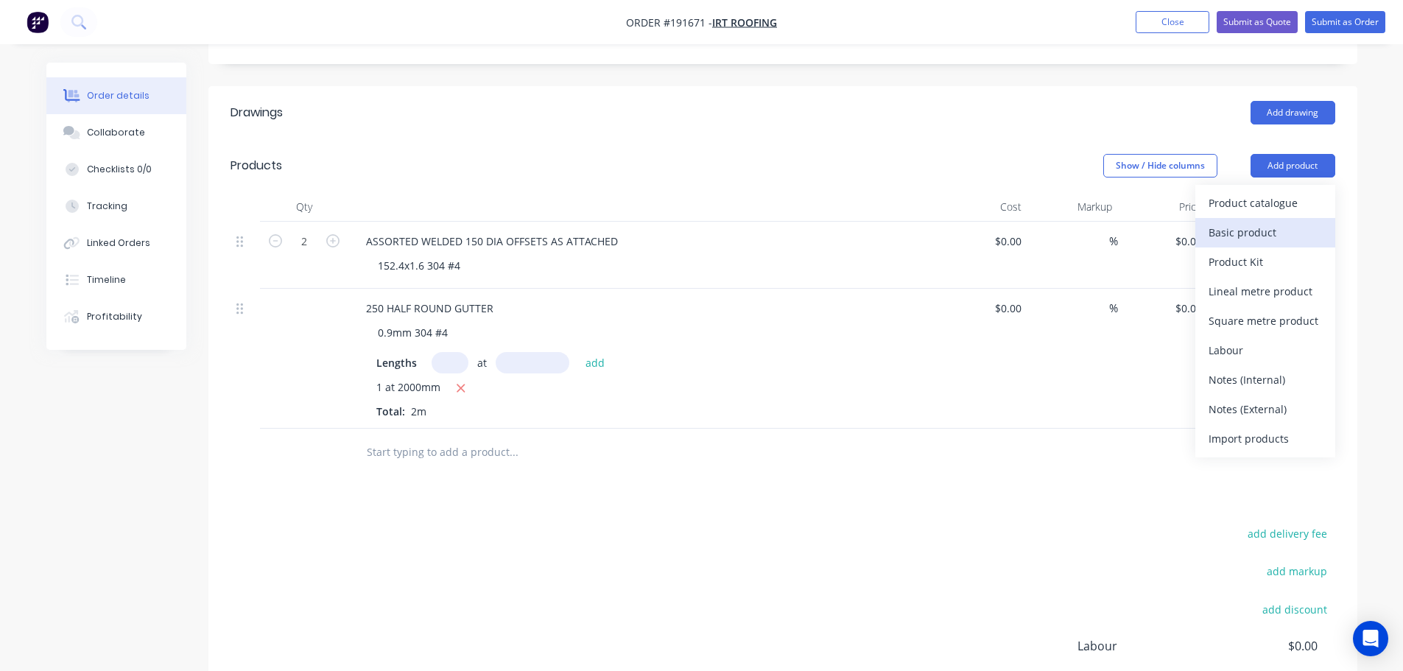
click at [1244, 222] on div "Basic product" at bounding box center [1265, 232] width 113 height 21
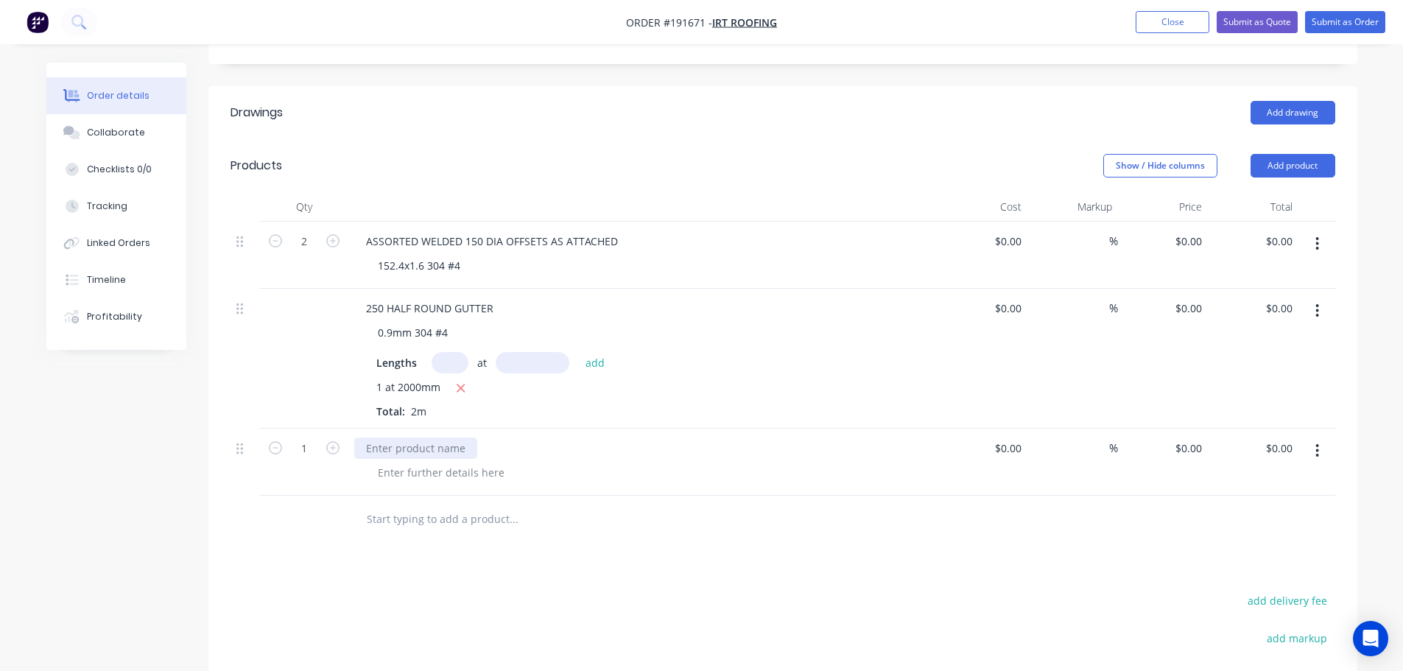
click at [453, 438] on div at bounding box center [415, 448] width 123 height 21
click at [494, 438] on div "250 HALF ROUND EXTERNAL CORNER TEMPLATE" at bounding box center [484, 448] width 261 height 21
click at [550, 438] on div "250 HALF ROUND CORNER TEMPLATE" at bounding box center [458, 448] width 208 height 21
click at [939, 192] on div "Cost" at bounding box center [983, 206] width 91 height 29
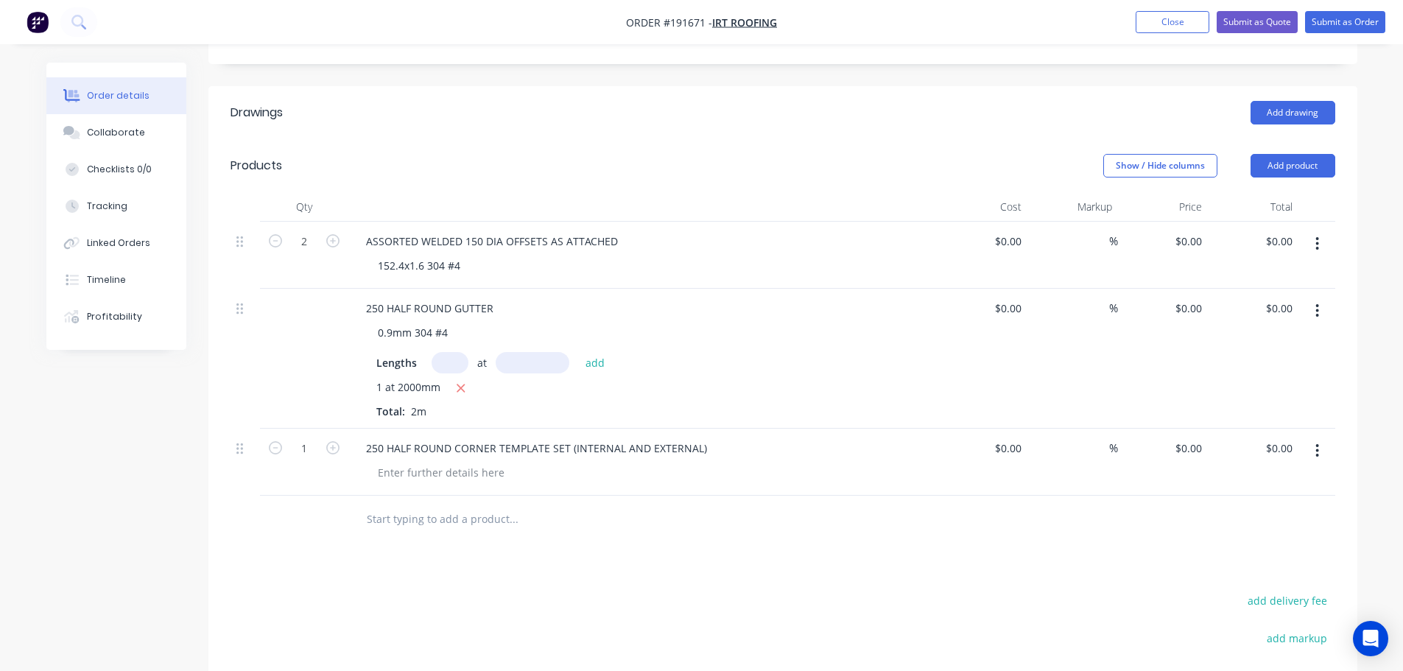
click at [1317, 443] on icon "button" at bounding box center [1318, 451] width 4 height 16
click at [1246, 479] on div "Duplicate" at bounding box center [1265, 489] width 113 height 21
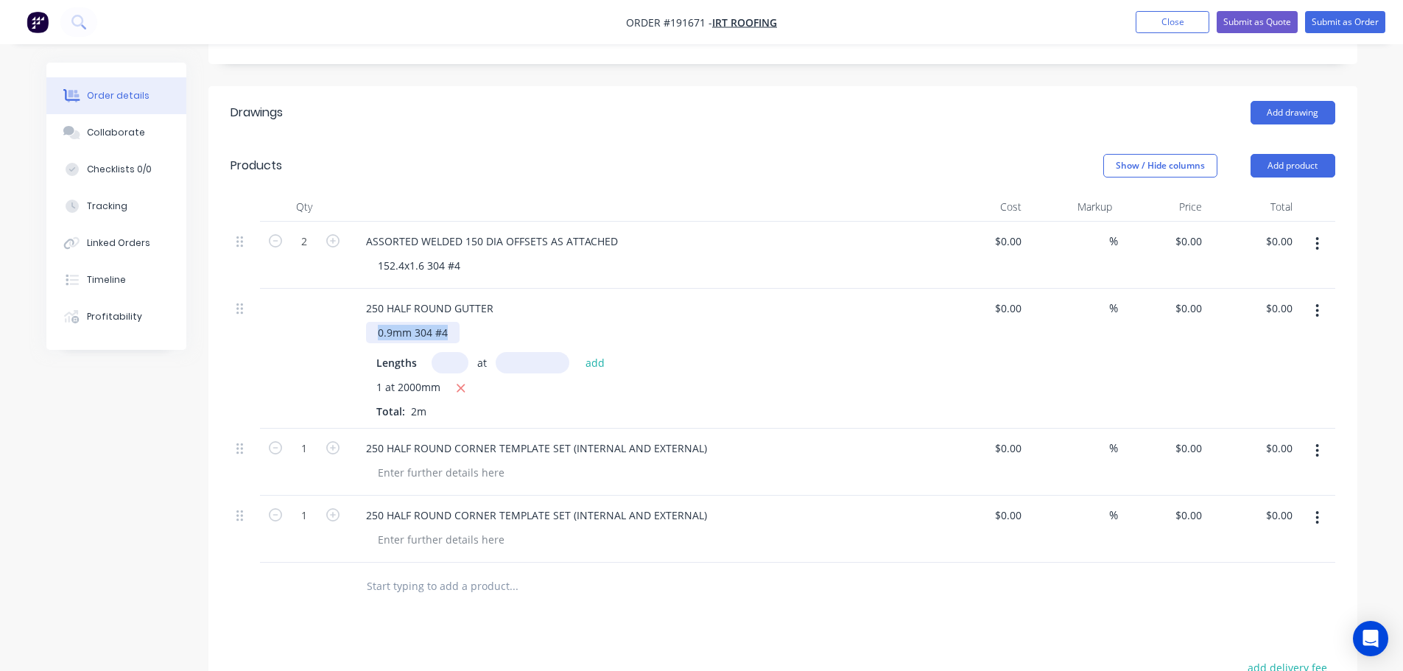
drag, startPoint x: 452, startPoint y: 287, endPoint x: 305, endPoint y: 292, distance: 147.4
click at [305, 292] on div "250 HALF ROUND GUTTER 0.9mm 304 #4 Lengths at add 1 at 2000mm Total: 2m $0.00 $…" at bounding box center [783, 359] width 1105 height 140
copy div "0.9mm 304 #4"
click at [427, 529] on div at bounding box center [441, 539] width 150 height 21
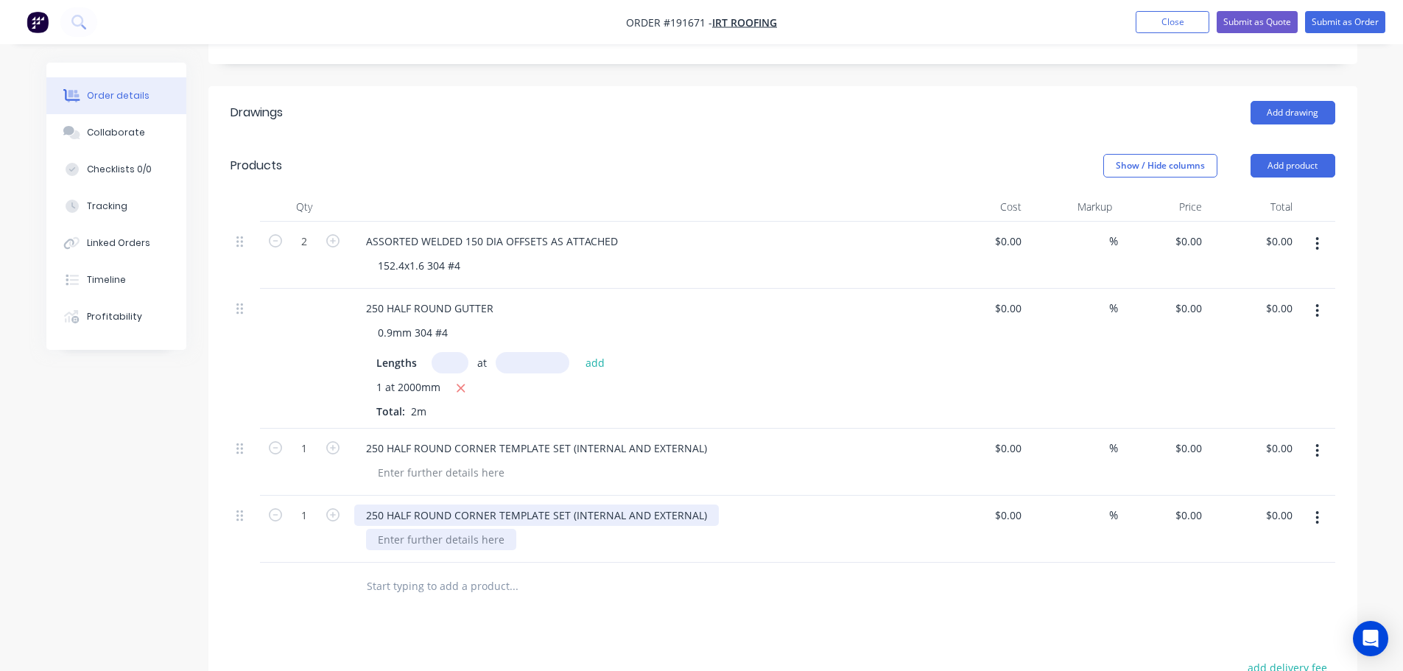
paste div
drag, startPoint x: 705, startPoint y: 477, endPoint x: 457, endPoint y: 475, distance: 247.5
click at [457, 505] on div "250 HALF ROUND CORNER TEMPLATE SET (INTERNAL AND EXTERNAL)" at bounding box center [536, 515] width 365 height 21
click at [366, 505] on div "250 HALF ROUND GUTTER" at bounding box center [429, 515] width 151 height 21
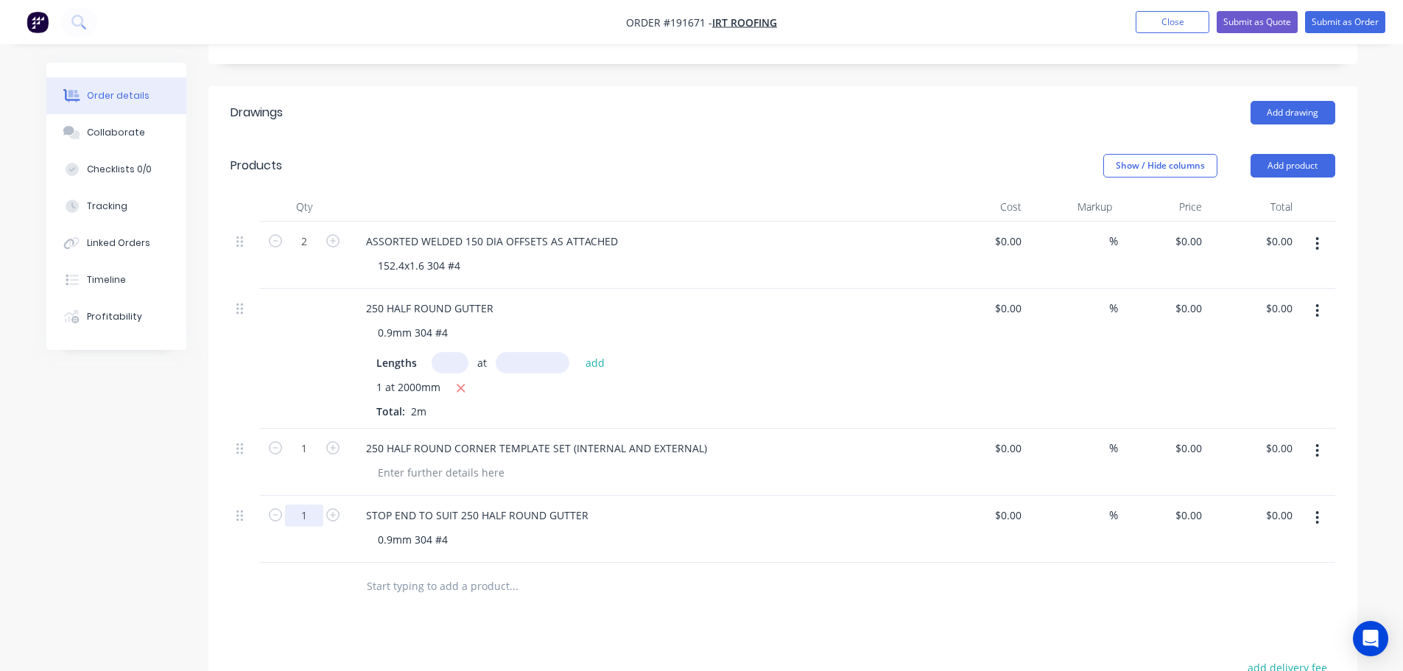
click at [306, 253] on input "1" at bounding box center [304, 242] width 38 height 22
type input "12"
click at [587, 585] on div "Drawings Add drawing Products Show / Hide columns Add product Qty Cost Markup P…" at bounding box center [782, 525] width 1149 height 878
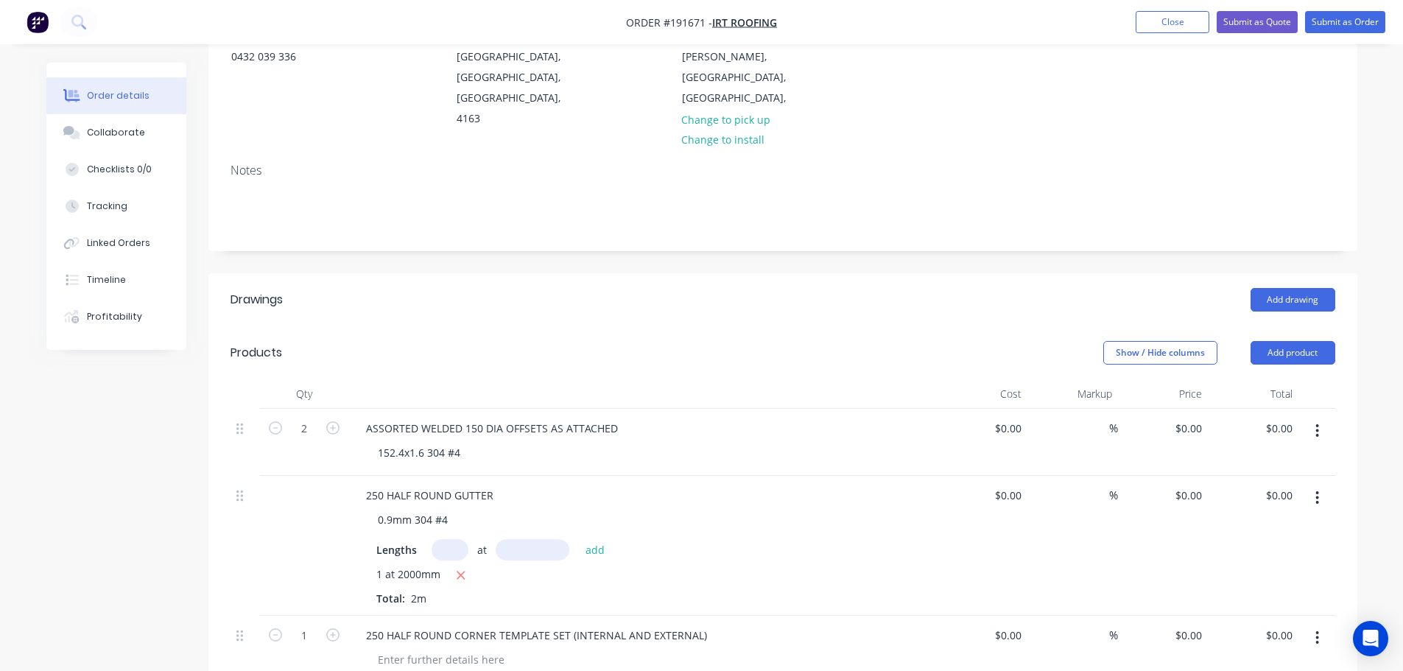
scroll to position [0, 0]
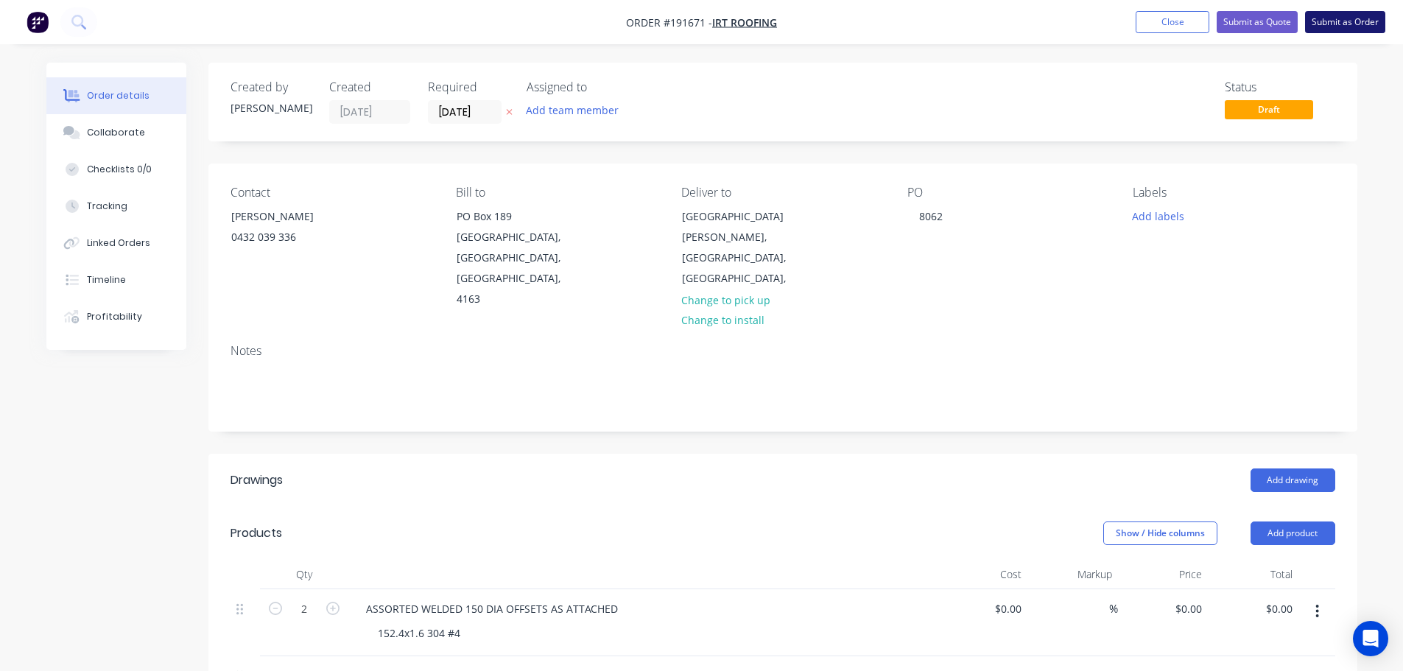
click at [1346, 18] on button "Submit as Order" at bounding box center [1345, 22] width 80 height 22
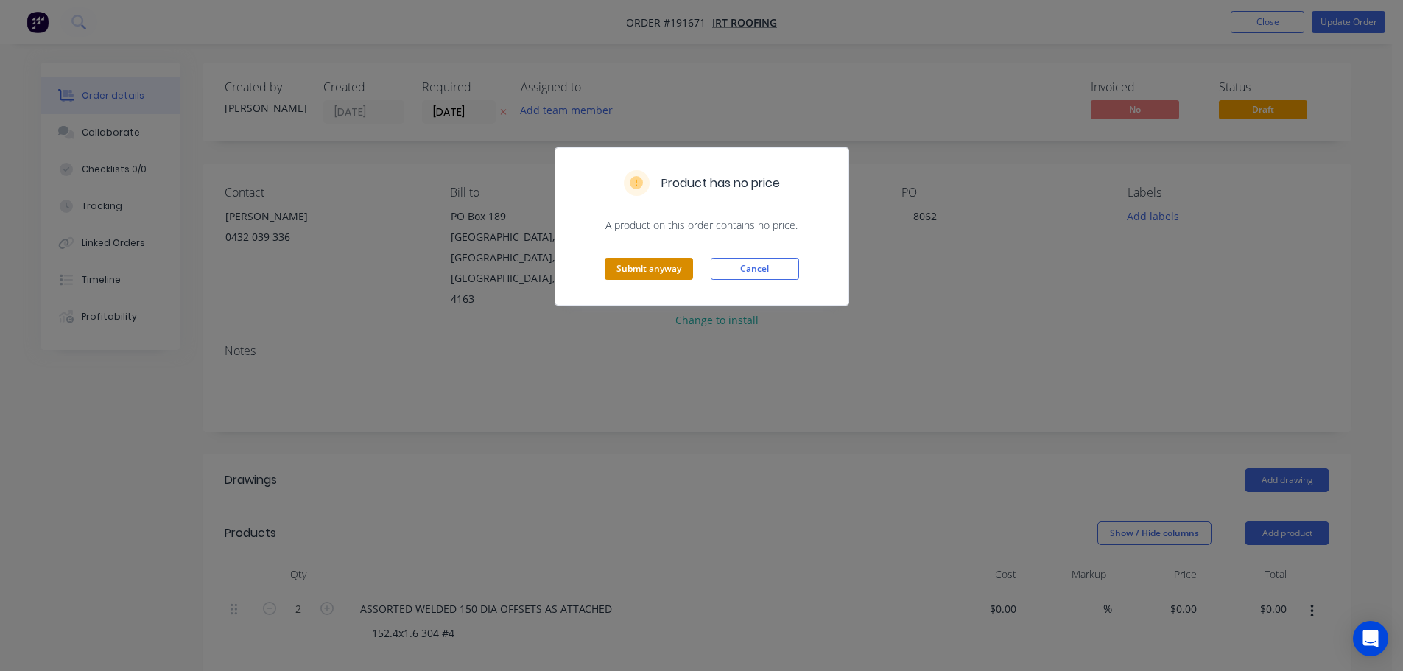
click at [634, 276] on button "Submit anyway" at bounding box center [649, 269] width 88 height 22
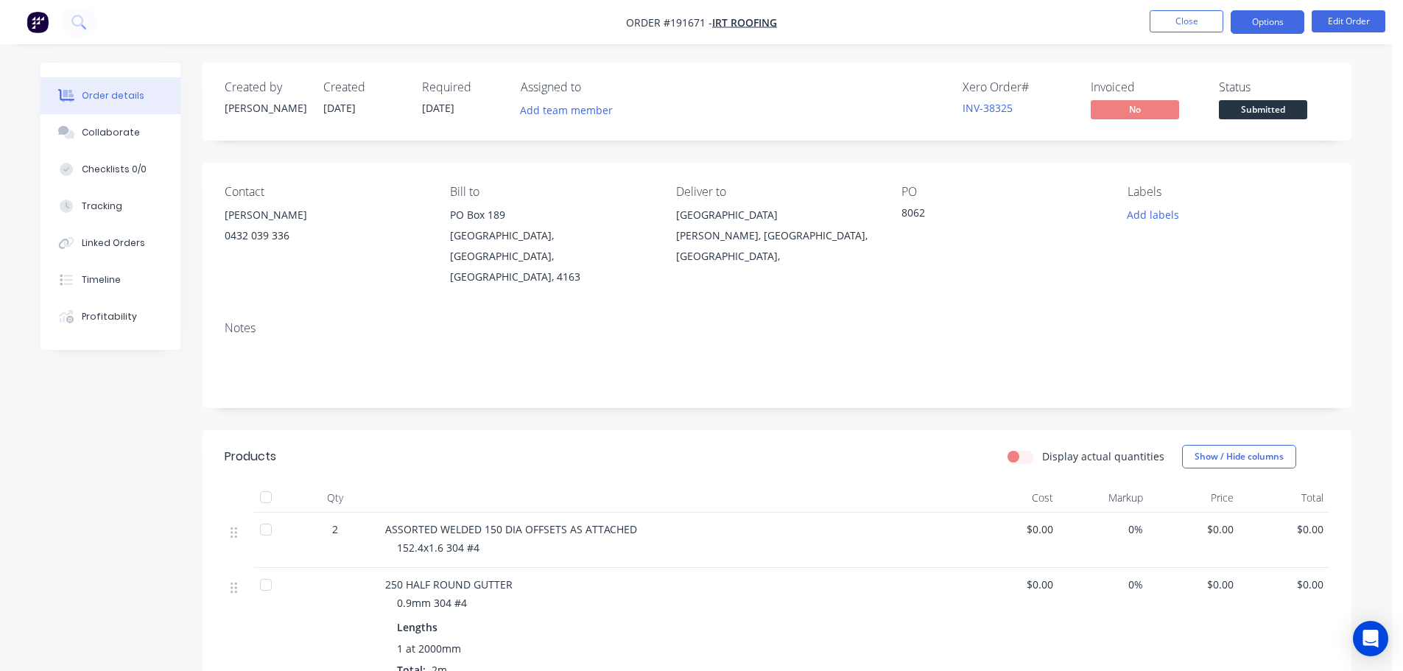
click at [1269, 32] on button "Options" at bounding box center [1268, 22] width 74 height 24
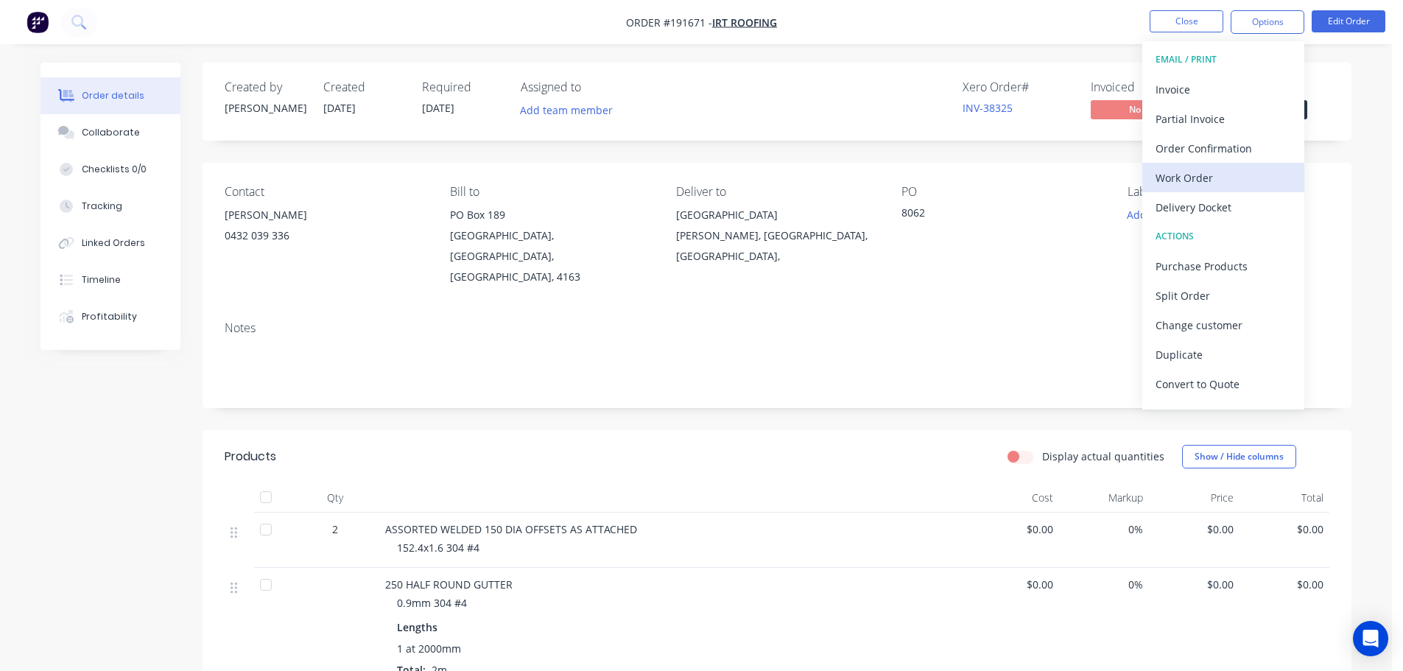
click at [1188, 170] on div "Work Order" at bounding box center [1224, 177] width 136 height 21
click at [1193, 148] on div "Without pricing" at bounding box center [1224, 148] width 136 height 21
